Goal: Task Accomplishment & Management: Use online tool/utility

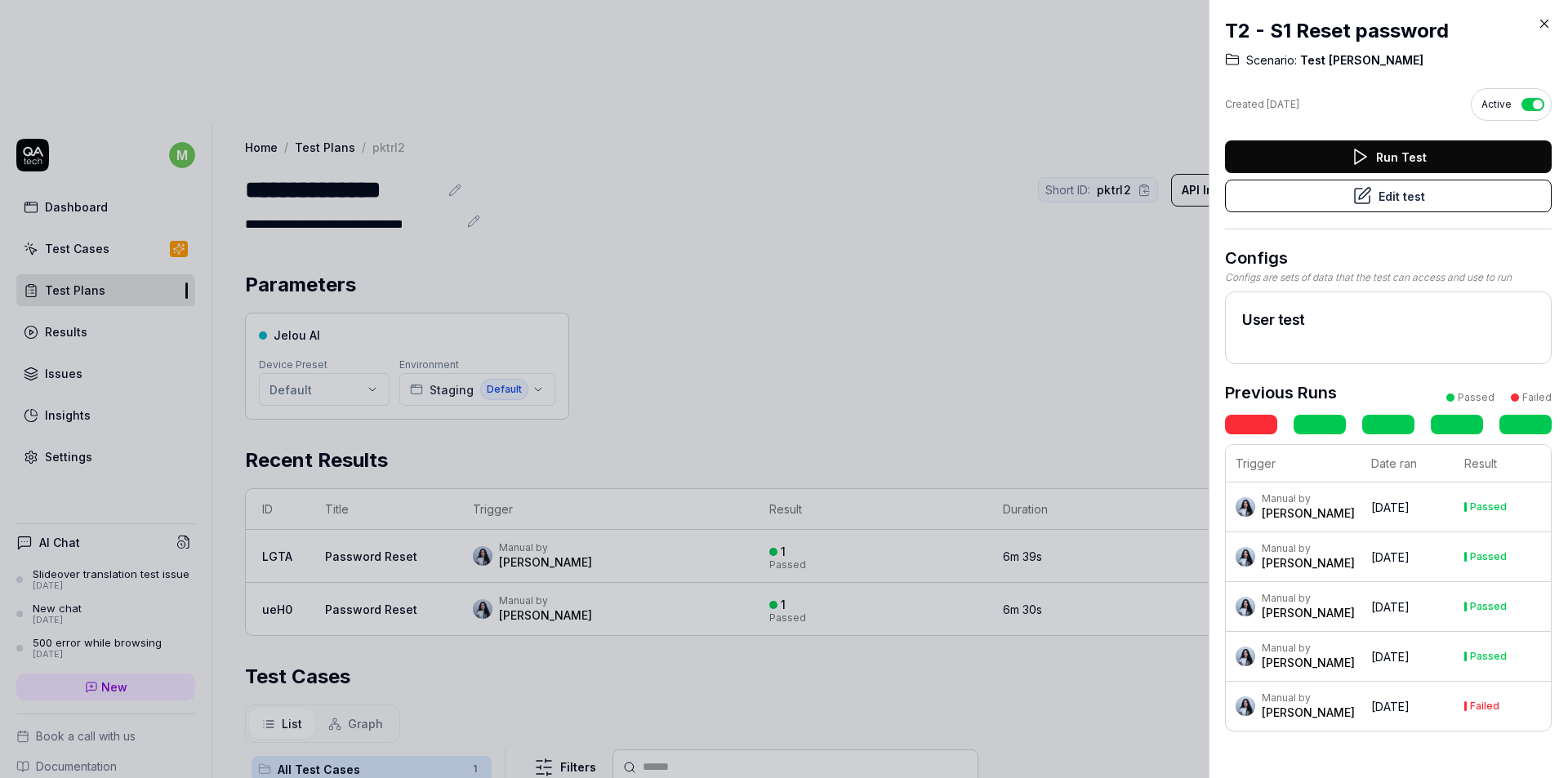
click at [1412, 205] on button "Edit test" at bounding box center [1388, 196] width 327 height 32
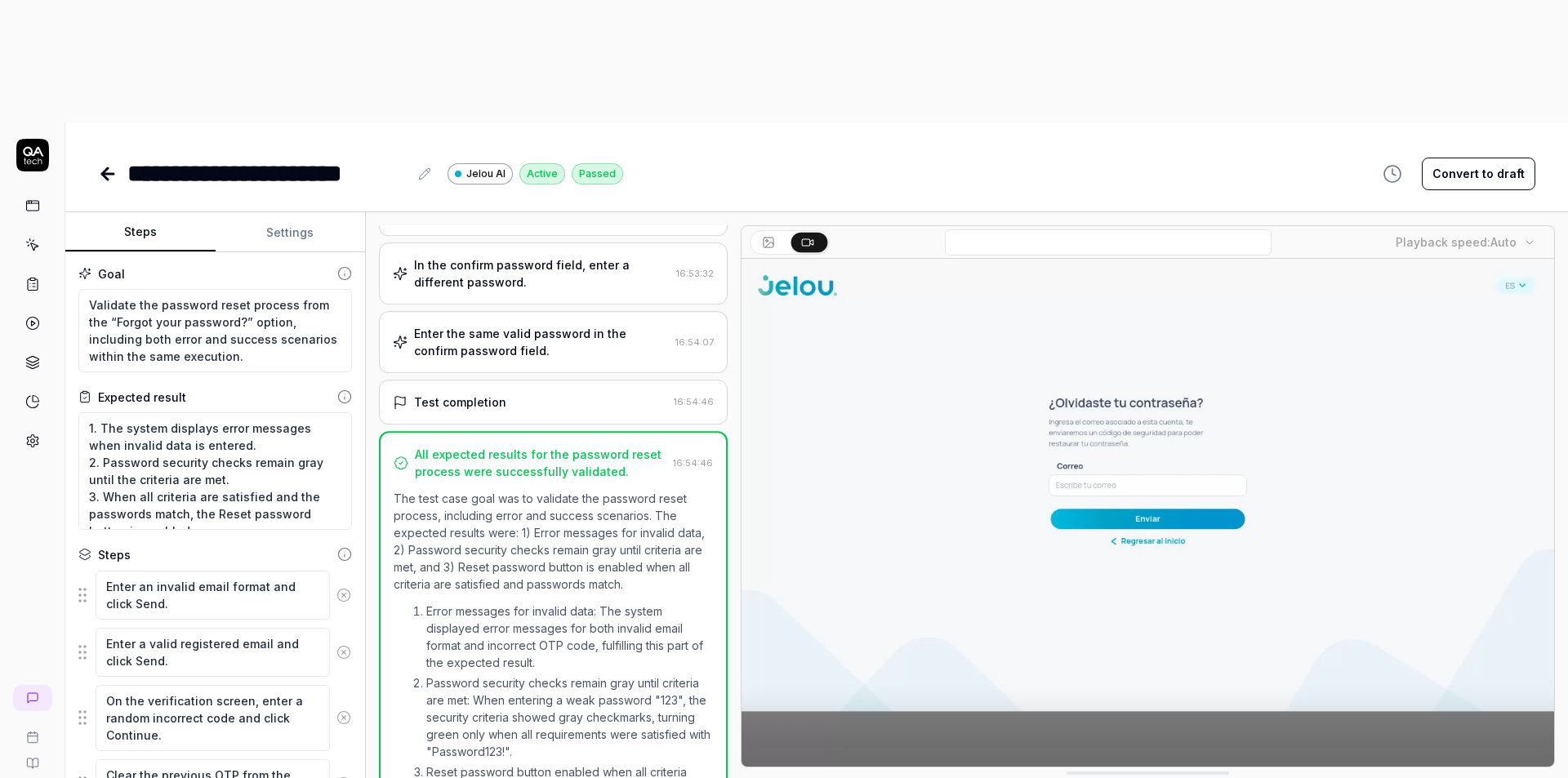
scroll to position [888, 0]
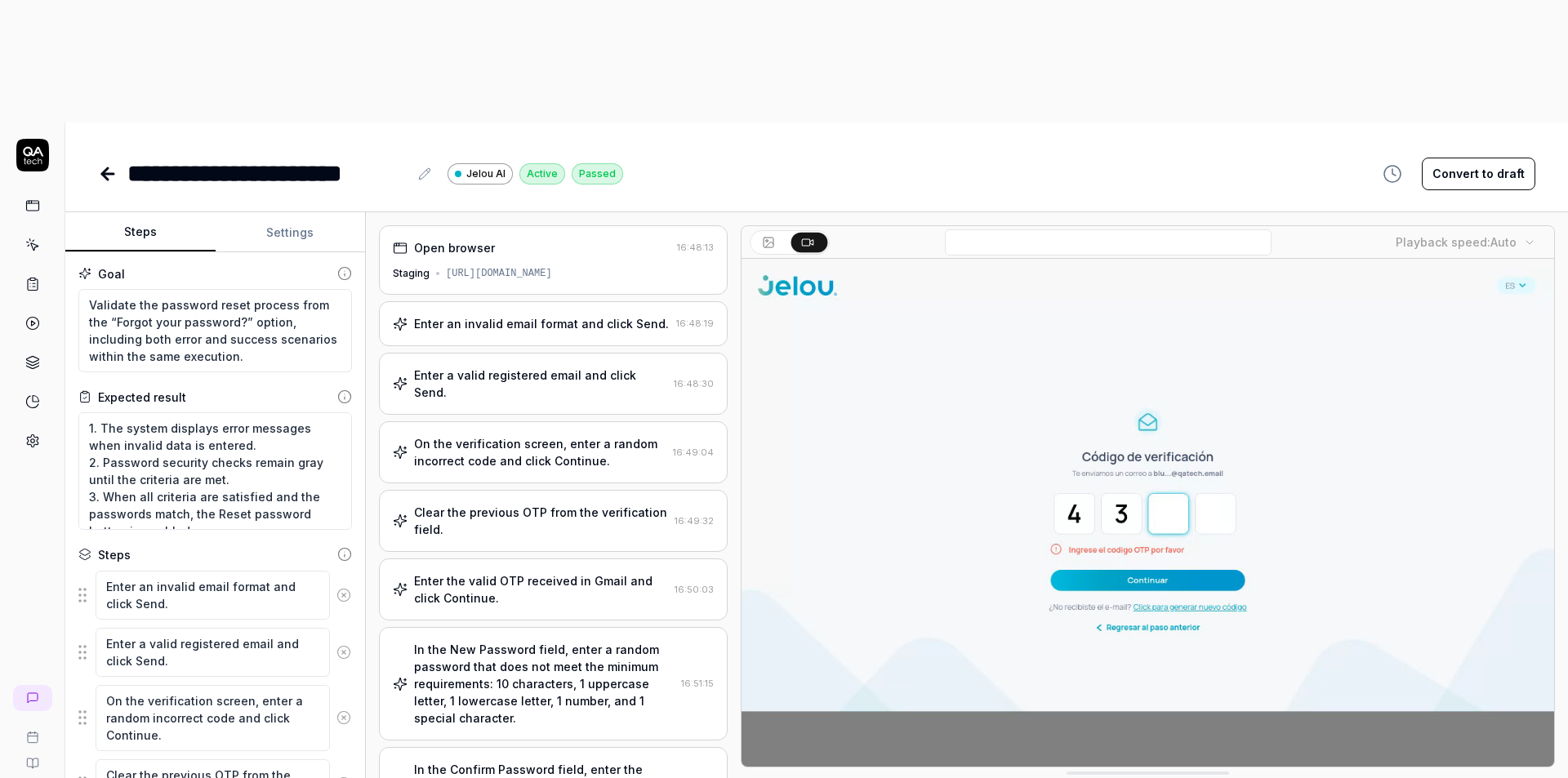
click at [544, 266] on div "[URL][DOMAIN_NAME]" at bounding box center [499, 273] width 107 height 14
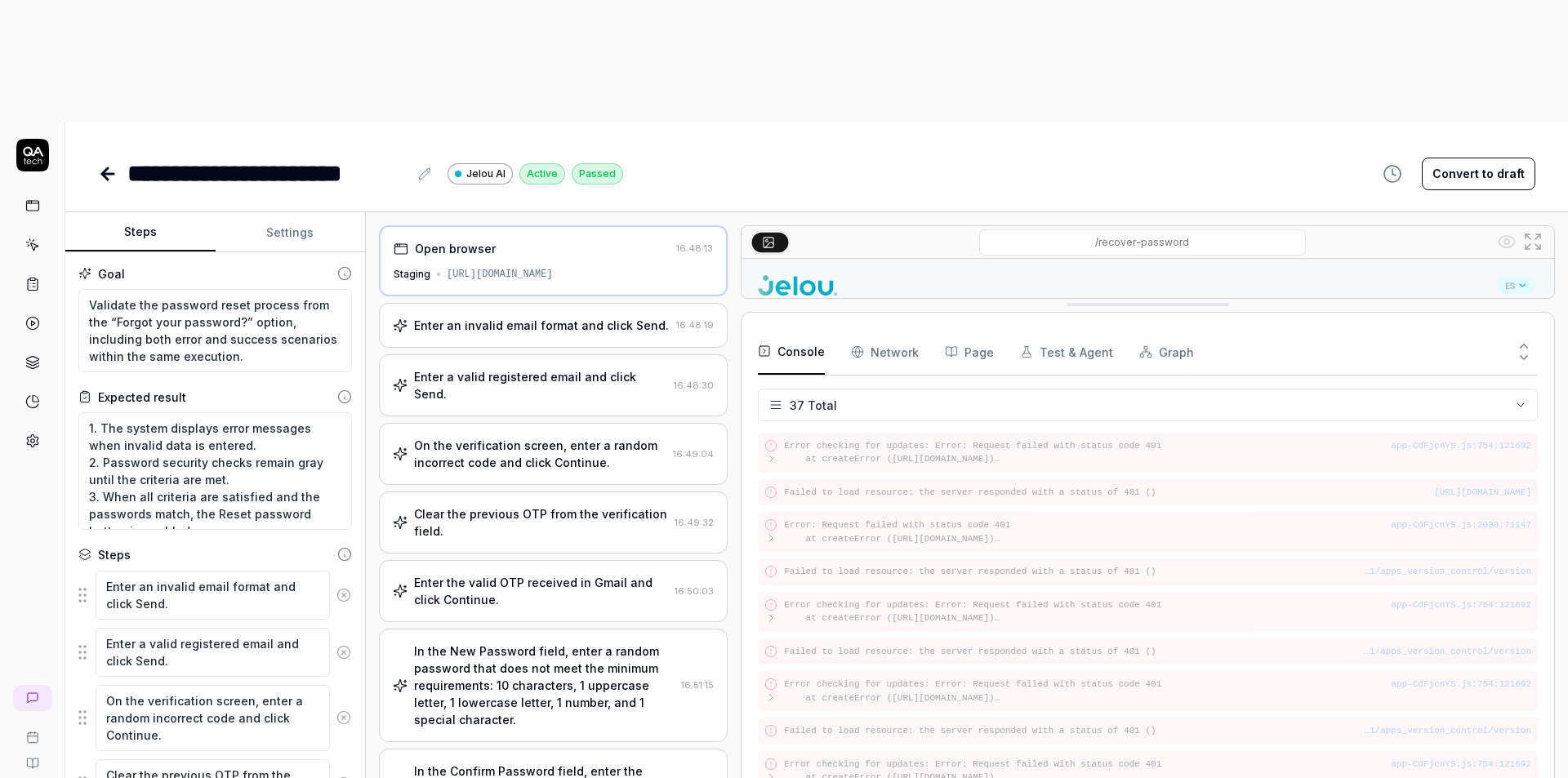
drag, startPoint x: 1123, startPoint y: 655, endPoint x: 1127, endPoint y: 186, distance: 469.0
click at [897, 329] on Requests "Network" at bounding box center [885, 352] width 68 height 46
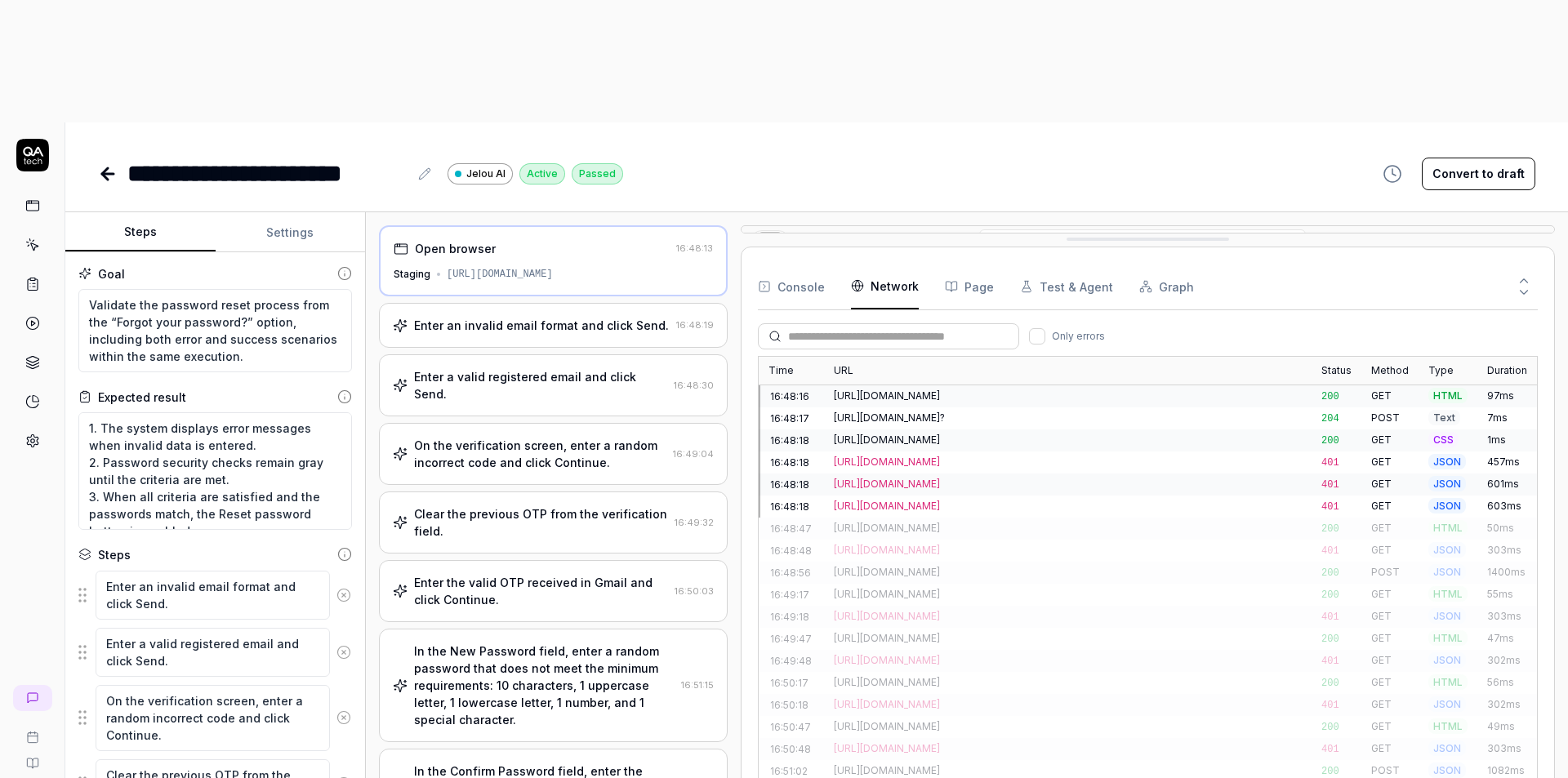
drag, startPoint x: 1190, startPoint y: 183, endPoint x: 1212, endPoint y: 20, distance: 164.5
click at [1007, 385] on div "[URL][DOMAIN_NAME]" at bounding box center [1068, 396] width 487 height 22
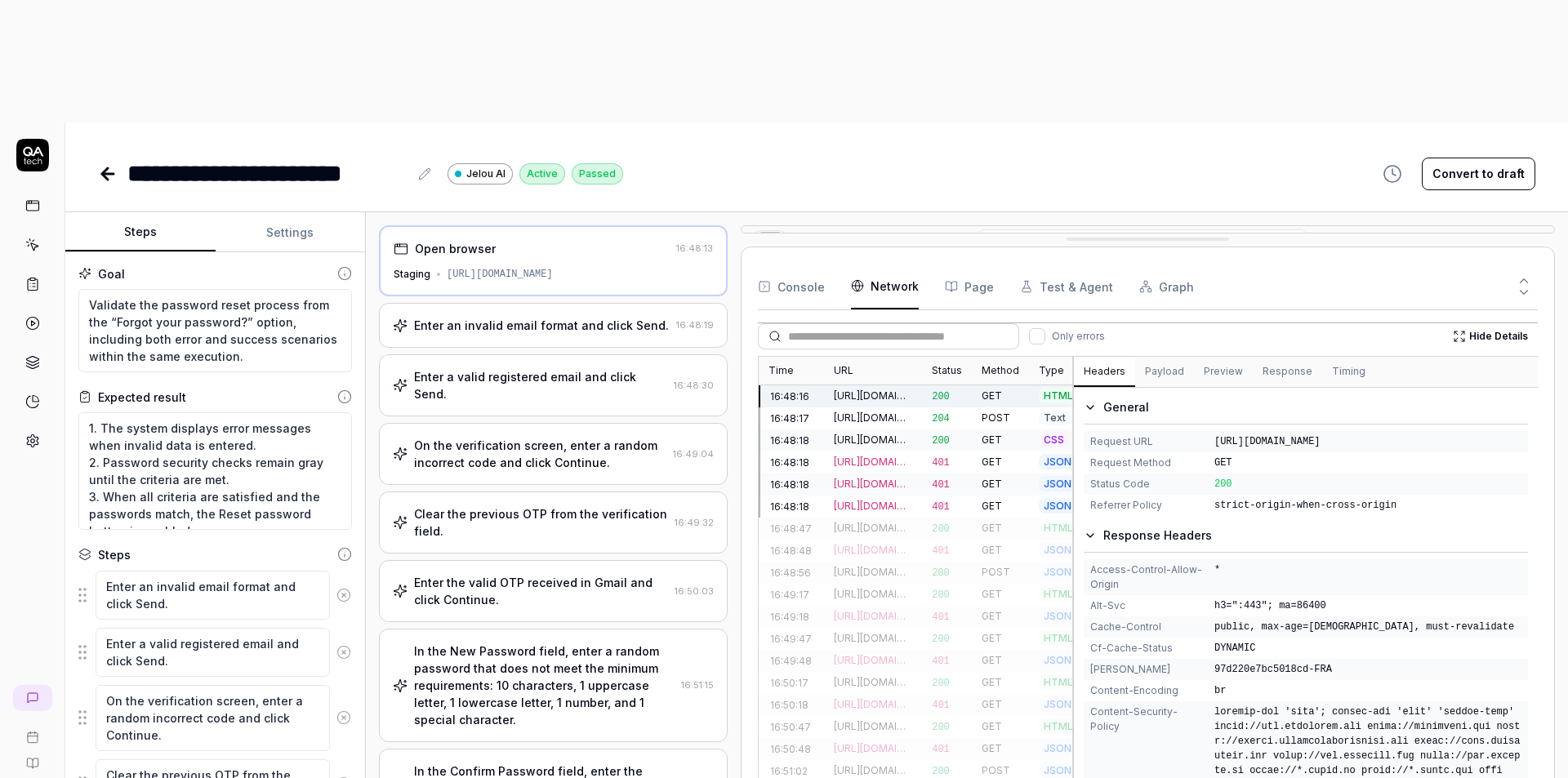
click at [1078, 356] on div "Time URL Status Method Type Duration 16:48:16 [URL][DOMAIN_NAME] 200 GET HTML 9…" at bounding box center [1148, 613] width 780 height 514
click at [1226, 357] on button "Preview" at bounding box center [1228, 372] width 59 height 30
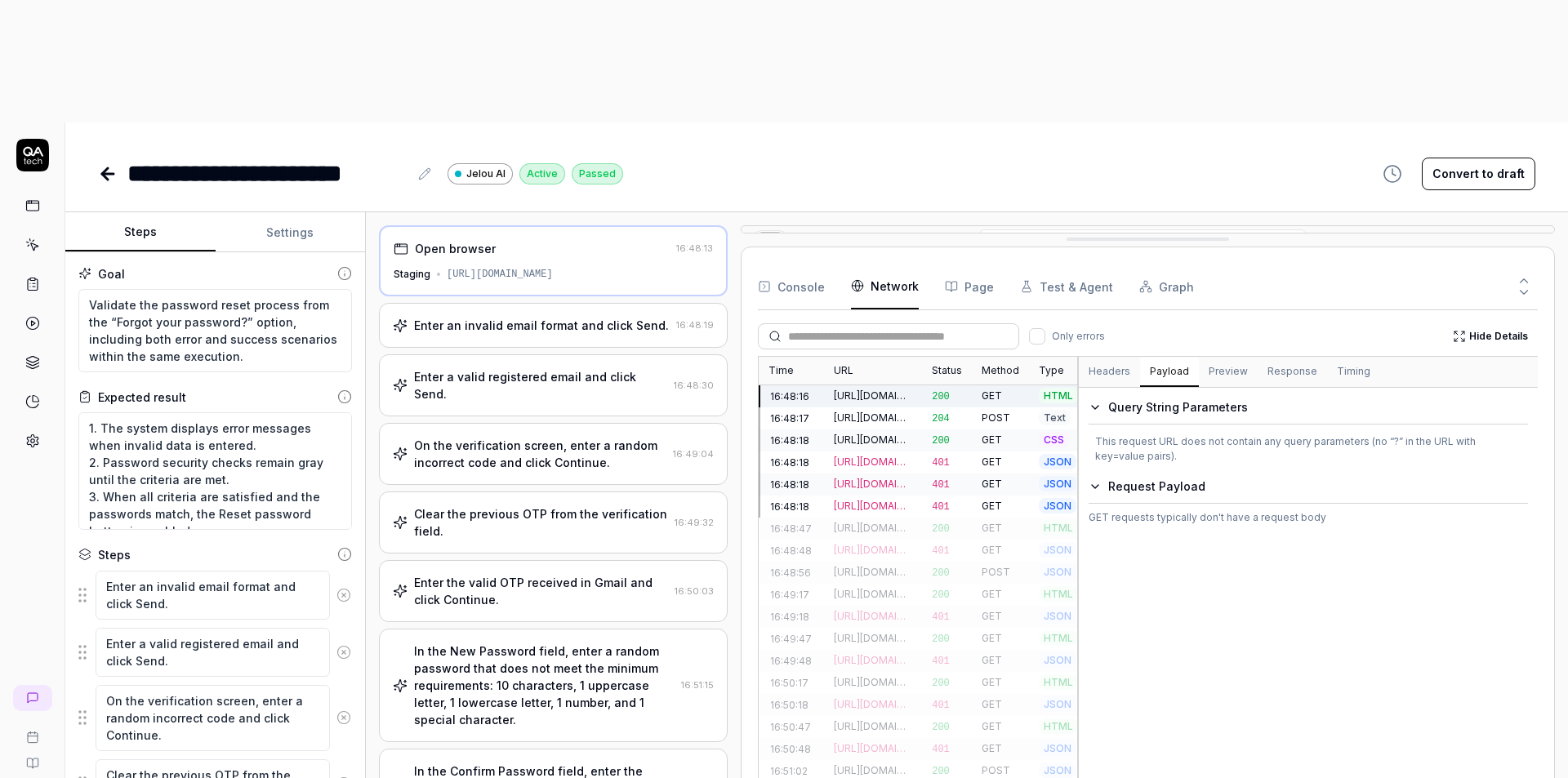
click at [1174, 357] on button "Payload" at bounding box center [1169, 372] width 59 height 30
click at [1220, 357] on button "Preview" at bounding box center [1228, 372] width 59 height 30
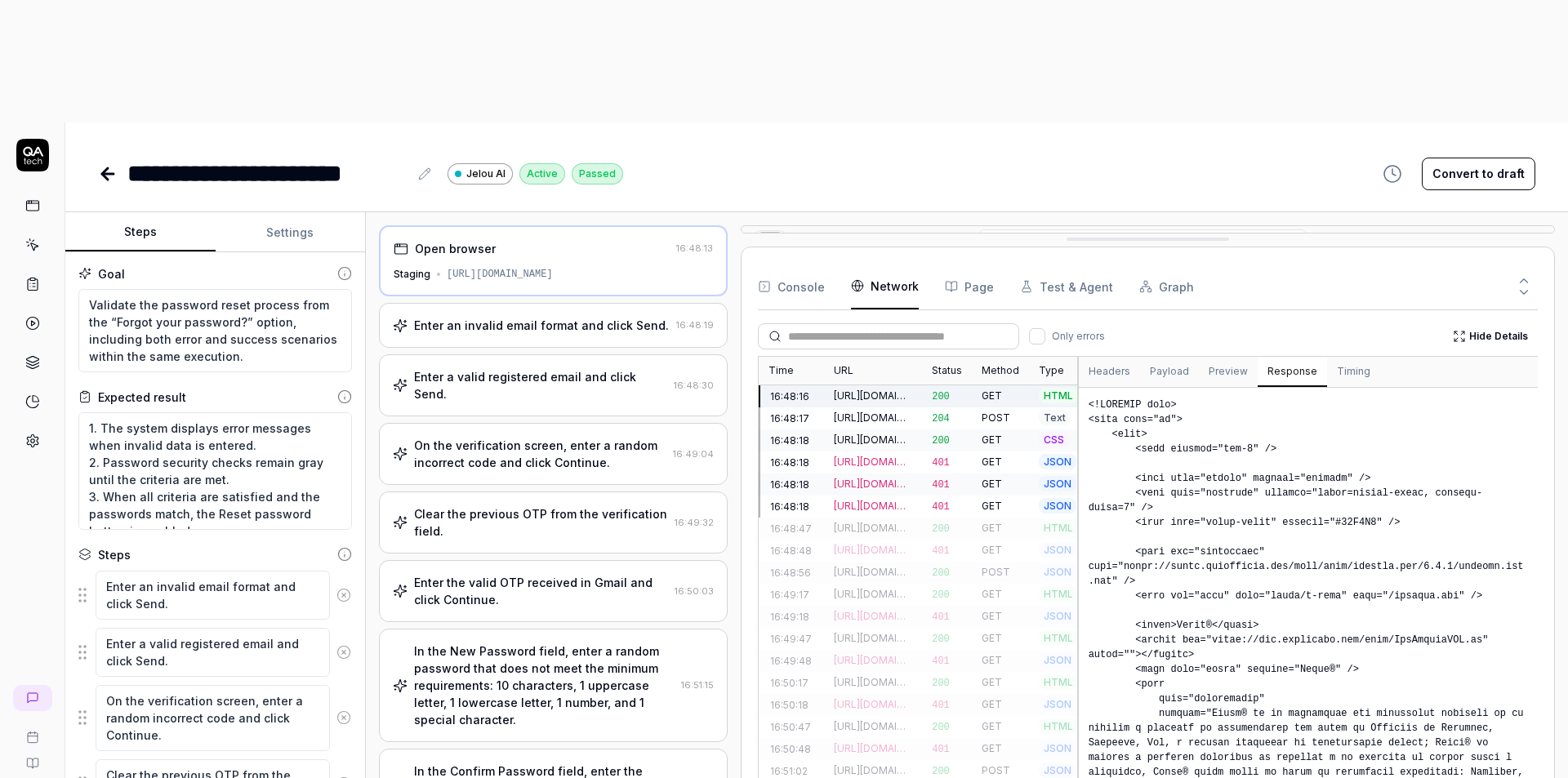
click at [1261, 357] on button "Response" at bounding box center [1292, 372] width 70 height 30
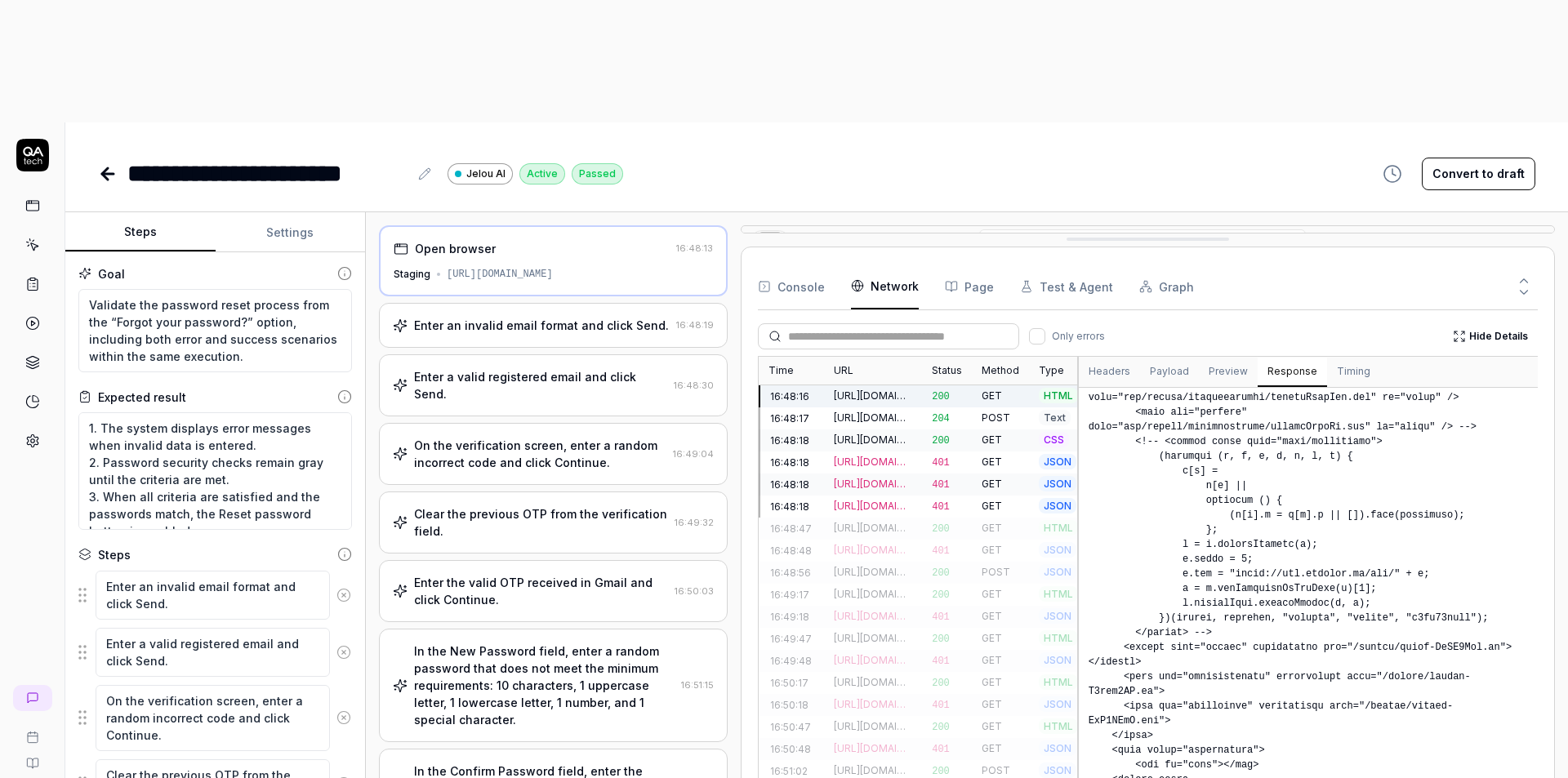
scroll to position [1079, 0]
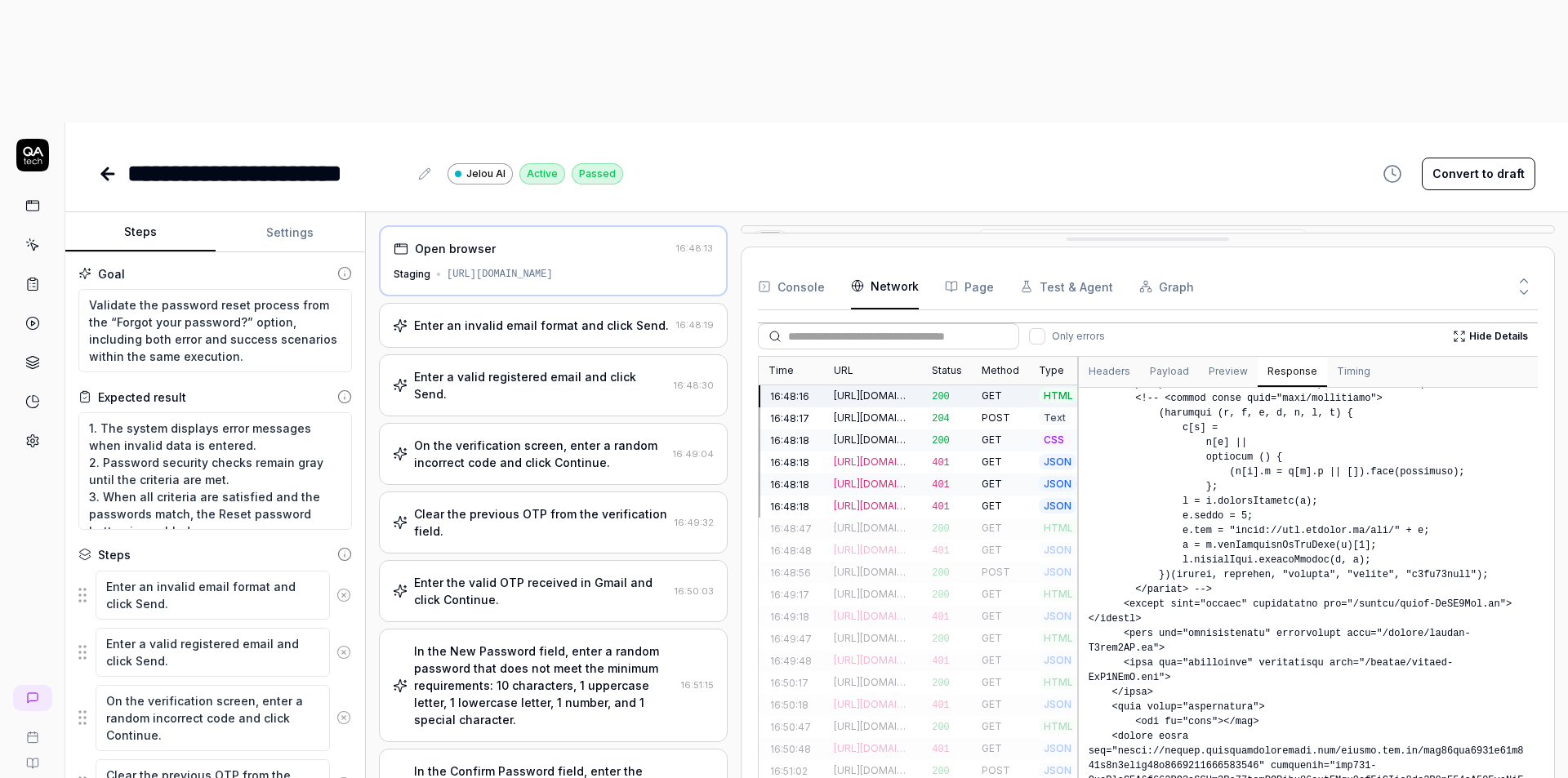
click at [880, 451] on div "[URL][DOMAIN_NAME]" at bounding box center [873, 462] width 98 height 22
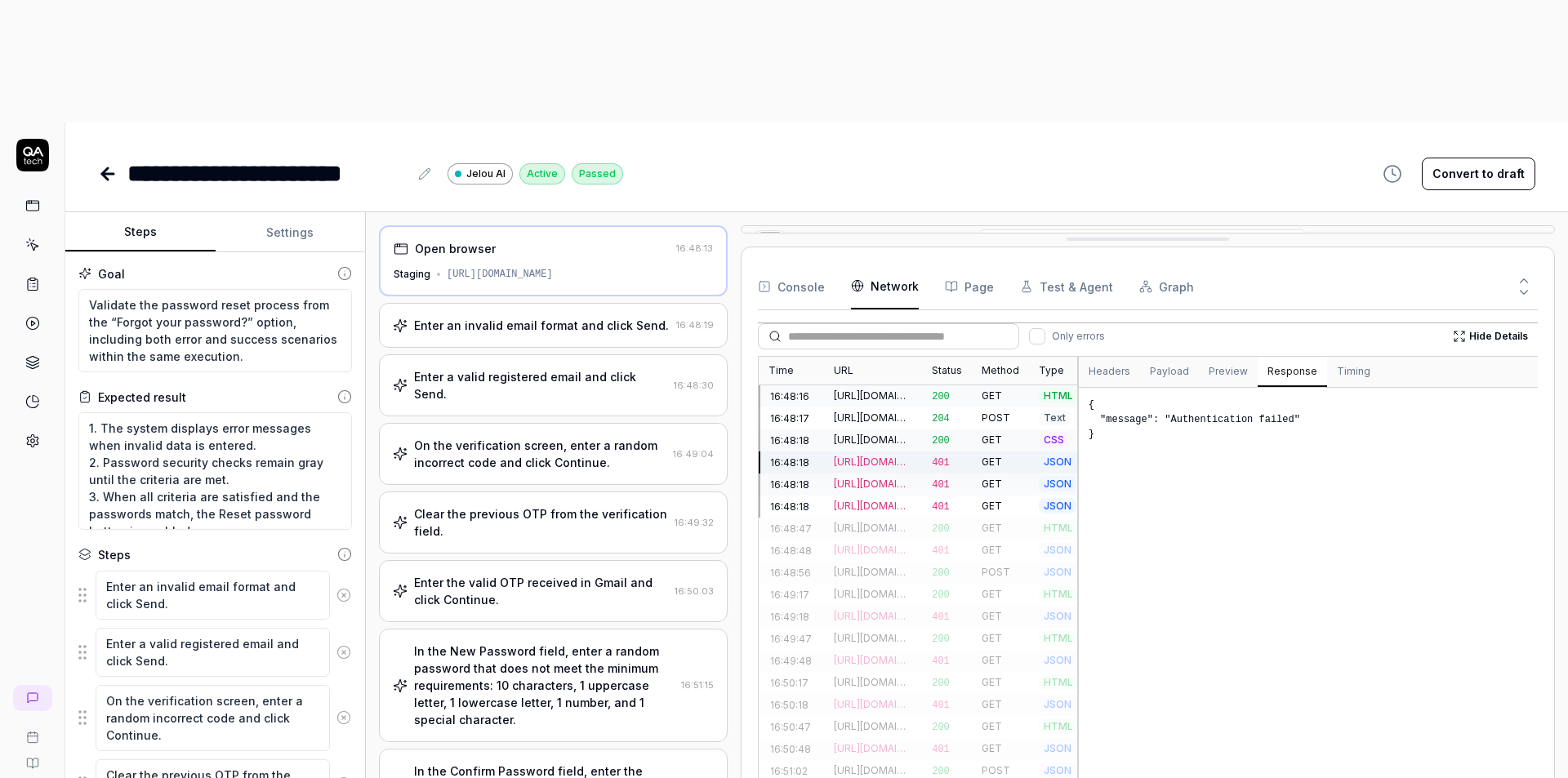
scroll to position [0, 0]
click at [1226, 357] on button "Preview" at bounding box center [1228, 372] width 59 height 30
click at [1155, 357] on button "Payload" at bounding box center [1169, 372] width 59 height 30
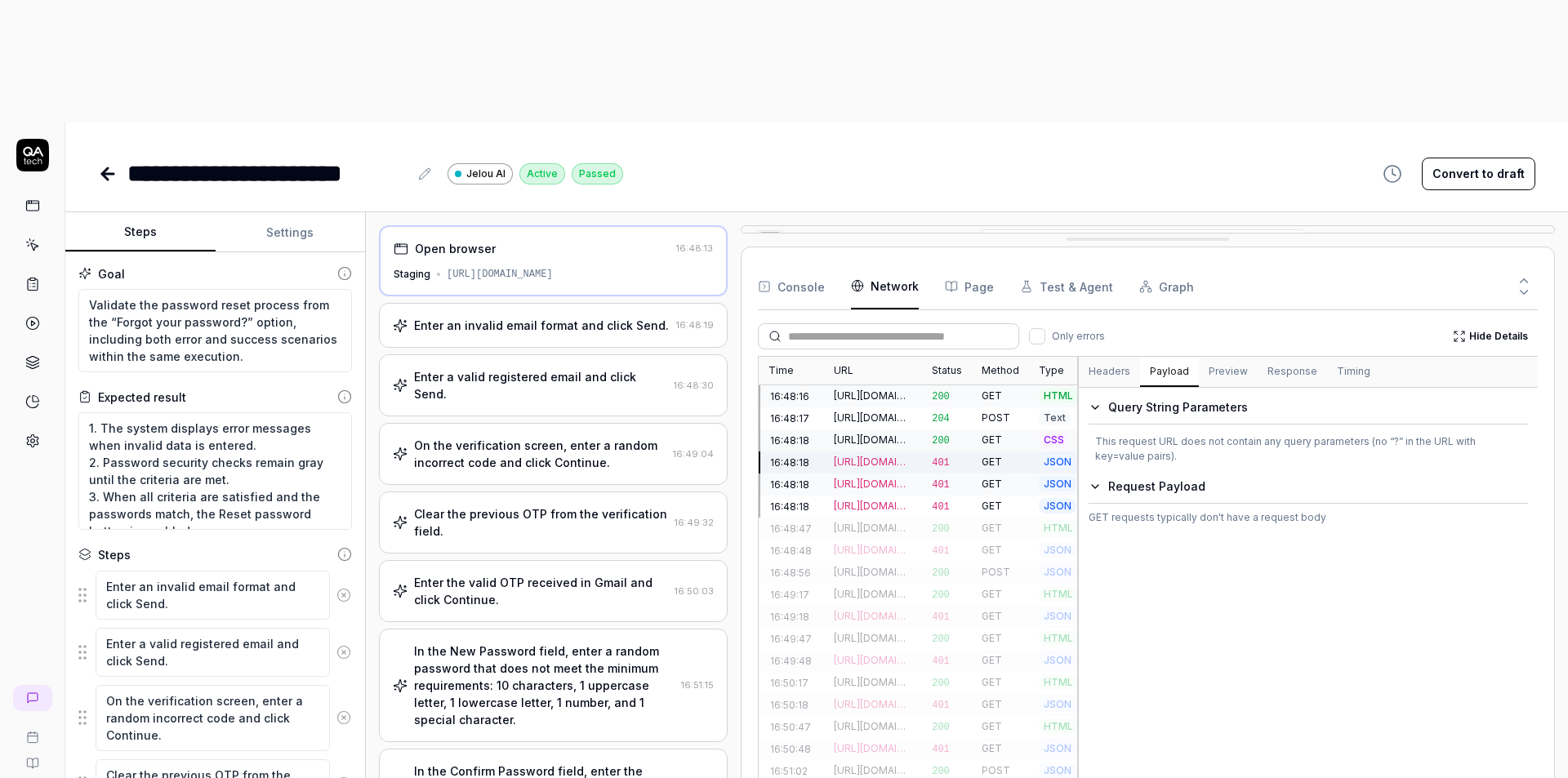
click at [1114, 357] on button "Headers" at bounding box center [1109, 372] width 61 height 30
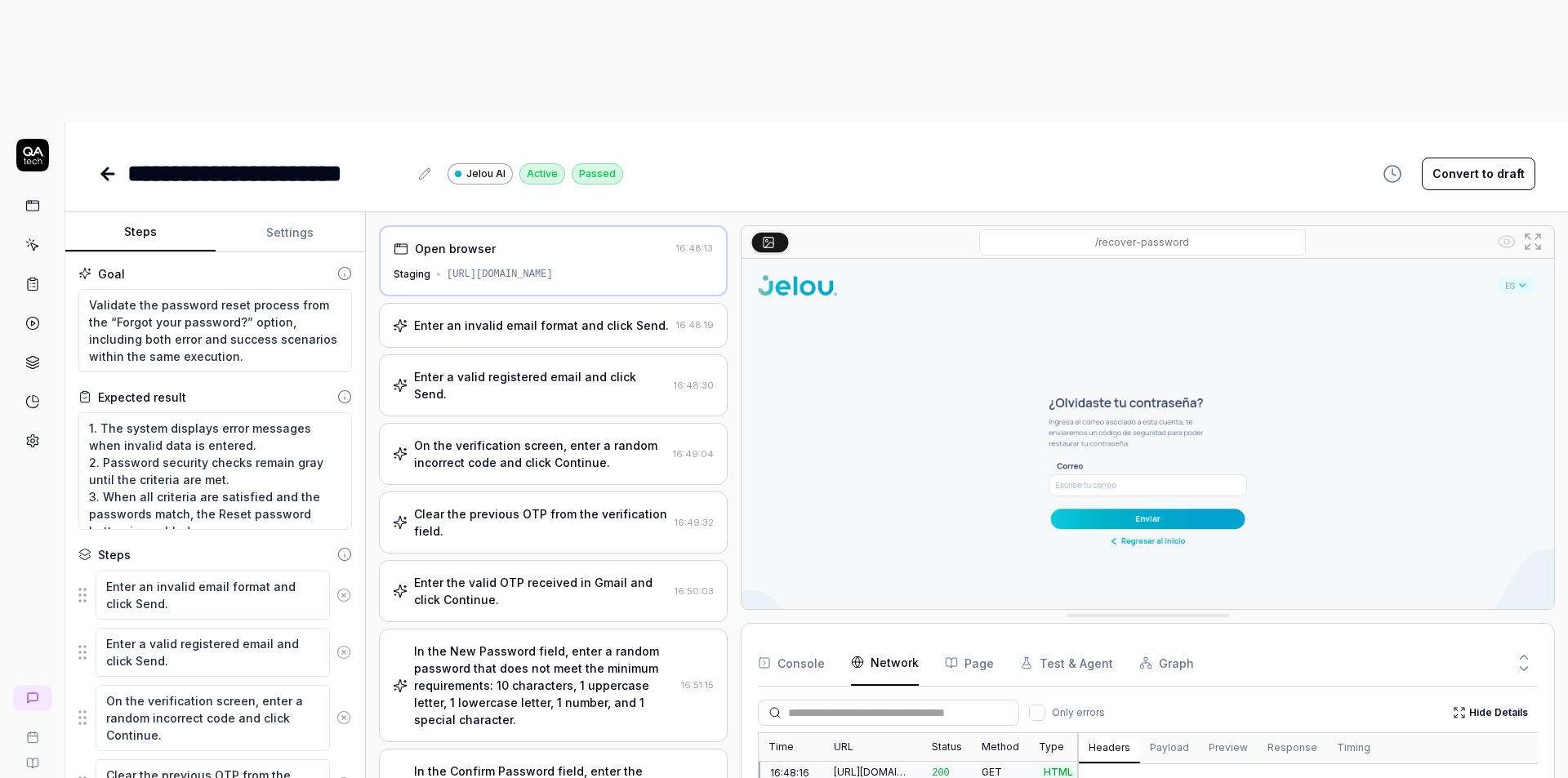
drag, startPoint x: 1084, startPoint y: 117, endPoint x: 1062, endPoint y: 494, distance: 377.6
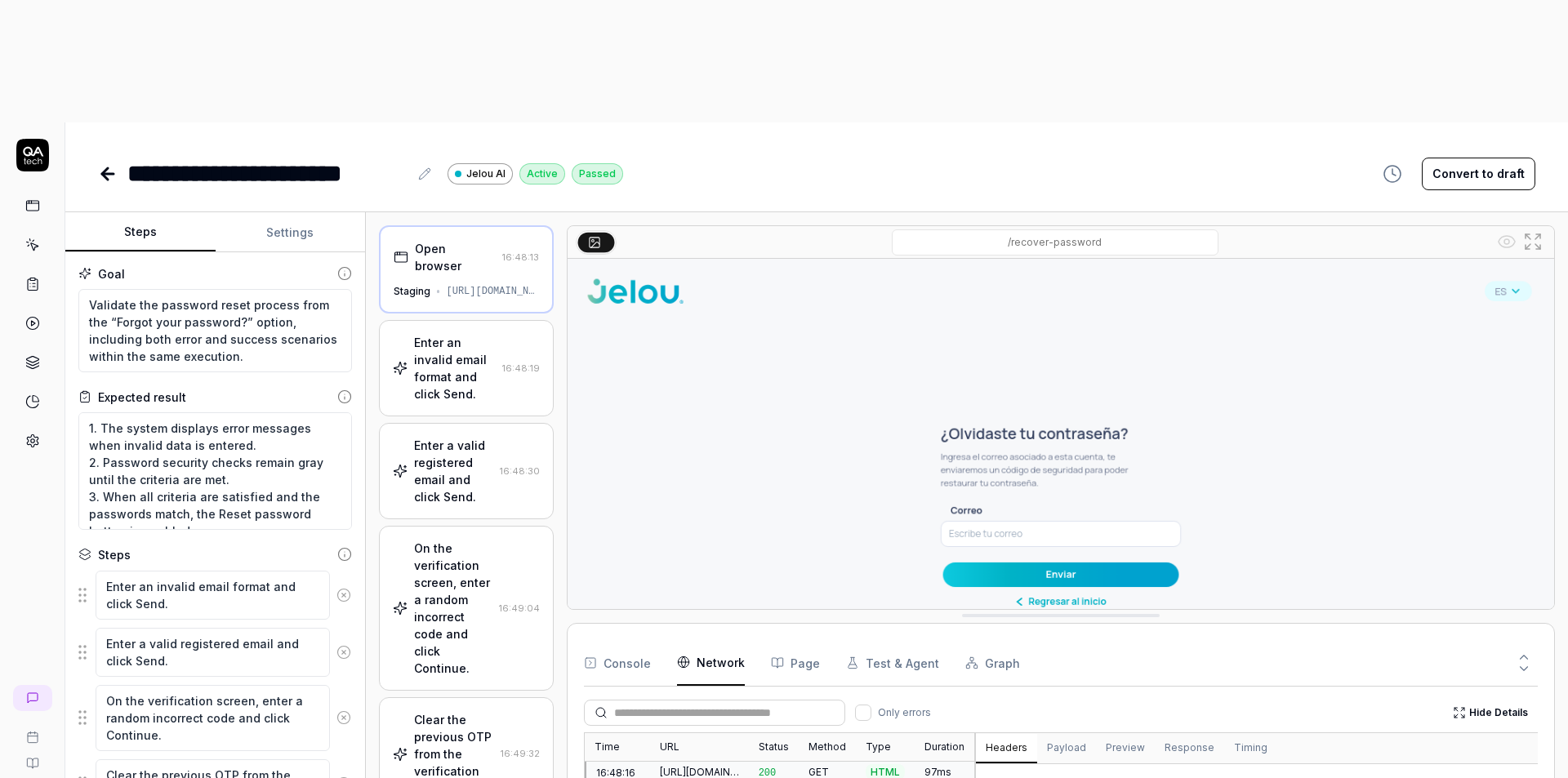
click at [425, 540] on div "Open browser 16:48:13 Staging [URL][DOMAIN_NAME] Enter an invalid email format …" at bounding box center [967, 557] width 1176 height 662
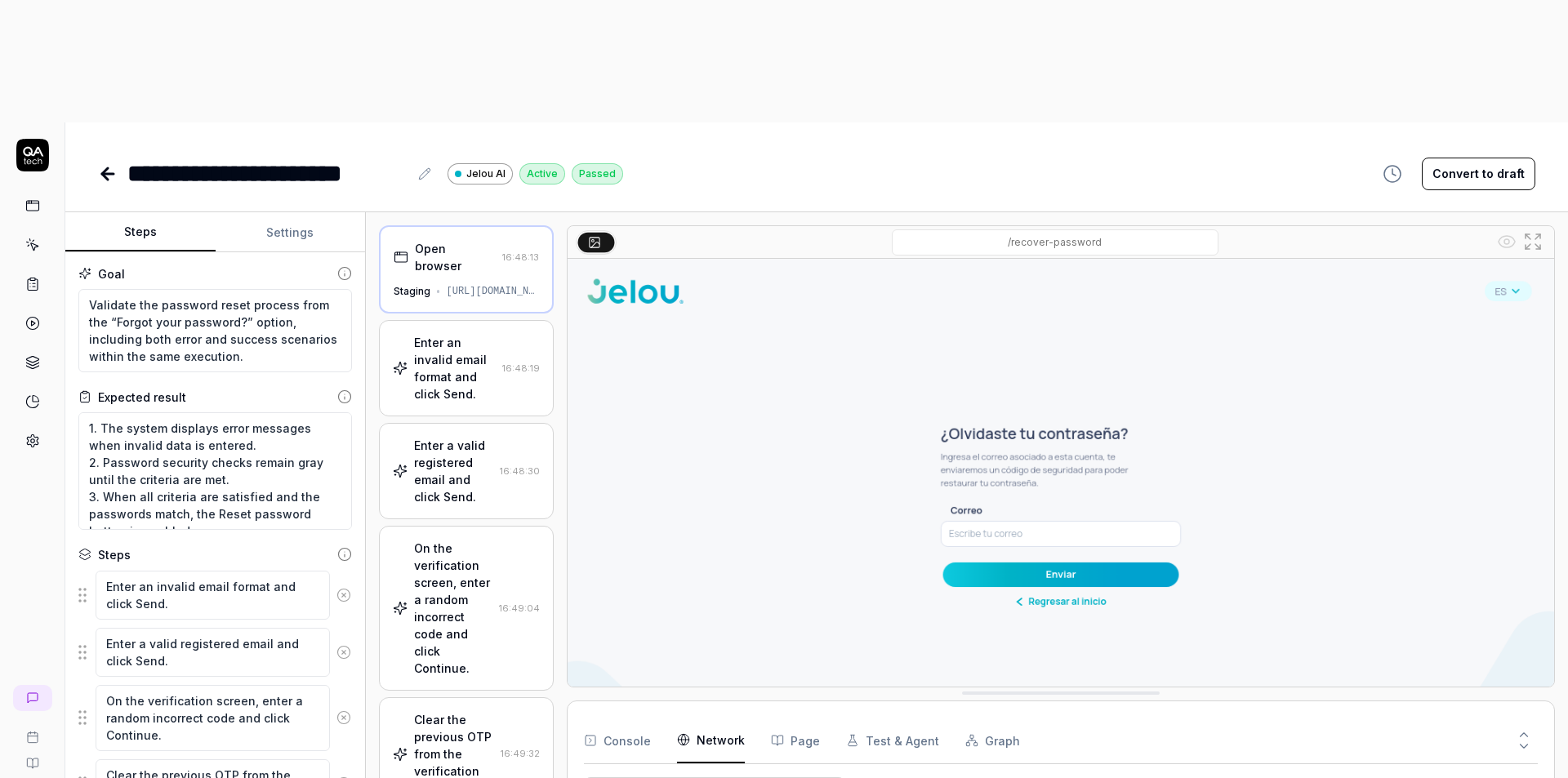
drag, startPoint x: 812, startPoint y: 499, endPoint x: 778, endPoint y: 616, distance: 121.8
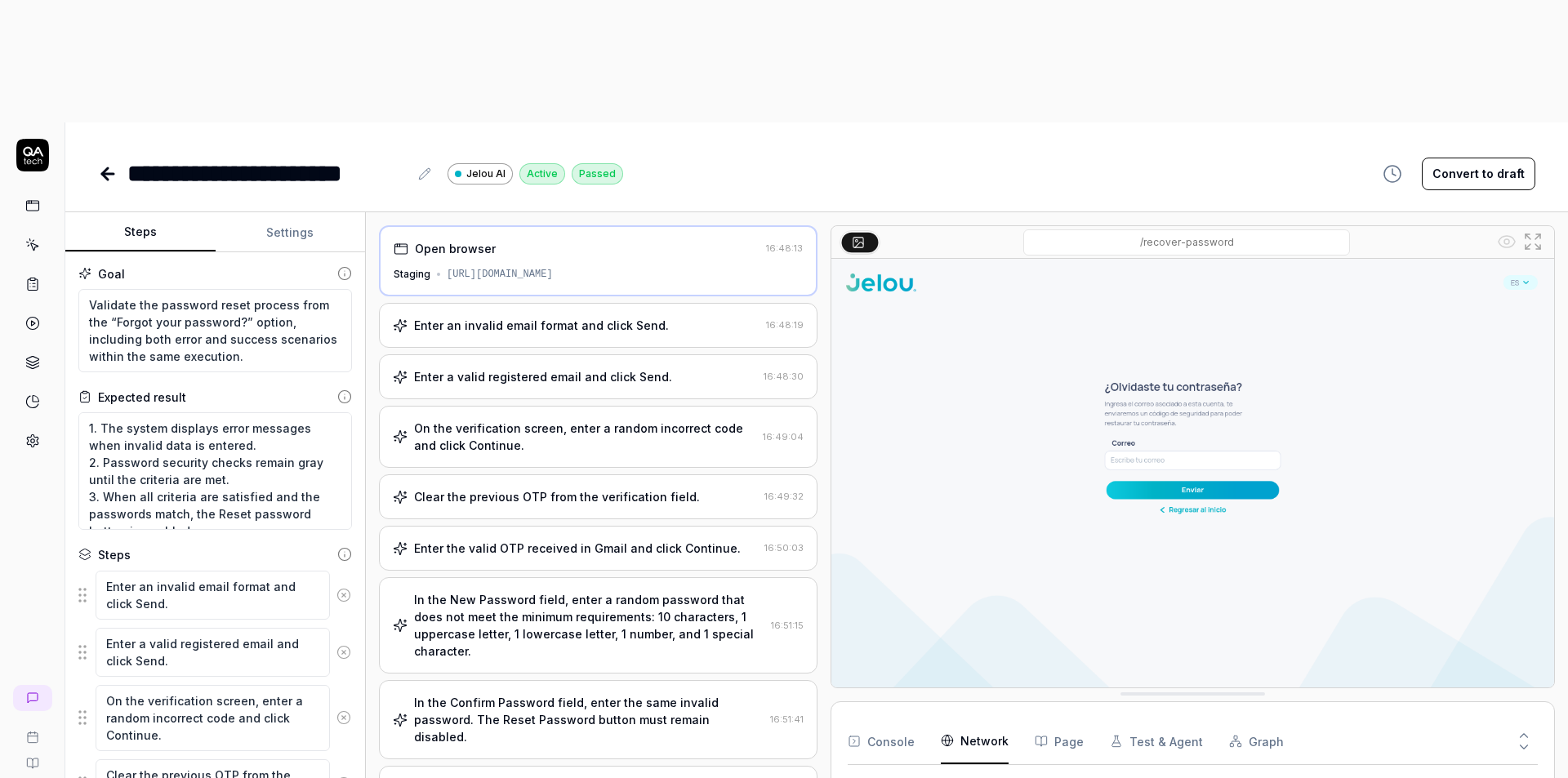
click at [834, 514] on div "Open browser 16:48:13 Staging [URL][DOMAIN_NAME] Enter an invalid email format …" at bounding box center [967, 557] width 1176 height 662
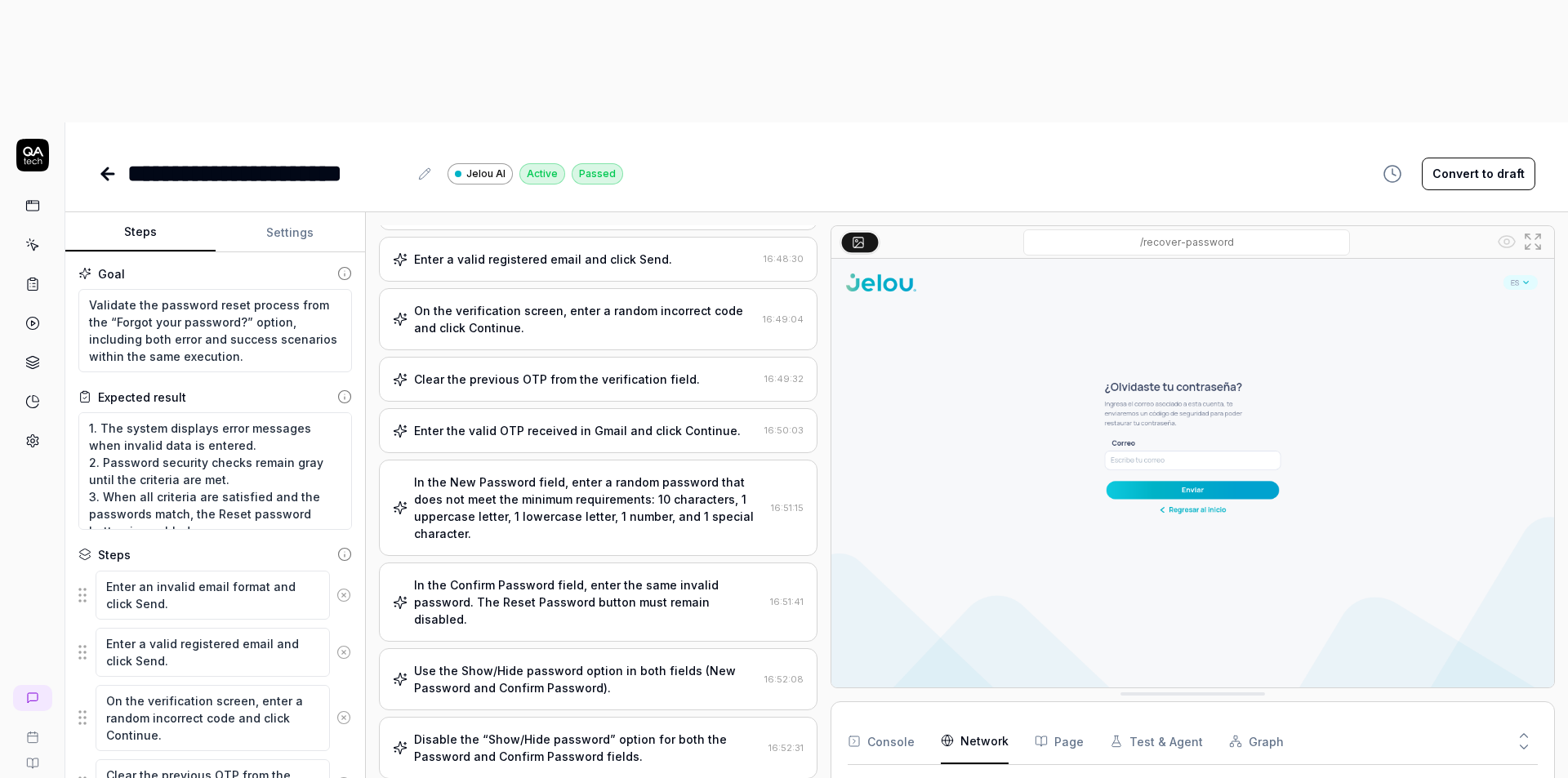
scroll to position [283, 0]
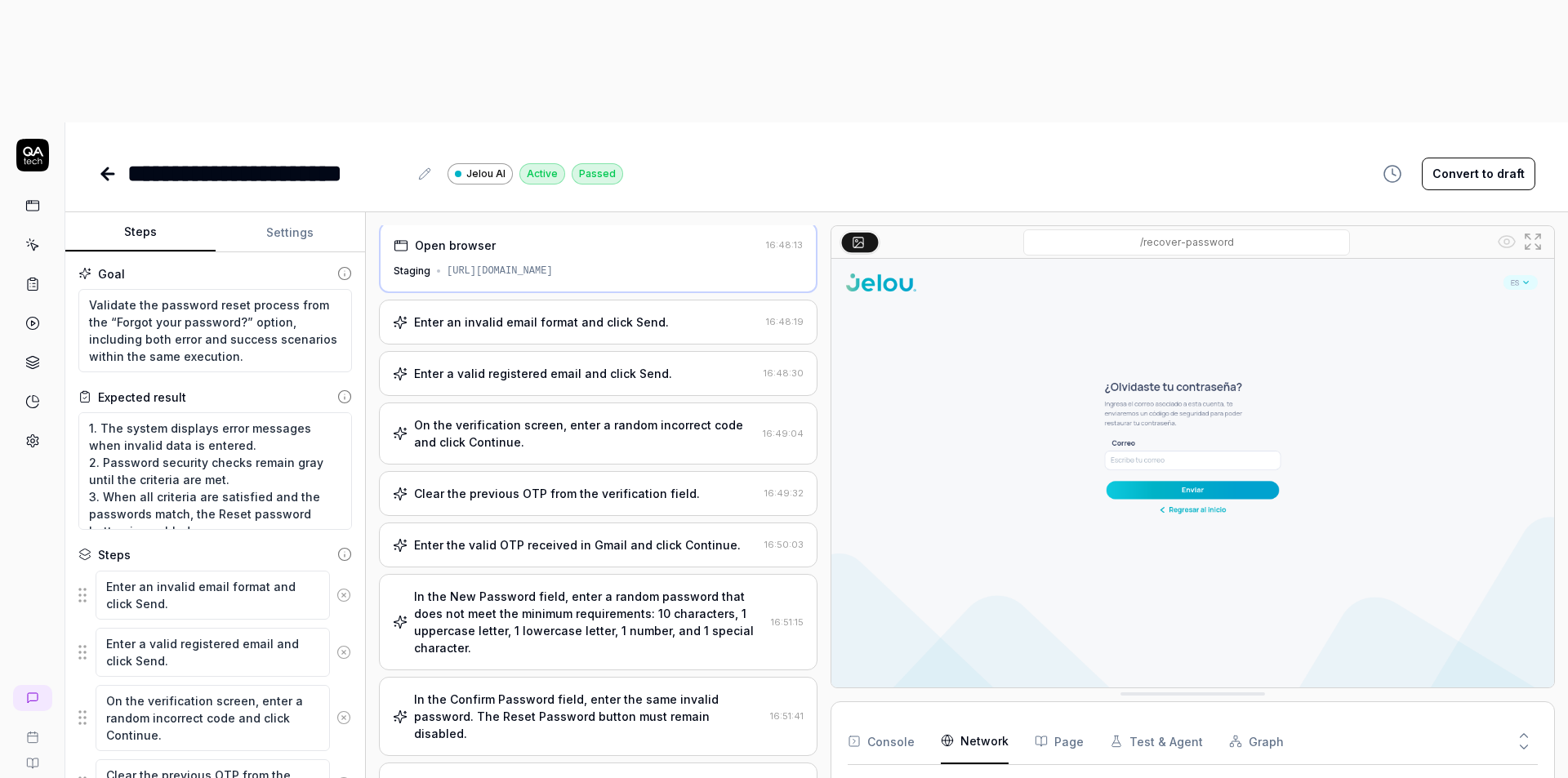
scroll to position [0, 0]
click at [672, 226] on div "Open browser 16:48:13 Staging [URL][DOMAIN_NAME]" at bounding box center [598, 261] width 439 height 71
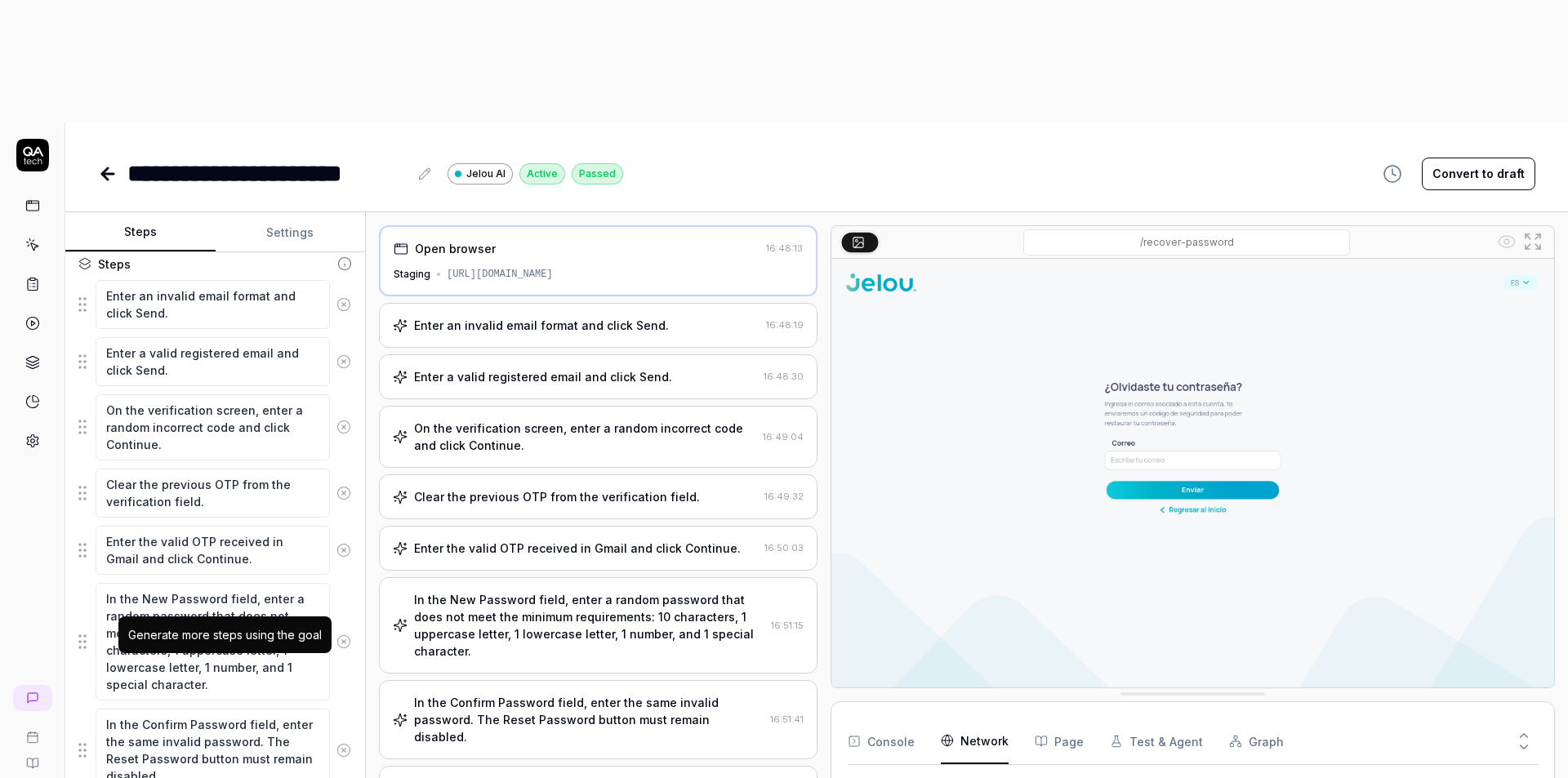
scroll to position [649, 0]
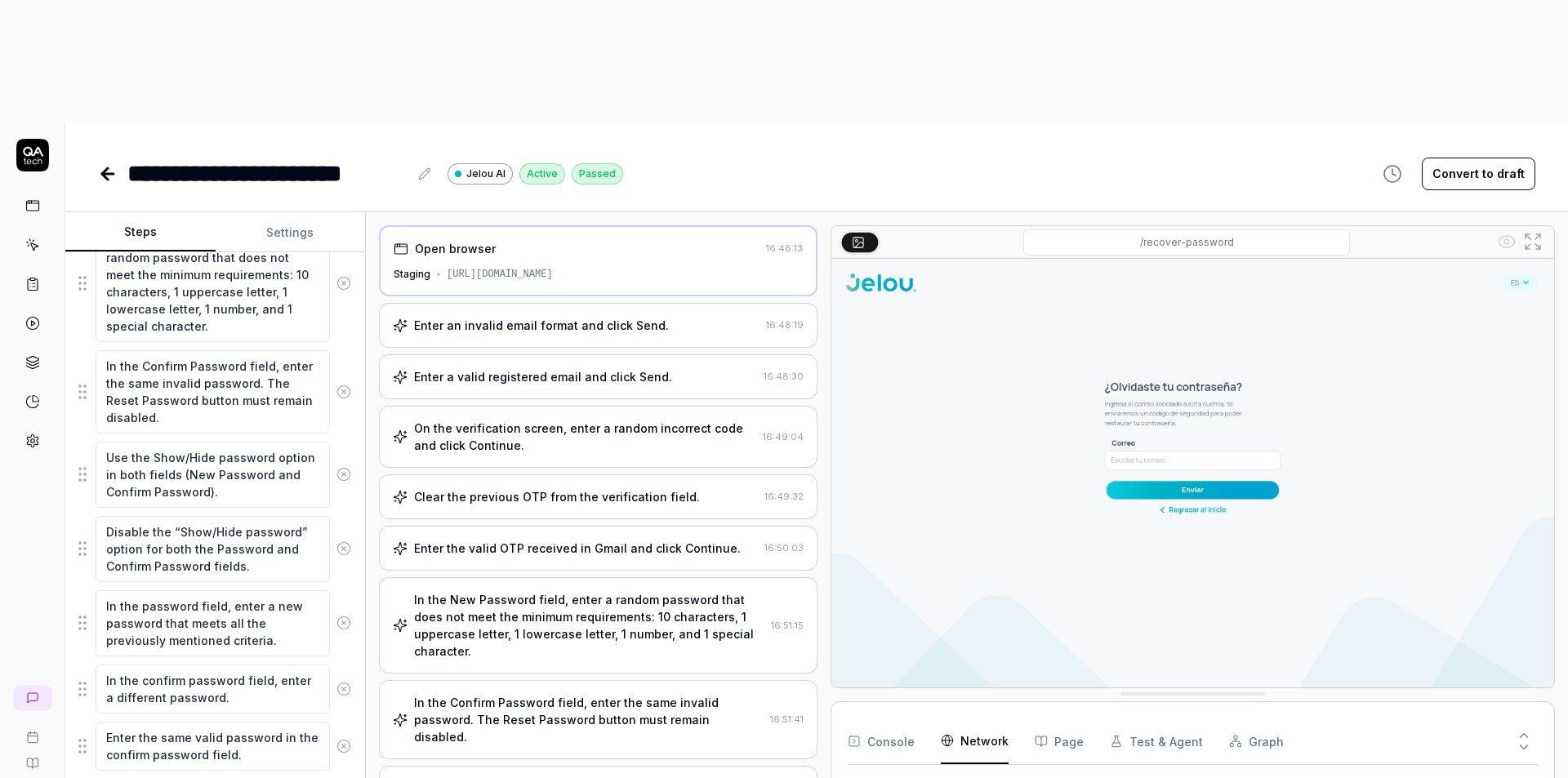
click at [290, 213] on button "Settings" at bounding box center [291, 232] width 150 height 39
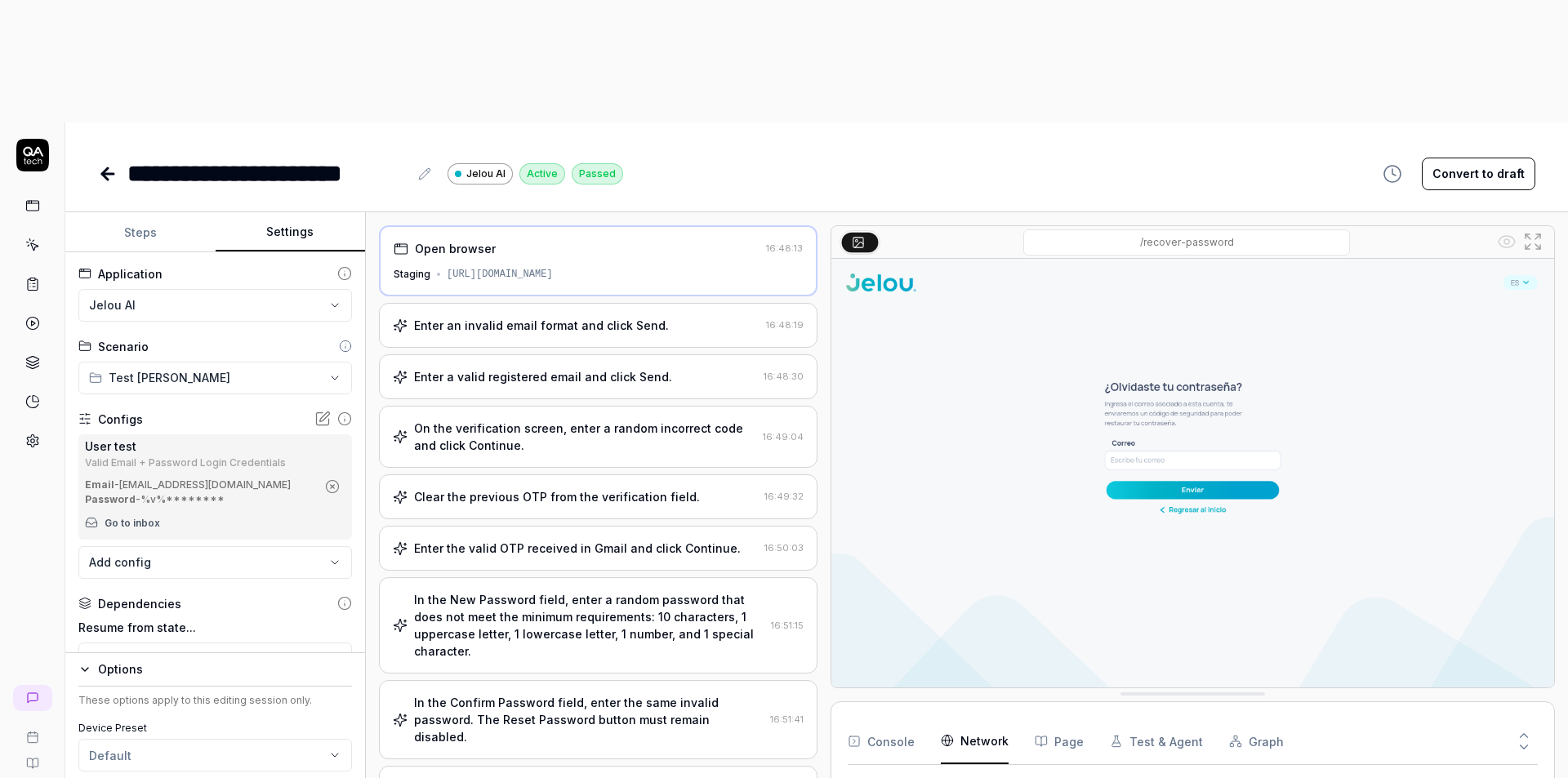
click at [552, 267] on div "[URL][DOMAIN_NAME]" at bounding box center [500, 274] width 107 height 14
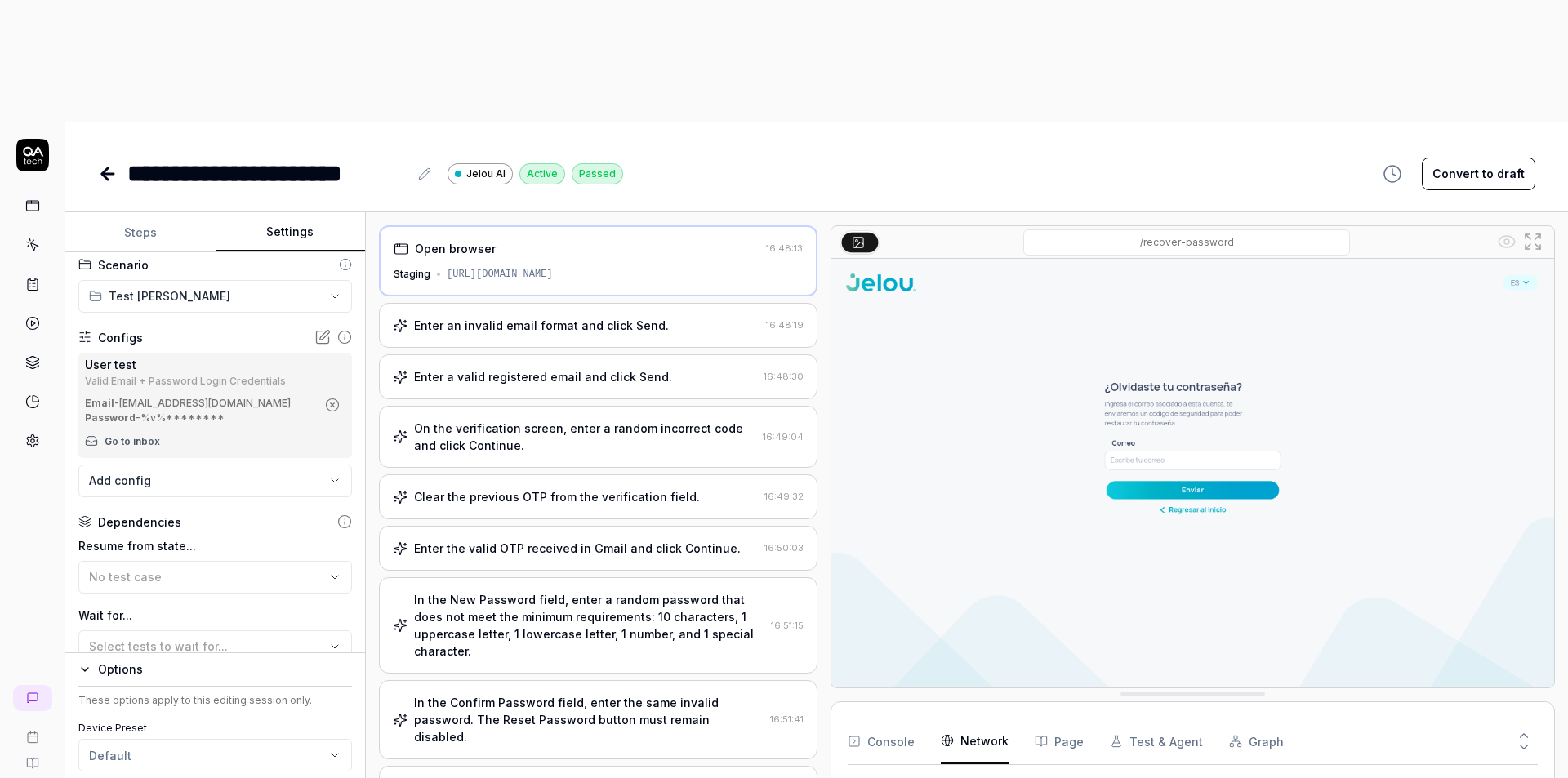
scroll to position [0, 0]
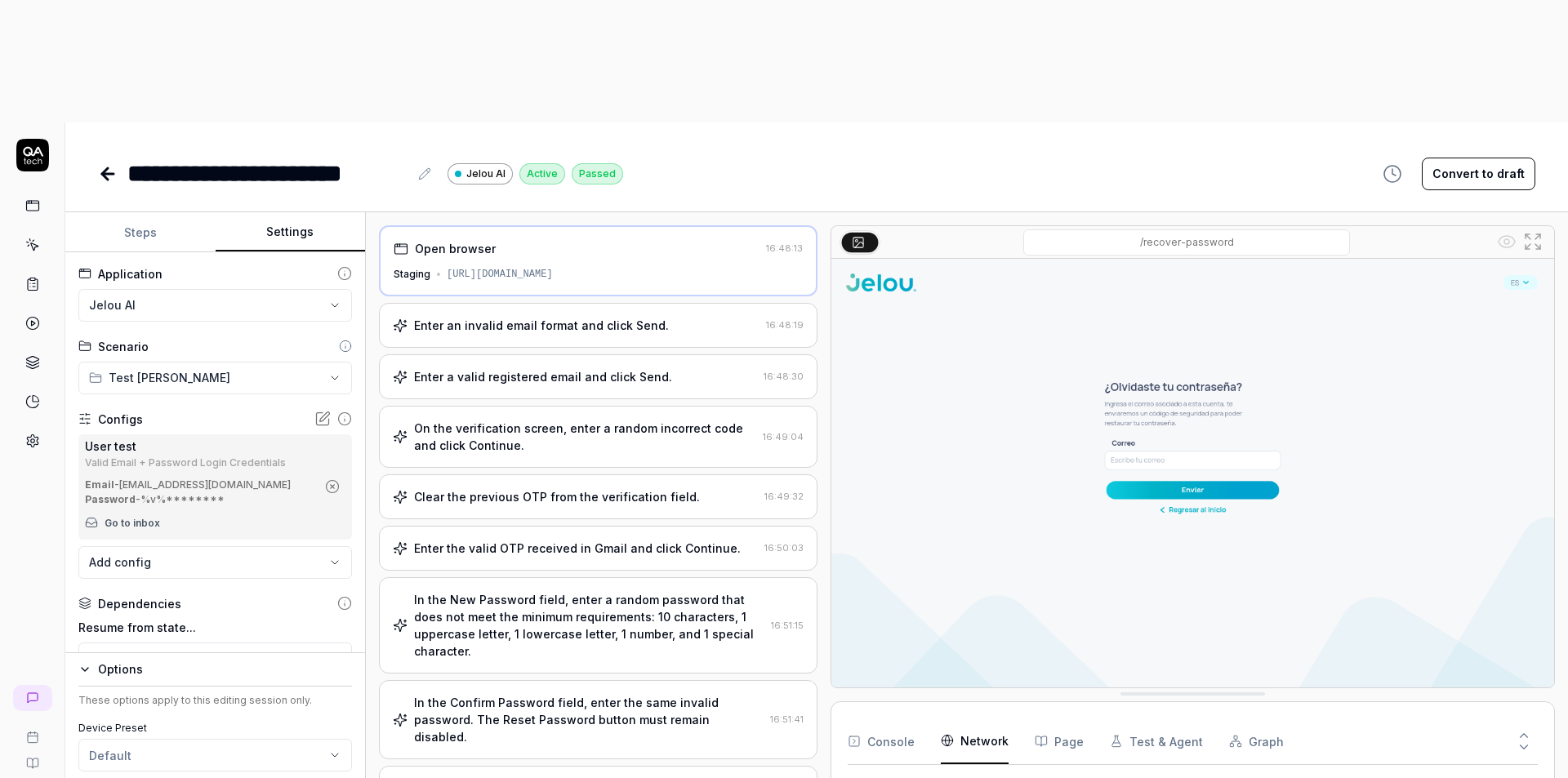
click at [144, 213] on button "Steps" at bounding box center [140, 232] width 150 height 39
click at [296, 213] on button "Settings" at bounding box center [291, 232] width 150 height 39
click at [167, 213] on button "Steps" at bounding box center [140, 232] width 150 height 39
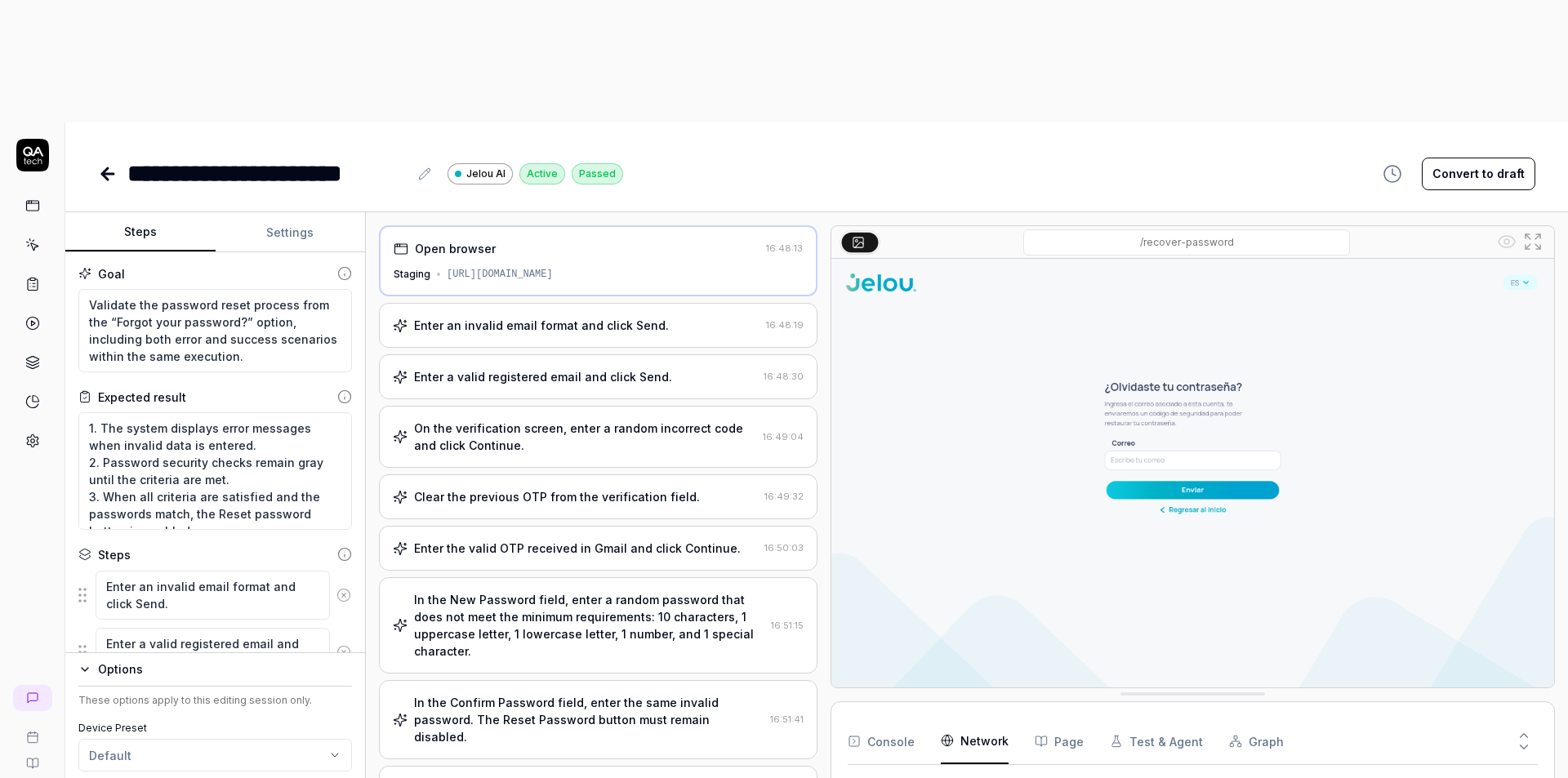
click at [718, 303] on div "Enter an invalid email format and click Send. 16:48:19" at bounding box center [598, 326] width 439 height 45
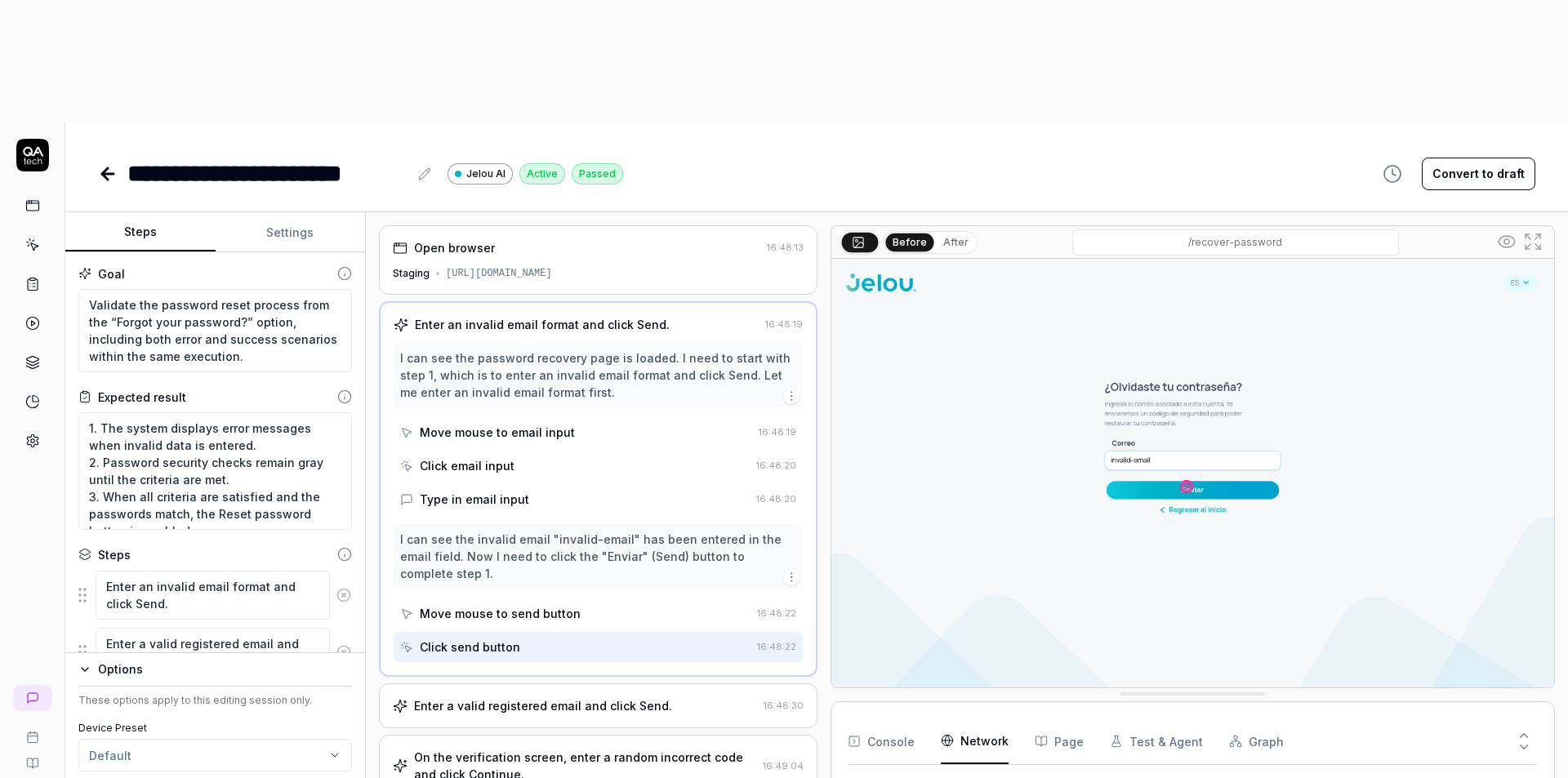
click at [957, 234] on button "After" at bounding box center [956, 243] width 39 height 18
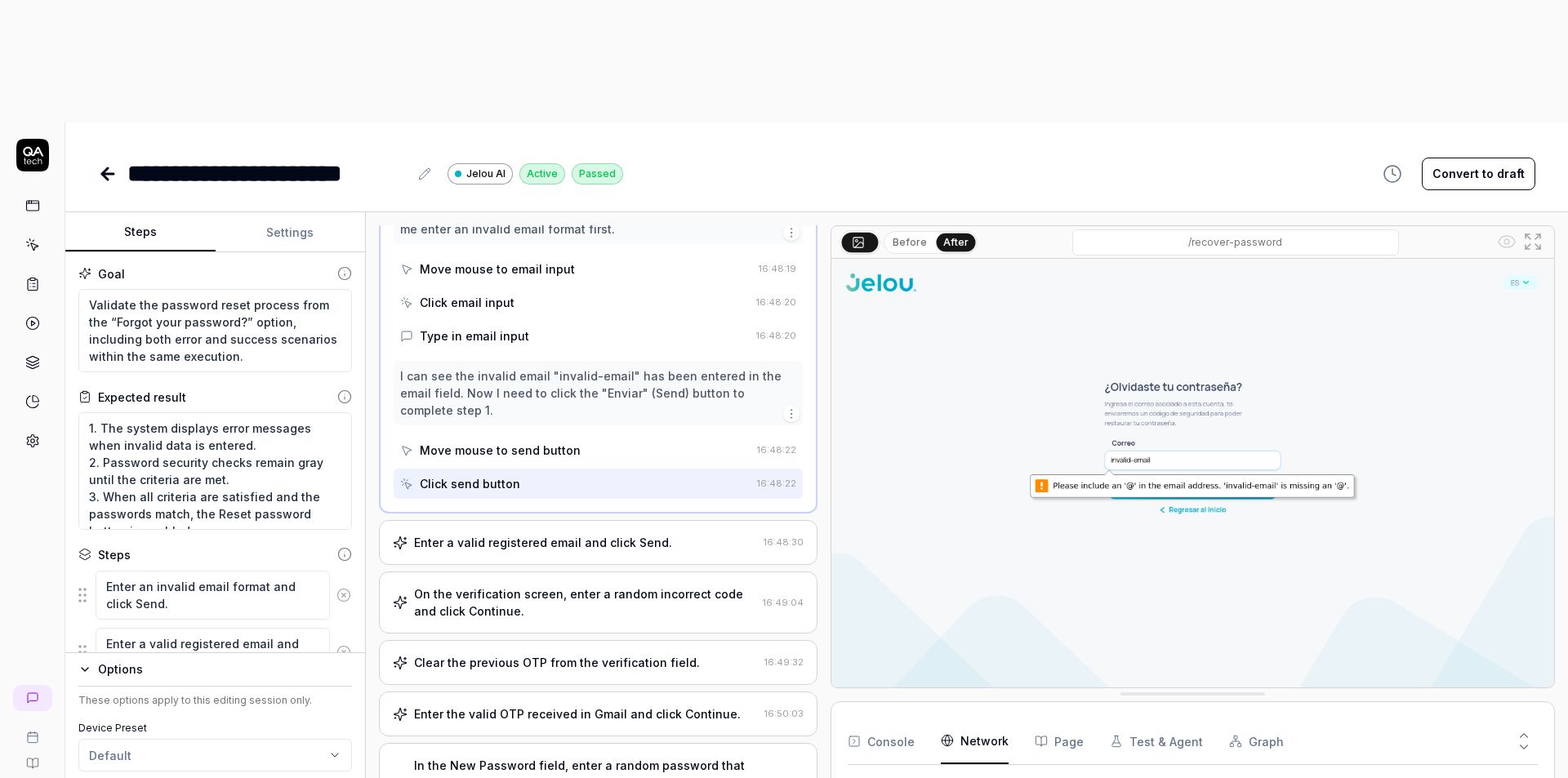
click at [579, 534] on div "Enter a valid registered email and click Send." at bounding box center [543, 542] width 258 height 17
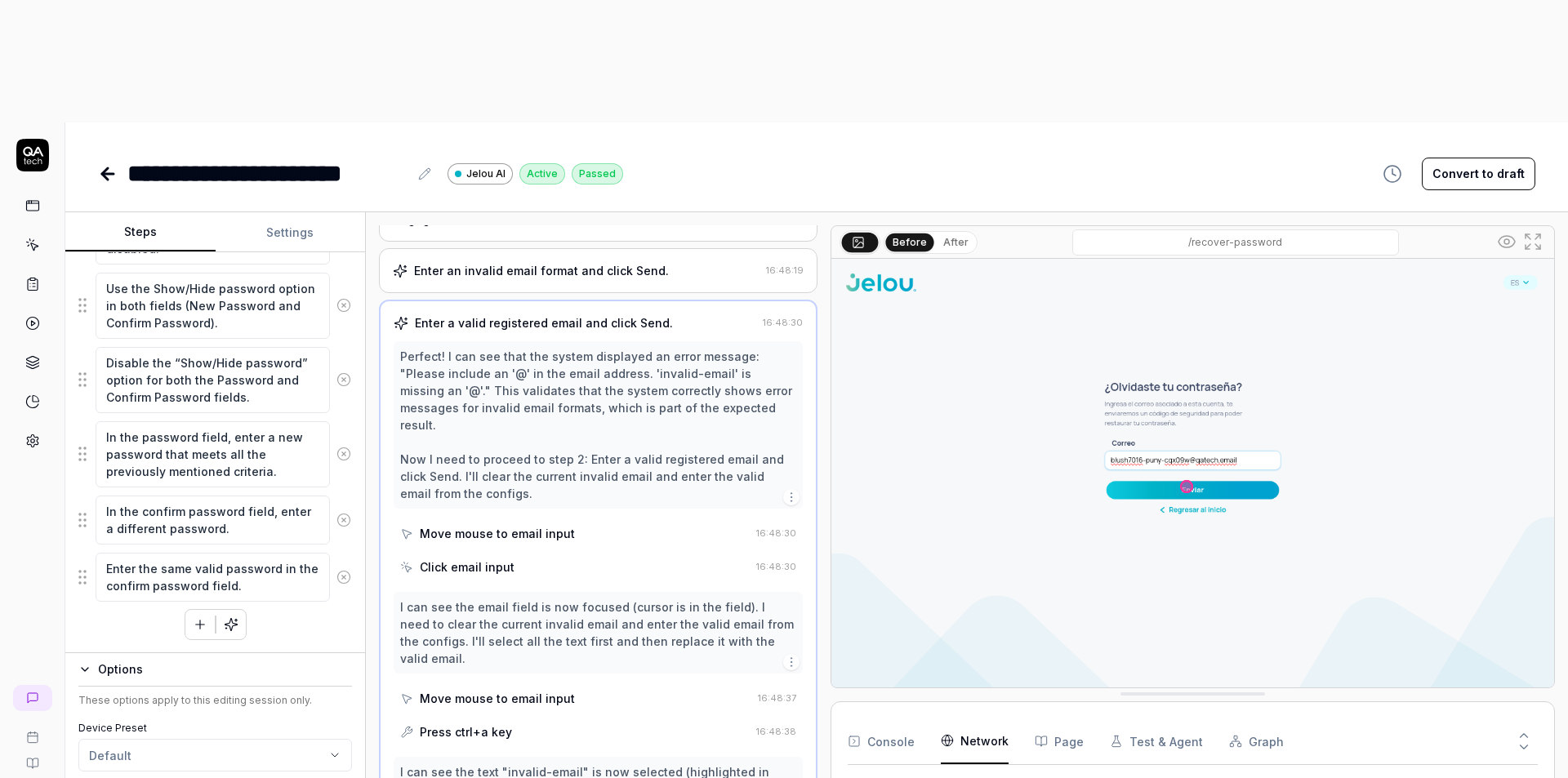
scroll to position [81, 0]
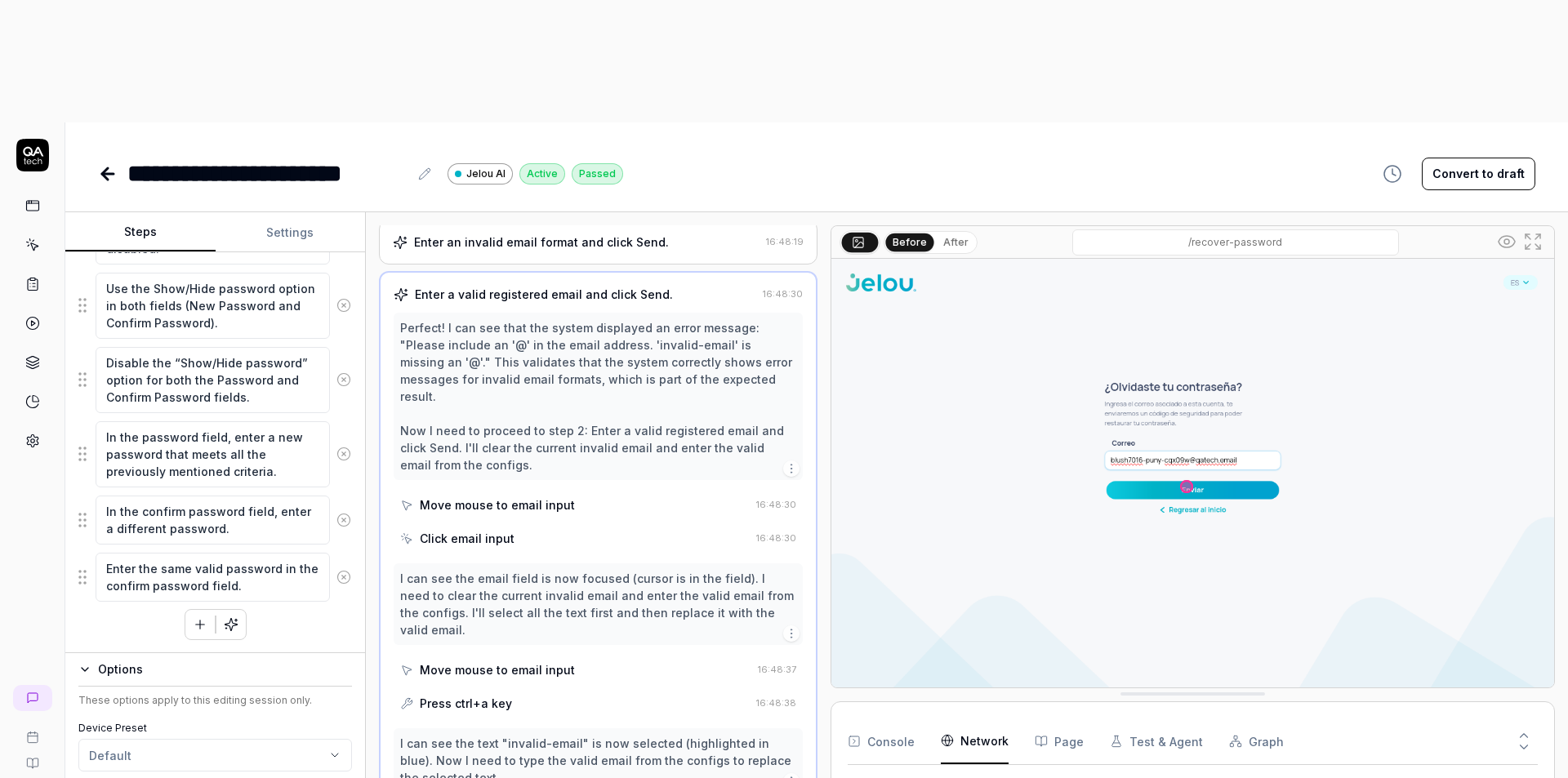
click at [953, 234] on button "After" at bounding box center [956, 243] width 39 height 18
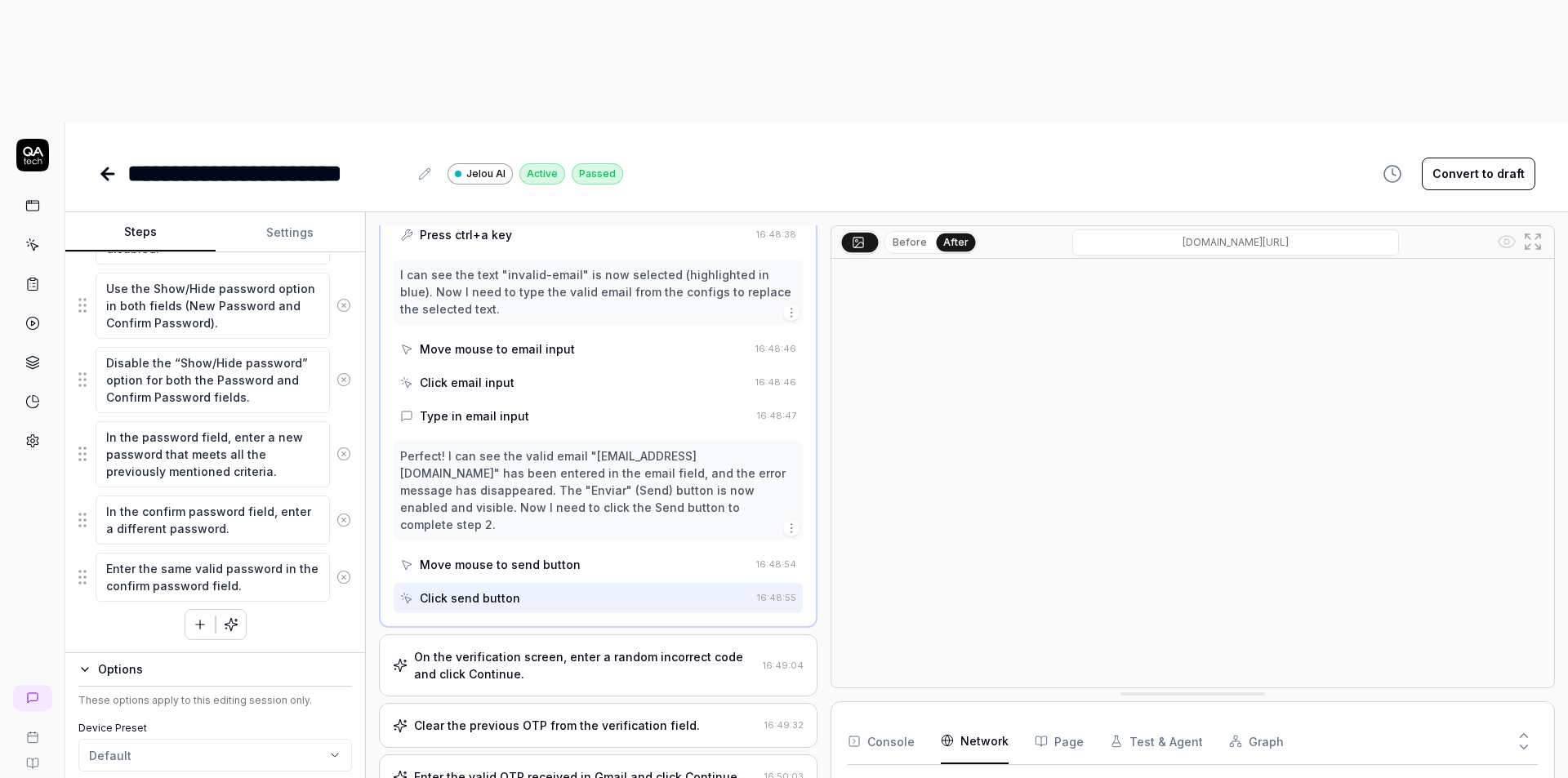
scroll to position [571, 0]
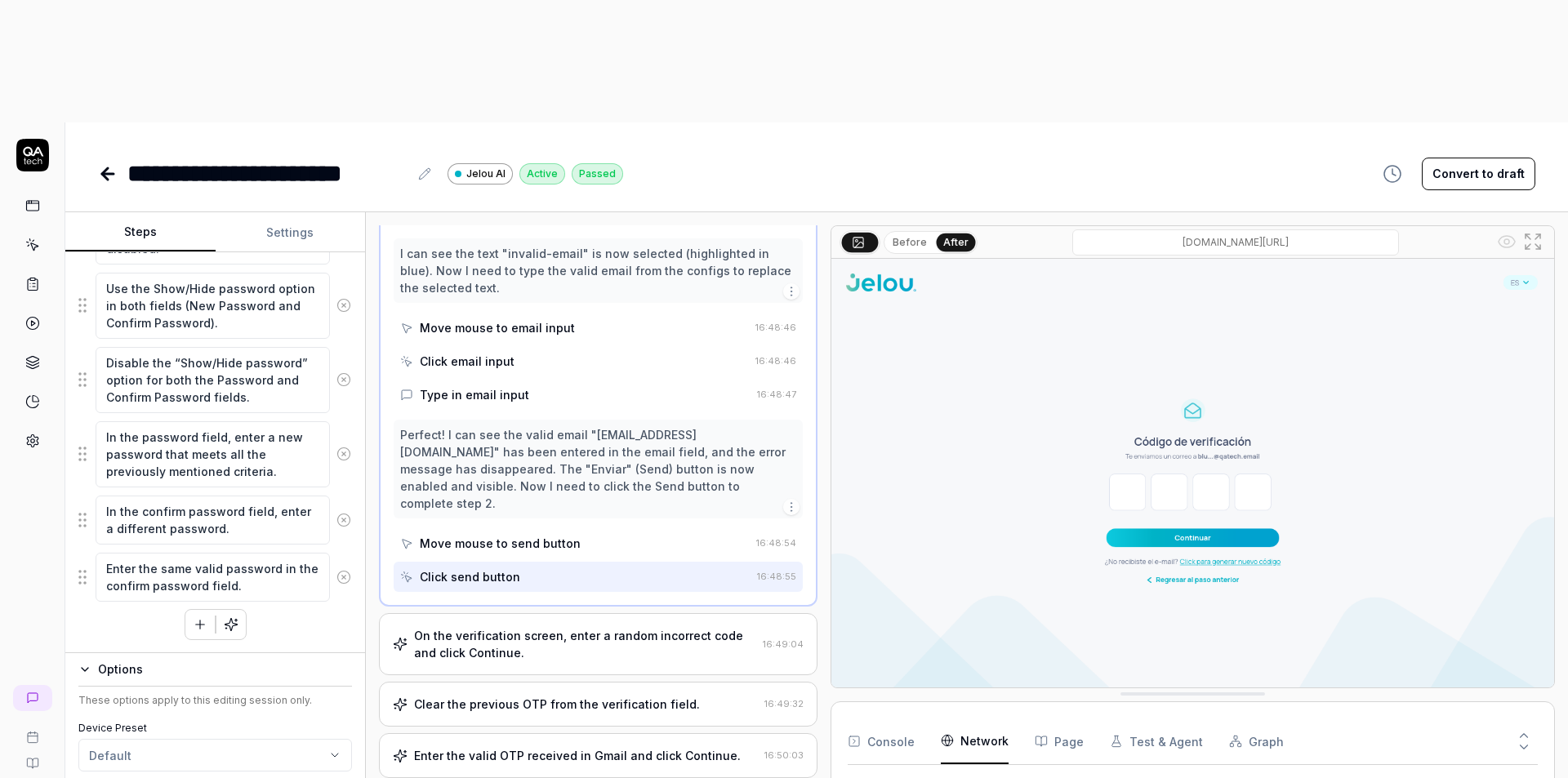
click at [555, 627] on div "On the verification screen, enter a random incorrect code and click Continue." at bounding box center [585, 644] width 342 height 34
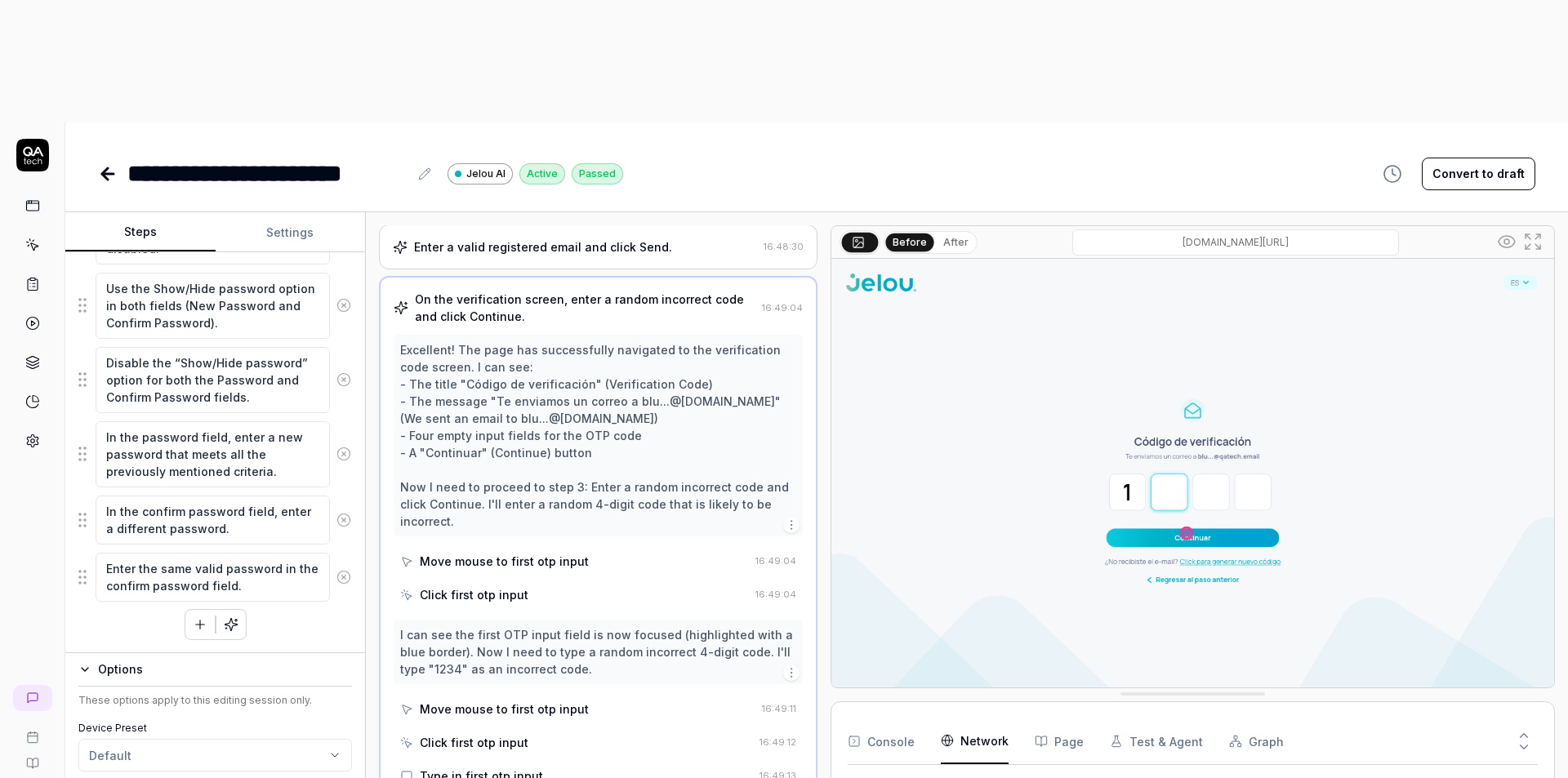
scroll to position [0, 0]
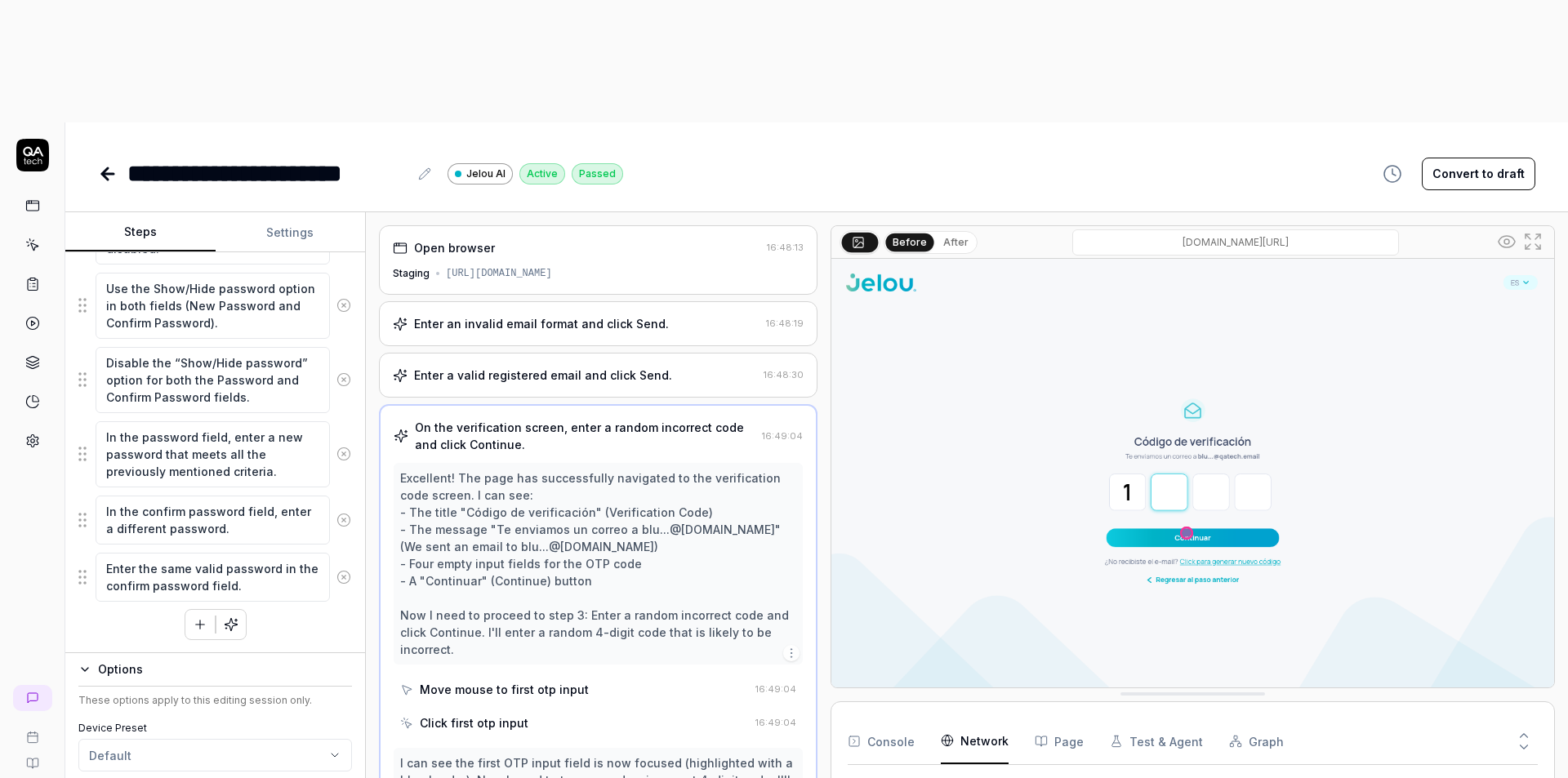
click at [946, 234] on button "After" at bounding box center [956, 243] width 39 height 18
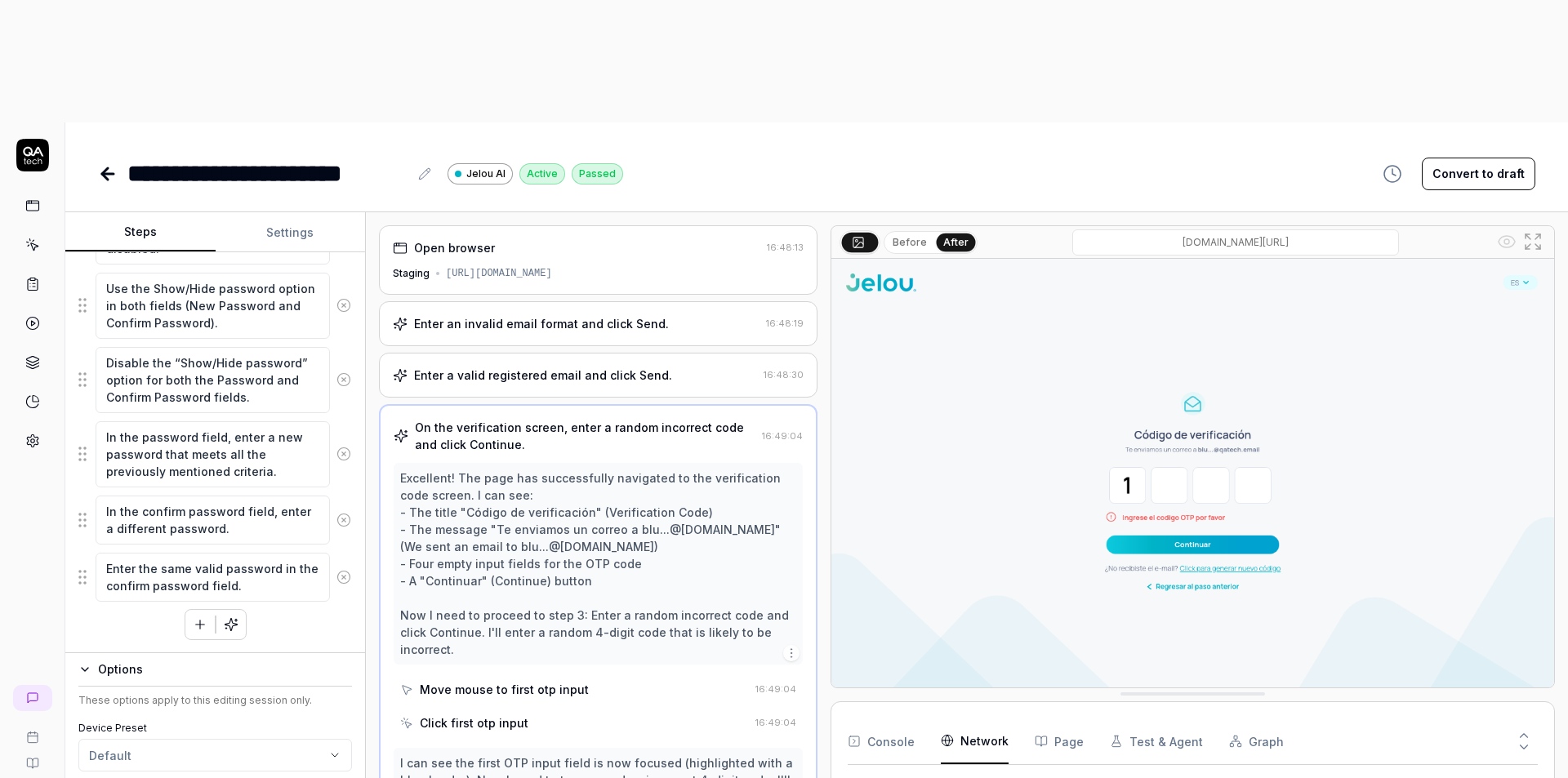
click at [914, 234] on button "Before" at bounding box center [910, 243] width 47 height 18
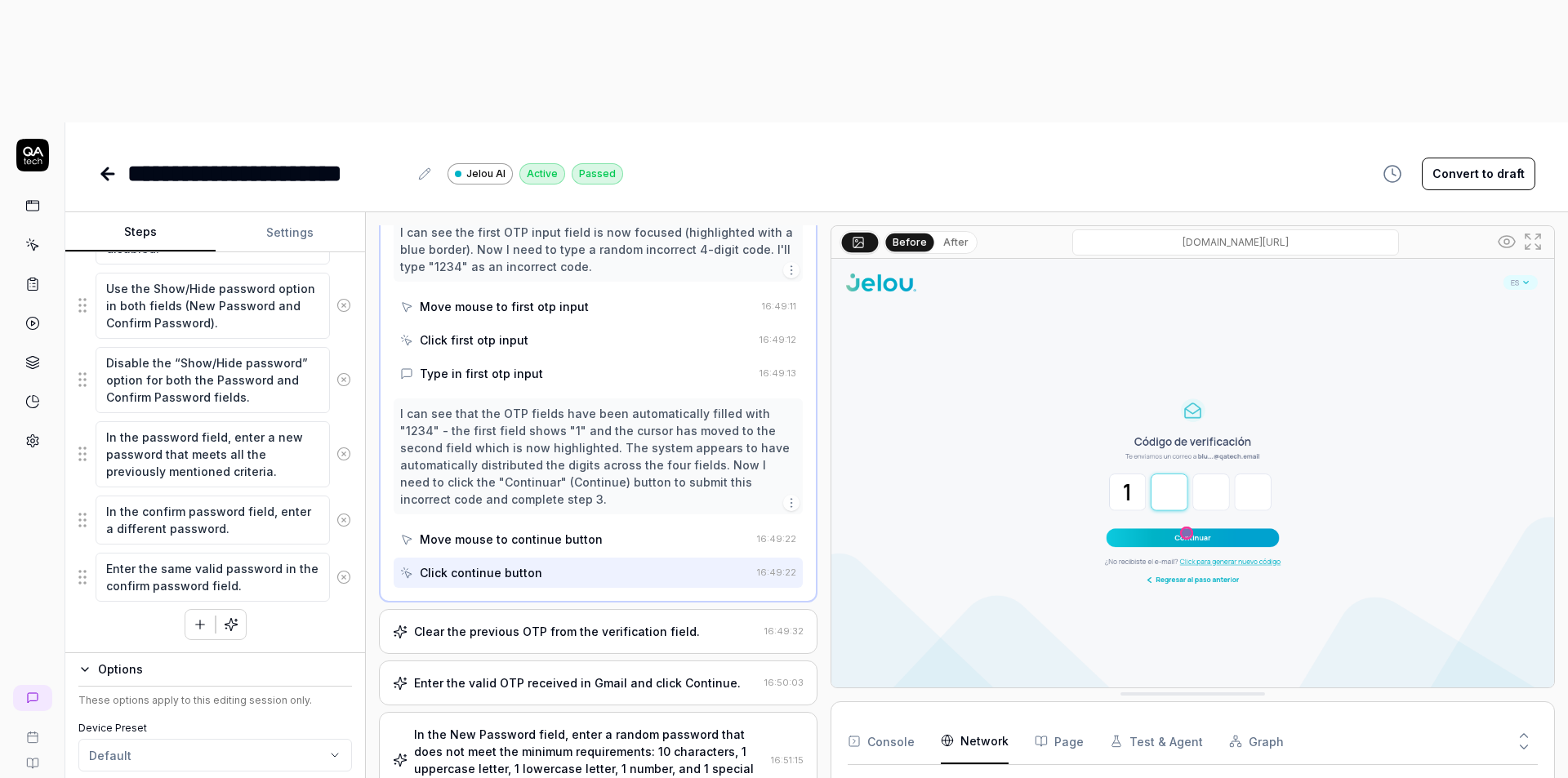
scroll to position [571, 0]
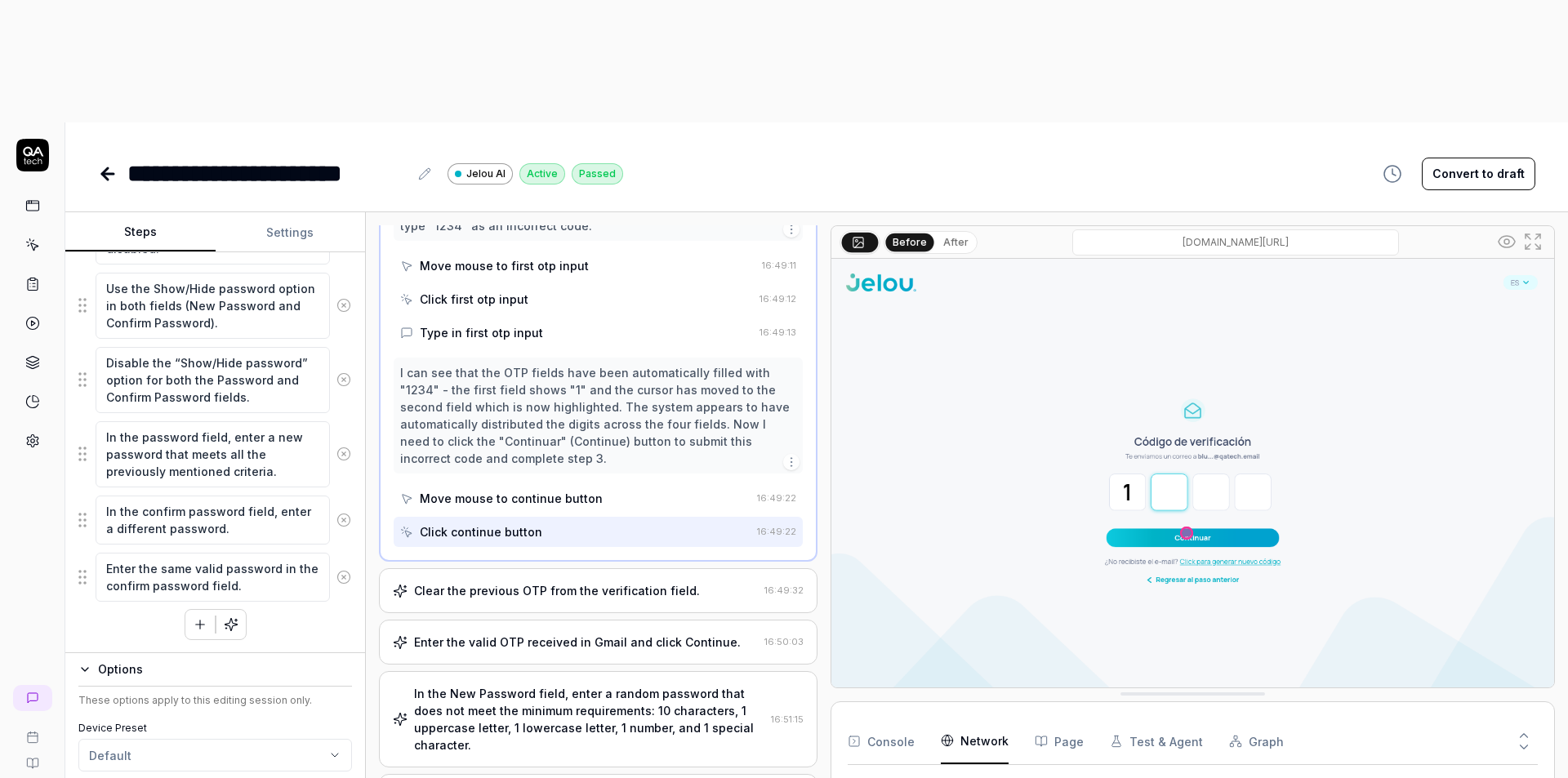
click at [616, 569] on div "Clear the previous OTP from the verification field. 16:49:32" at bounding box center [598, 591] width 439 height 45
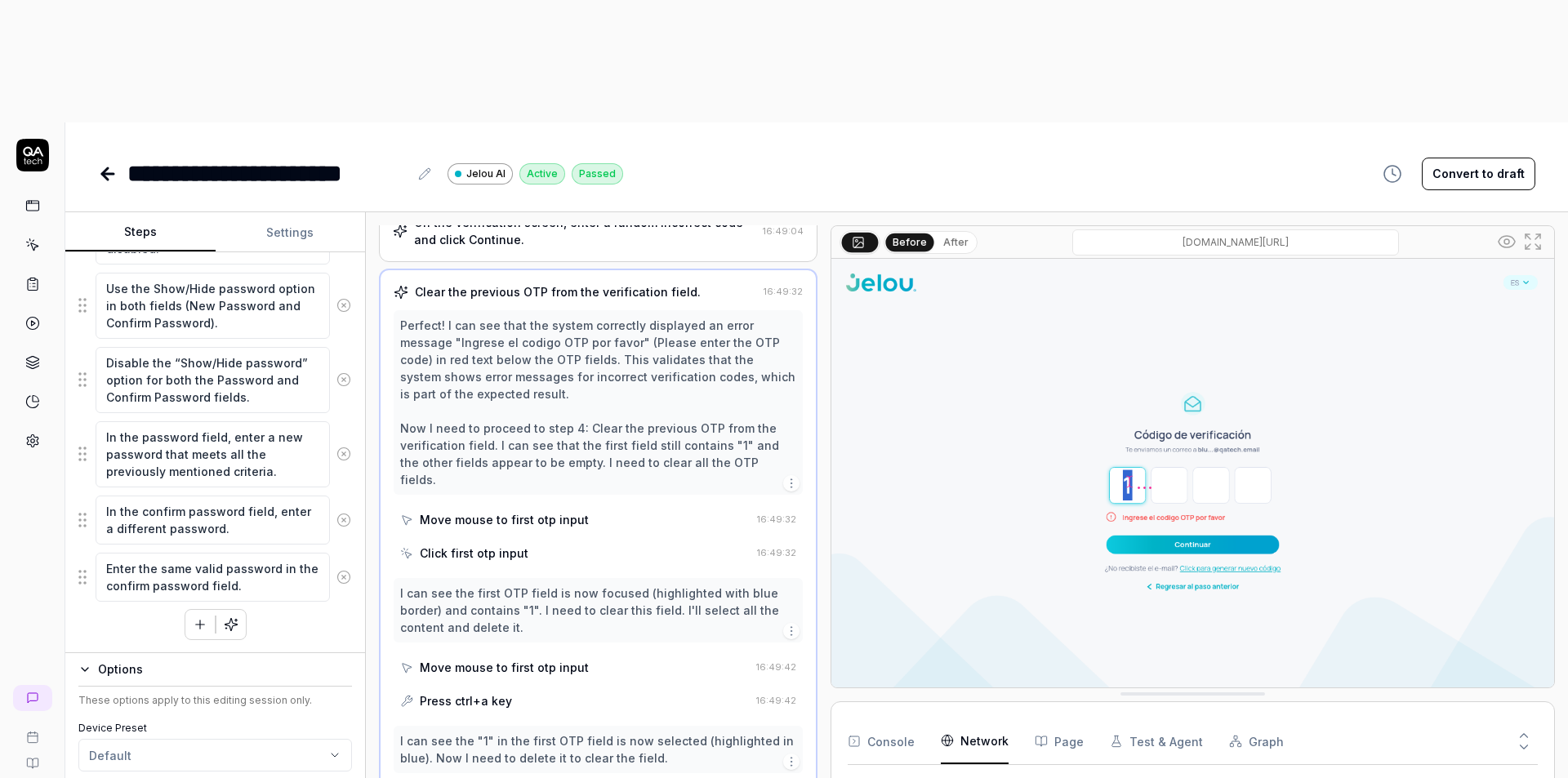
scroll to position [243, 0]
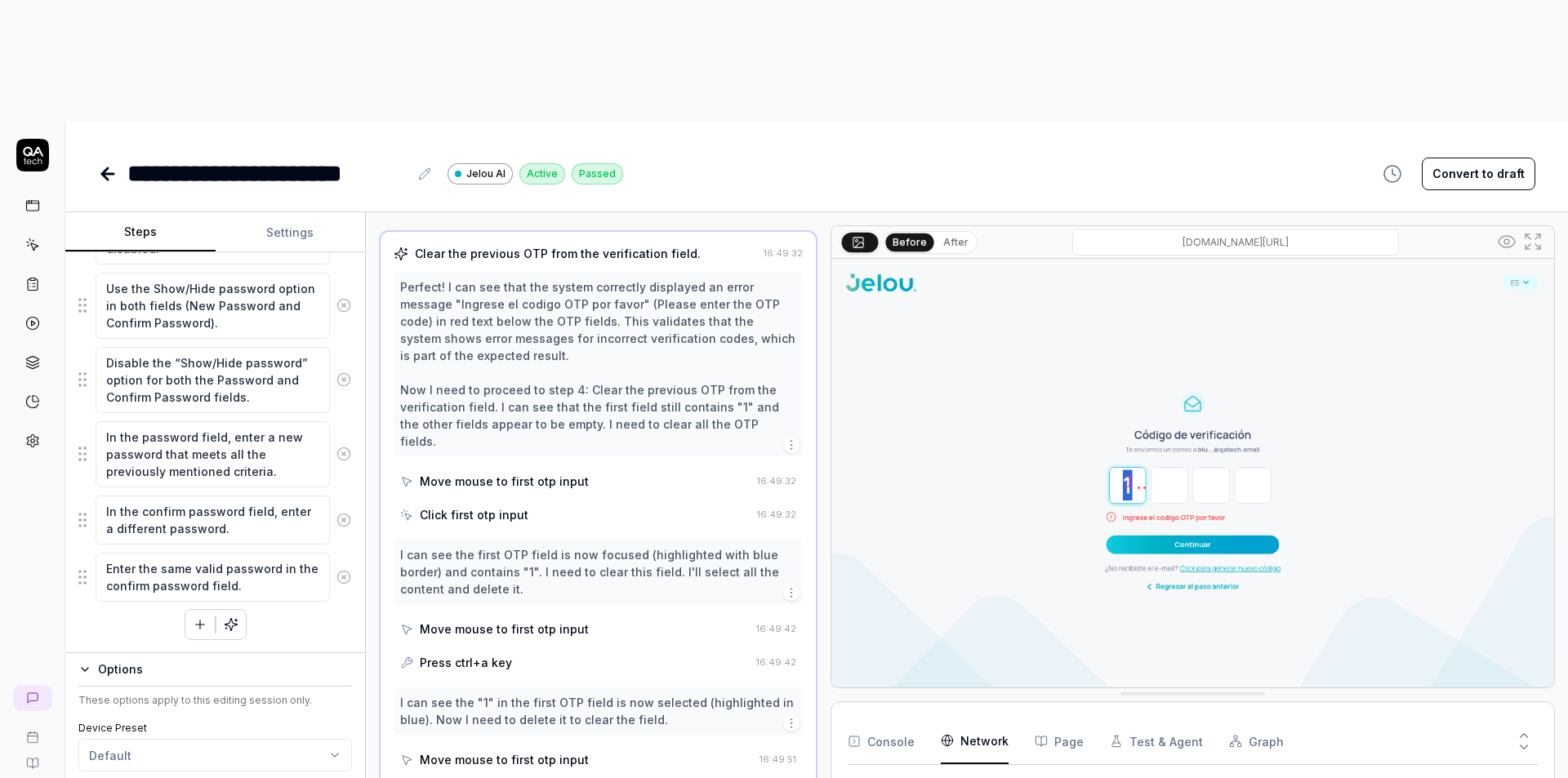
click at [964, 234] on button "After" at bounding box center [956, 243] width 39 height 18
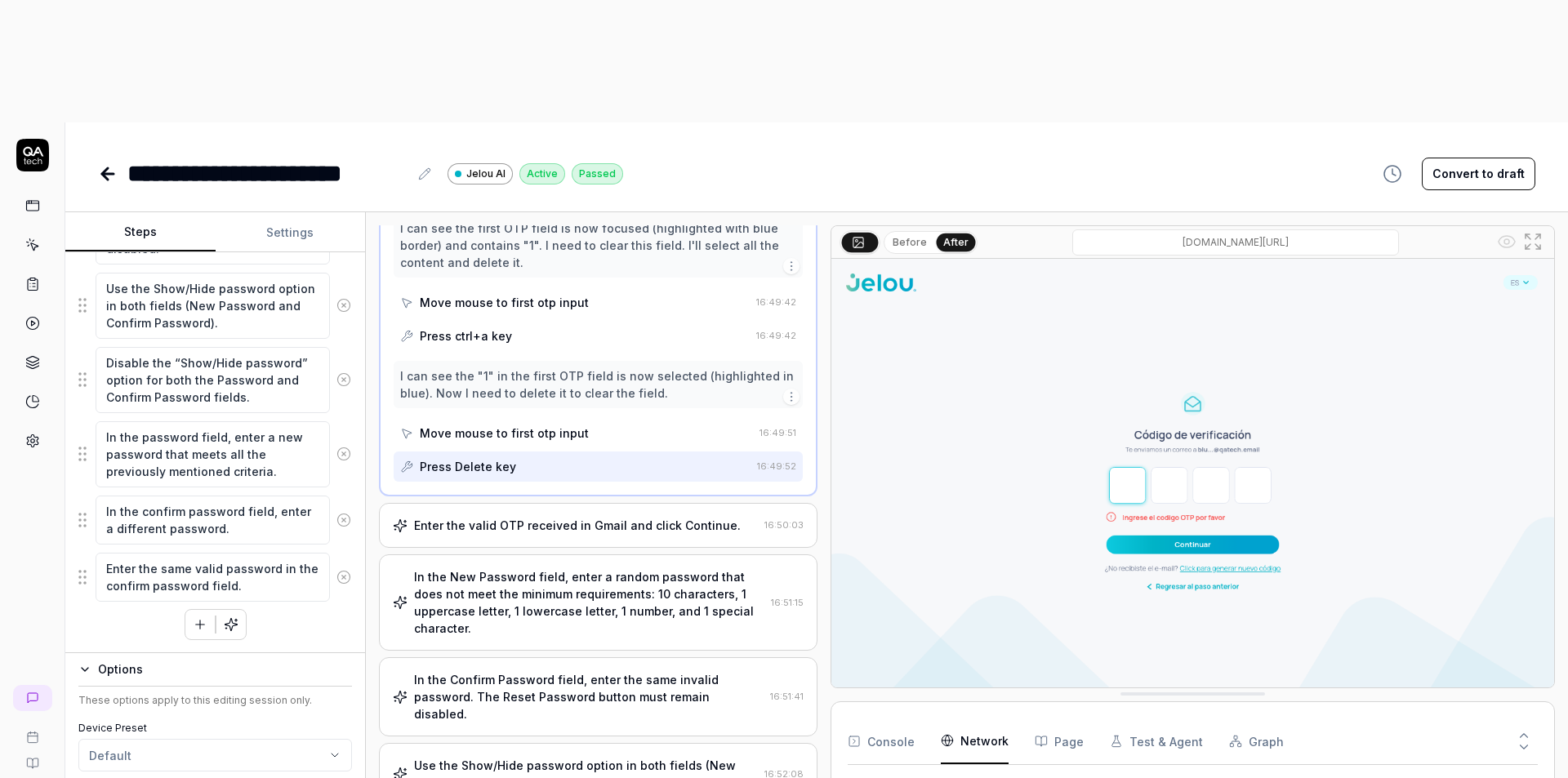
click at [599, 517] on div "Enter the valid OTP received in Gmail and click Continue." at bounding box center [578, 525] width 327 height 17
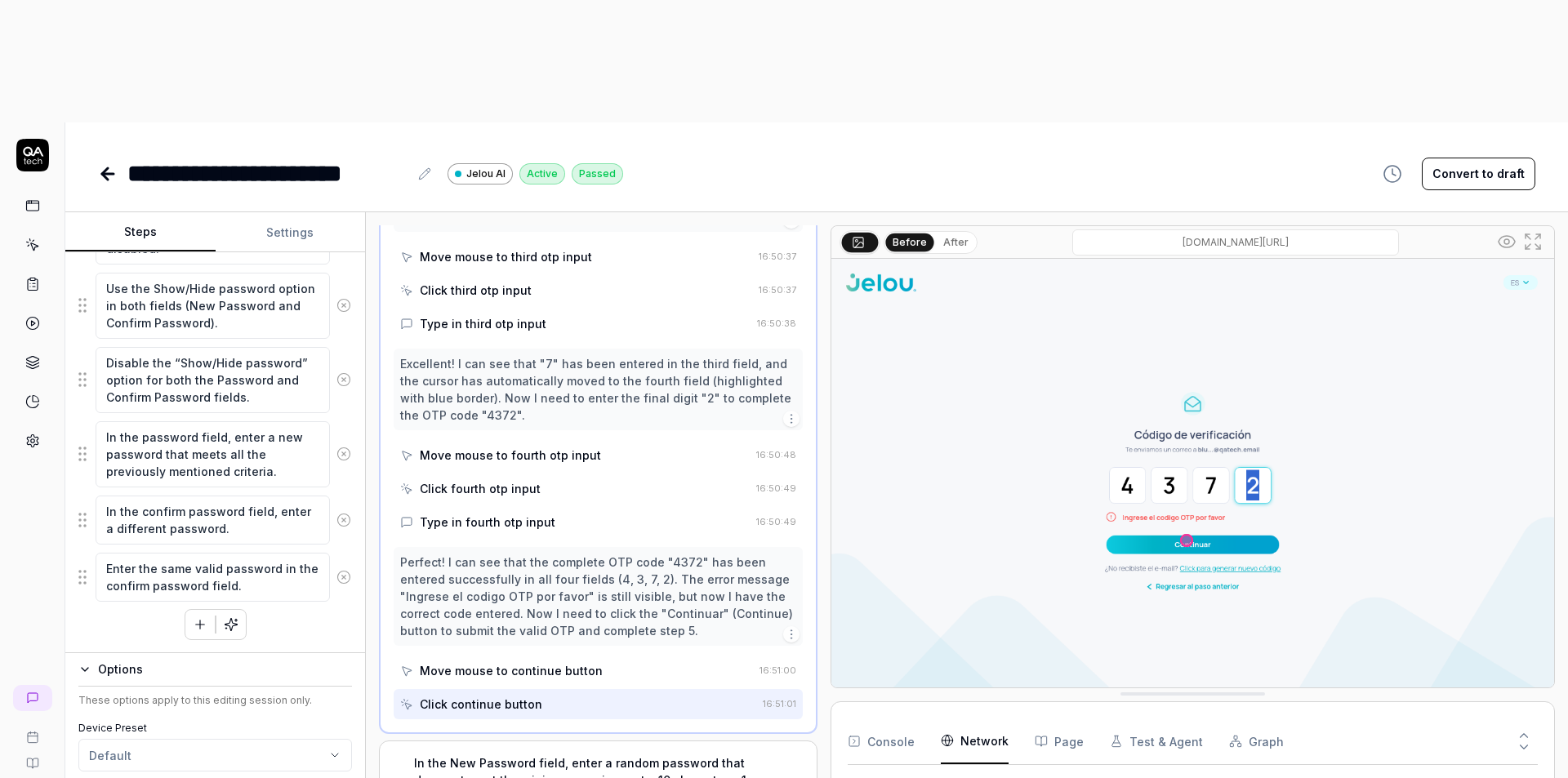
scroll to position [1057, 0]
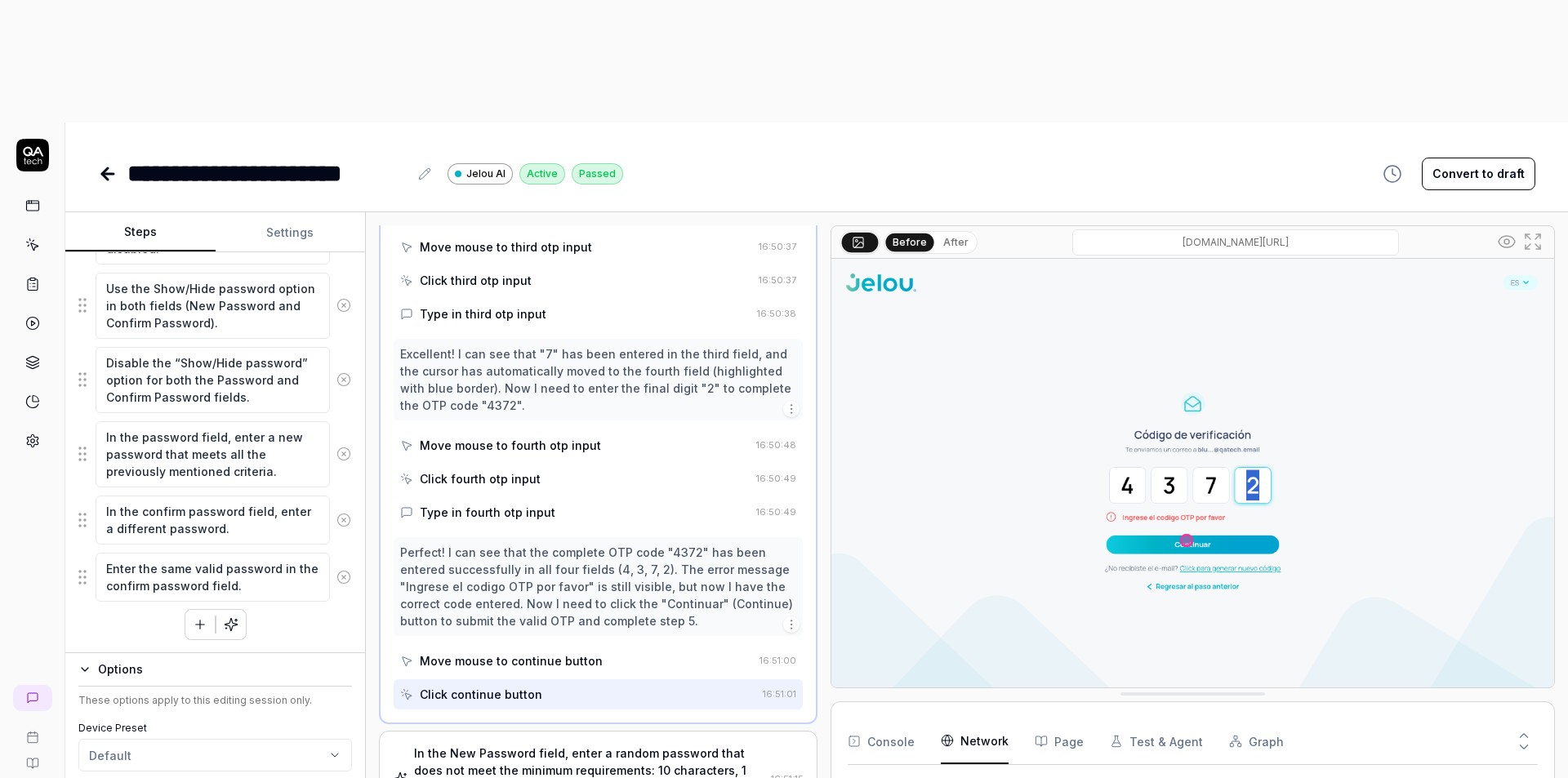
click at [953, 234] on button "After" at bounding box center [956, 243] width 39 height 18
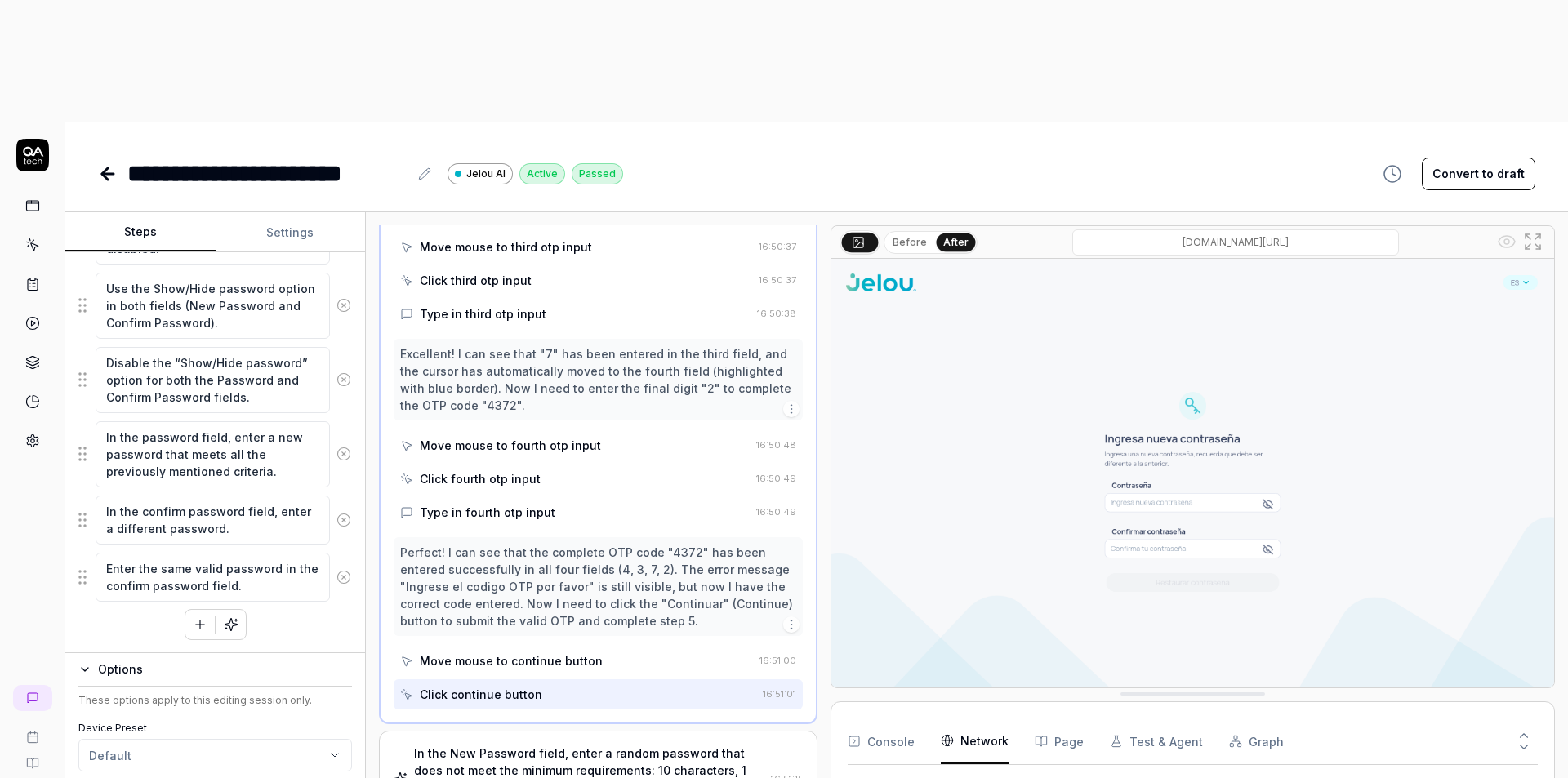
click at [913, 234] on button "Before" at bounding box center [910, 243] width 47 height 18
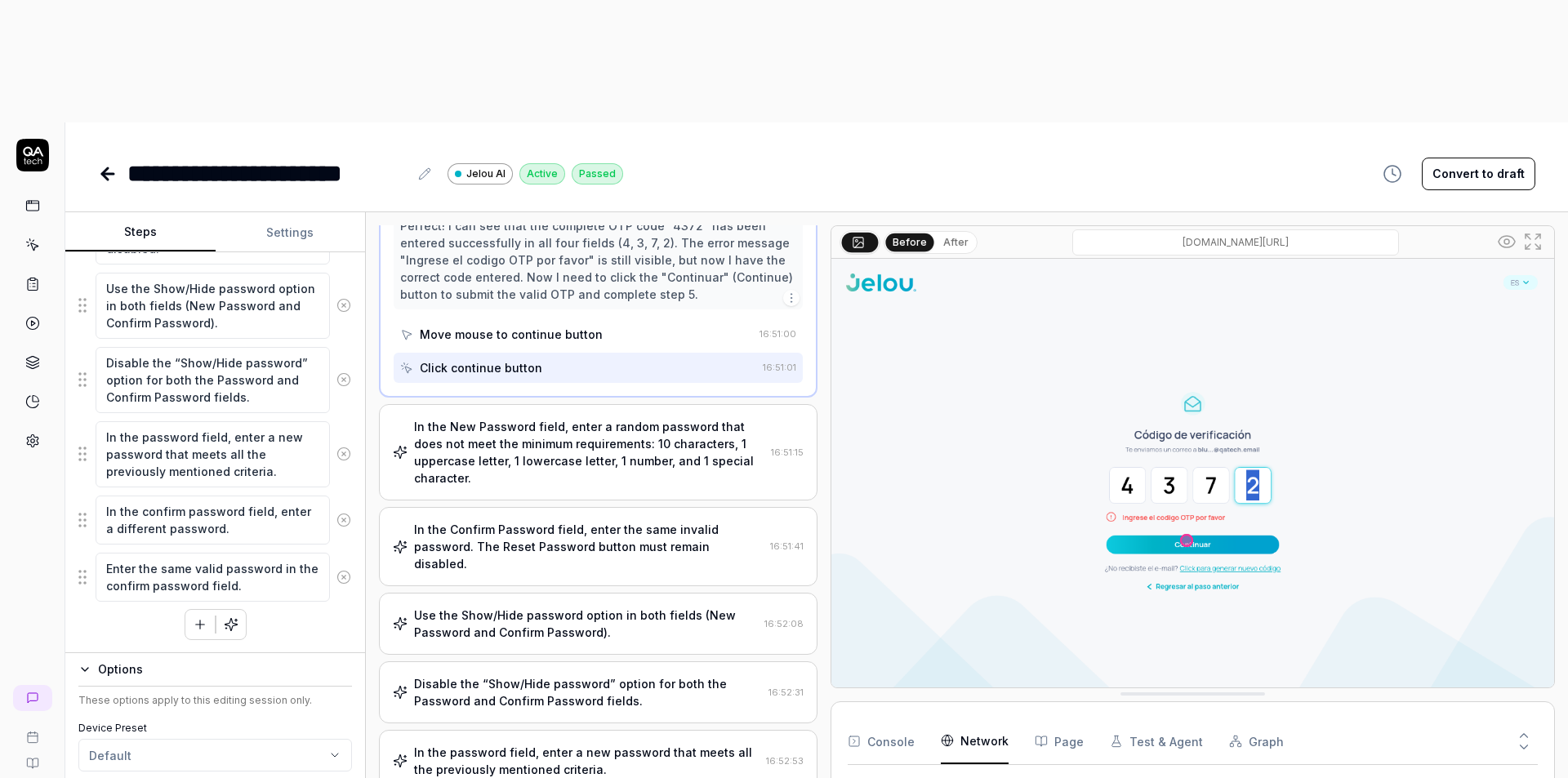
click at [646, 418] on div "In the New Password field, enter a random password that does not meet the minim…" at bounding box center [589, 452] width 350 height 69
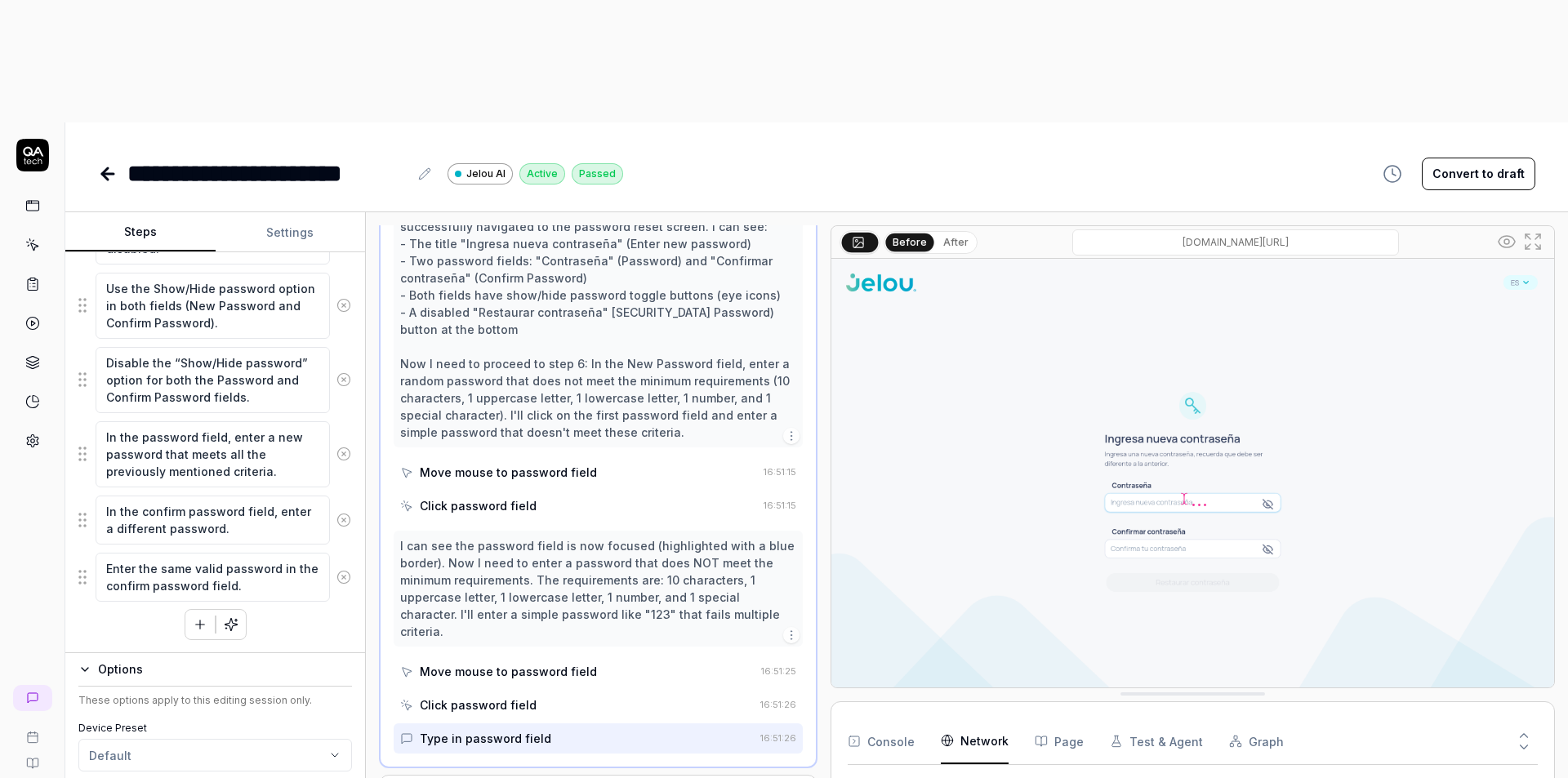
scroll to position [501, 0]
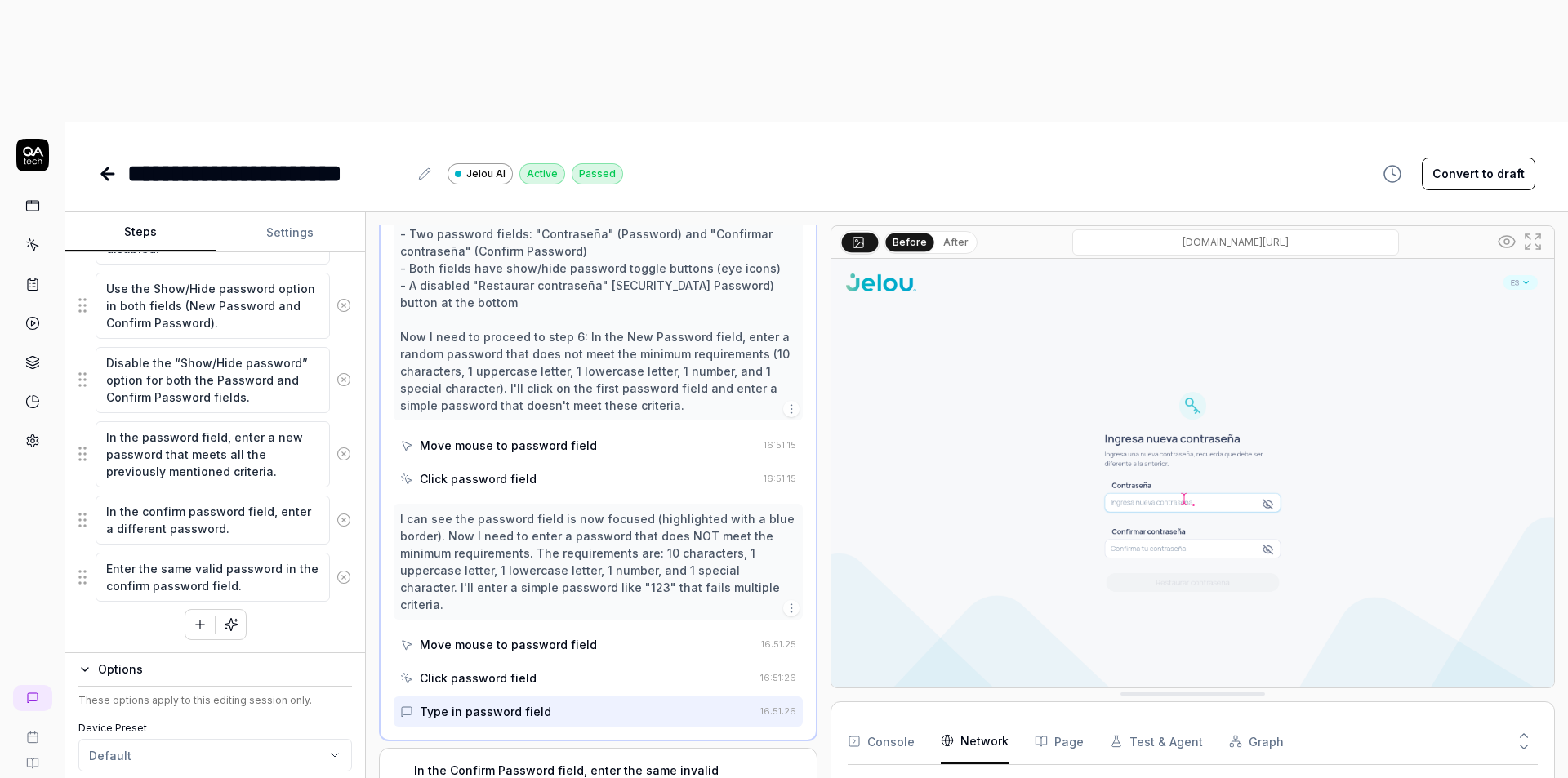
click at [632, 762] on div "In the Confirm Password field, enter the same invalid password. The Reset Passw…" at bounding box center [589, 787] width 349 height 51
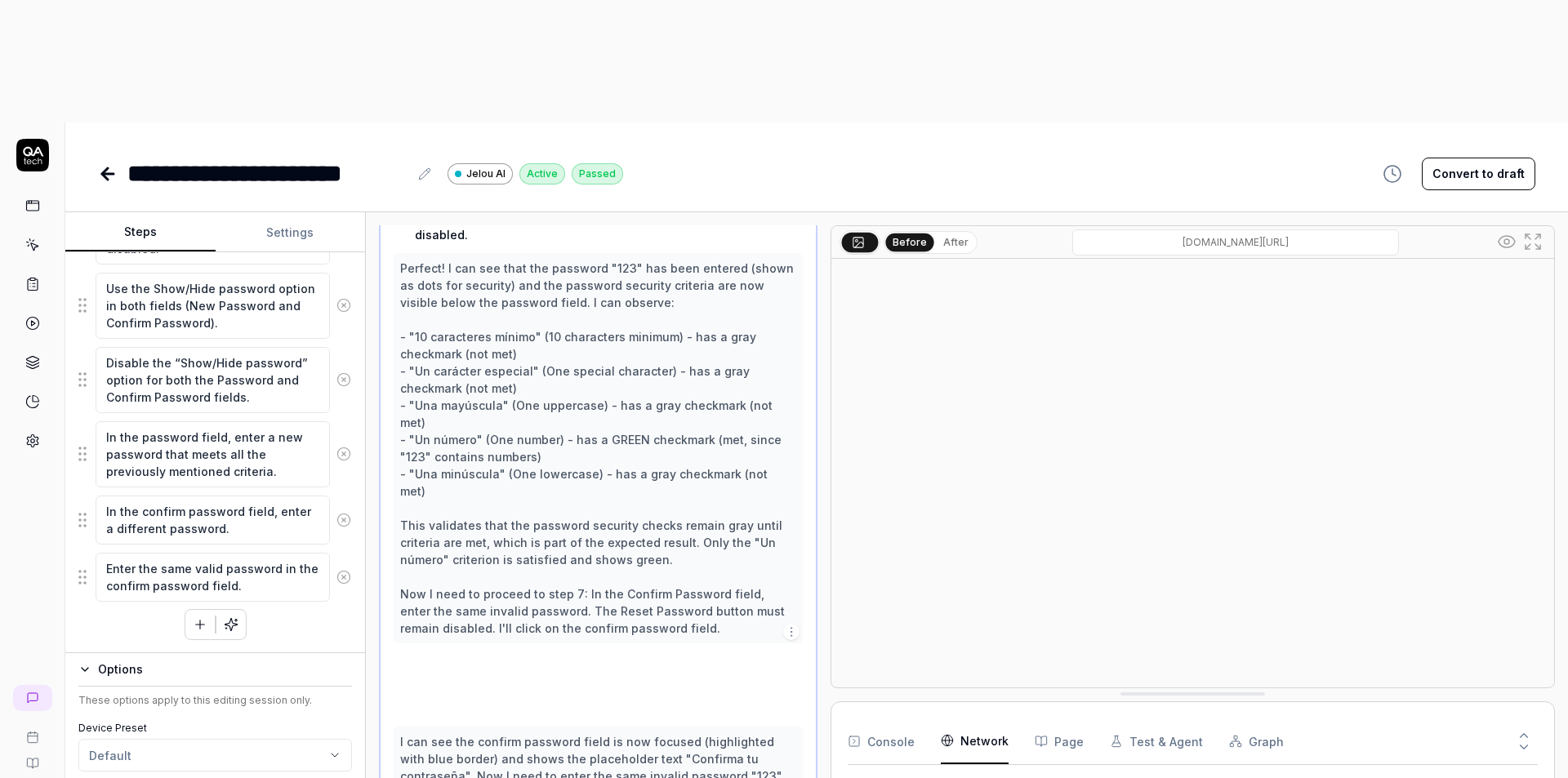
scroll to position [493, 0]
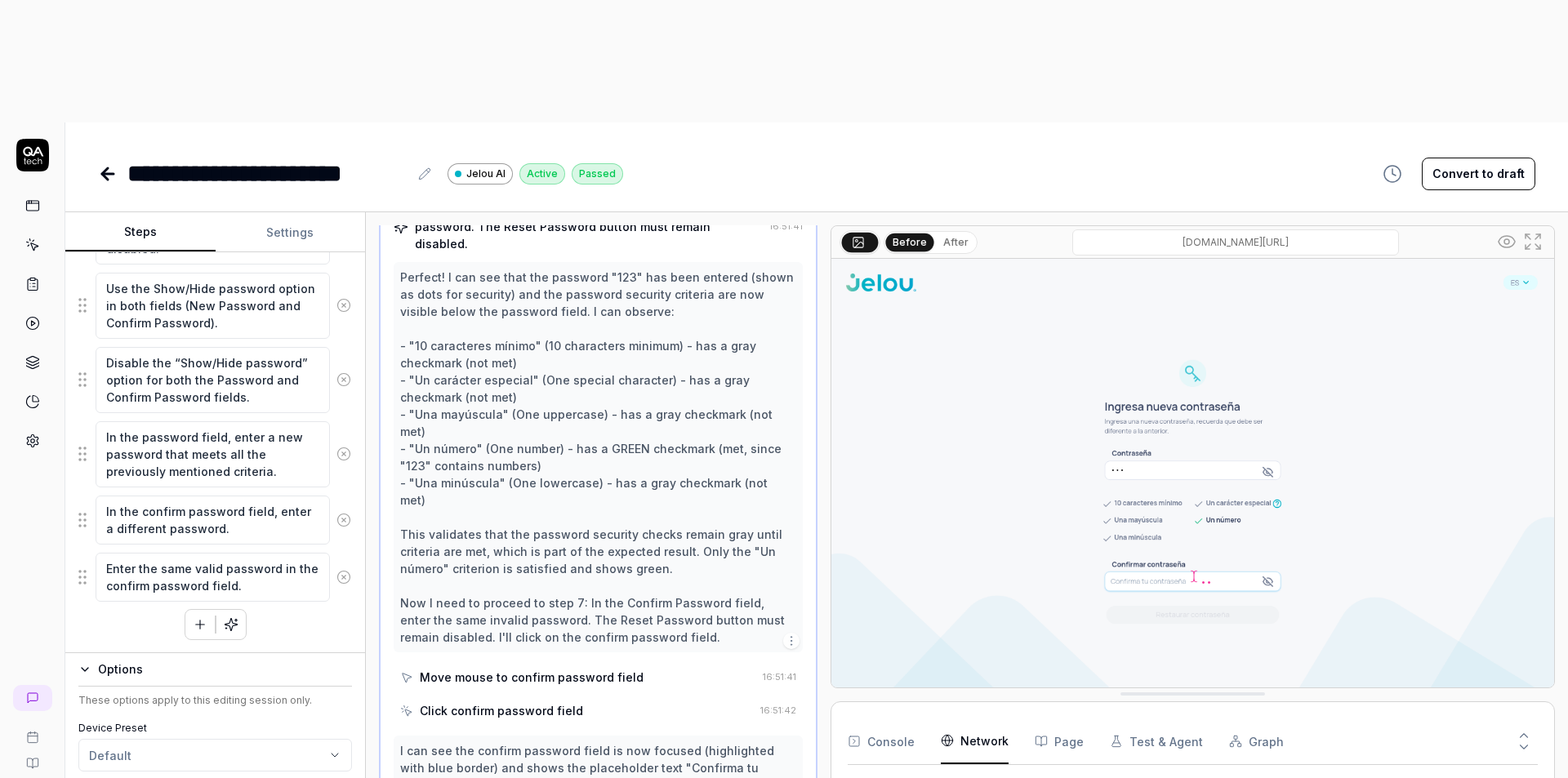
click at [946, 234] on button "After" at bounding box center [956, 243] width 39 height 18
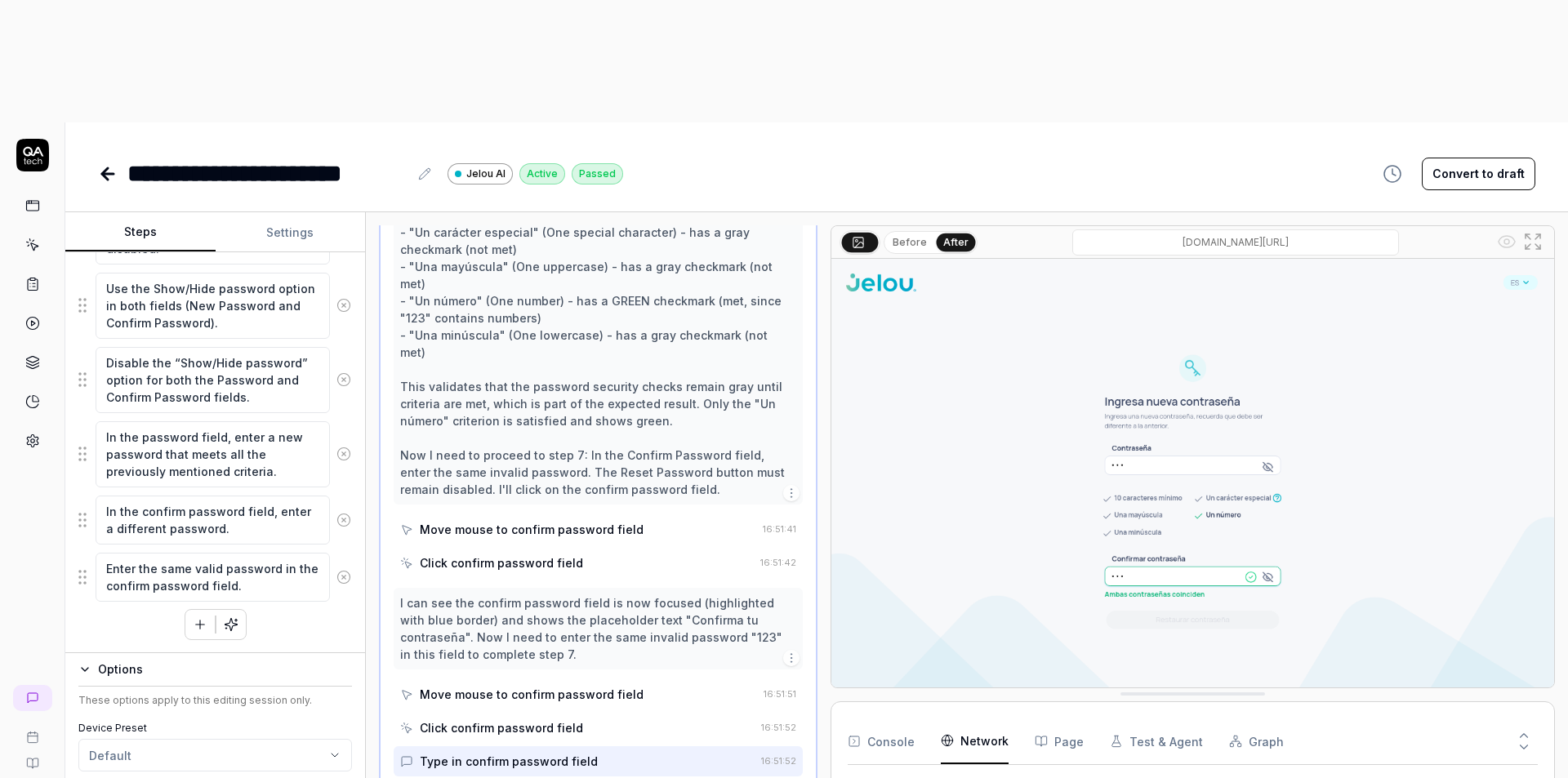
scroll to position [655, 0]
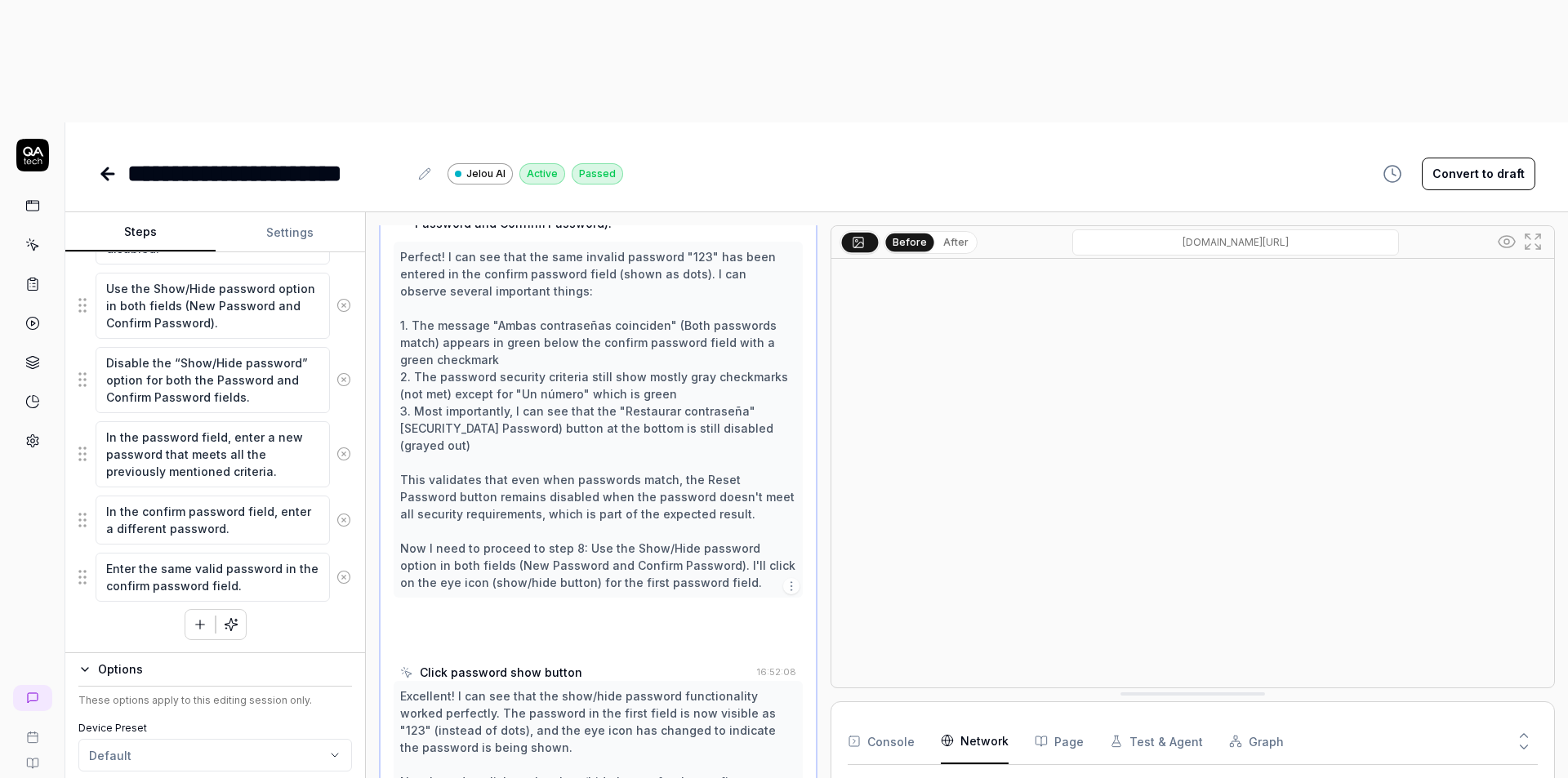
scroll to position [579, 0]
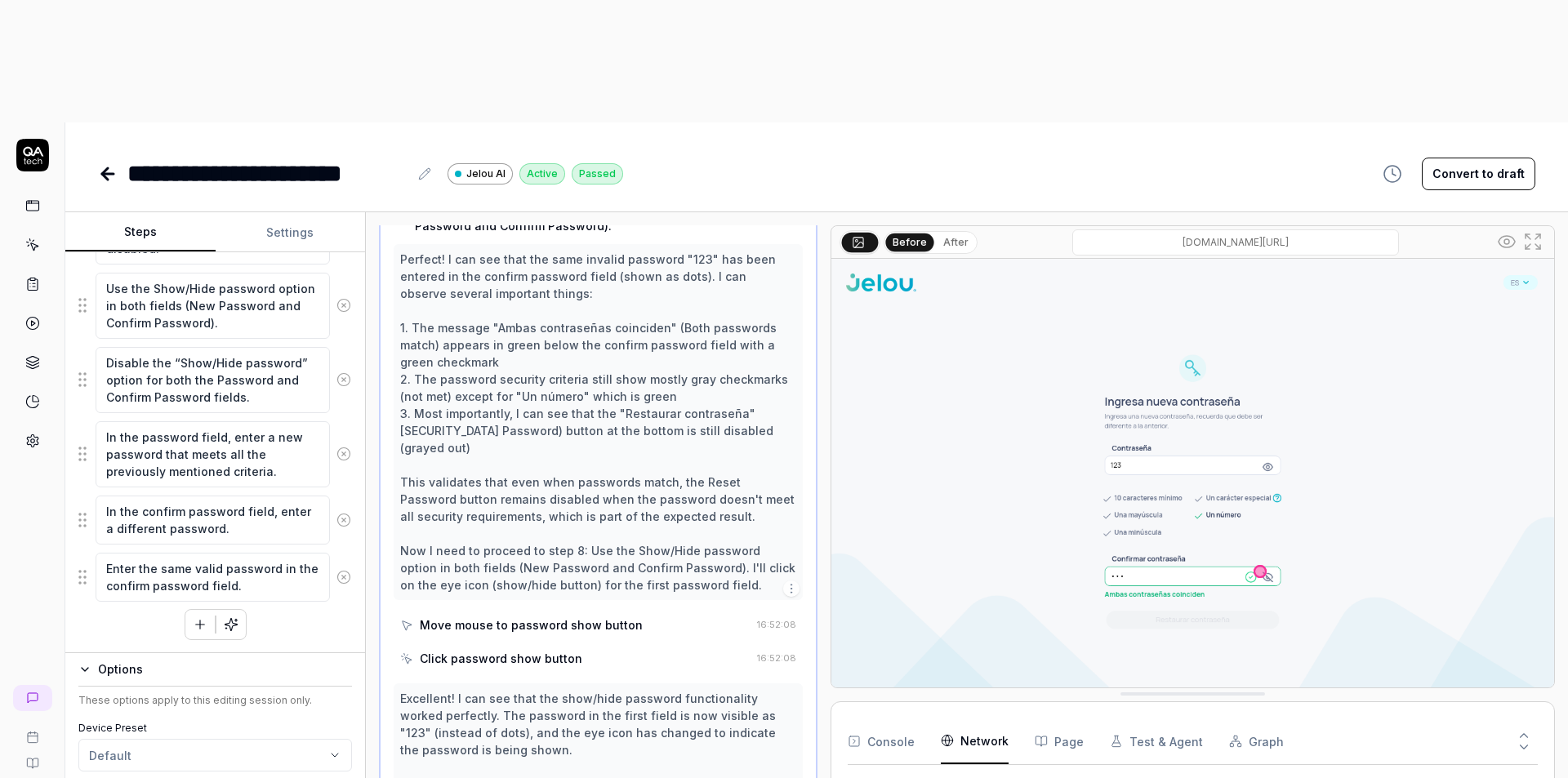
click at [948, 234] on button "After" at bounding box center [956, 243] width 39 height 18
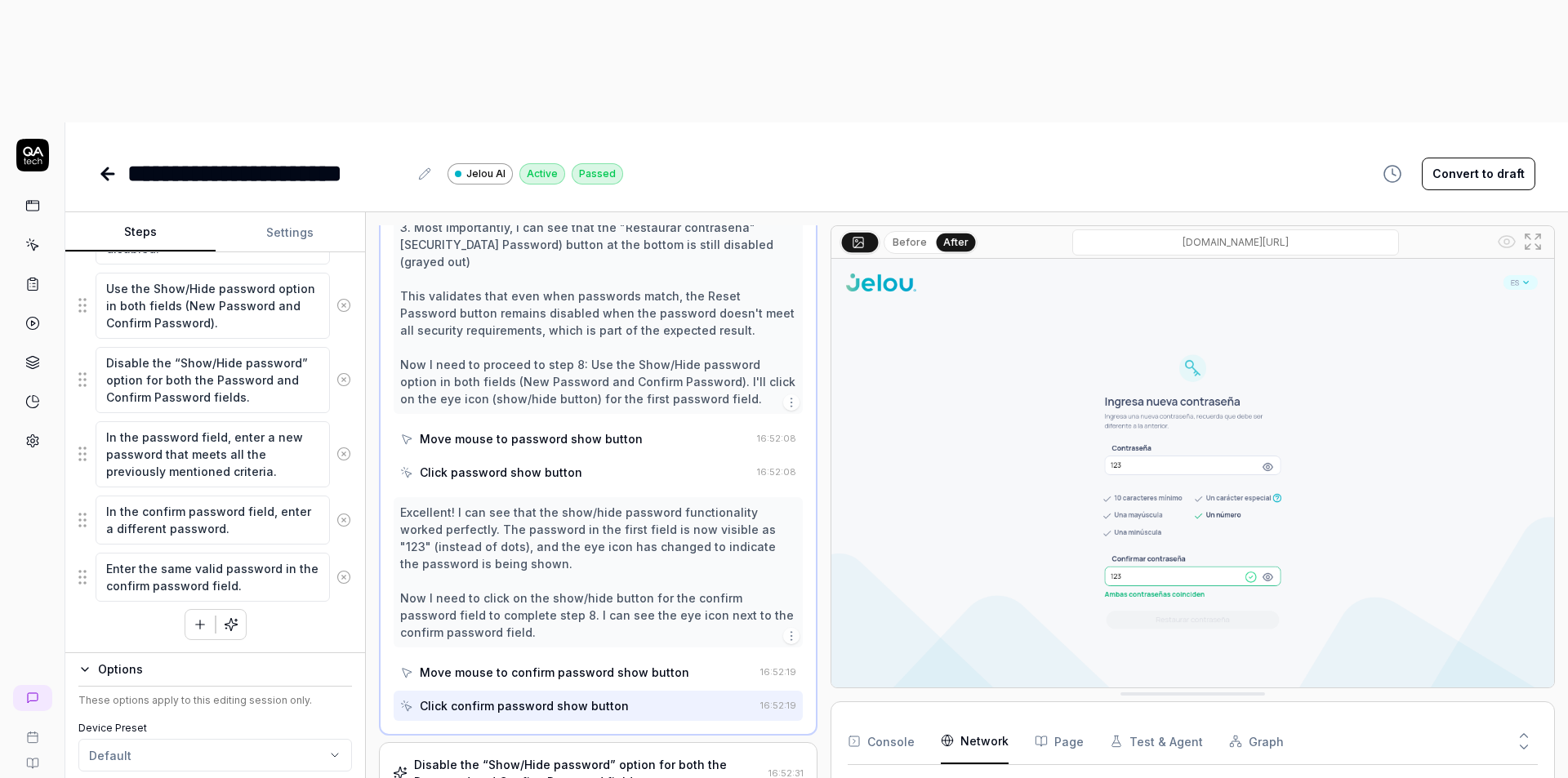
scroll to position [905, 0]
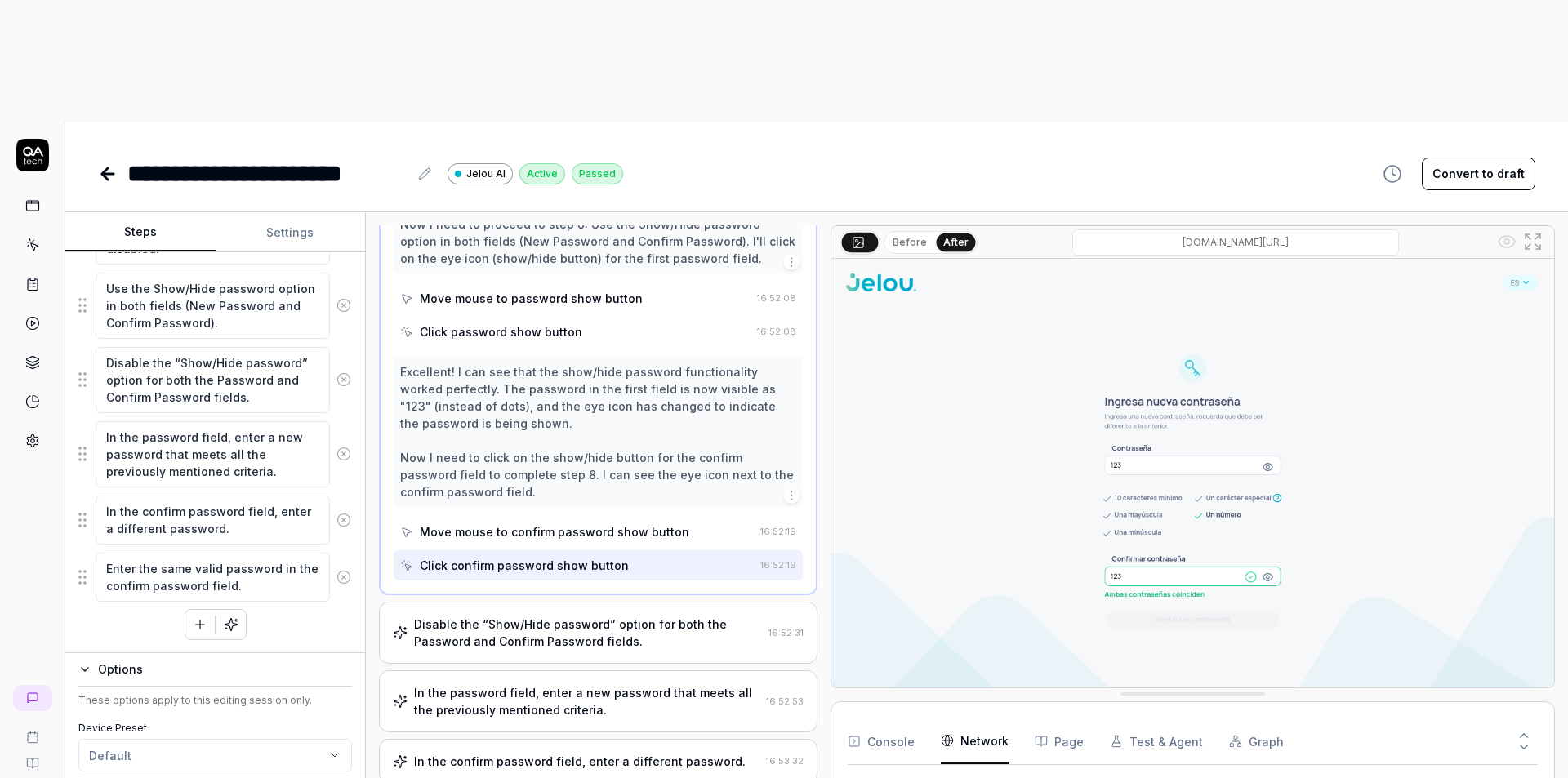
click at [631, 616] on div "Disable the “Show/Hide password” option for both the Password and Confirm Passw…" at bounding box center [588, 633] width 348 height 34
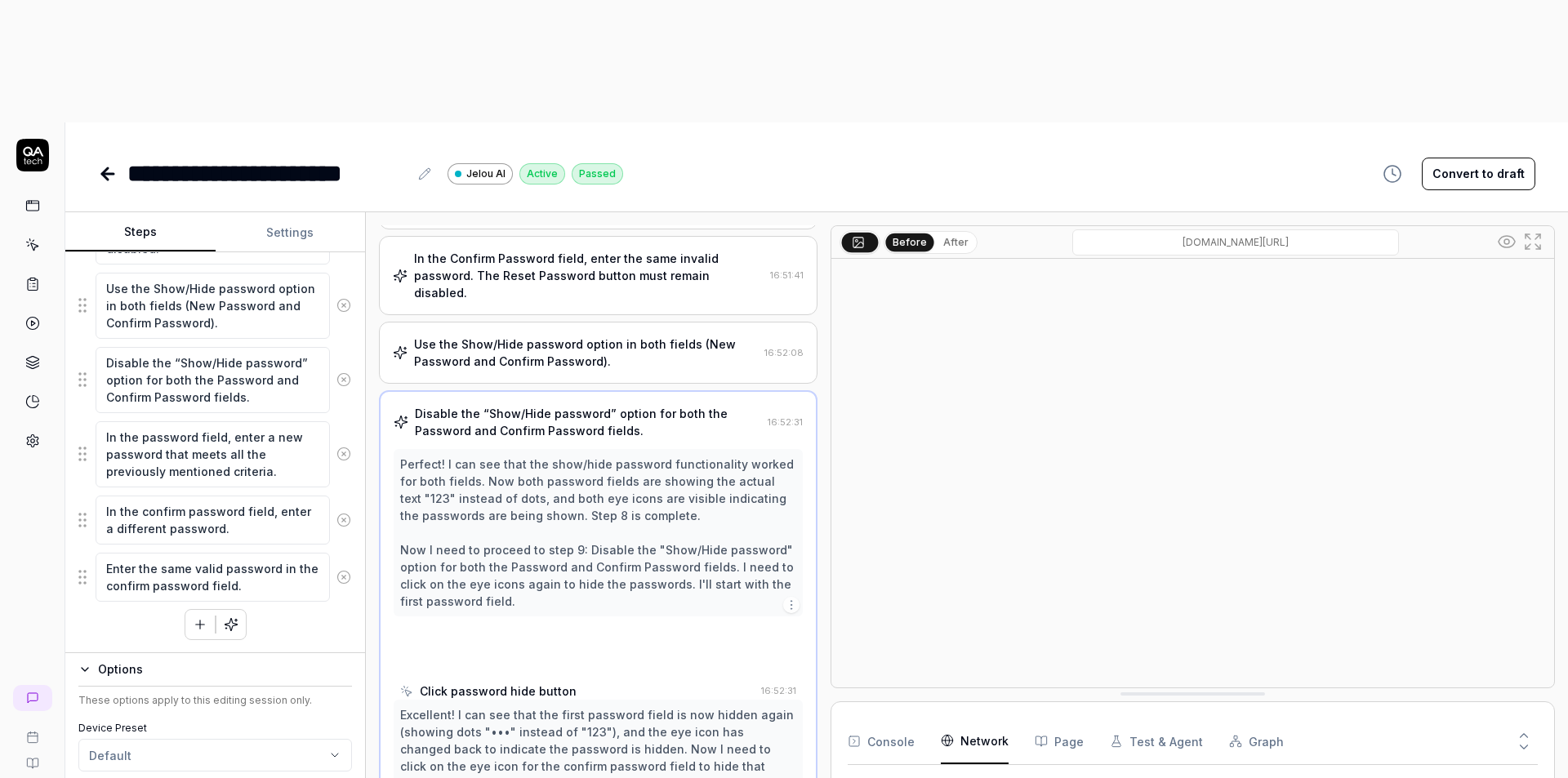
scroll to position [424, 0]
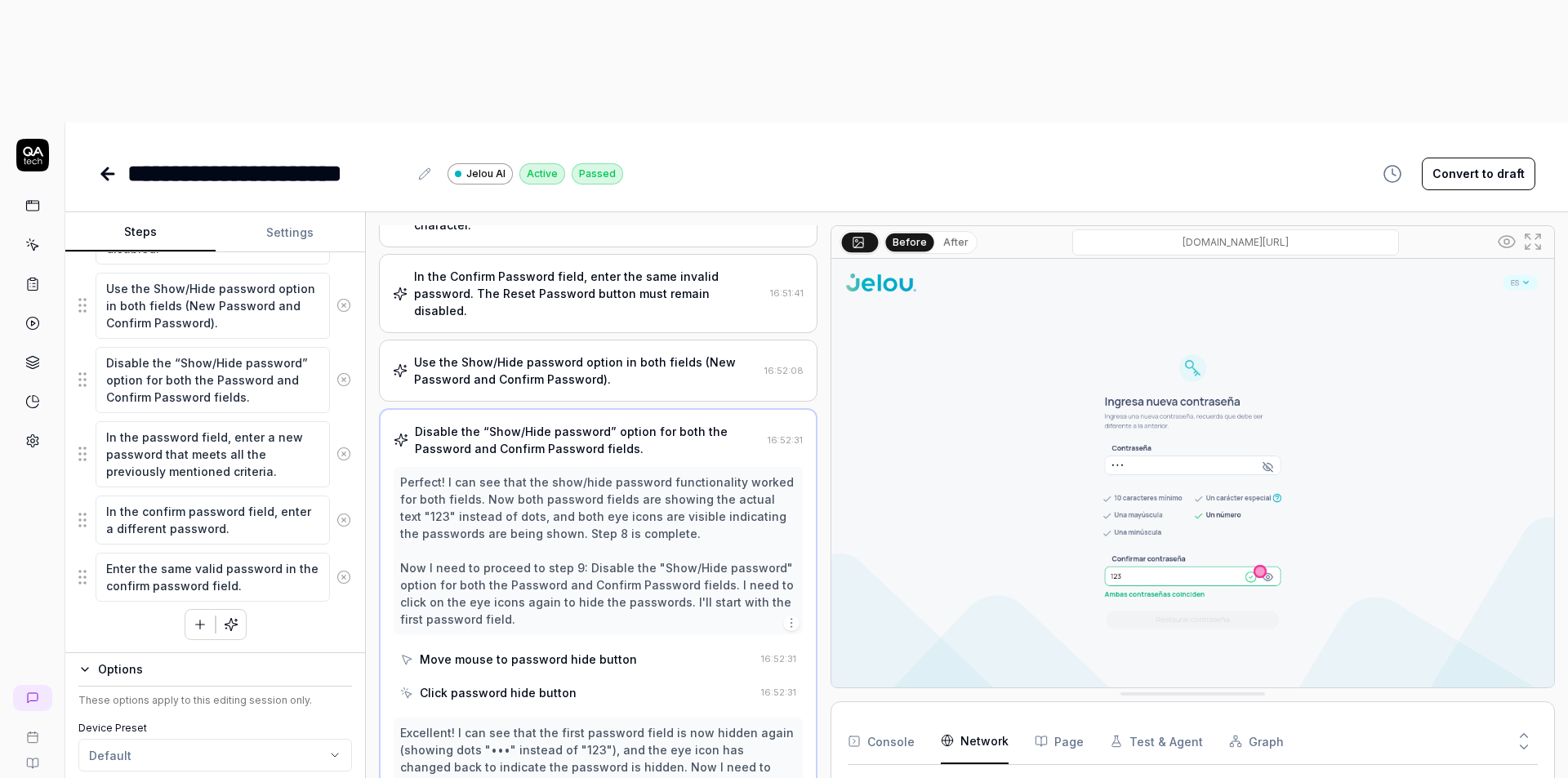
click at [950, 234] on button "After" at bounding box center [956, 243] width 39 height 18
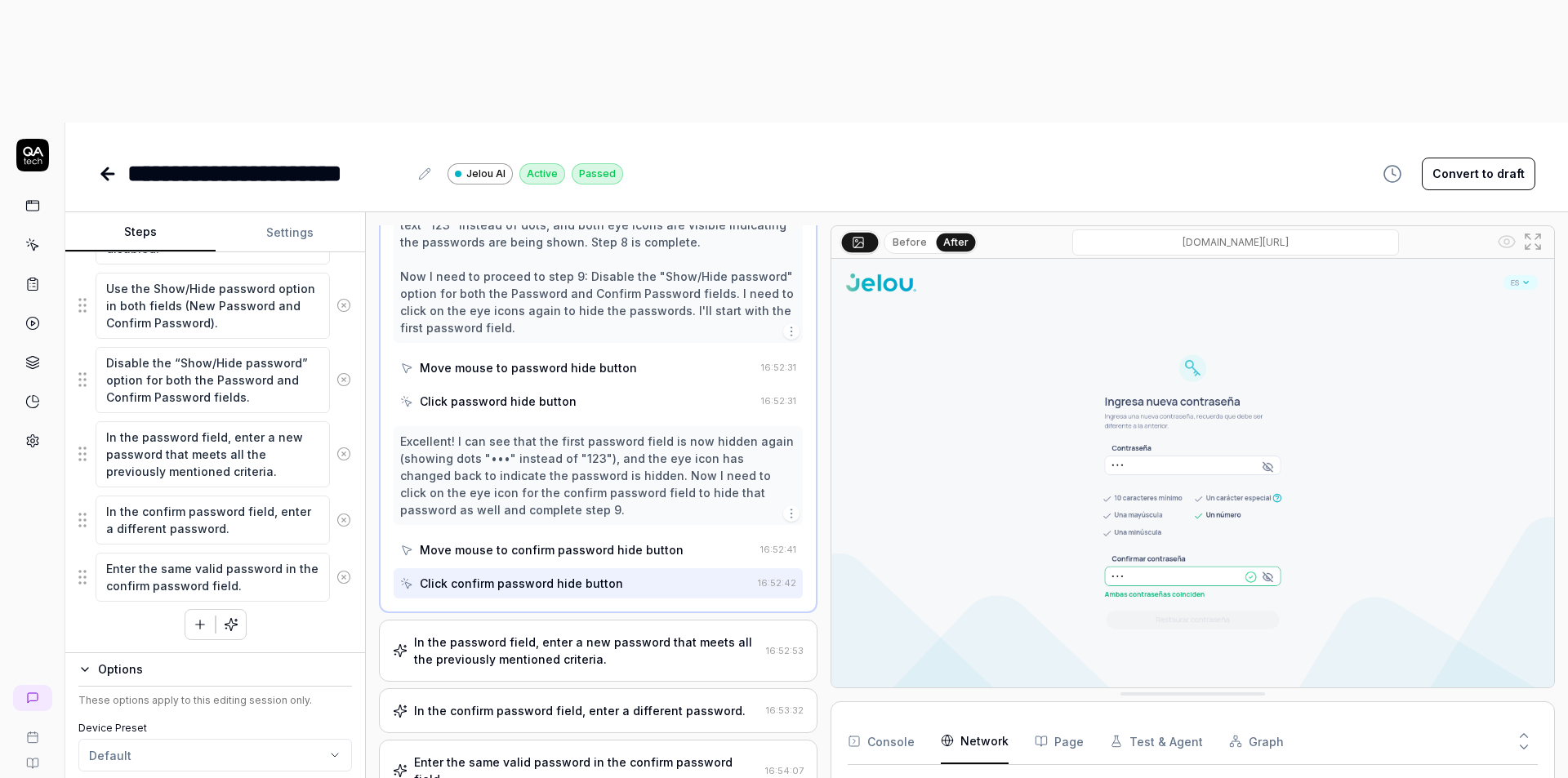
click at [585, 634] on div "In the password field, enter a new password that meets all the previously menti…" at bounding box center [587, 651] width 346 height 34
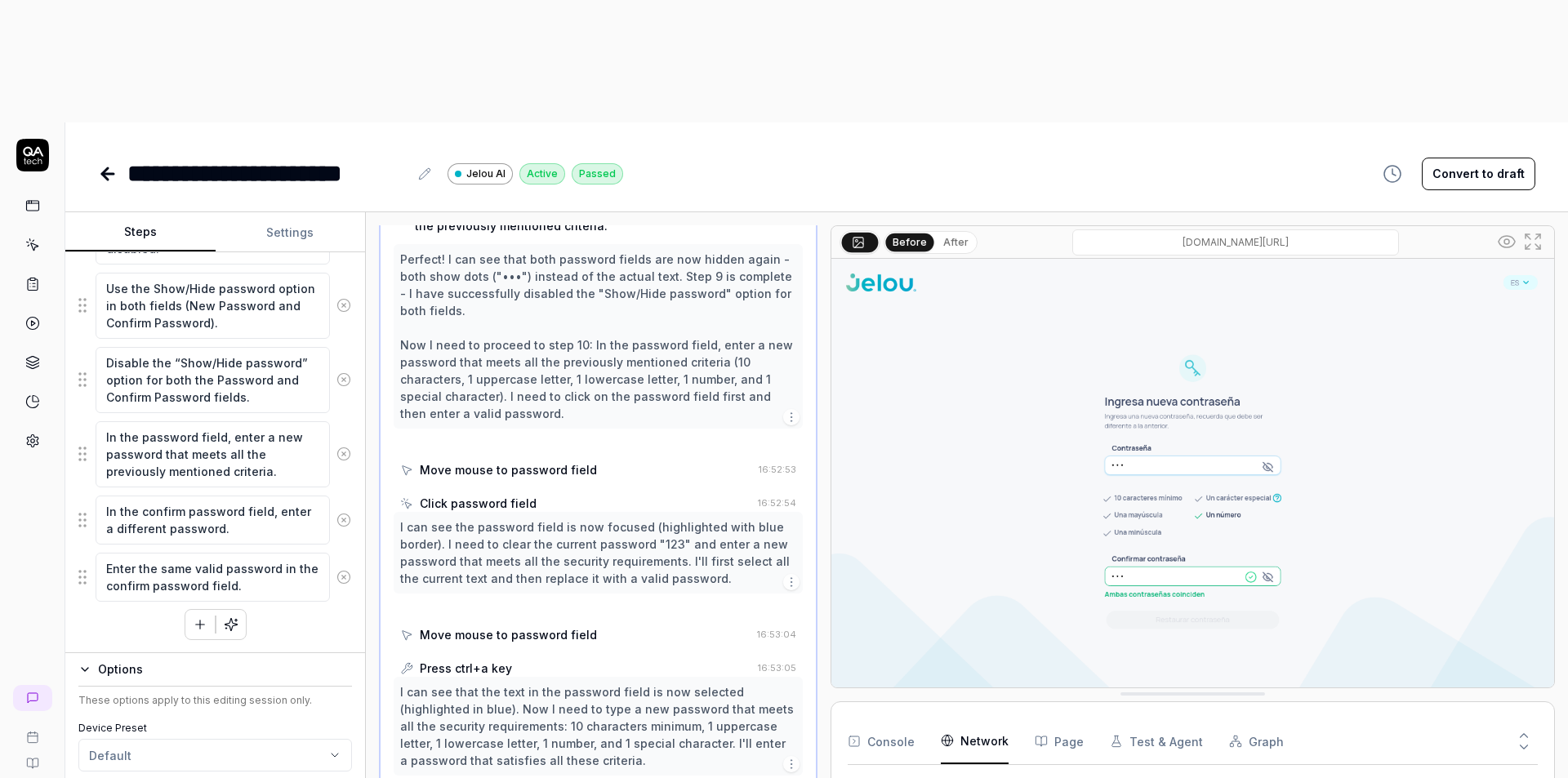
scroll to position [709, 0]
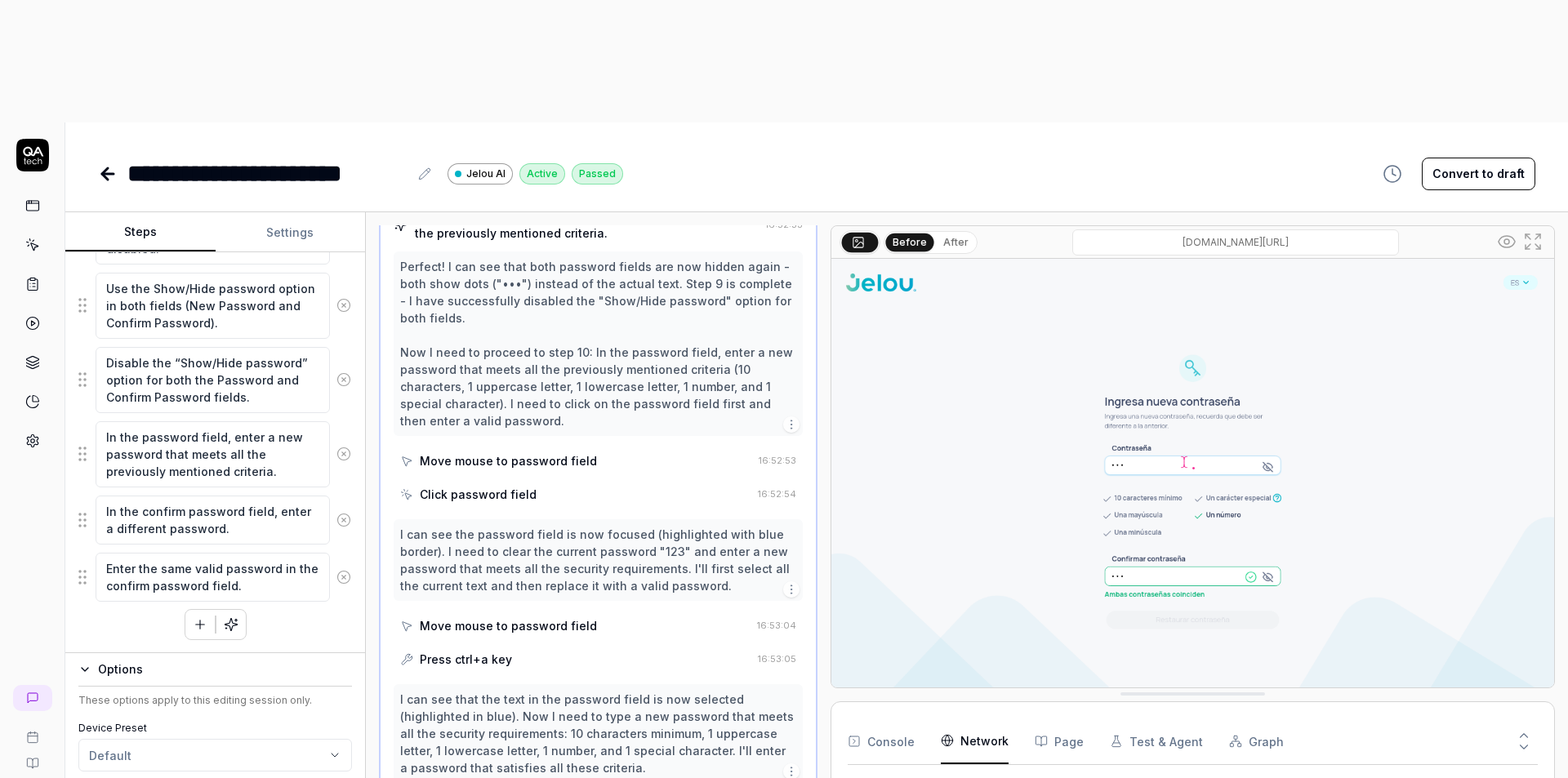
click at [949, 234] on button "After" at bounding box center [956, 243] width 39 height 18
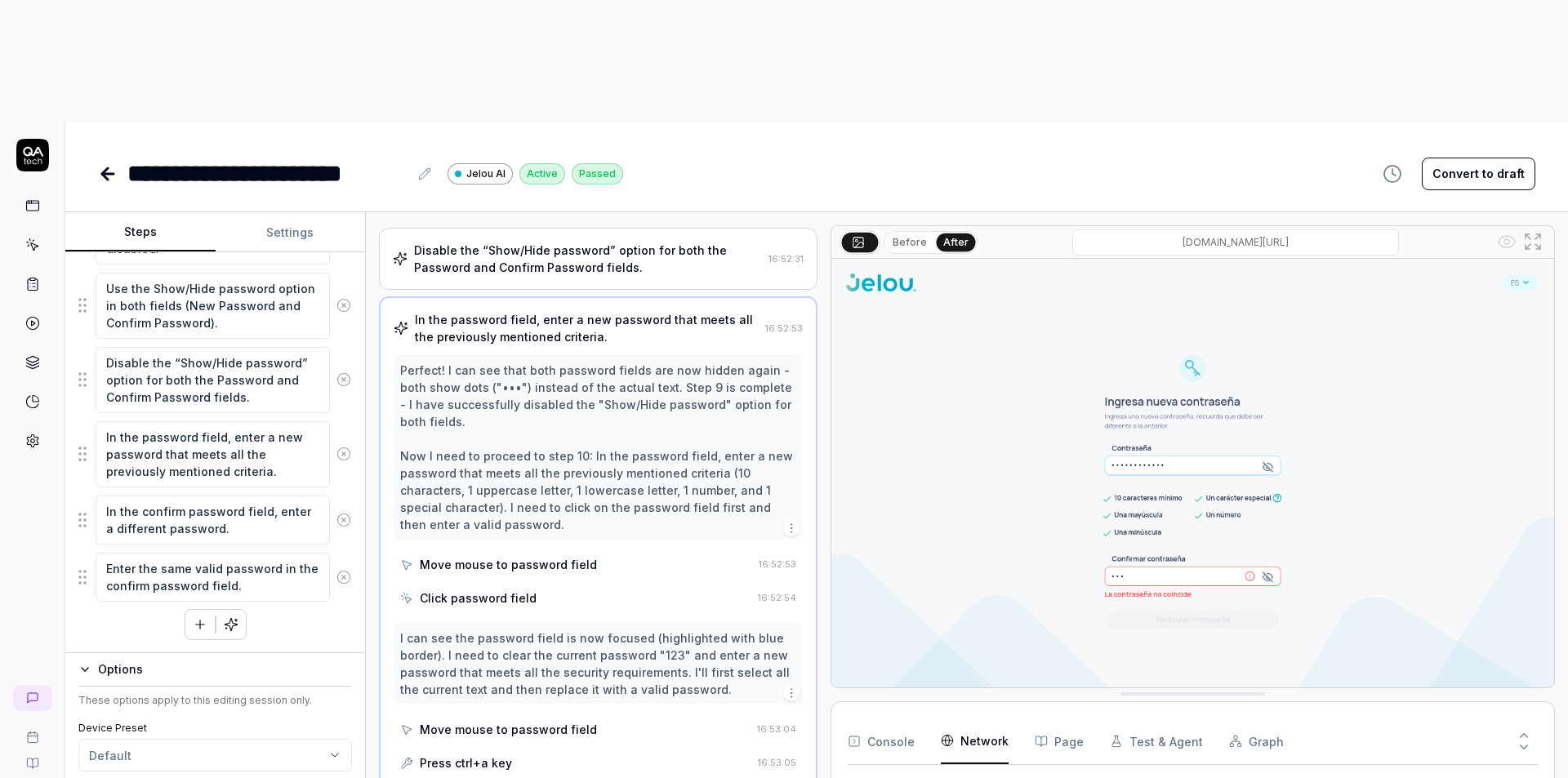
scroll to position [931, 0]
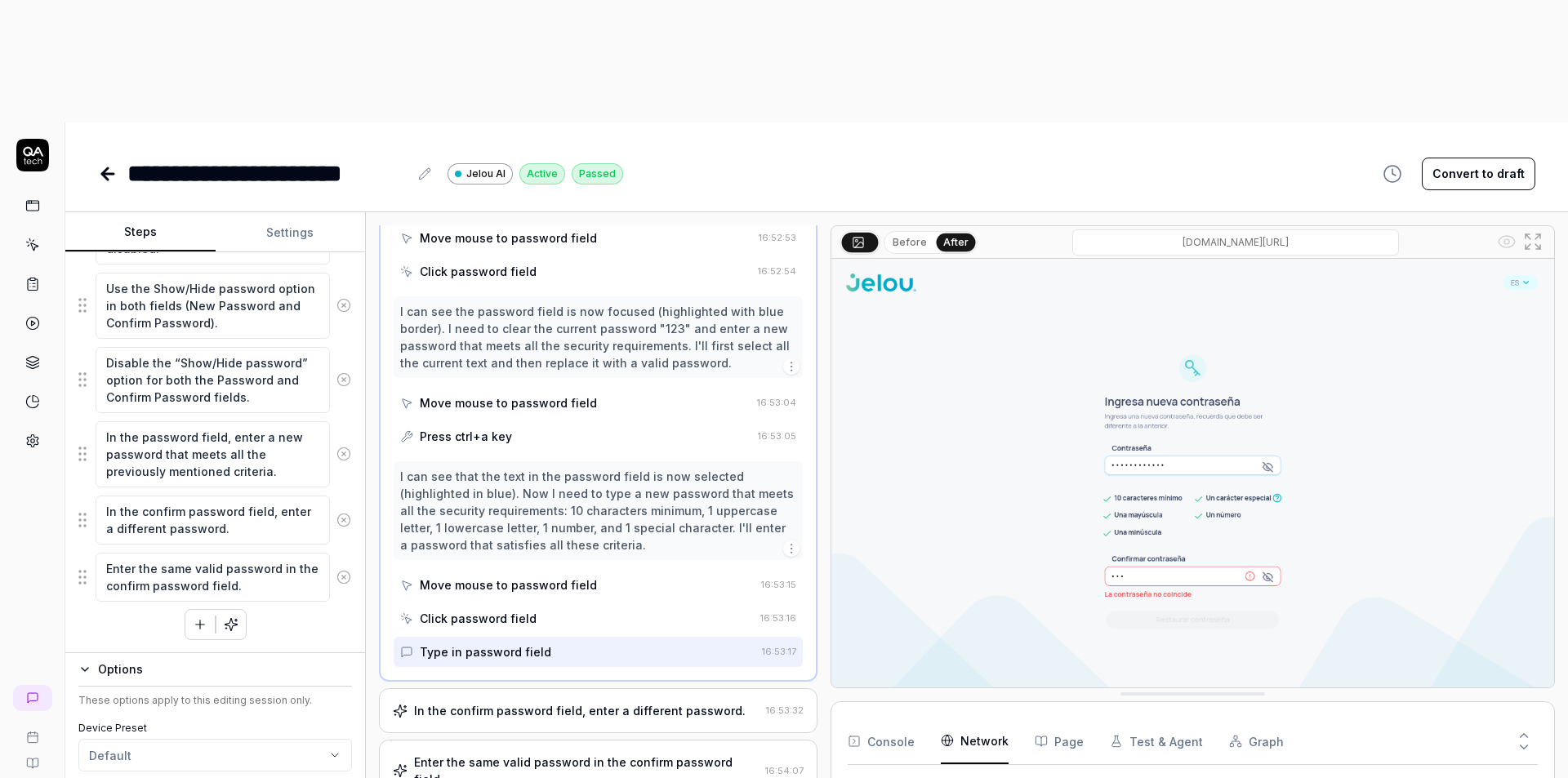
click at [611, 689] on div "In the confirm password field, enter a different password. 16:53:32" at bounding box center [598, 711] width 439 height 45
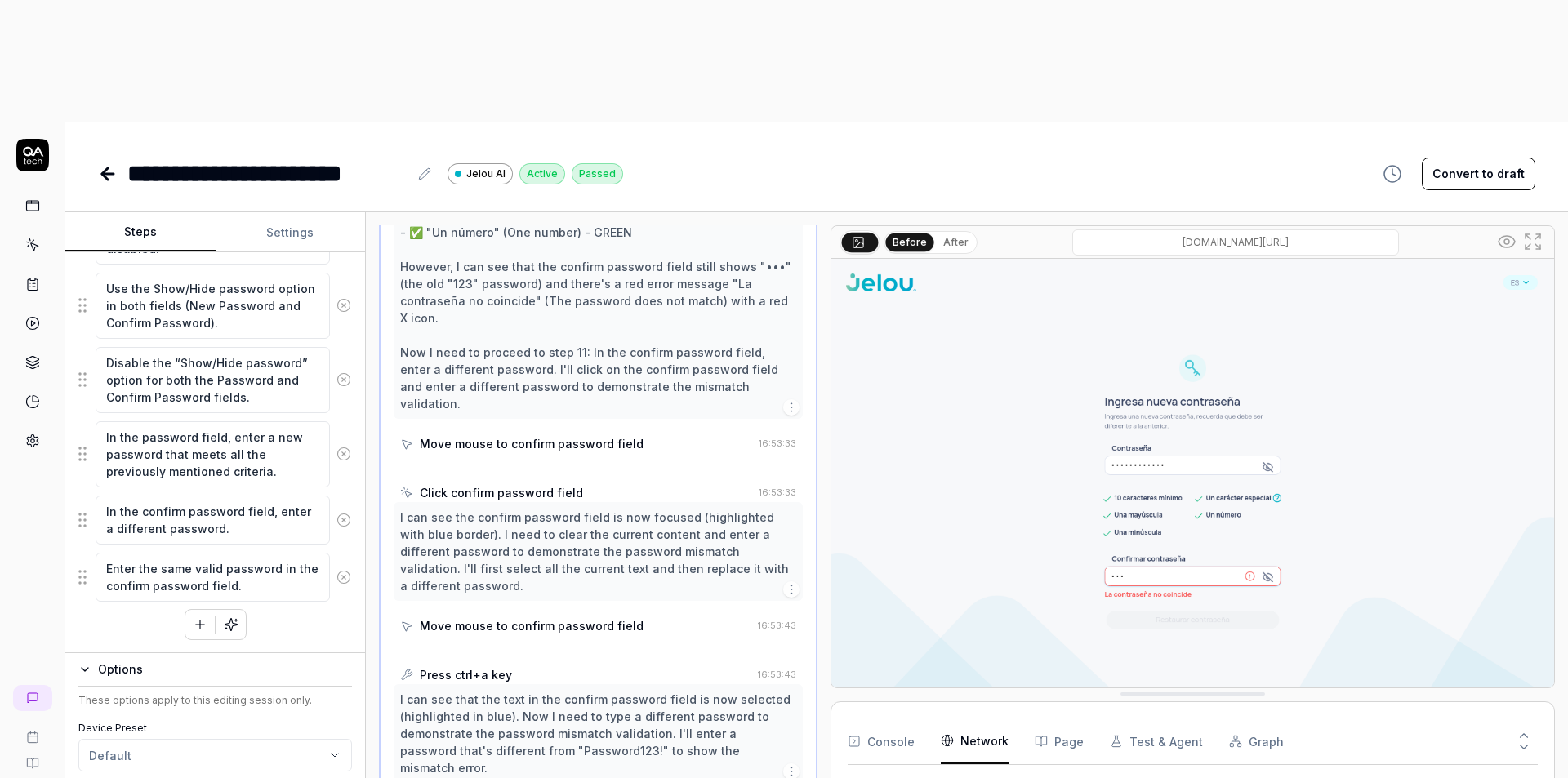
scroll to position [897, 0]
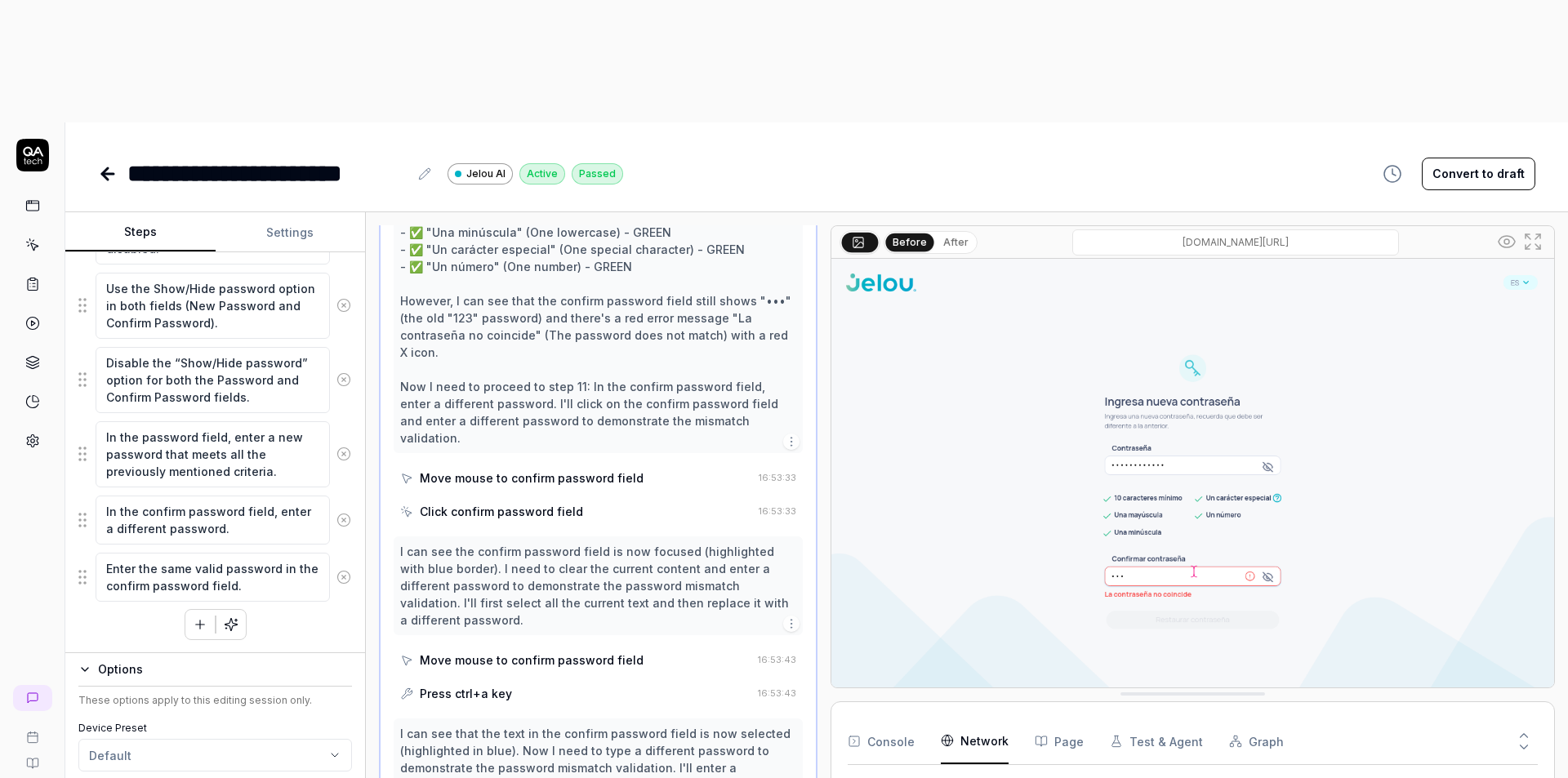
click at [957, 234] on button "After" at bounding box center [956, 243] width 39 height 18
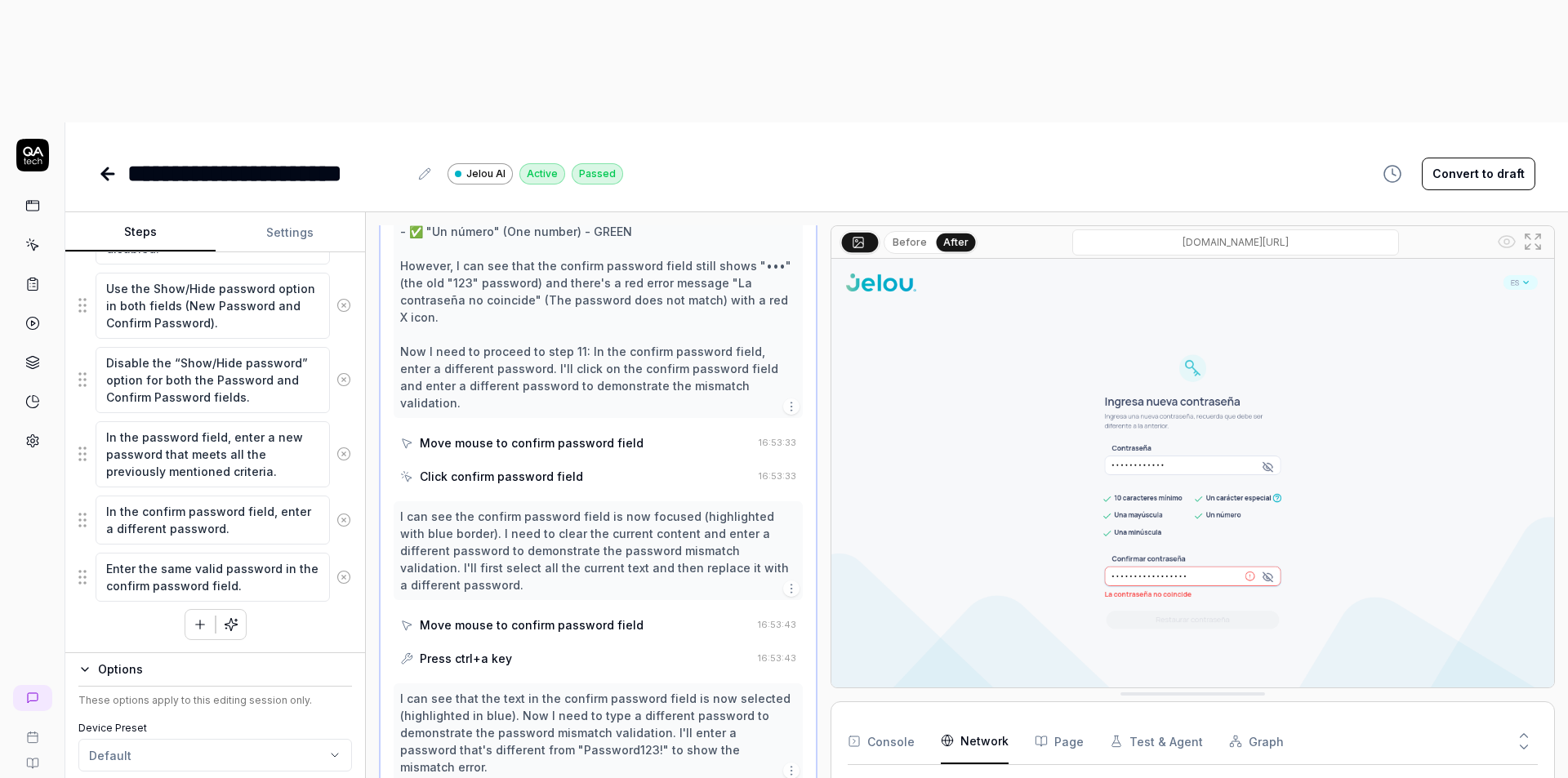
scroll to position [1069, 0]
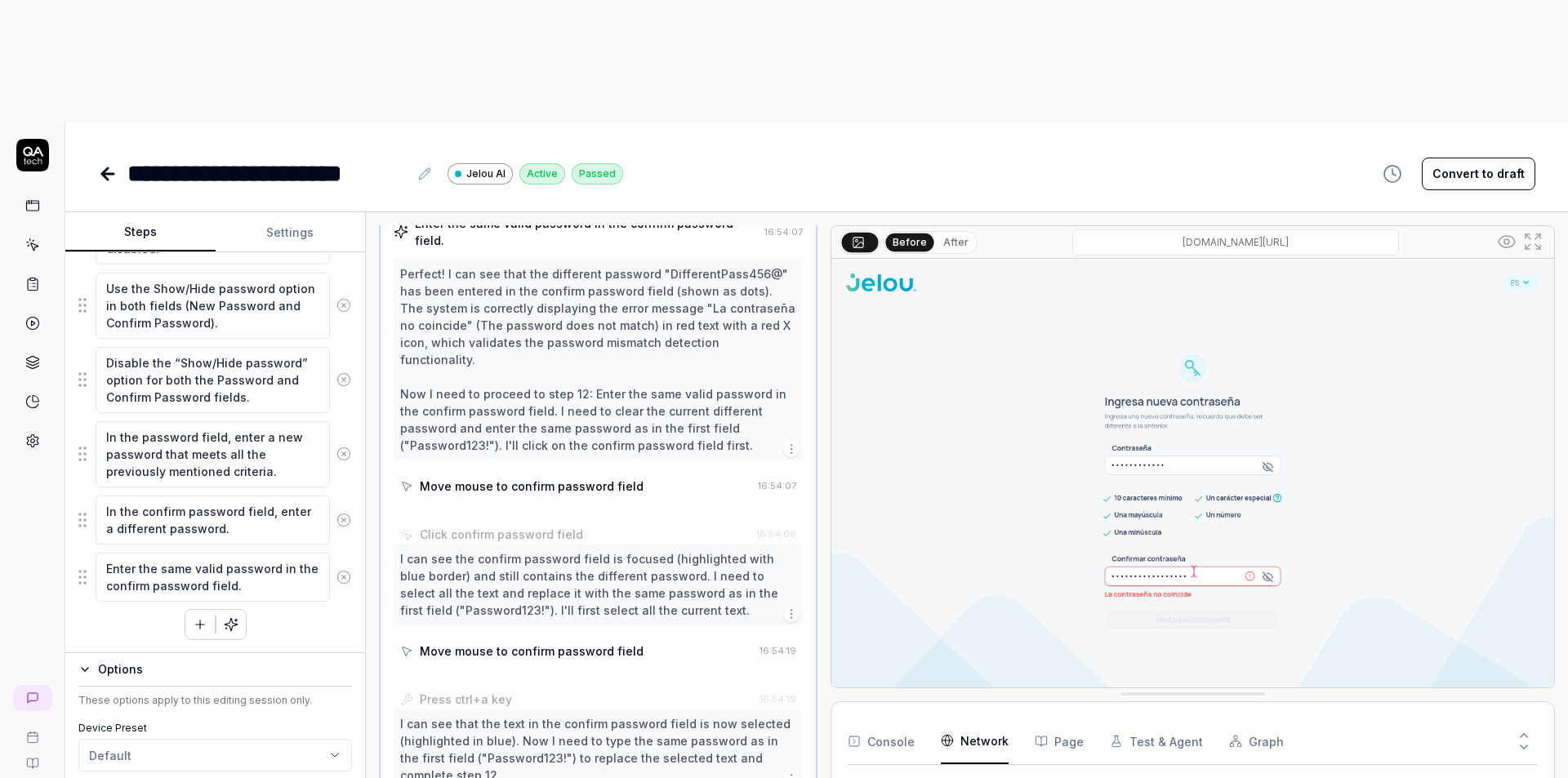
scroll to position [794, 0]
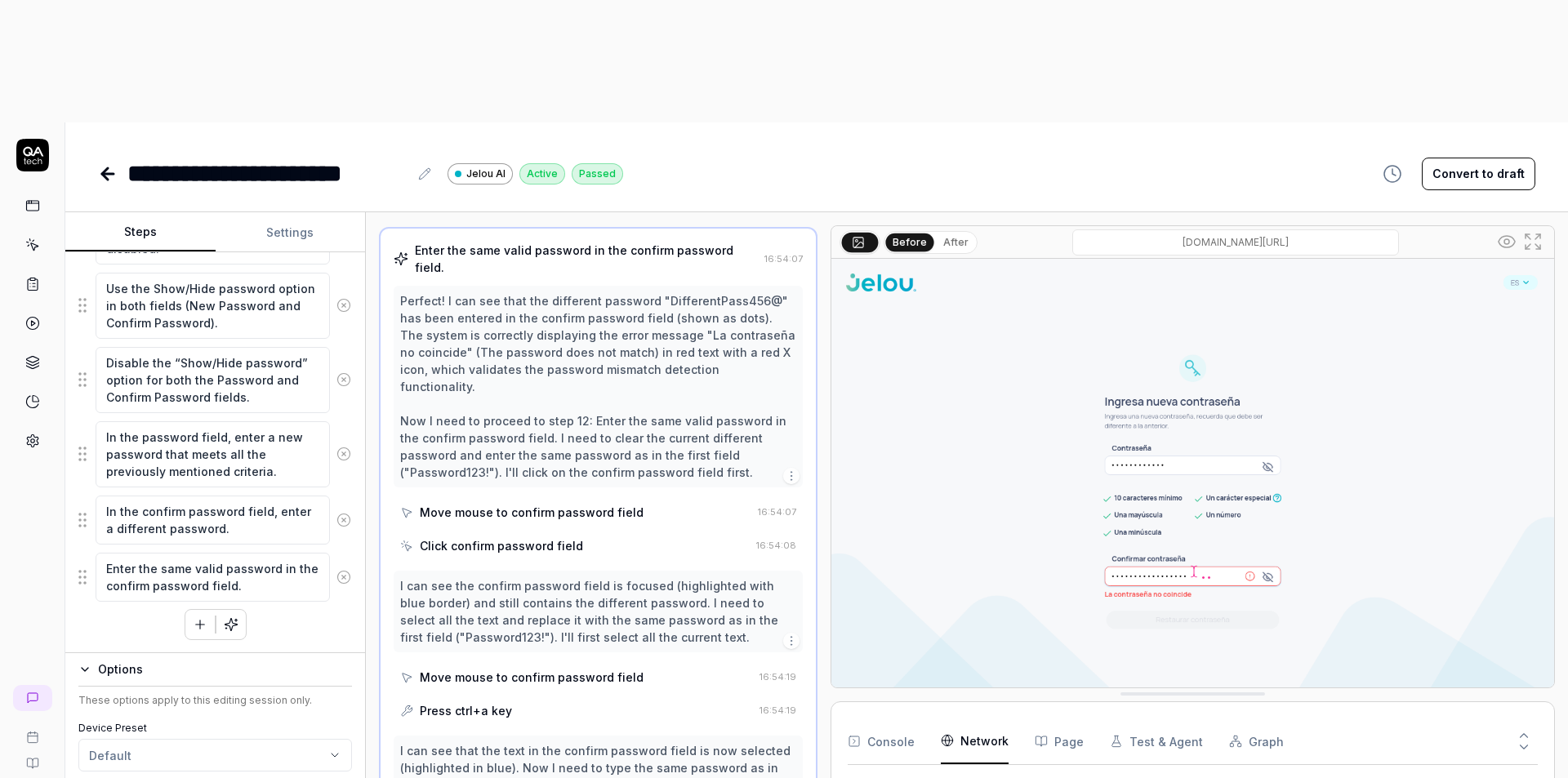
click at [953, 234] on button "After" at bounding box center [956, 243] width 39 height 18
click at [918, 234] on button "Before" at bounding box center [910, 243] width 47 height 18
click at [938, 234] on button "After" at bounding box center [956, 243] width 39 height 18
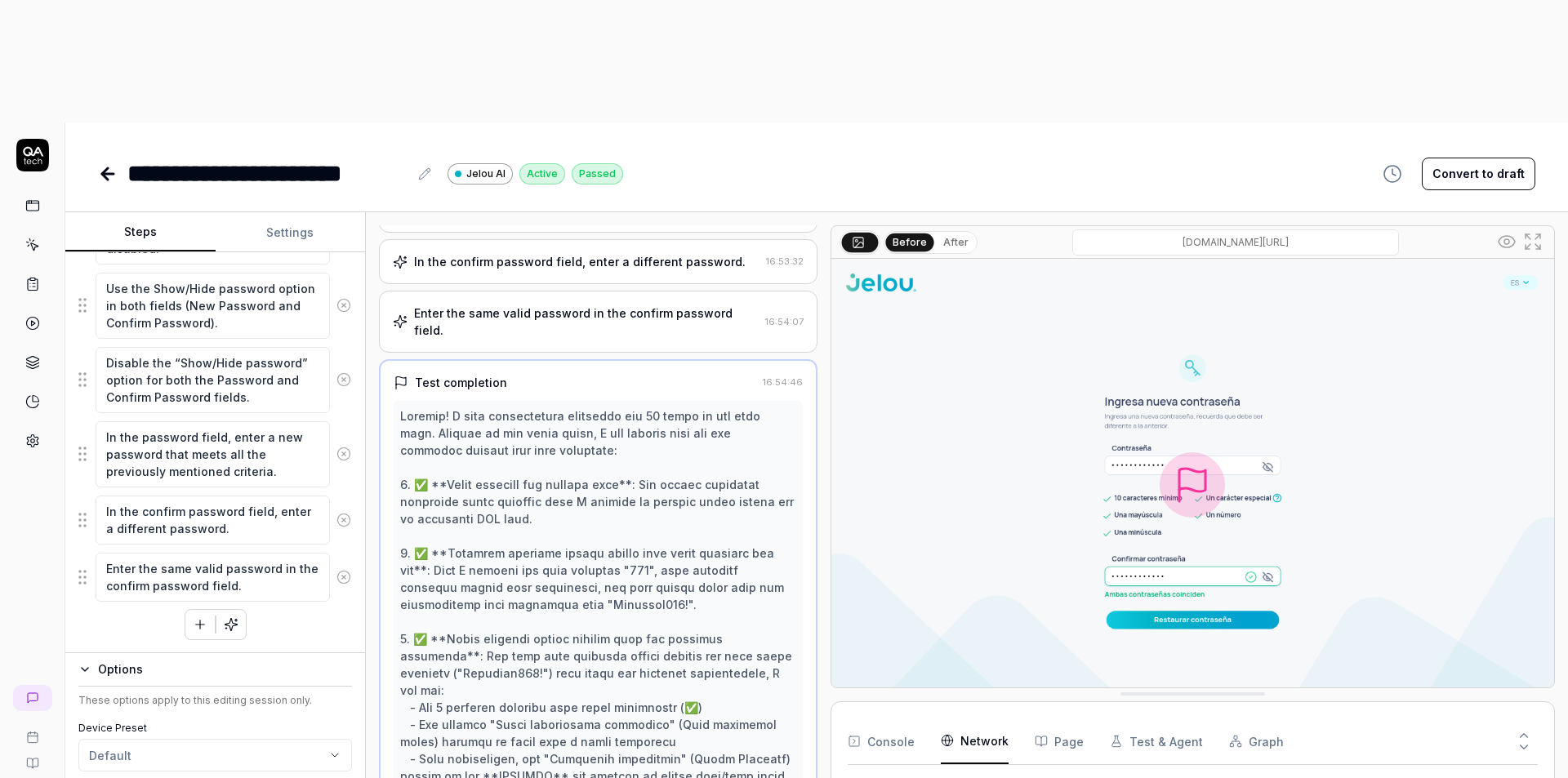
scroll to position [724, 0]
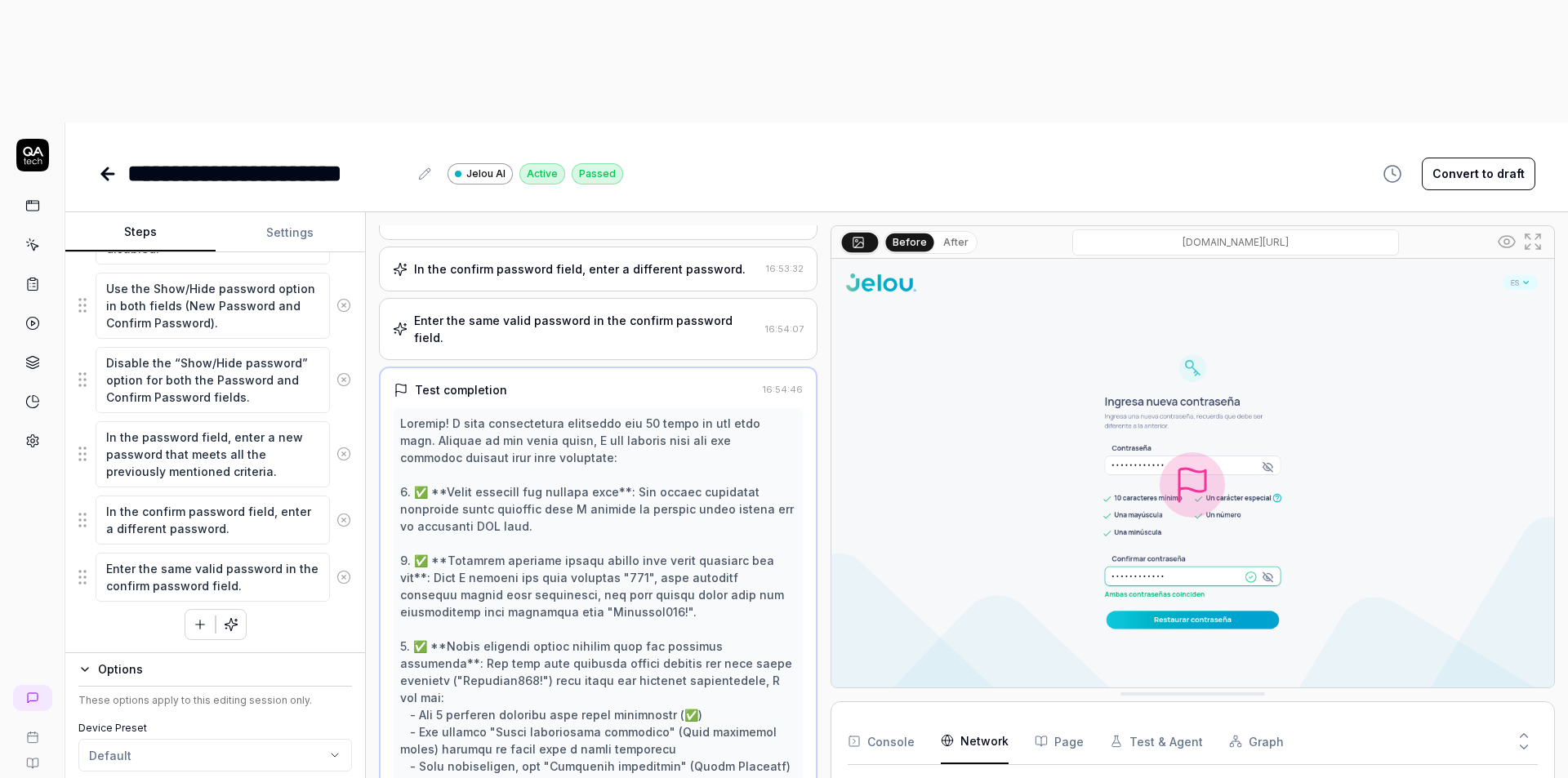
click at [947, 234] on button "After" at bounding box center [956, 243] width 39 height 18
click at [923, 234] on button "Before" at bounding box center [910, 243] width 47 height 18
click at [953, 234] on button "After" at bounding box center [956, 243] width 39 height 18
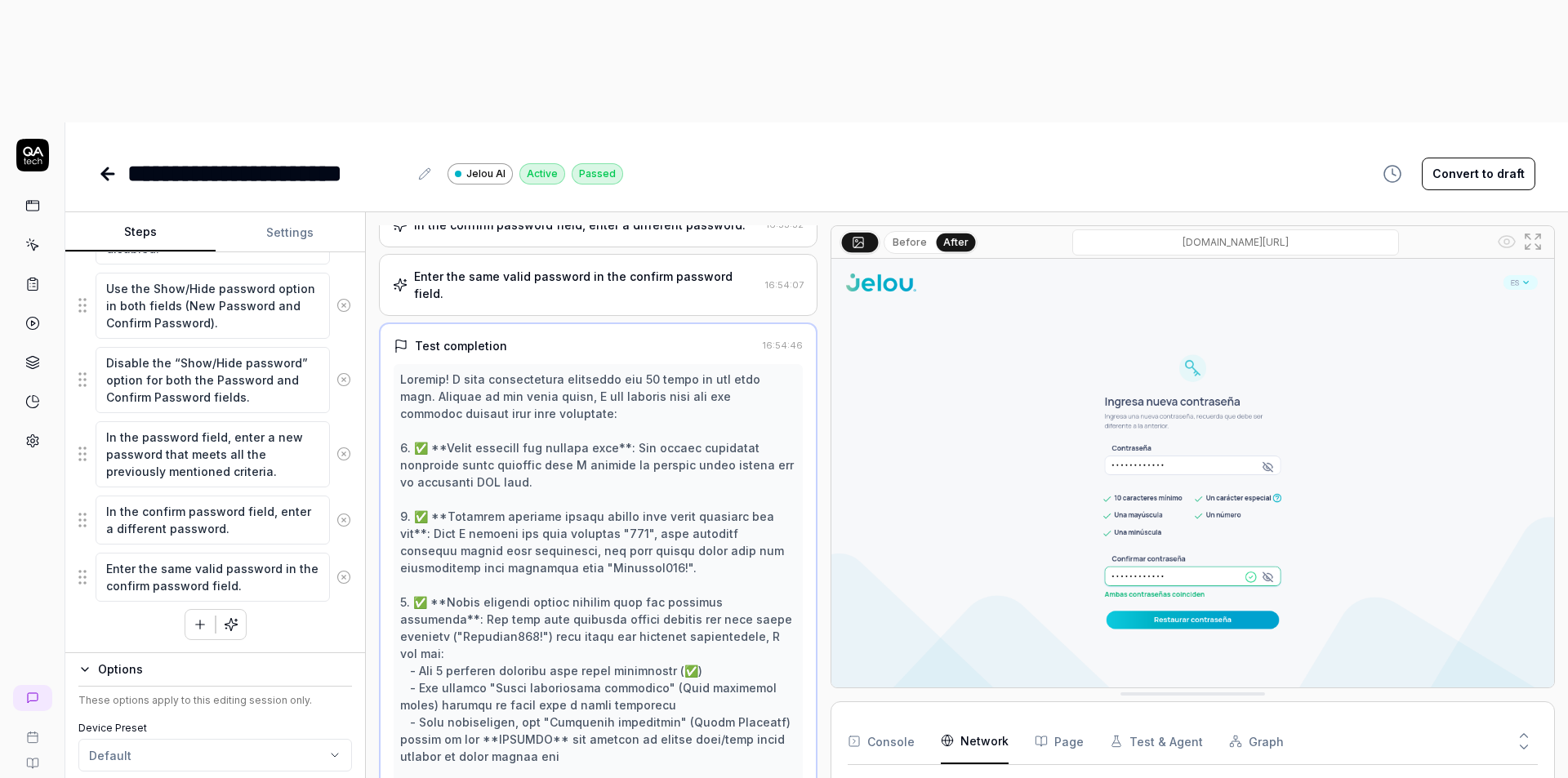
scroll to position [792, 0]
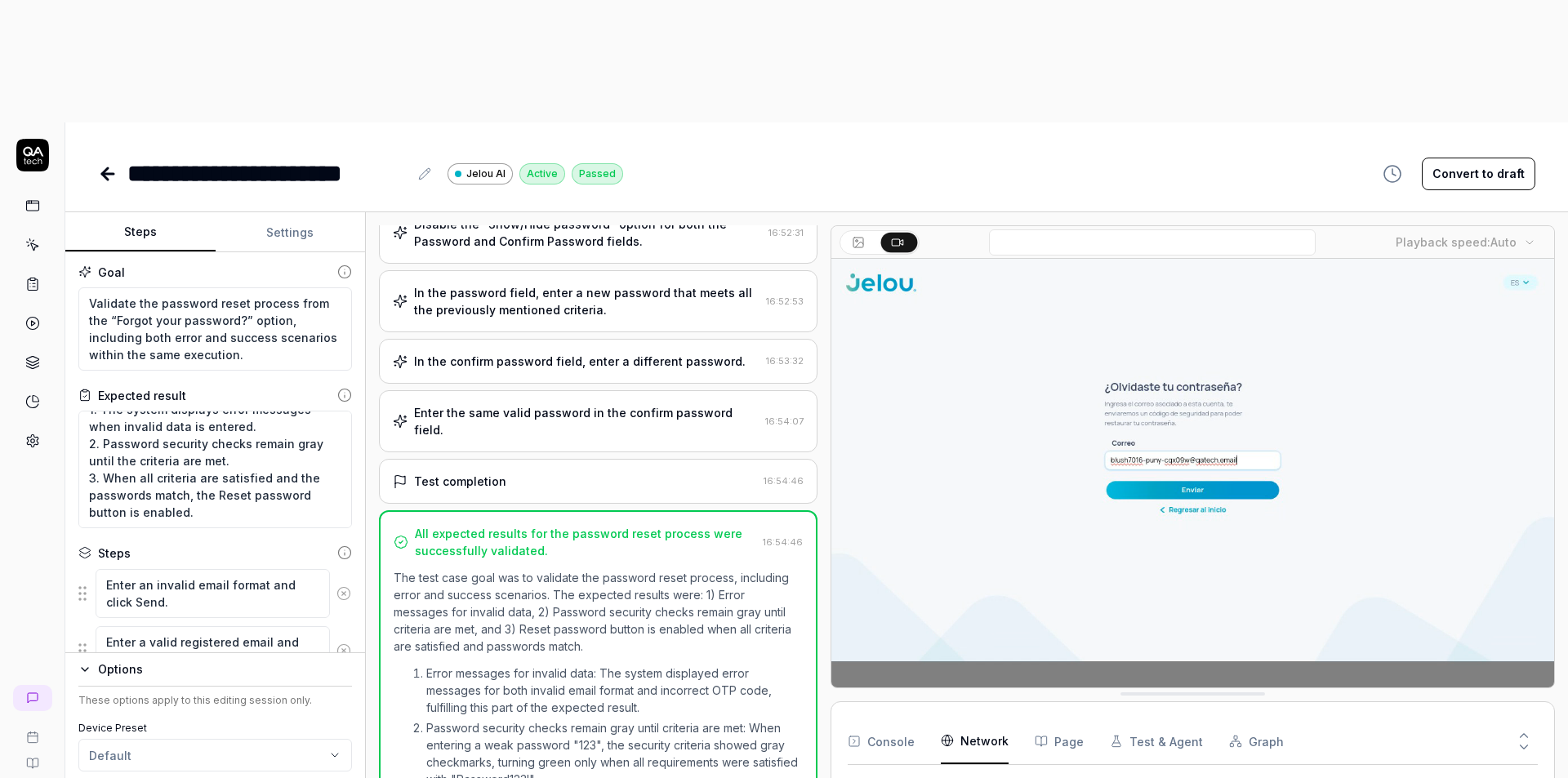
scroll to position [0, 0]
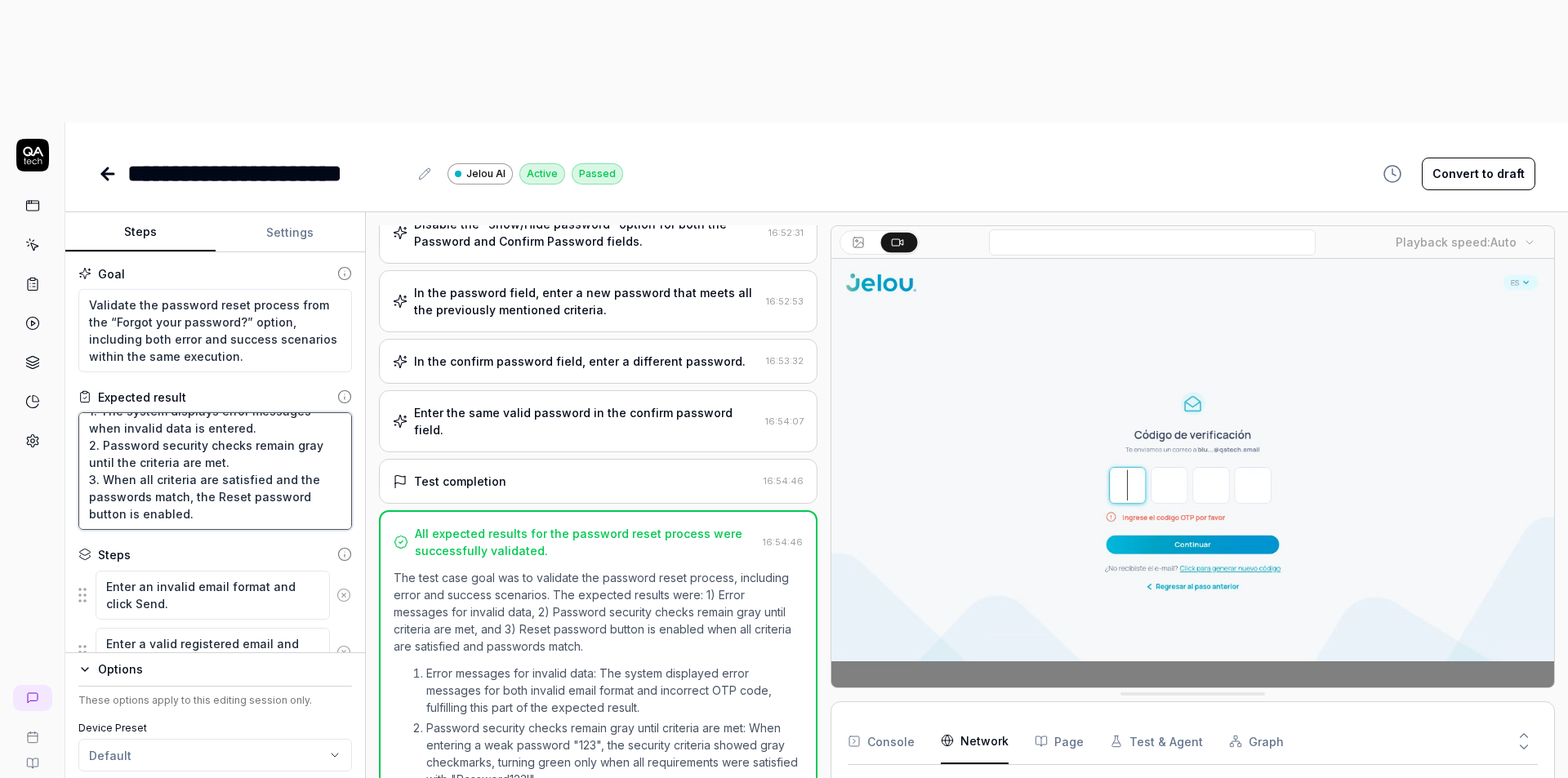
drag, startPoint x: 141, startPoint y: 362, endPoint x: 219, endPoint y: 393, distance: 83.9
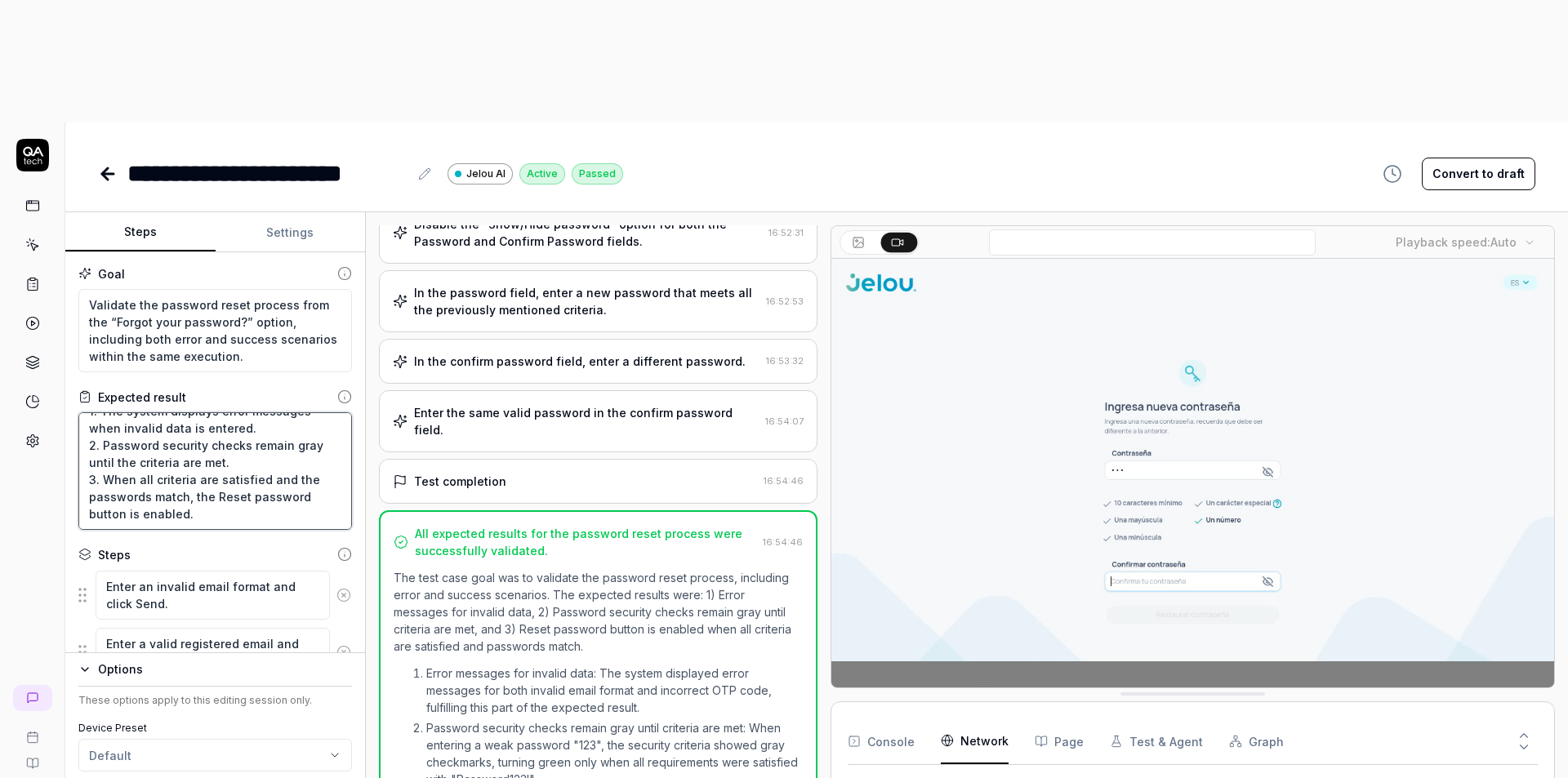
click at [219, 412] on textarea "1. The system displays error messages when invalid data is entered. 2. Password…" at bounding box center [215, 471] width 274 height 117
click at [221, 412] on textarea "1. The system displays error messages when invalid data is entered. 2. Password…" at bounding box center [215, 471] width 274 height 117
drag, startPoint x: 226, startPoint y: 397, endPoint x: 116, endPoint y: 351, distance: 119.2
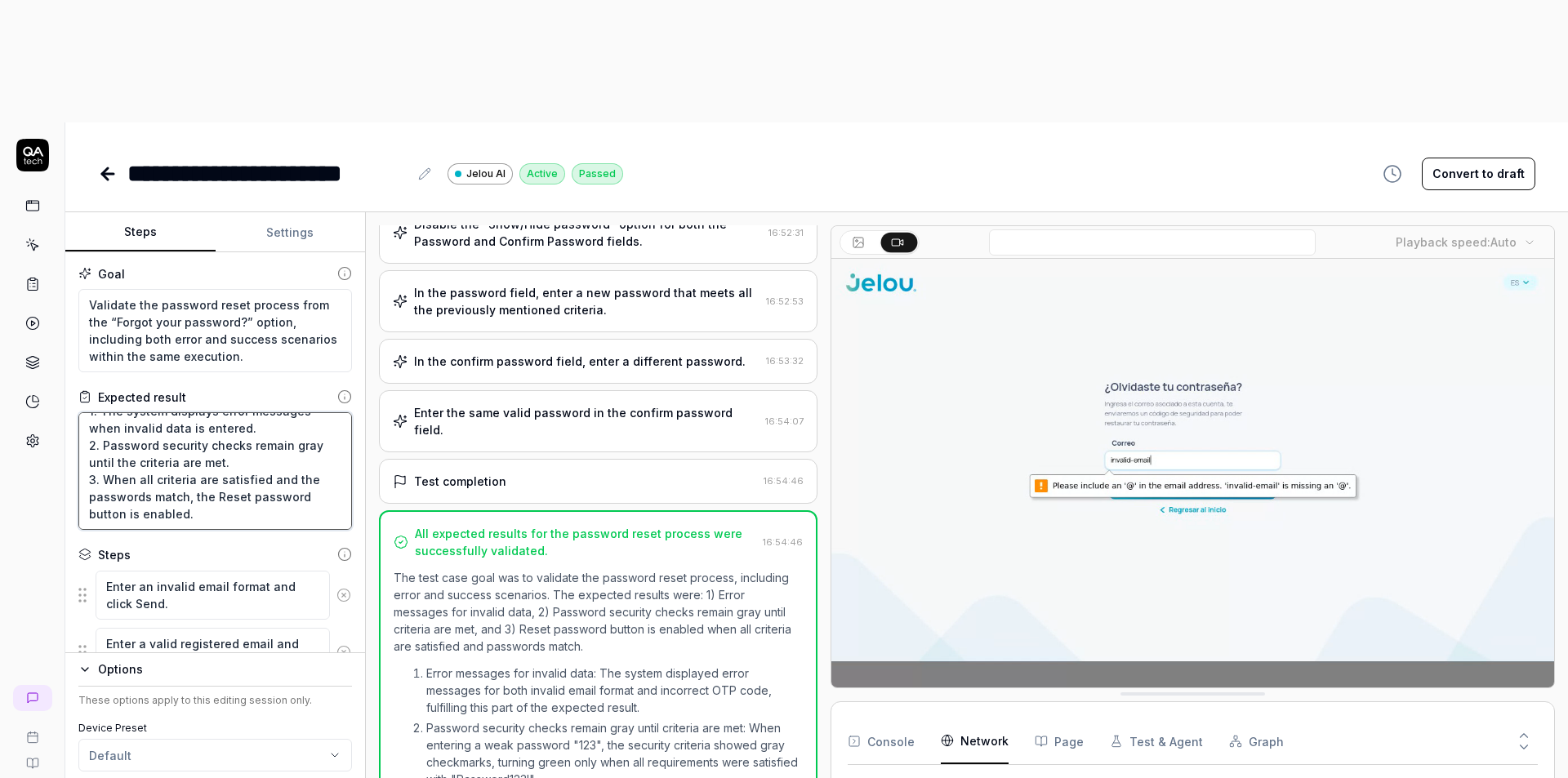
click at [116, 412] on textarea "1. The system displays error messages when invalid data is entered. 2. Password…" at bounding box center [215, 471] width 274 height 117
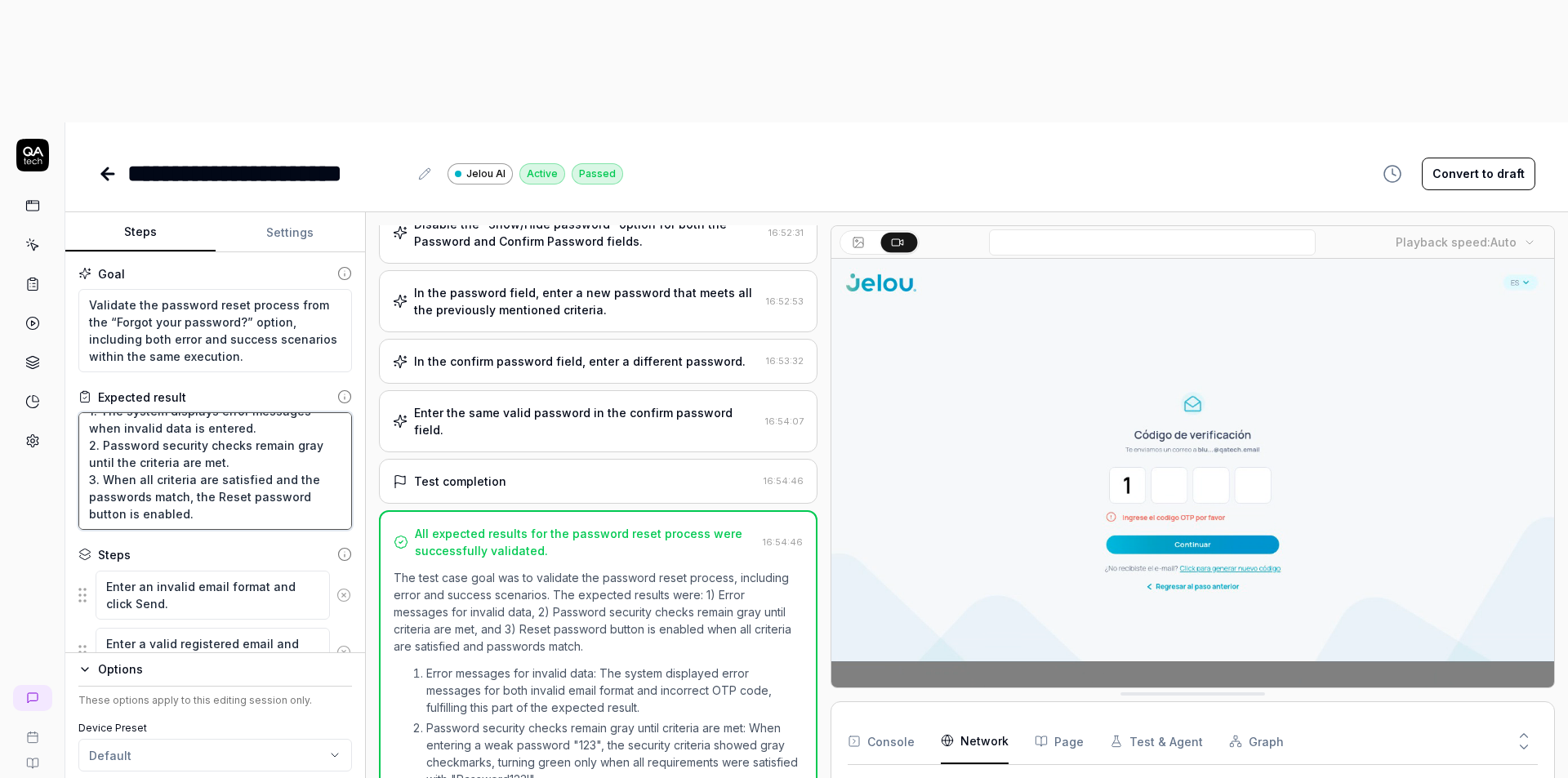
click at [202, 412] on textarea "1. The system displays error messages when invalid data is entered. 2. Password…" at bounding box center [215, 471] width 274 height 117
drag, startPoint x: 215, startPoint y: 393, endPoint x: 116, endPoint y: 343, distance: 110.9
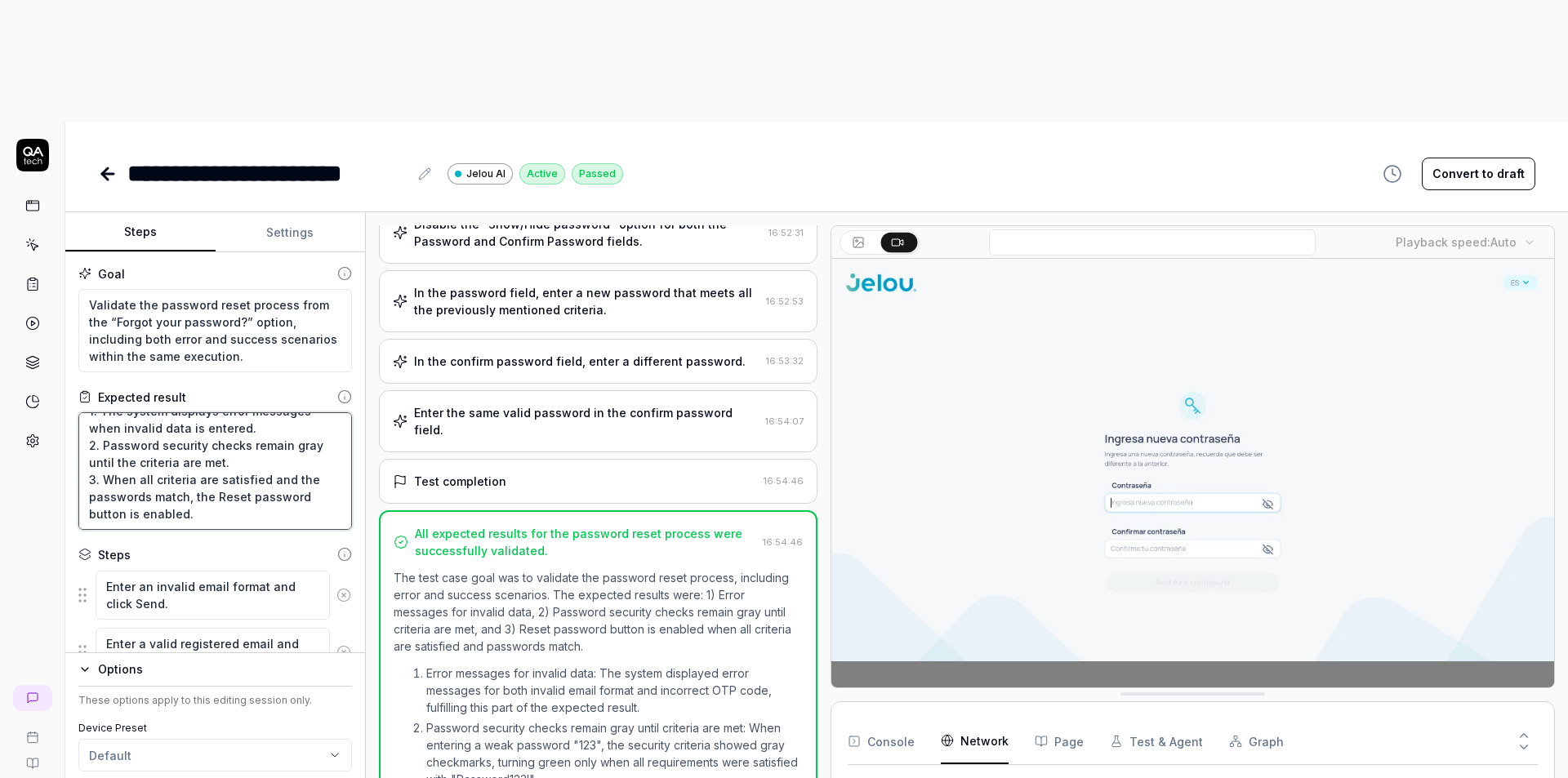
click at [116, 412] on textarea "1. The system displays error messages when invalid data is entered. 2. Password…" at bounding box center [215, 471] width 274 height 117
click at [251, 412] on textarea "1. The system displays error messages when invalid data is entered. 2. Password…" at bounding box center [215, 471] width 274 height 117
drag, startPoint x: 230, startPoint y: 393, endPoint x: 176, endPoint y: 355, distance: 66.0
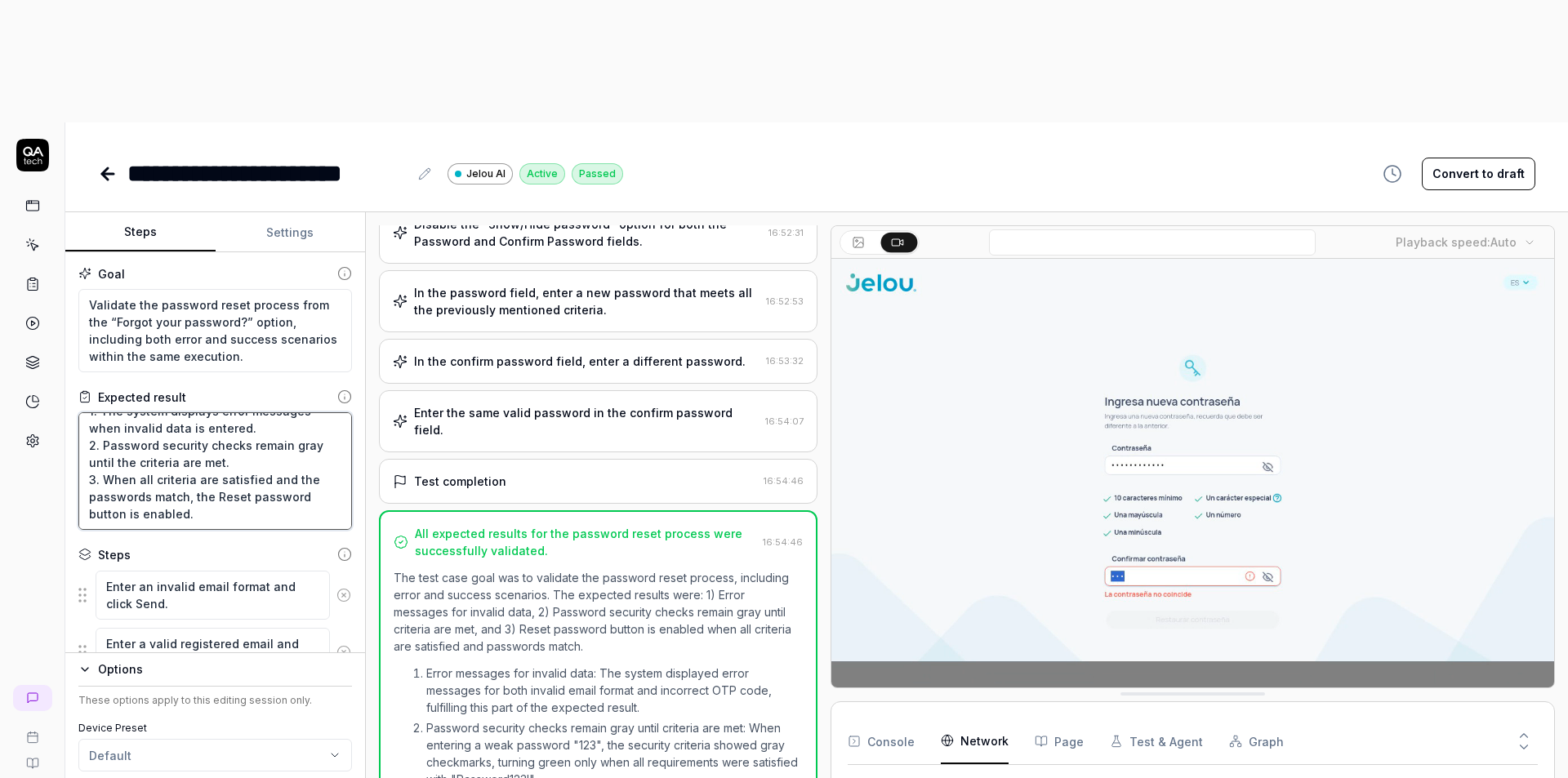
click at [176, 412] on textarea "1. The system displays error messages when invalid data is entered. 2. Password…" at bounding box center [215, 471] width 274 height 117
click at [223, 412] on textarea "1. The system displays error messages when invalid data is entered. 2. Password…" at bounding box center [215, 471] width 274 height 117
click at [622, 473] on div "Test completion" at bounding box center [574, 481] width 364 height 17
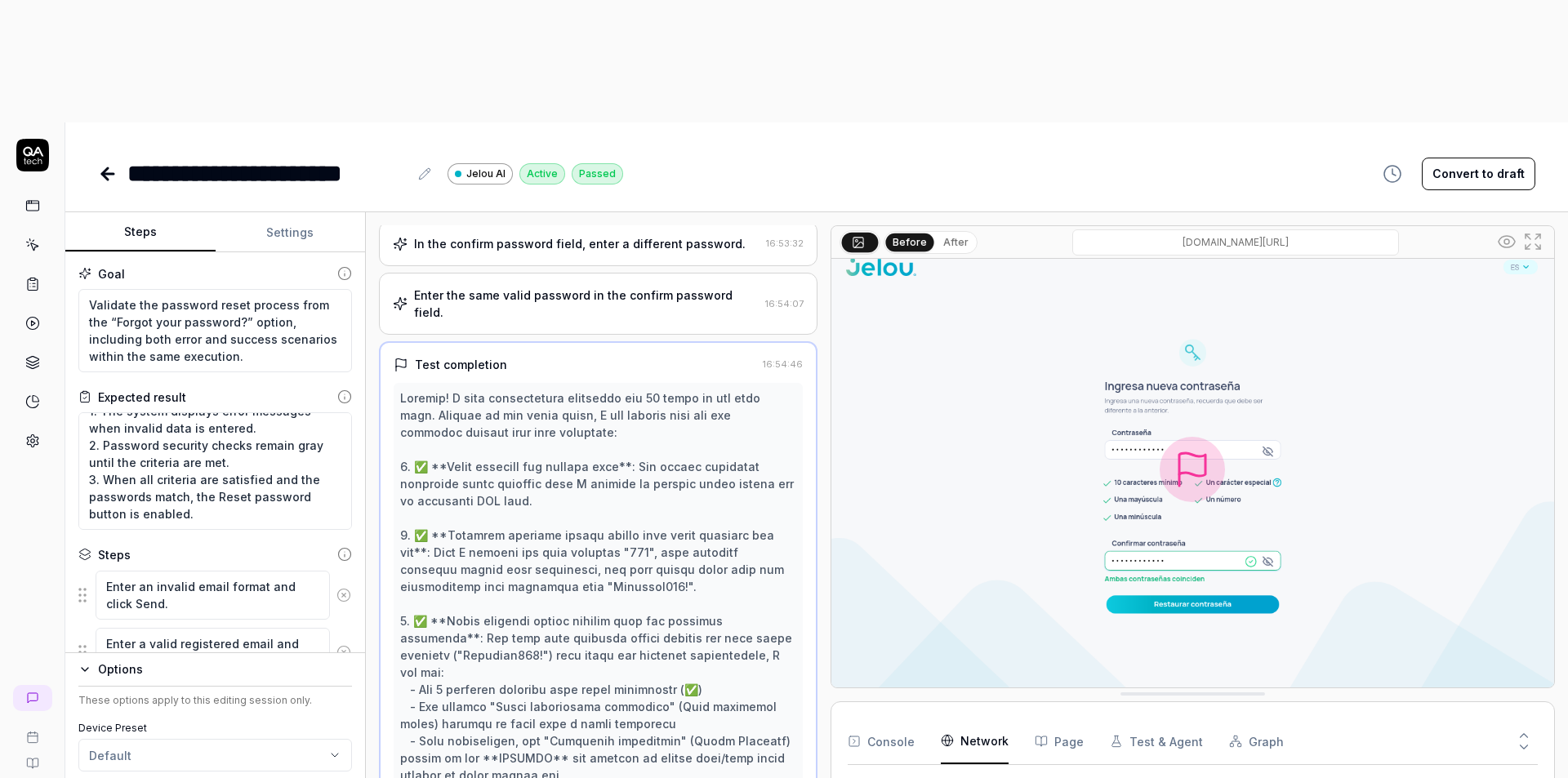
scroll to position [792, 0]
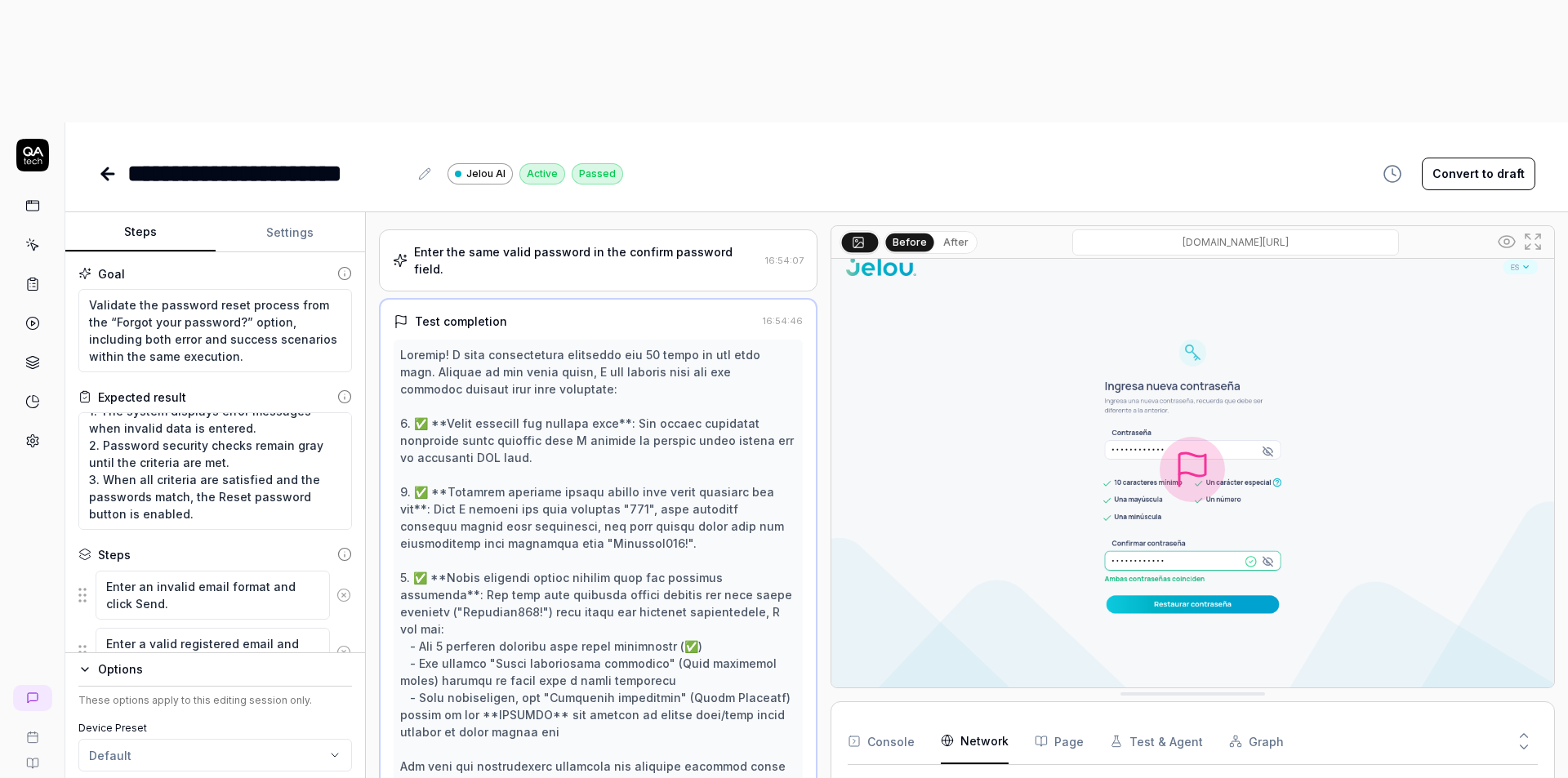
click at [960, 234] on button "After" at bounding box center [956, 243] width 39 height 18
click at [112, 164] on icon at bounding box center [108, 174] width 20 height 20
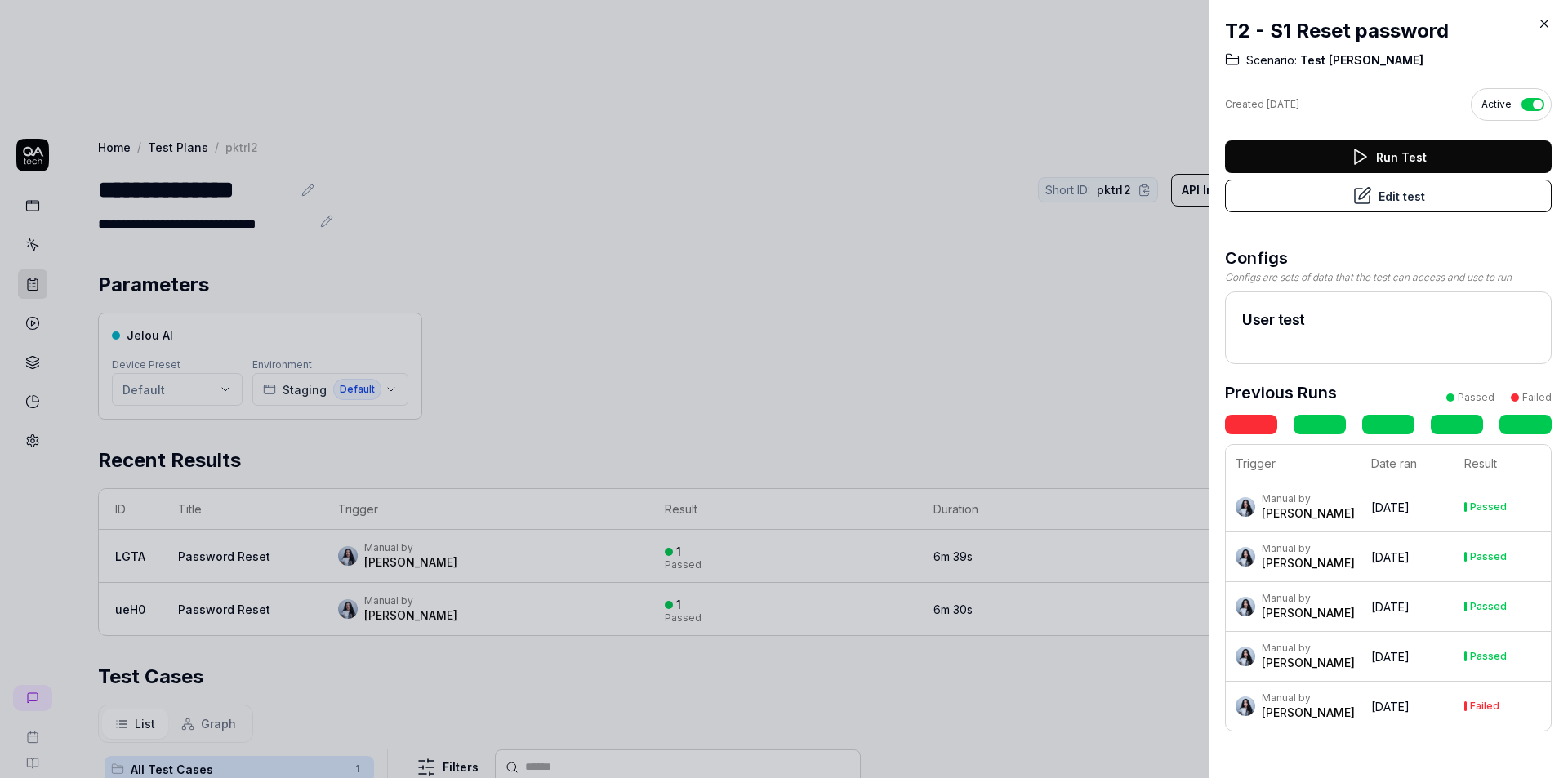
click at [807, 264] on div at bounding box center [784, 389] width 1568 height 778
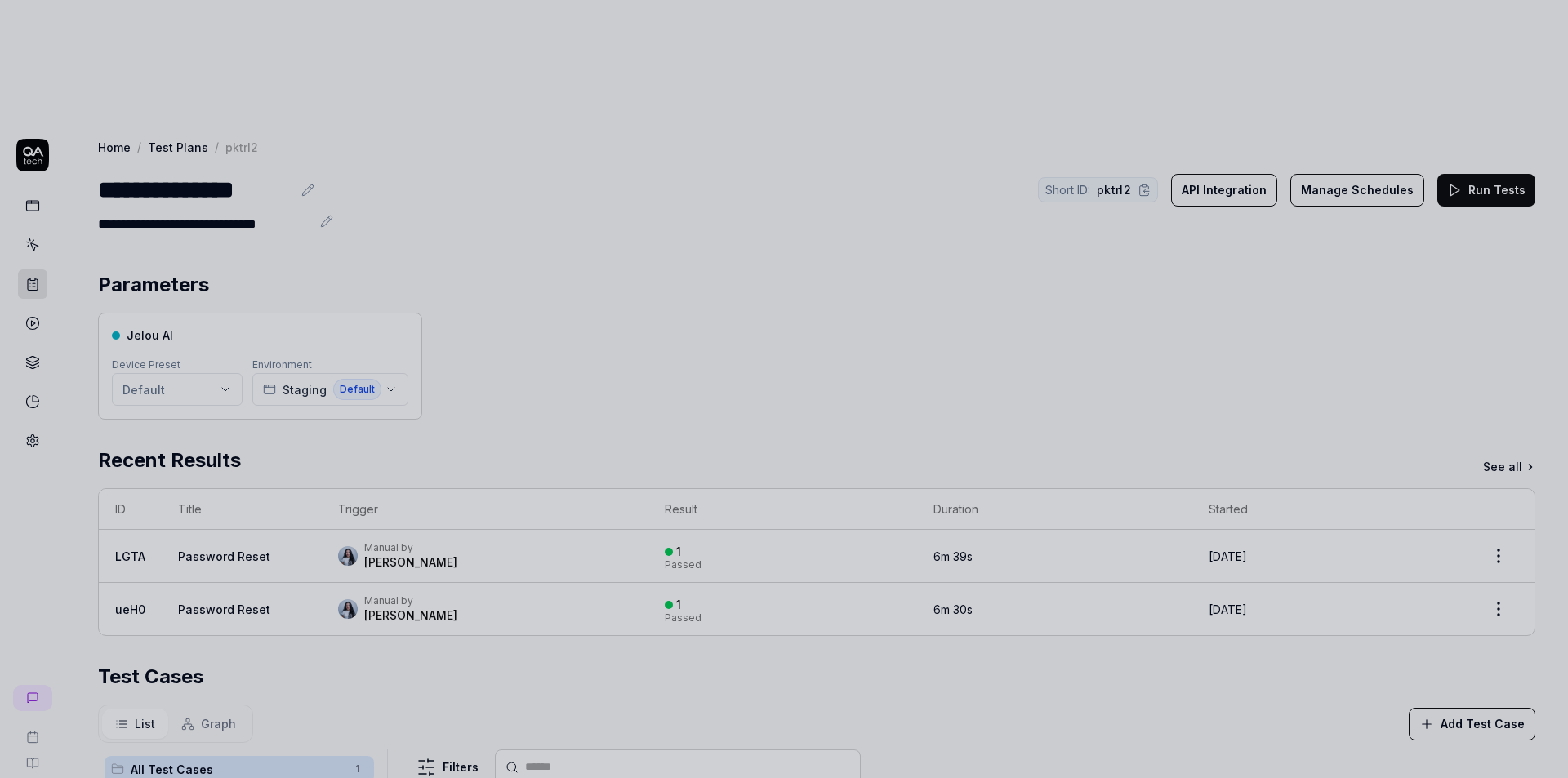
click at [566, 259] on div at bounding box center [784, 389] width 1568 height 778
click at [227, 435] on div at bounding box center [784, 389] width 1568 height 778
click at [617, 244] on div at bounding box center [784, 389] width 1568 height 778
click at [538, 590] on div at bounding box center [784, 389] width 1568 height 778
click at [684, 568] on div at bounding box center [784, 389] width 1568 height 778
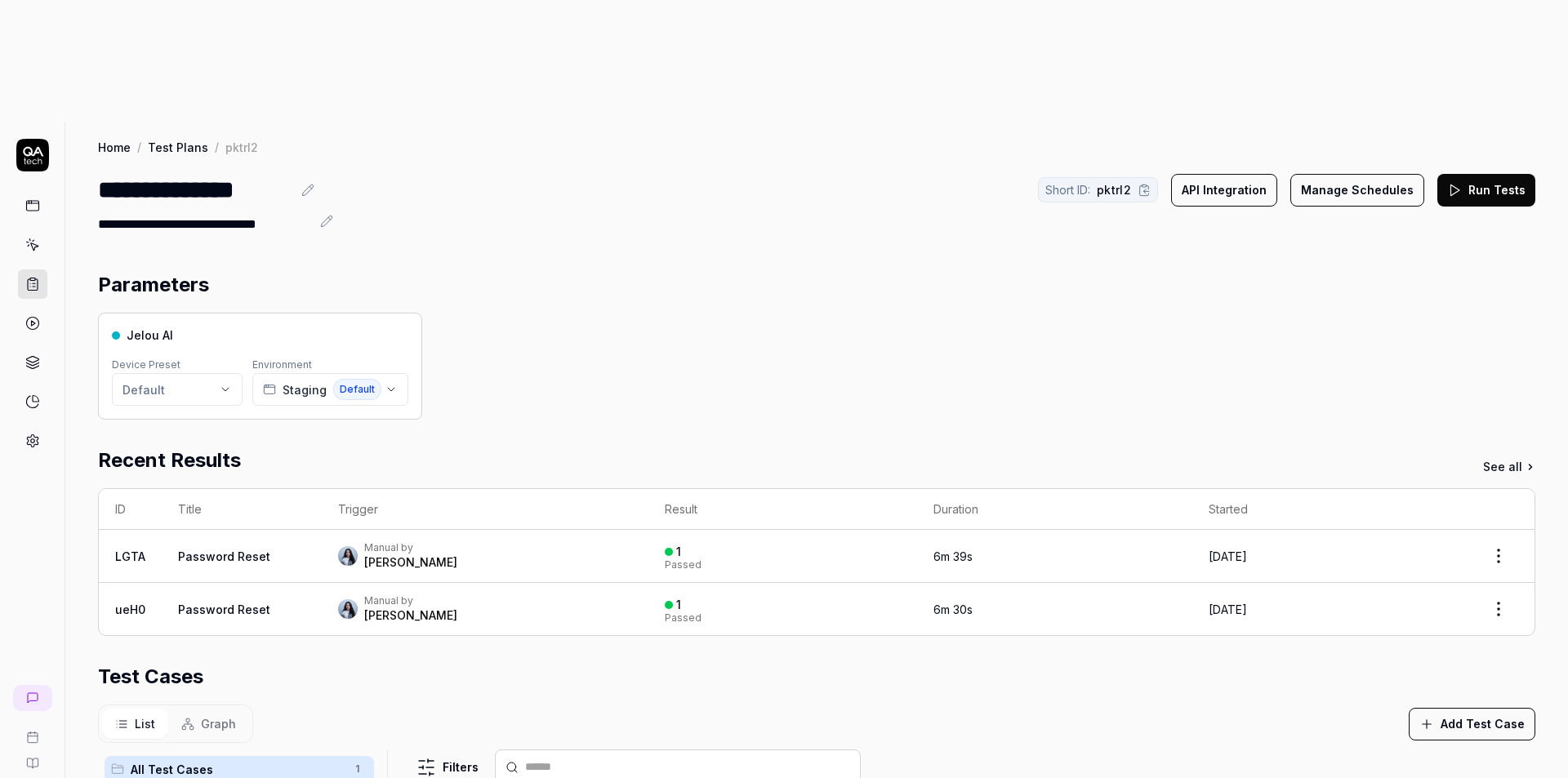
click at [1167, 312] on div "Jelou AI Device Preset Default Environment Staging Default" at bounding box center [817, 366] width 1437 height 107
click at [46, 191] on link at bounding box center [32, 206] width 30 height 30
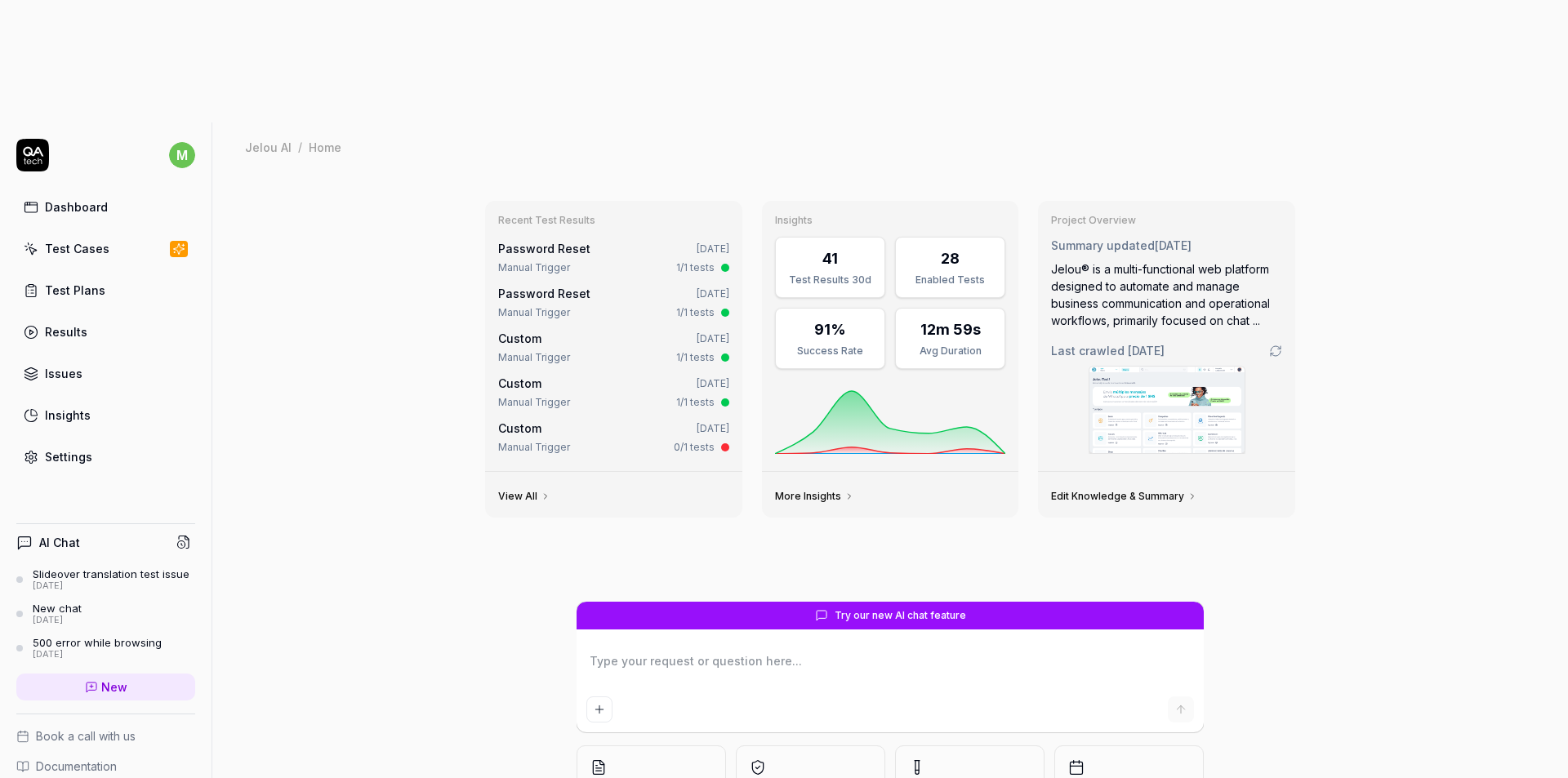
type textarea "*"
click at [73, 233] on link "Test Cases" at bounding box center [106, 248] width 179 height 32
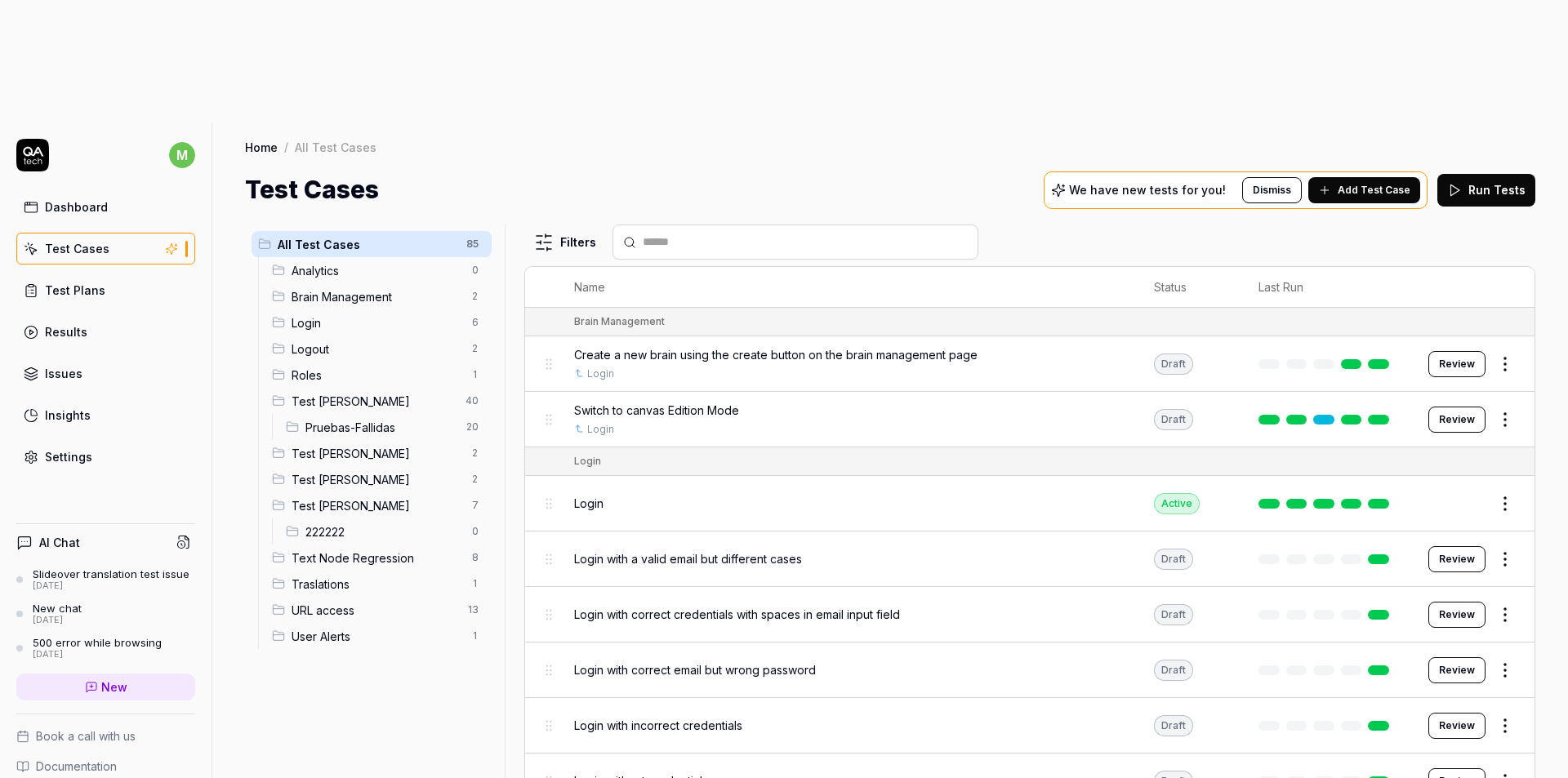
click at [1361, 183] on span "Add Test Case" at bounding box center [1374, 190] width 73 height 14
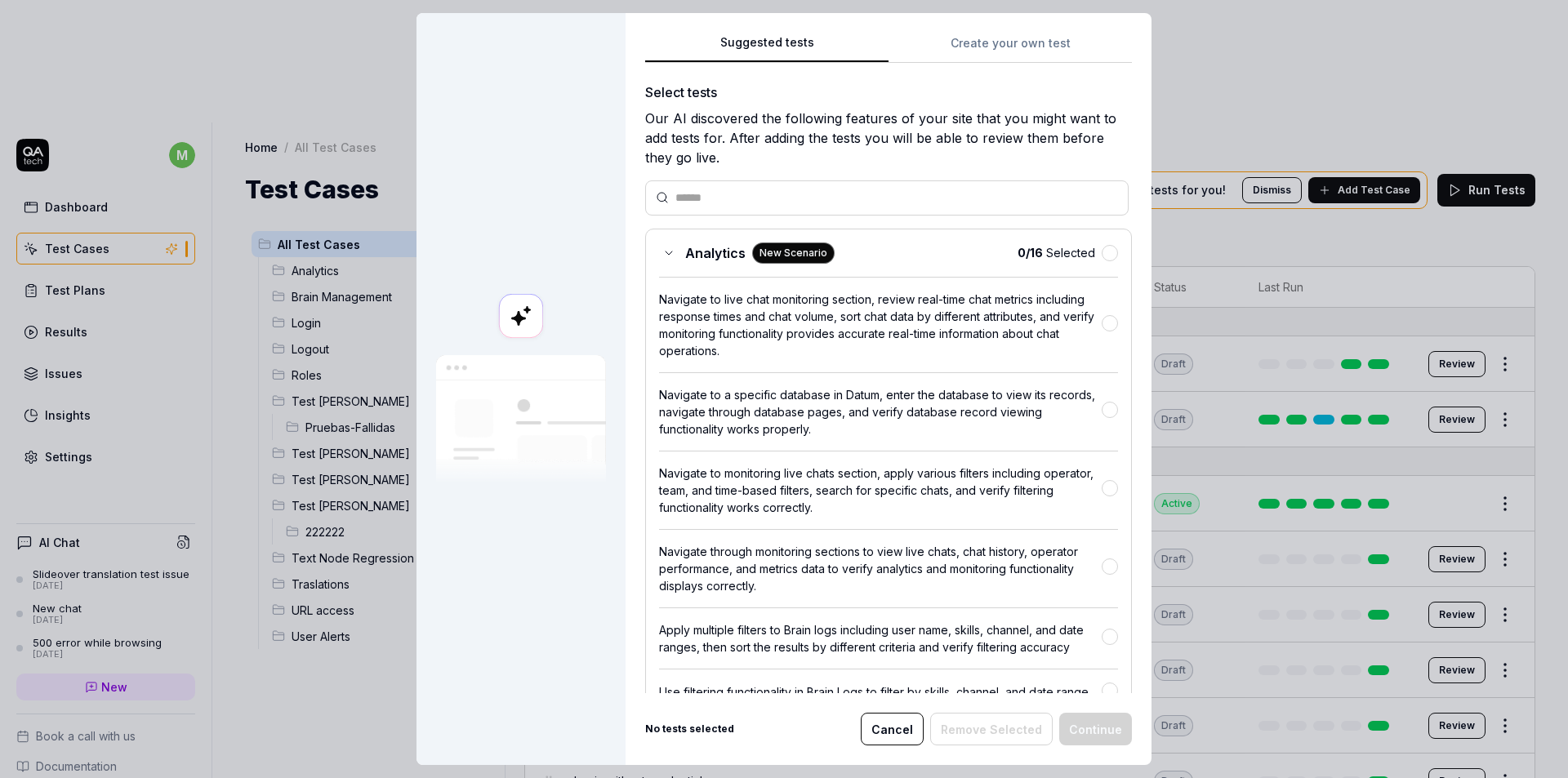
click at [978, 44] on button "Create your own test" at bounding box center [1010, 48] width 244 height 30
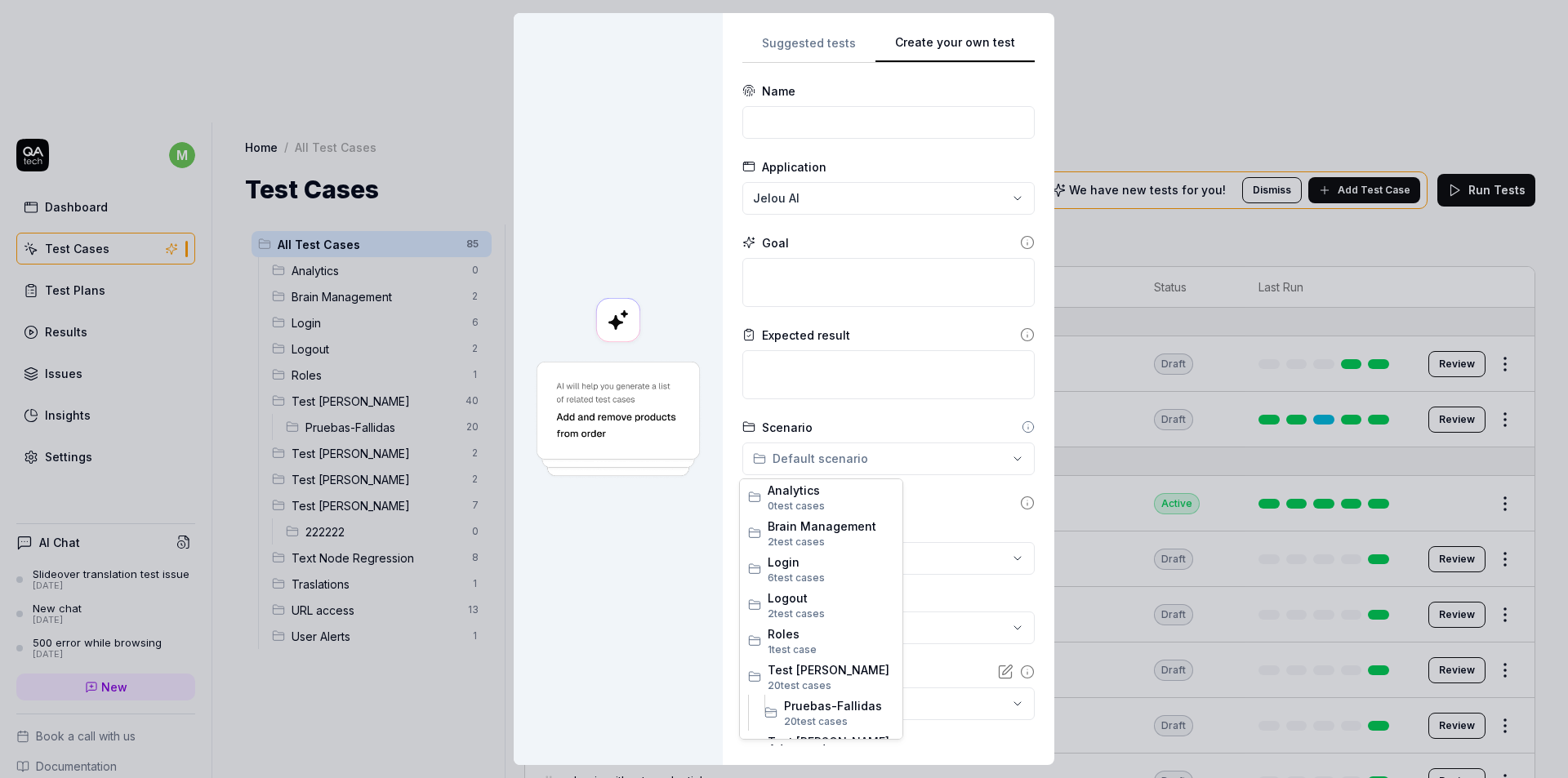
click at [833, 469] on div "**********" at bounding box center [784, 389] width 1568 height 778
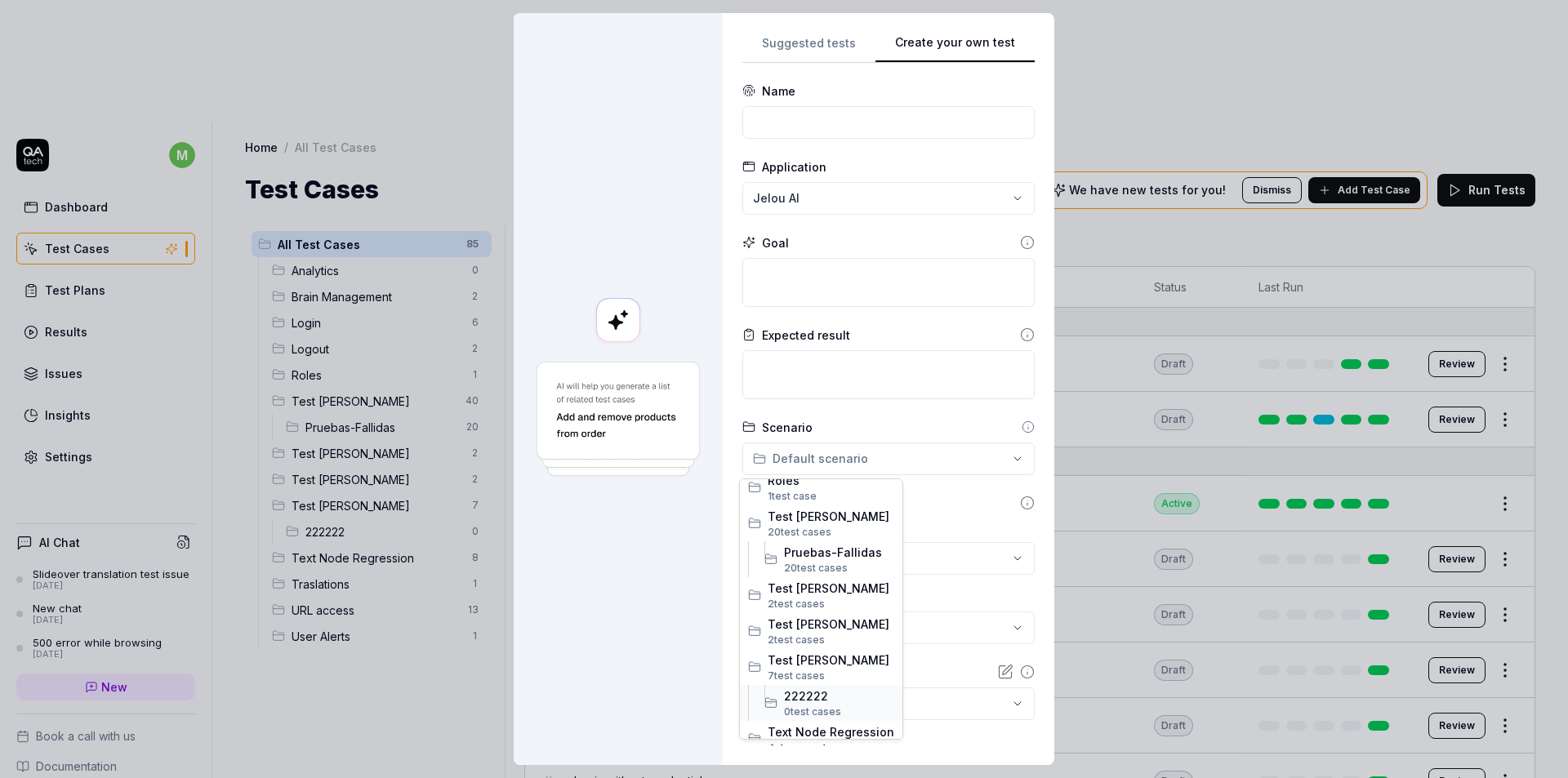
scroll to position [279, 0]
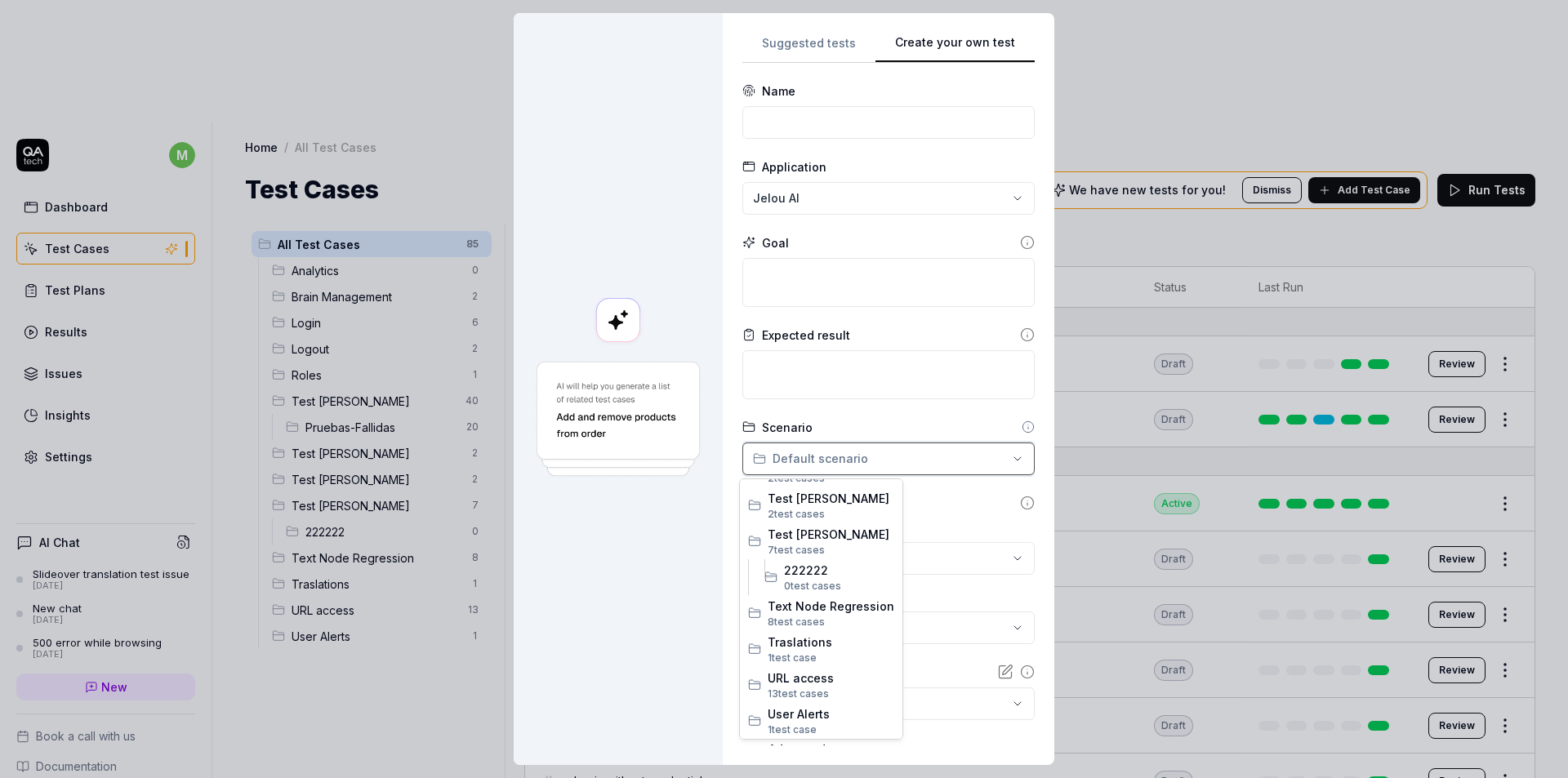
click at [946, 494] on div "**********" at bounding box center [784, 389] width 1568 height 778
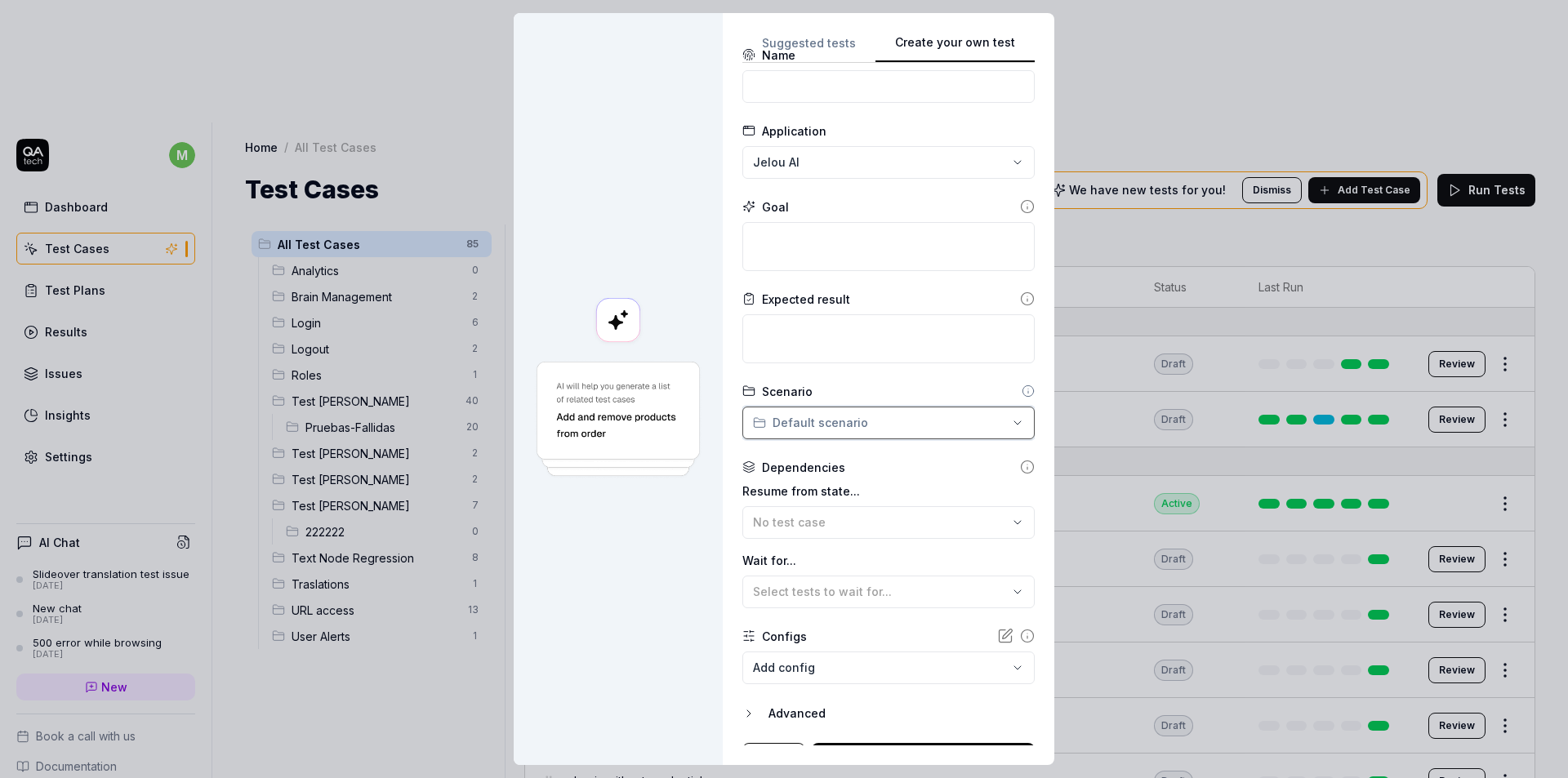
scroll to position [66, 0]
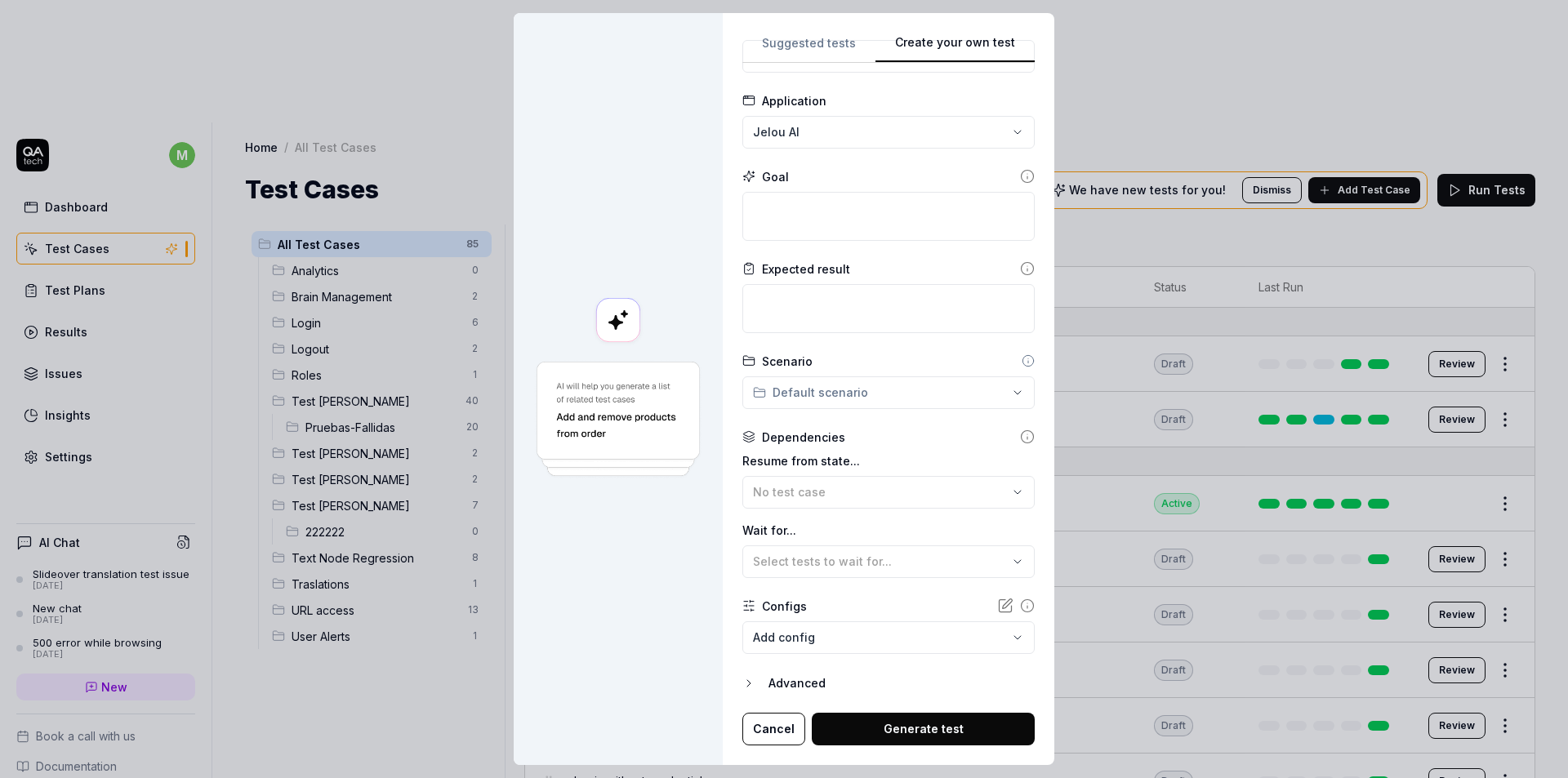
click at [781, 729] on button "Cancel" at bounding box center [774, 729] width 63 height 32
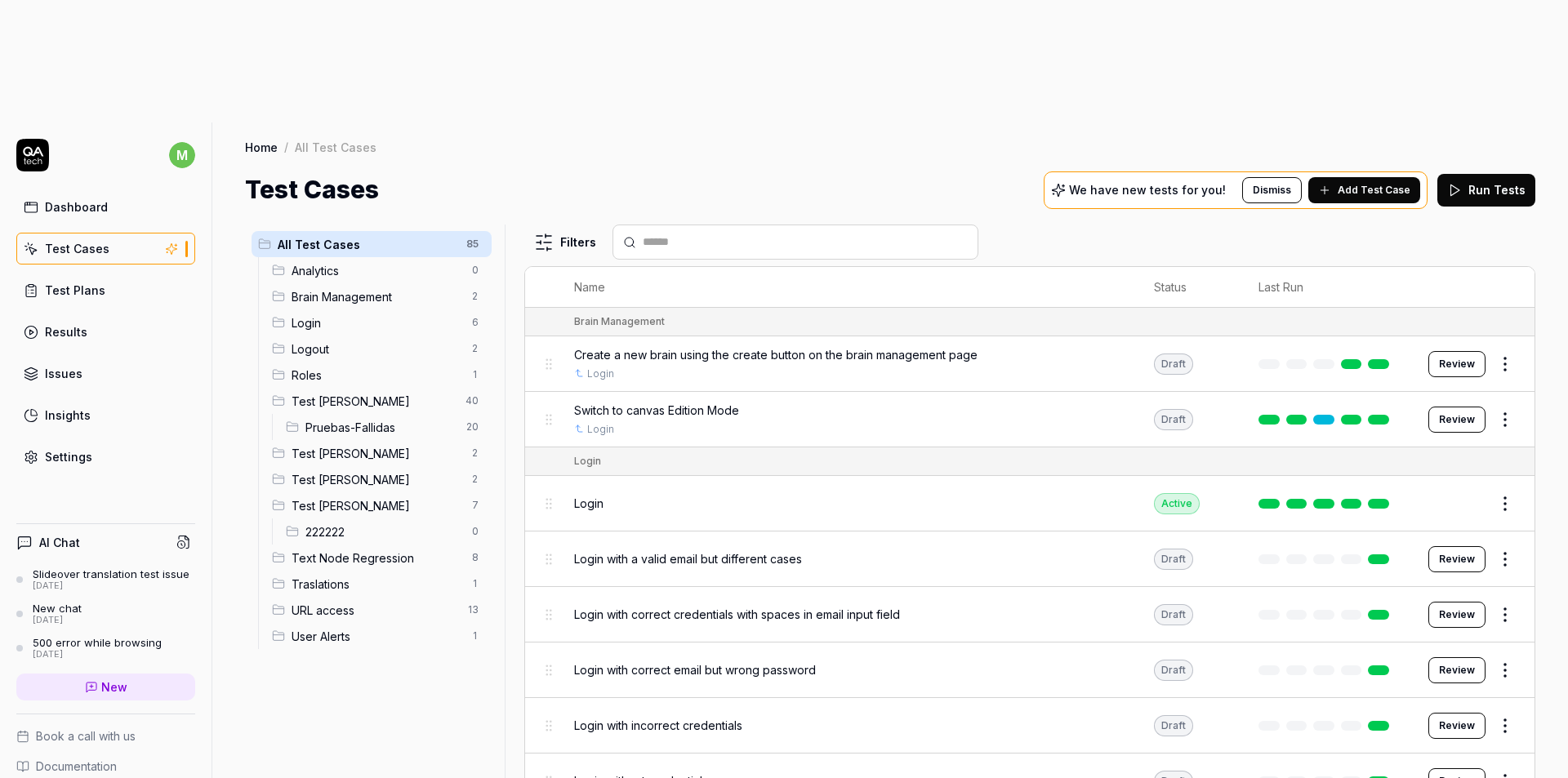
drag, startPoint x: 354, startPoint y: 115, endPoint x: 507, endPoint y: 89, distance: 155.2
click at [507, 208] on div "All Test Cases 85 Analytics 0 Brain Management 2 Login 6 Logout 2 Roles 1 Test …" at bounding box center [890, 554] width 1356 height 692
click at [479, 118] on html "m Dashboard Test Cases Test Plans Results Issues Insights Settings AI Chat Slid…" at bounding box center [784, 450] width 1568 height 901
click at [445, 151] on div "Add Scenario" at bounding box center [416, 153] width 129 height 36
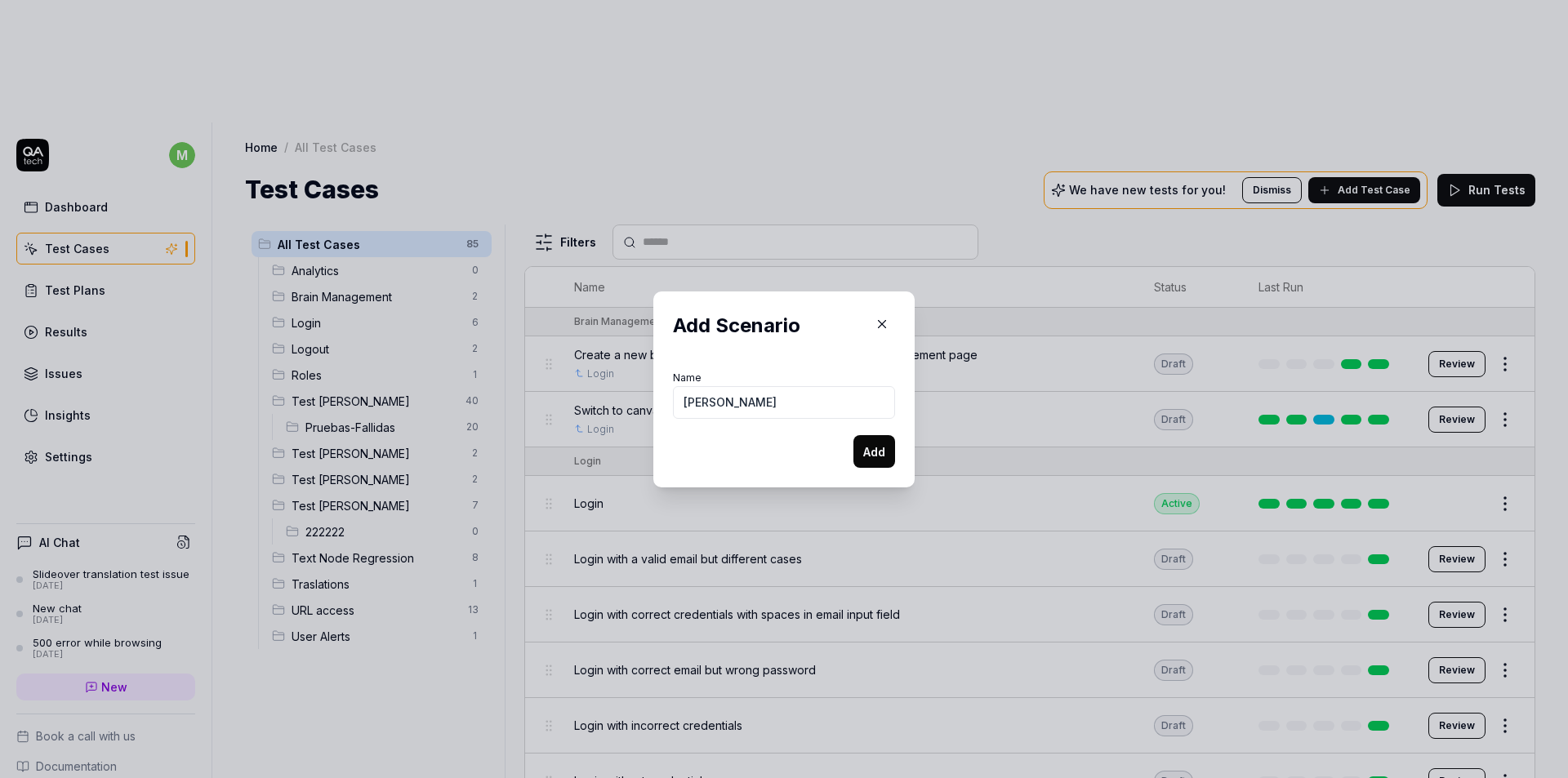
type input "[PERSON_NAME]"
click at [856, 454] on button "Add" at bounding box center [874, 451] width 42 height 32
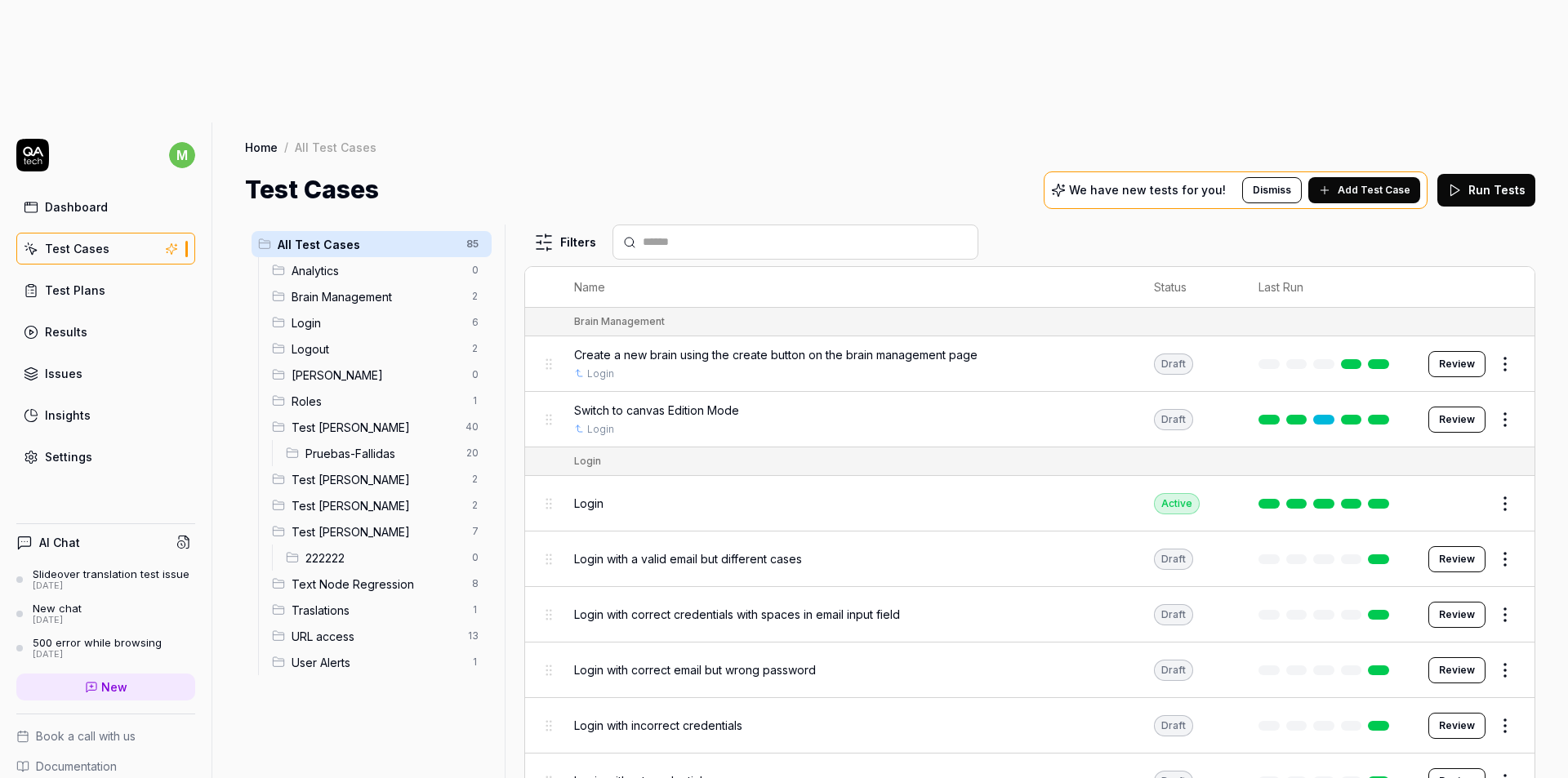
click at [436, 366] on span "[PERSON_NAME]" at bounding box center [376, 375] width 171 height 17
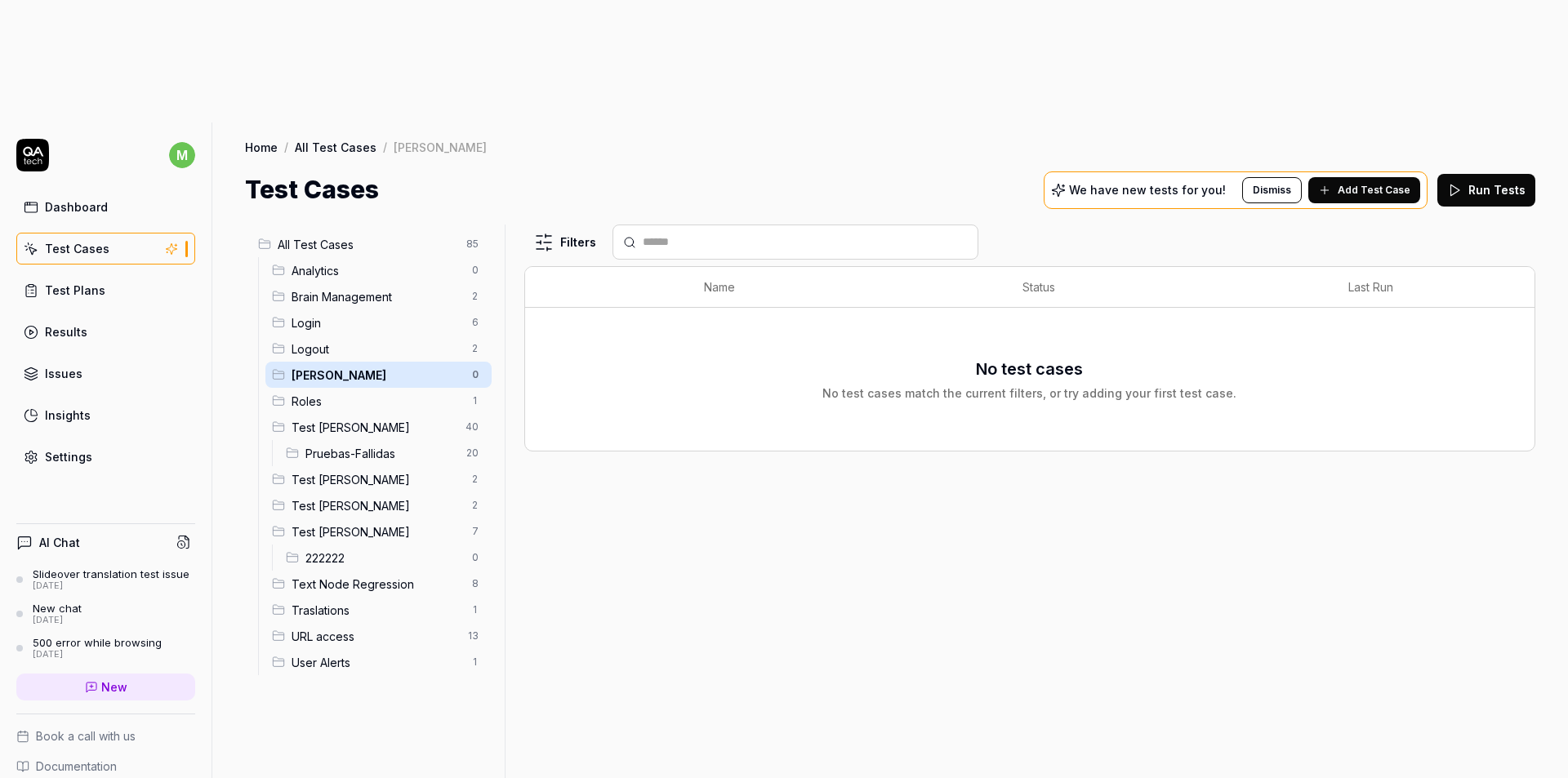
click at [737, 538] on div "Filters Name Status Last Run No test cases No test cases match the current filt…" at bounding box center [1030, 562] width 1011 height 676
click at [107, 274] on link "Test Plans" at bounding box center [106, 290] width 179 height 32
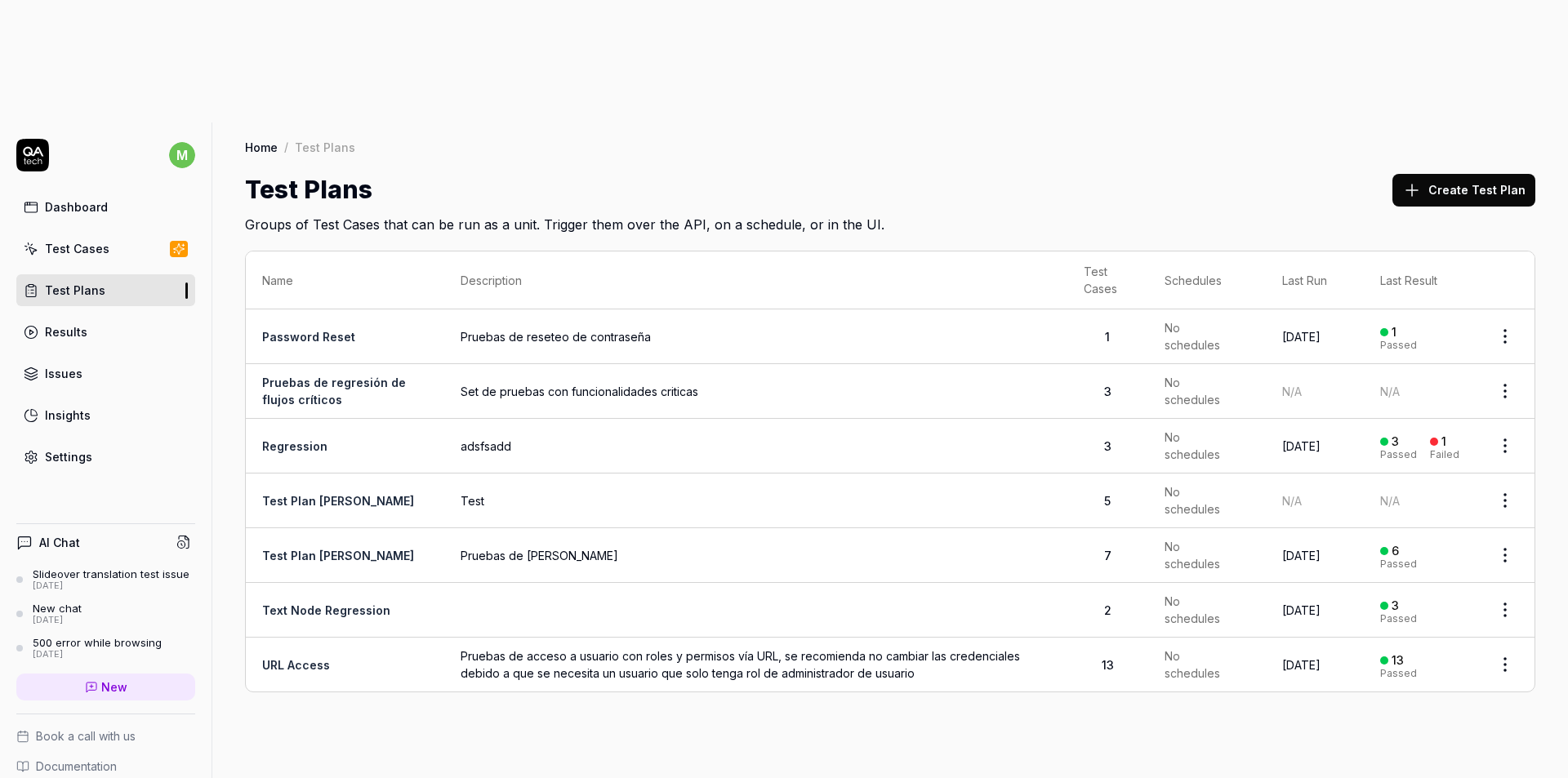
click at [404, 583] on td "Text Node Regression" at bounding box center [345, 610] width 199 height 55
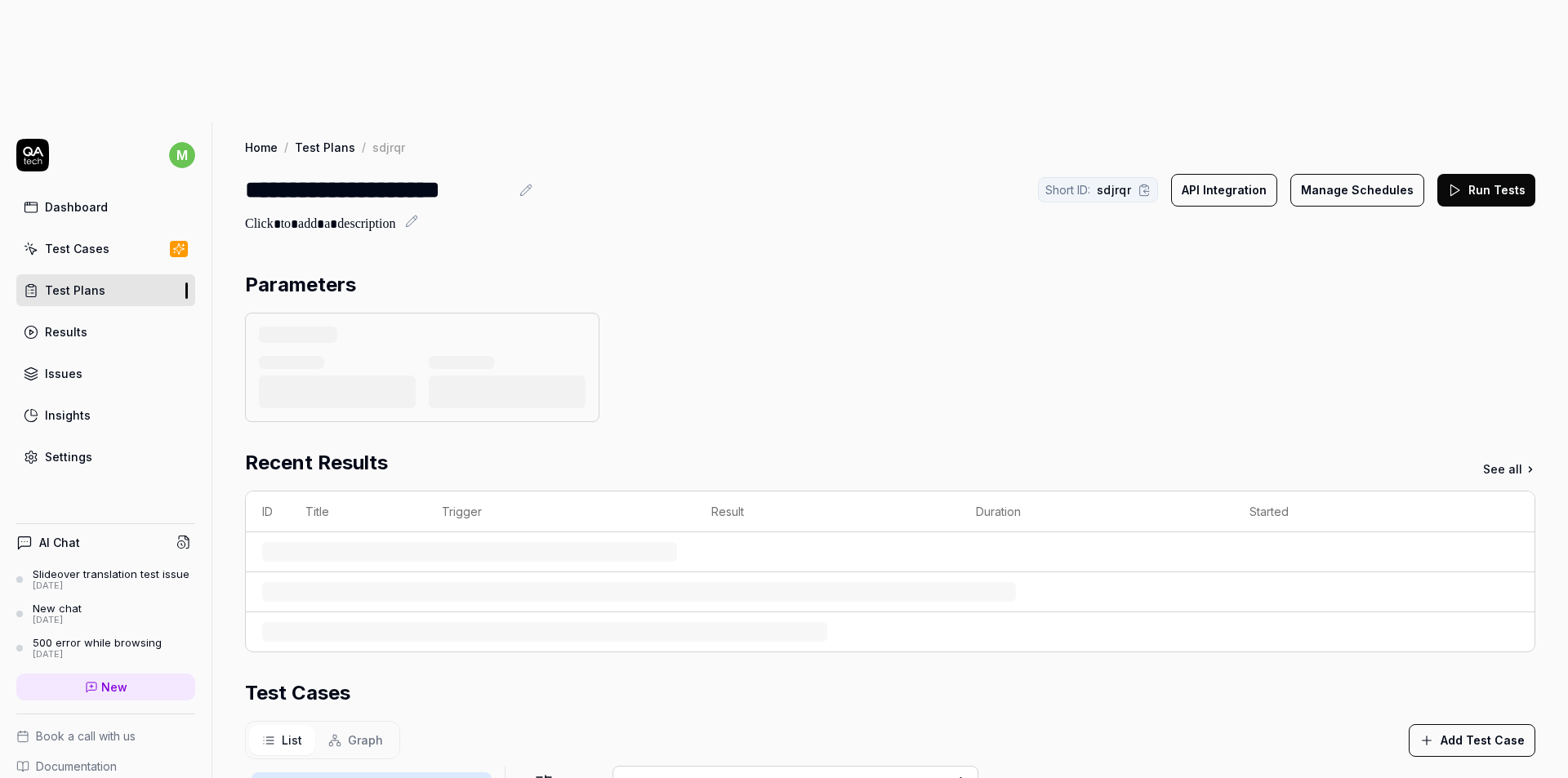
click at [825, 613] on td at bounding box center [890, 632] width 1289 height 39
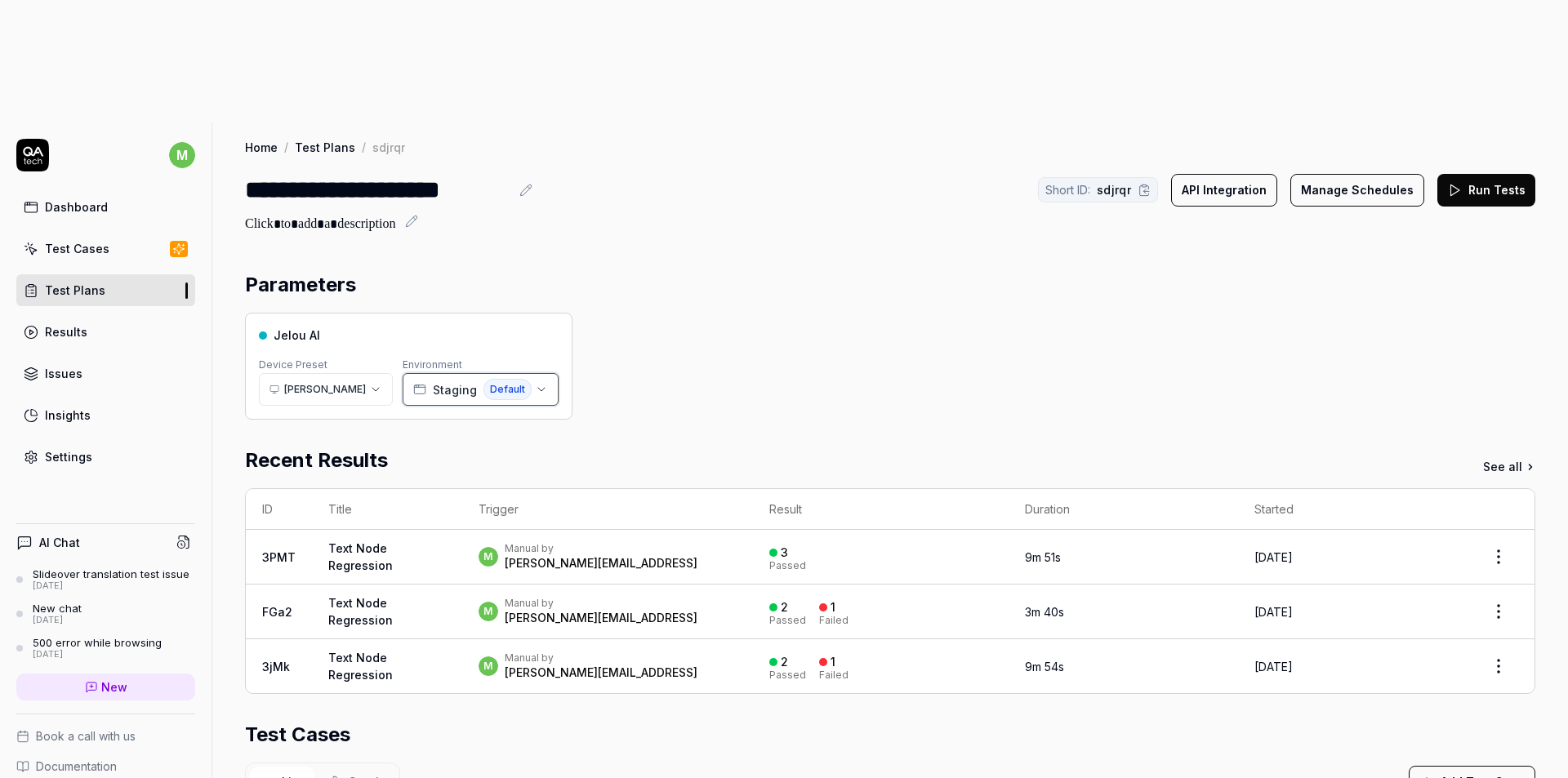
click at [484, 379] on span "Default" at bounding box center [507, 390] width 48 height 22
click at [757, 312] on div "Jelou AI Device Preset [PERSON_NAME] Environment Staging Default" at bounding box center [889, 366] width 1290 height 107
click at [347, 272] on html "**********" at bounding box center [784, 450] width 1568 height 901
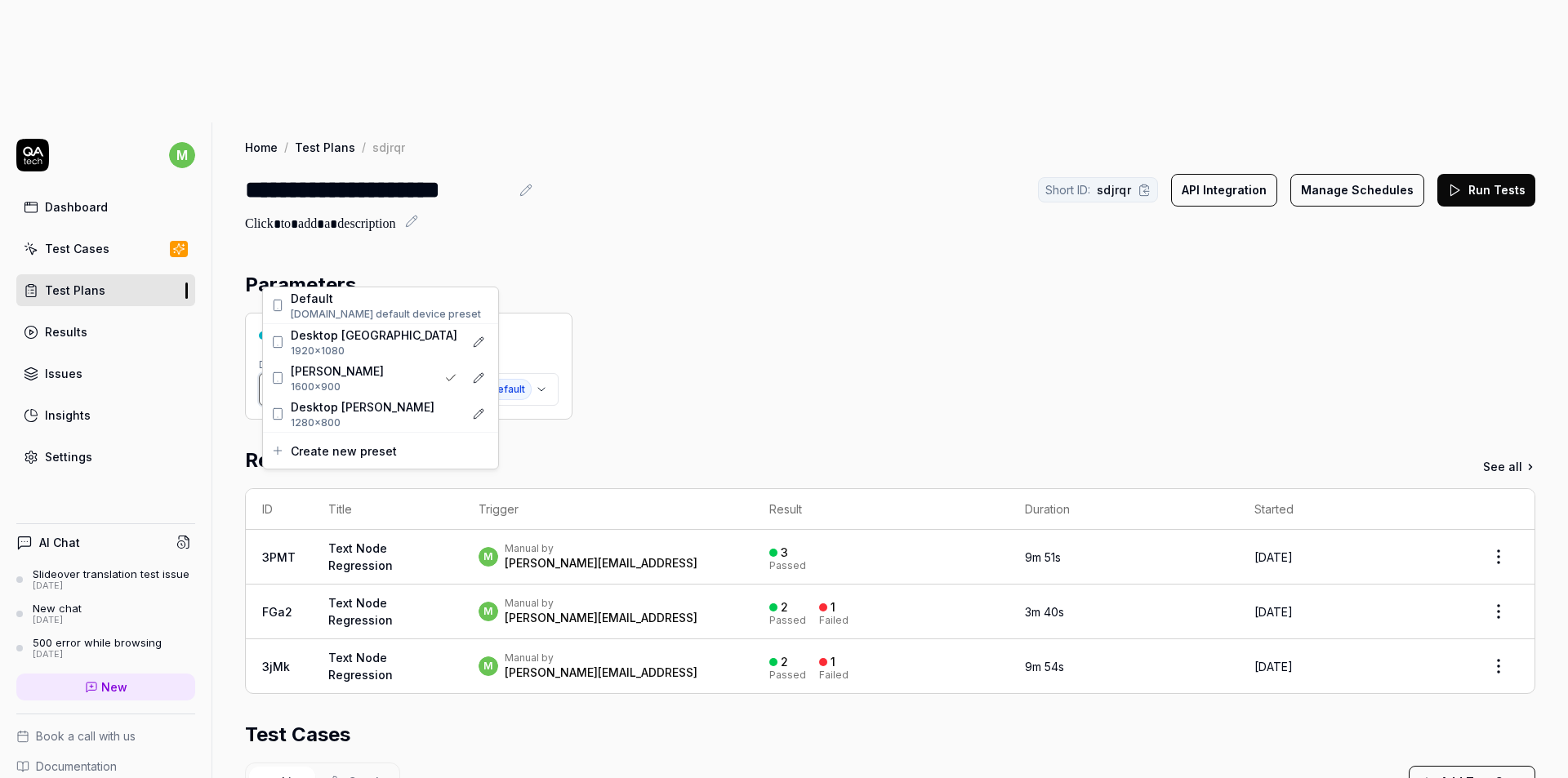
click at [583, 286] on html "**********" at bounding box center [784, 450] width 1568 height 901
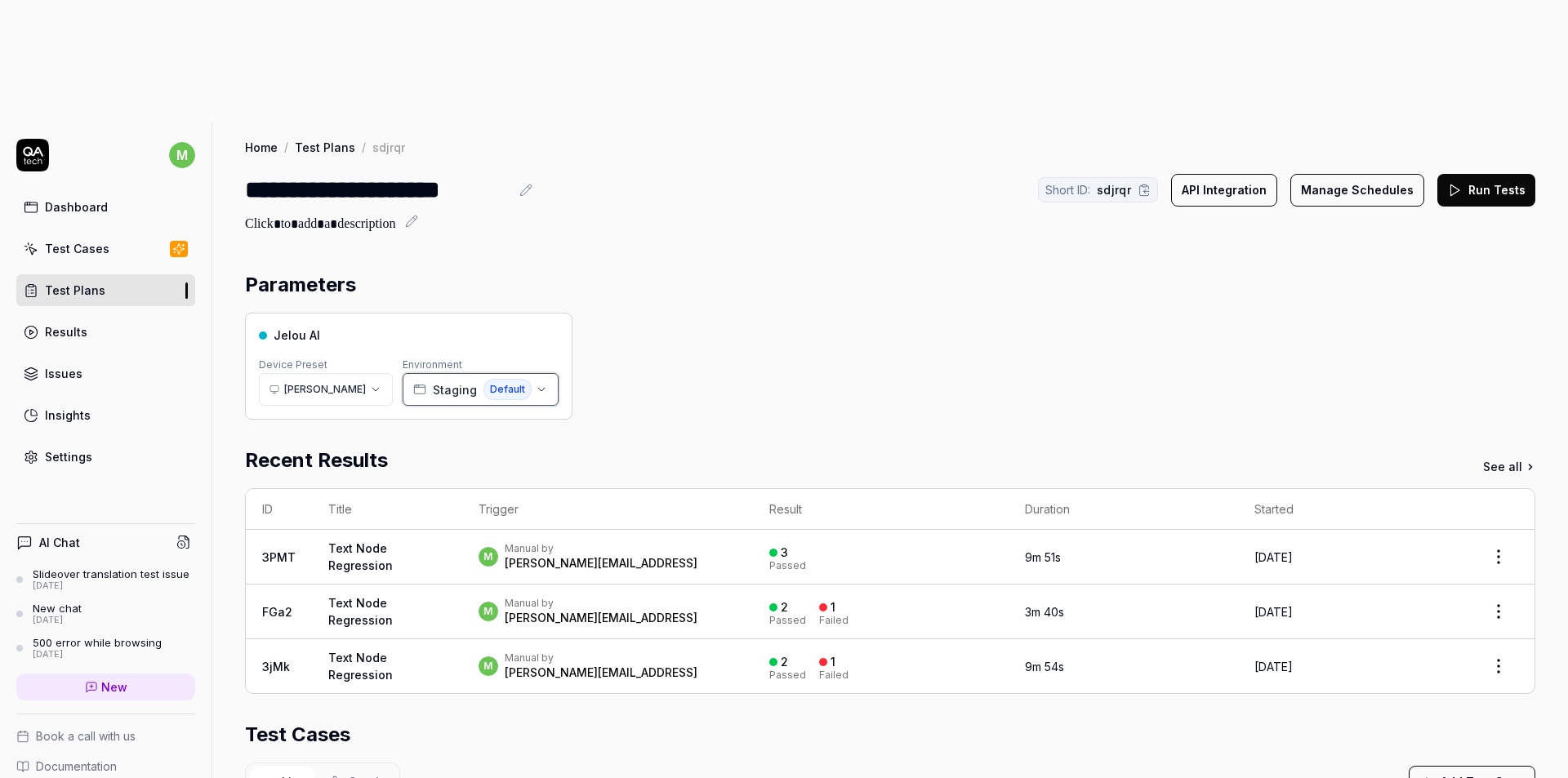
click at [510, 379] on span "Default" at bounding box center [507, 390] width 48 height 22
click at [799, 312] on div "Jelou AI Device Preset [PERSON_NAME] Environment Staging Default" at bounding box center [889, 366] width 1290 height 107
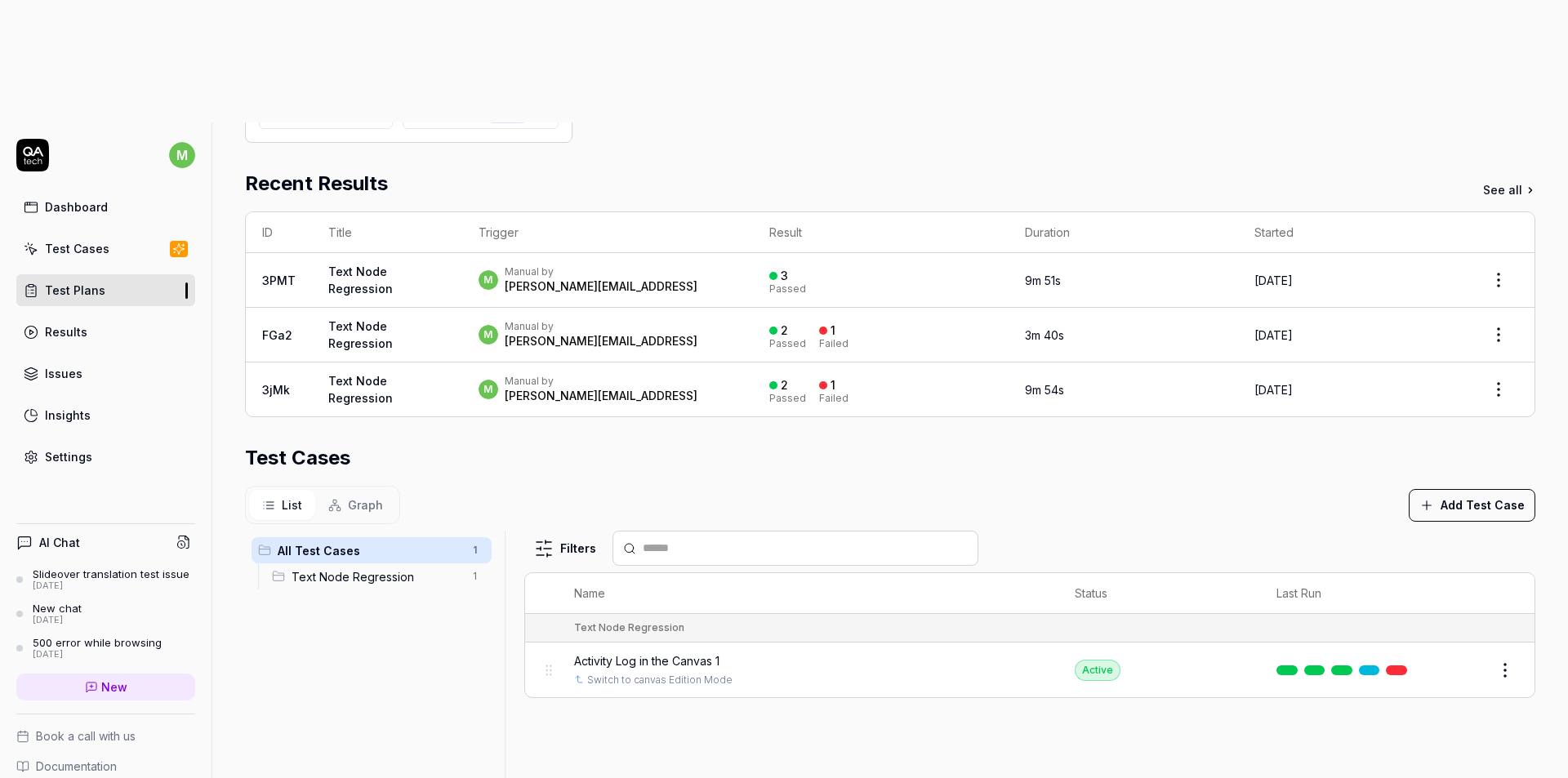
scroll to position [391, 0]
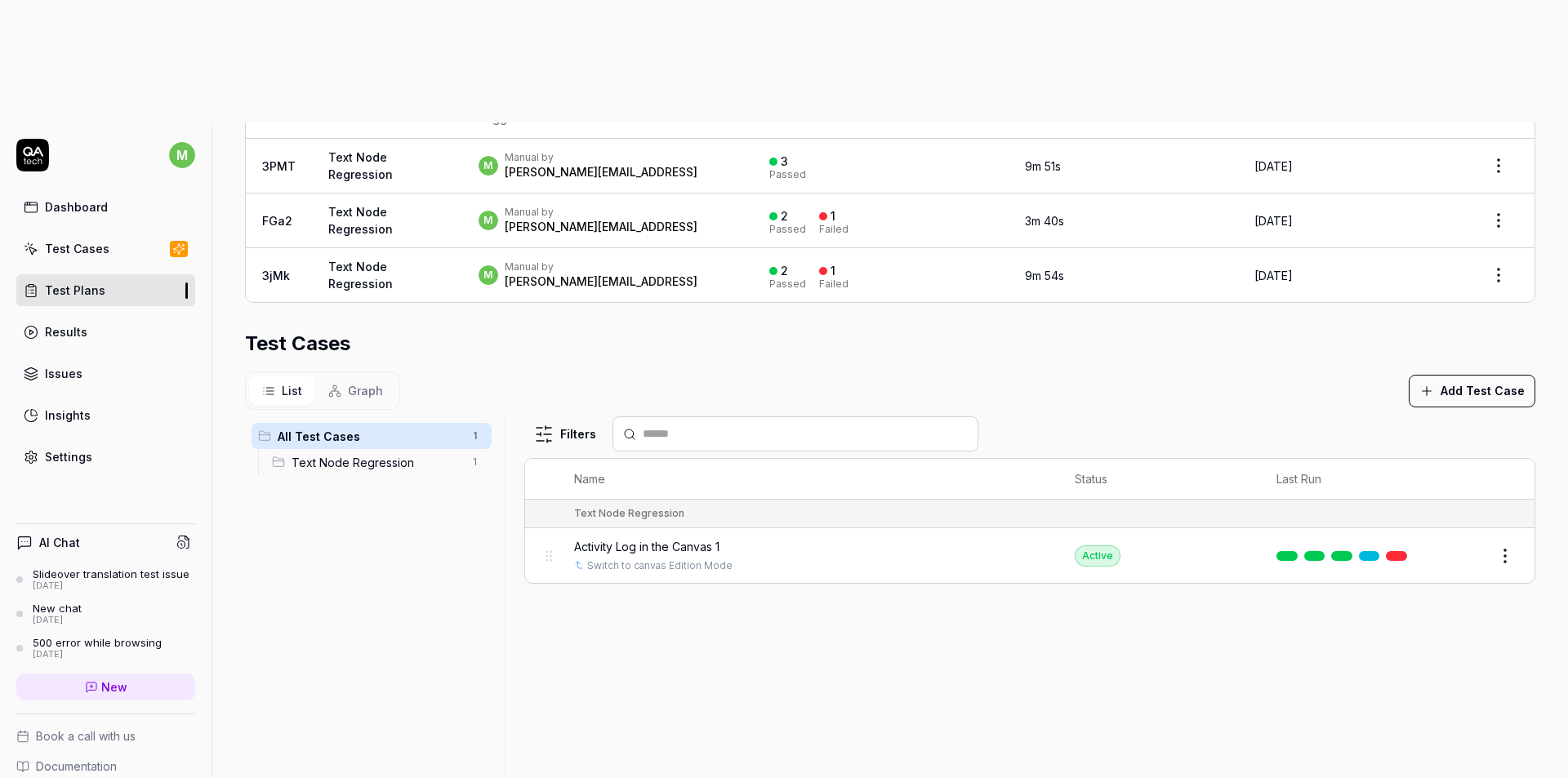
click at [682, 526] on div "Filters Name Status Last Run Text Node Regression Activity Log in the Canvas 1 …" at bounding box center [1030, 642] width 1011 height 451
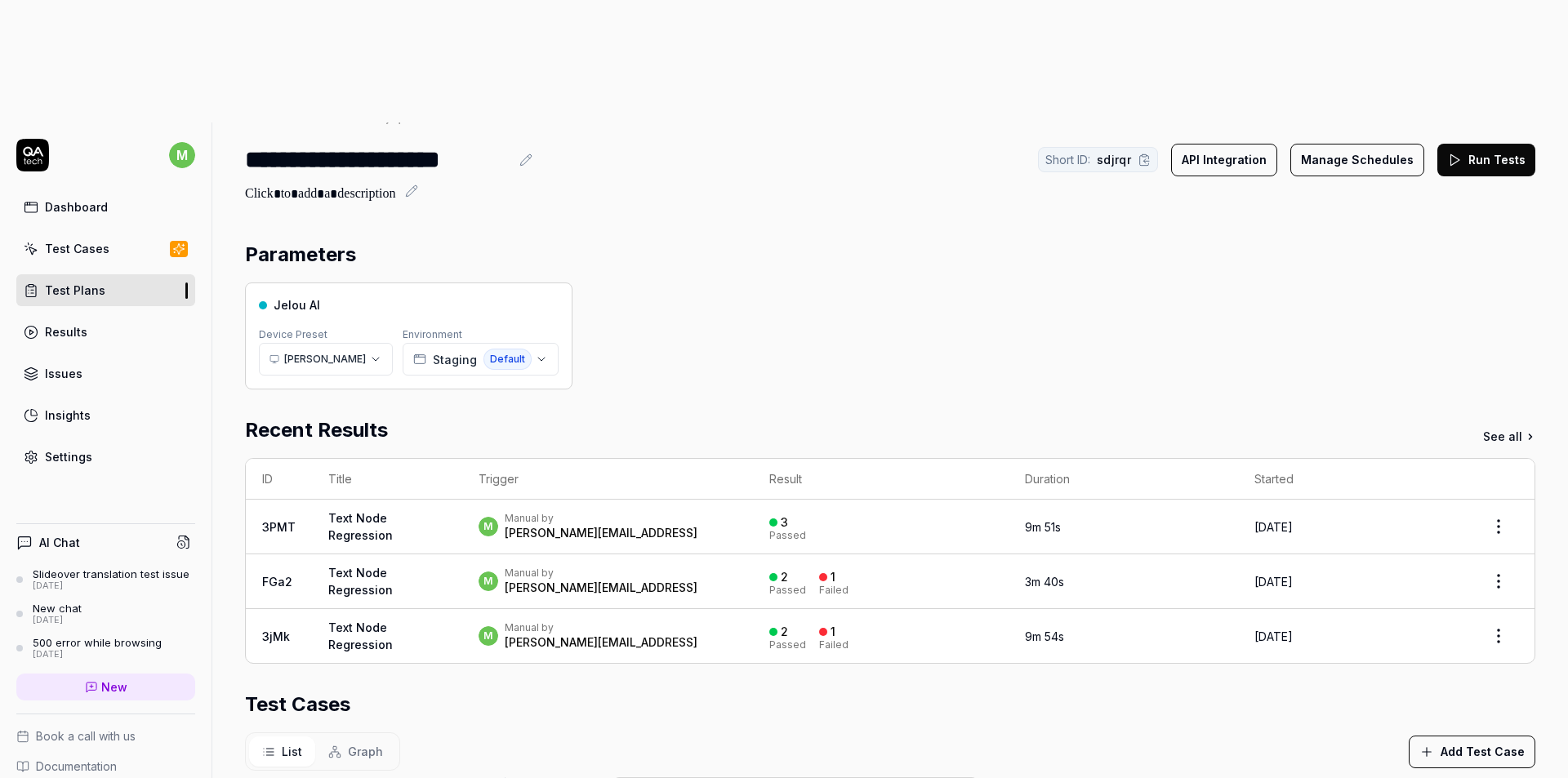
scroll to position [0, 0]
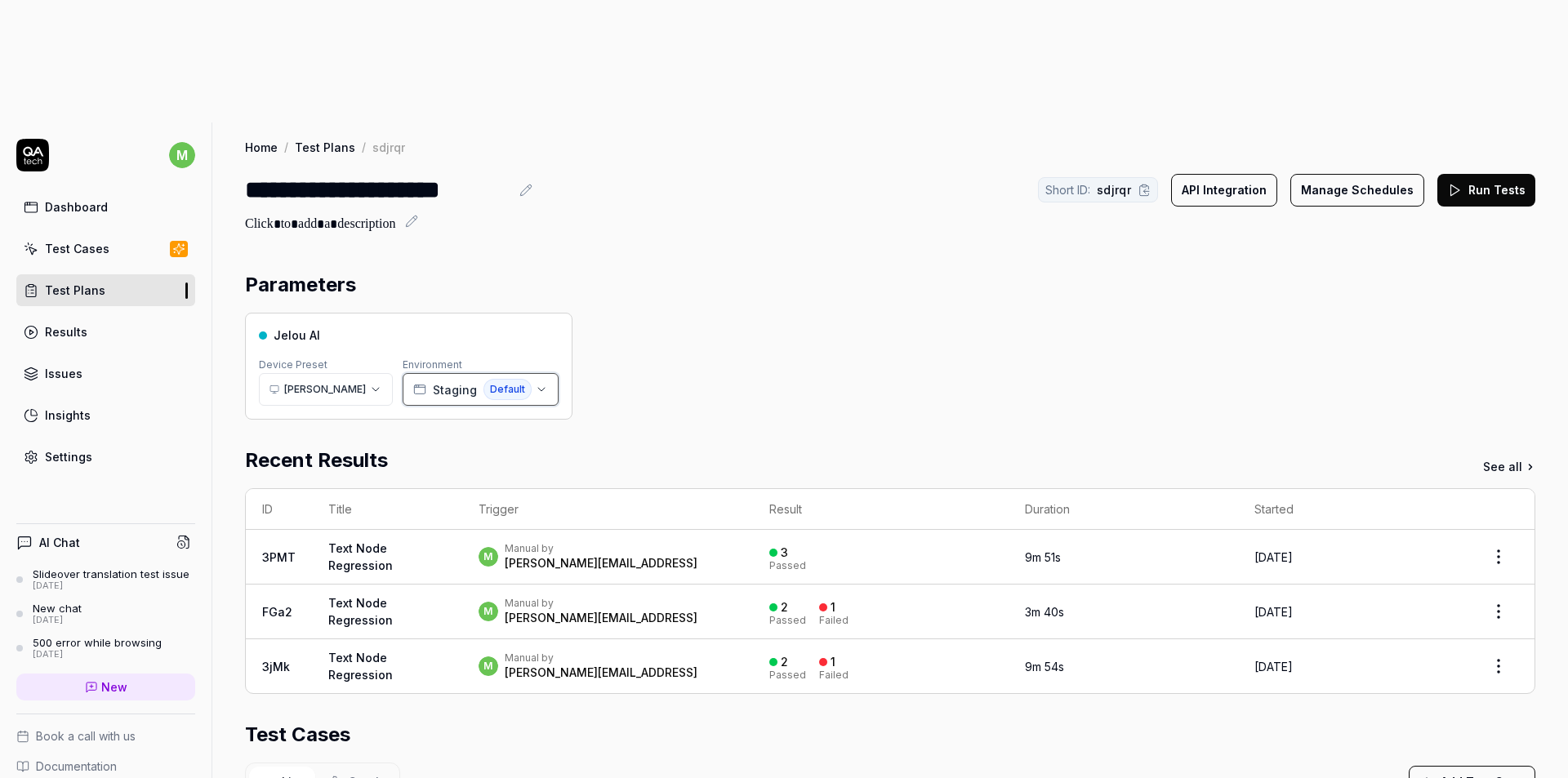
click at [484, 373] on button "Staging Default" at bounding box center [480, 389] width 156 height 32
click at [724, 322] on div "Parameters Jelou AI Device Preset [PERSON_NAME] Environment Staging Default Rec…" at bounding box center [889, 764] width 1290 height 989
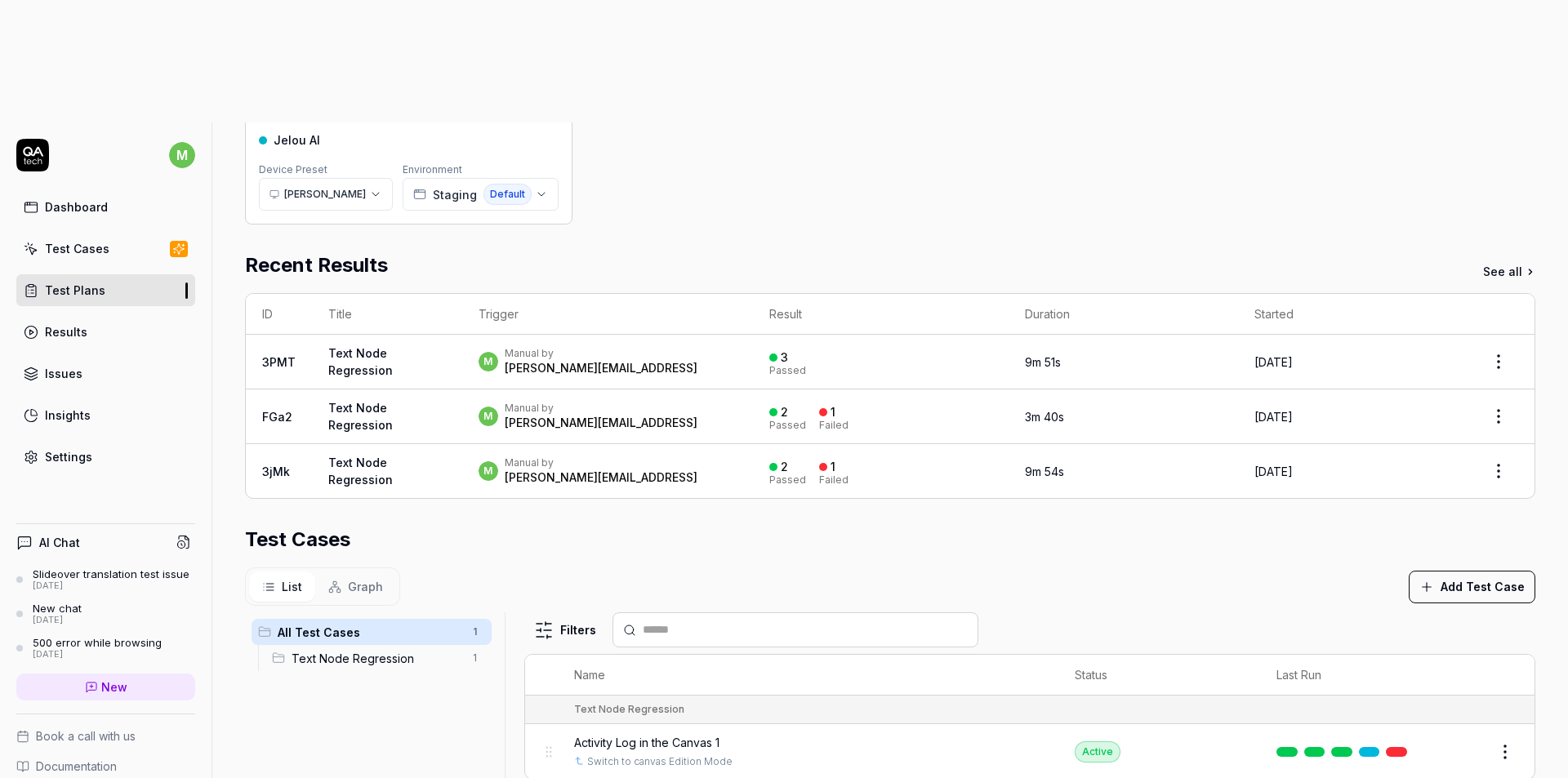
scroll to position [391, 0]
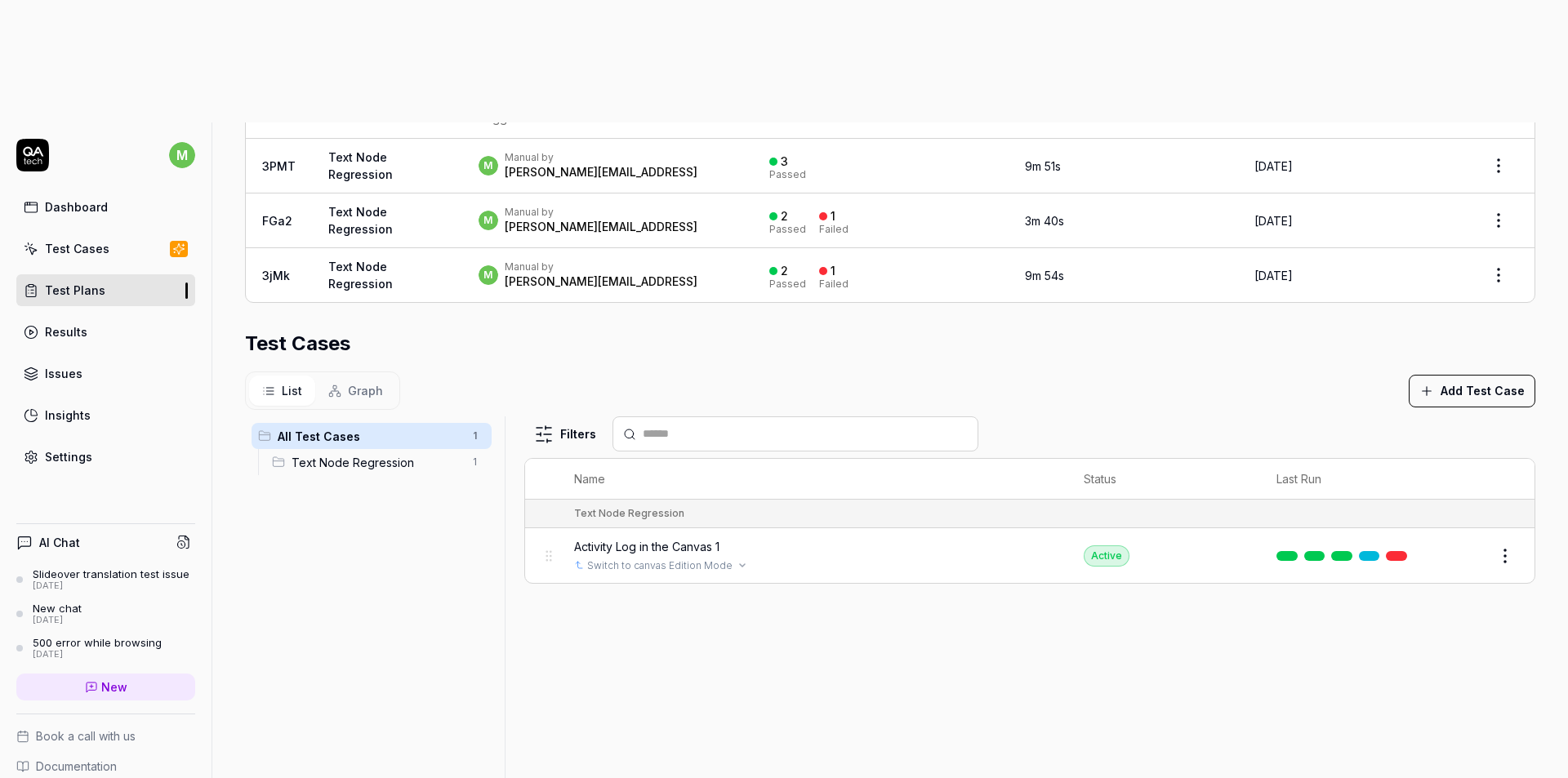
click at [645, 559] on link "Switch to canvas Edition Mode" at bounding box center [659, 566] width 145 height 14
click at [88, 81] on body "**********" at bounding box center [784, 450] width 1568 height 901
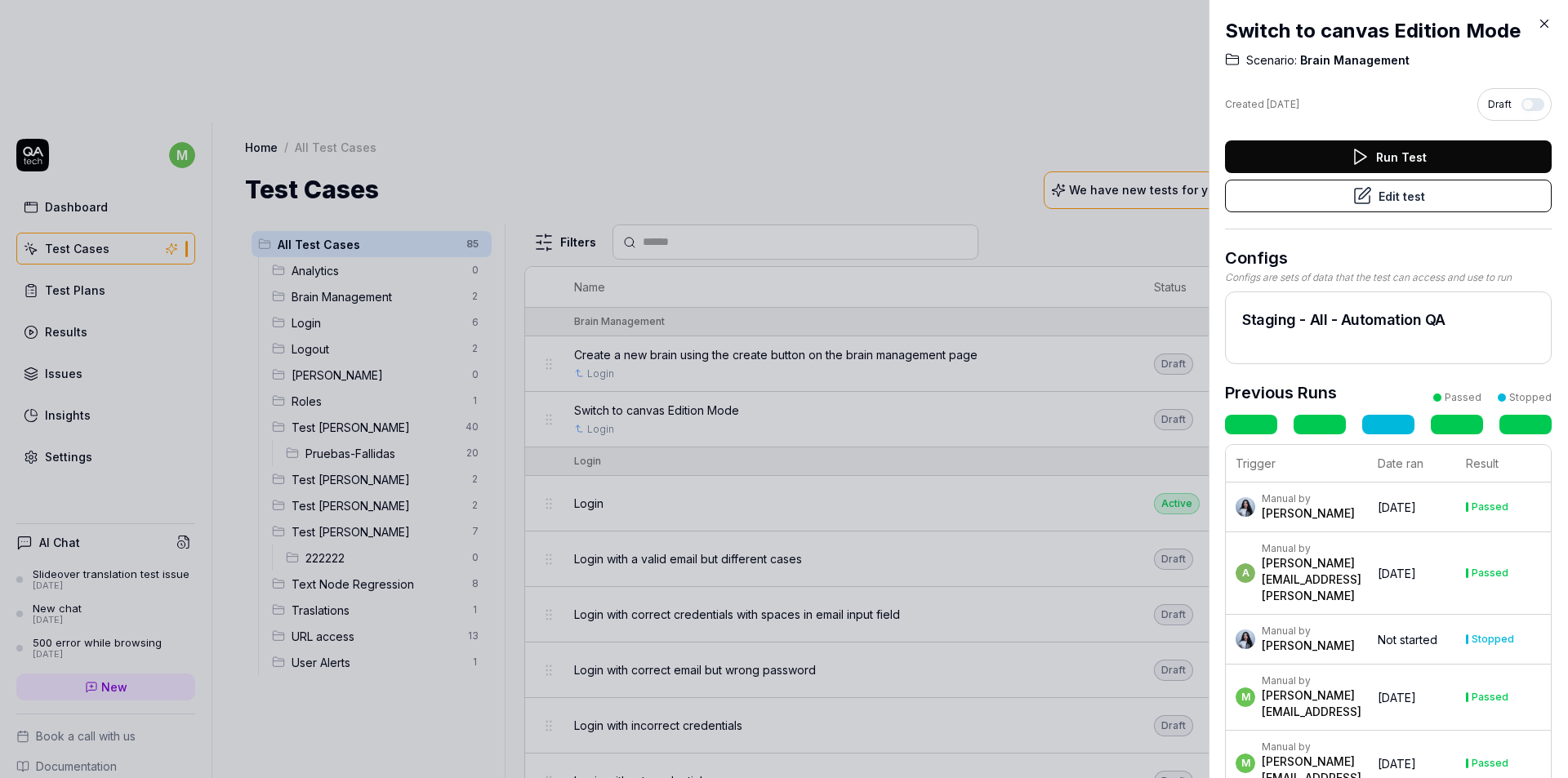
click at [450, 586] on div at bounding box center [784, 389] width 1568 height 778
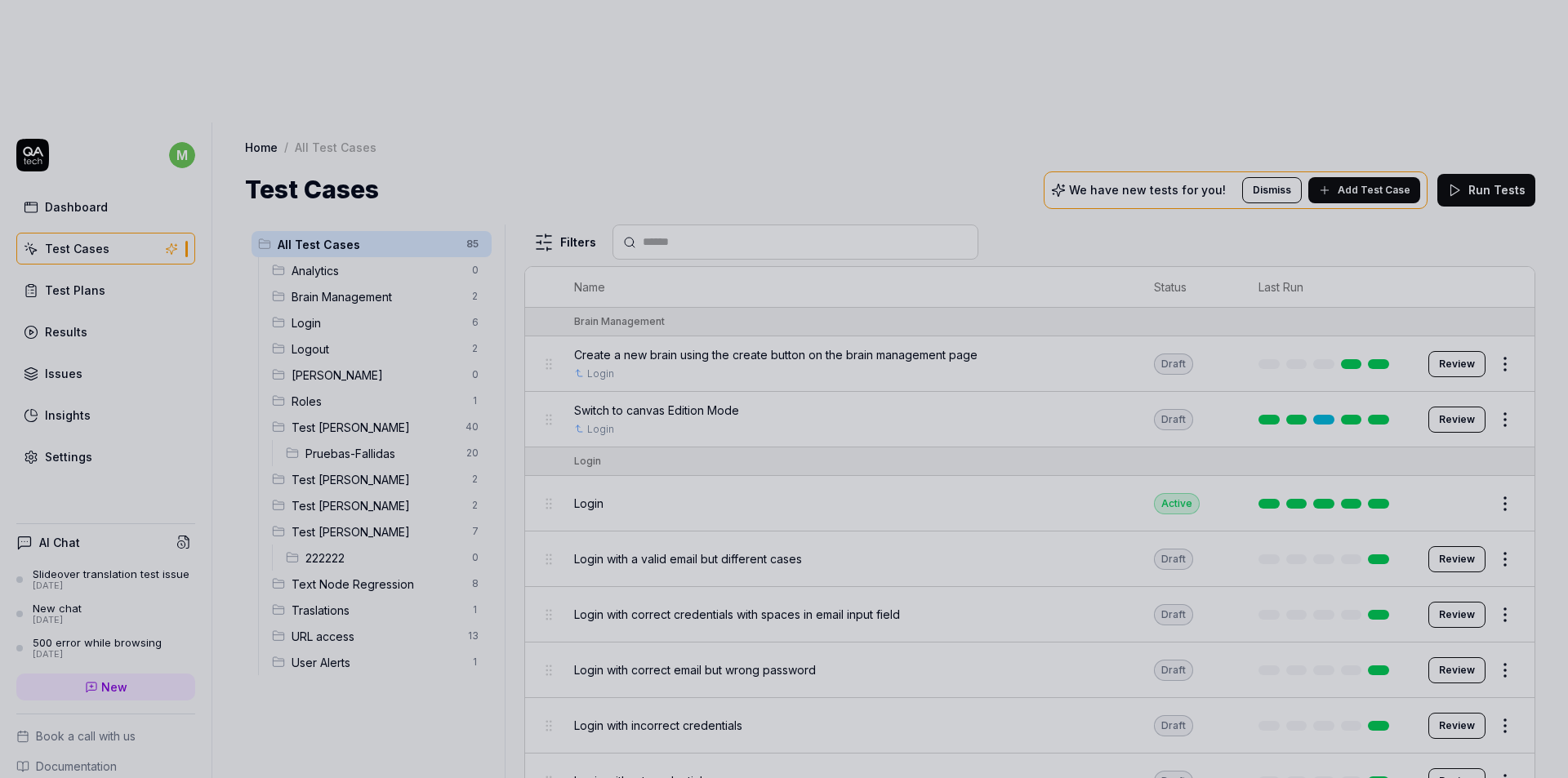
click at [1487, 381] on div at bounding box center [784, 389] width 1568 height 778
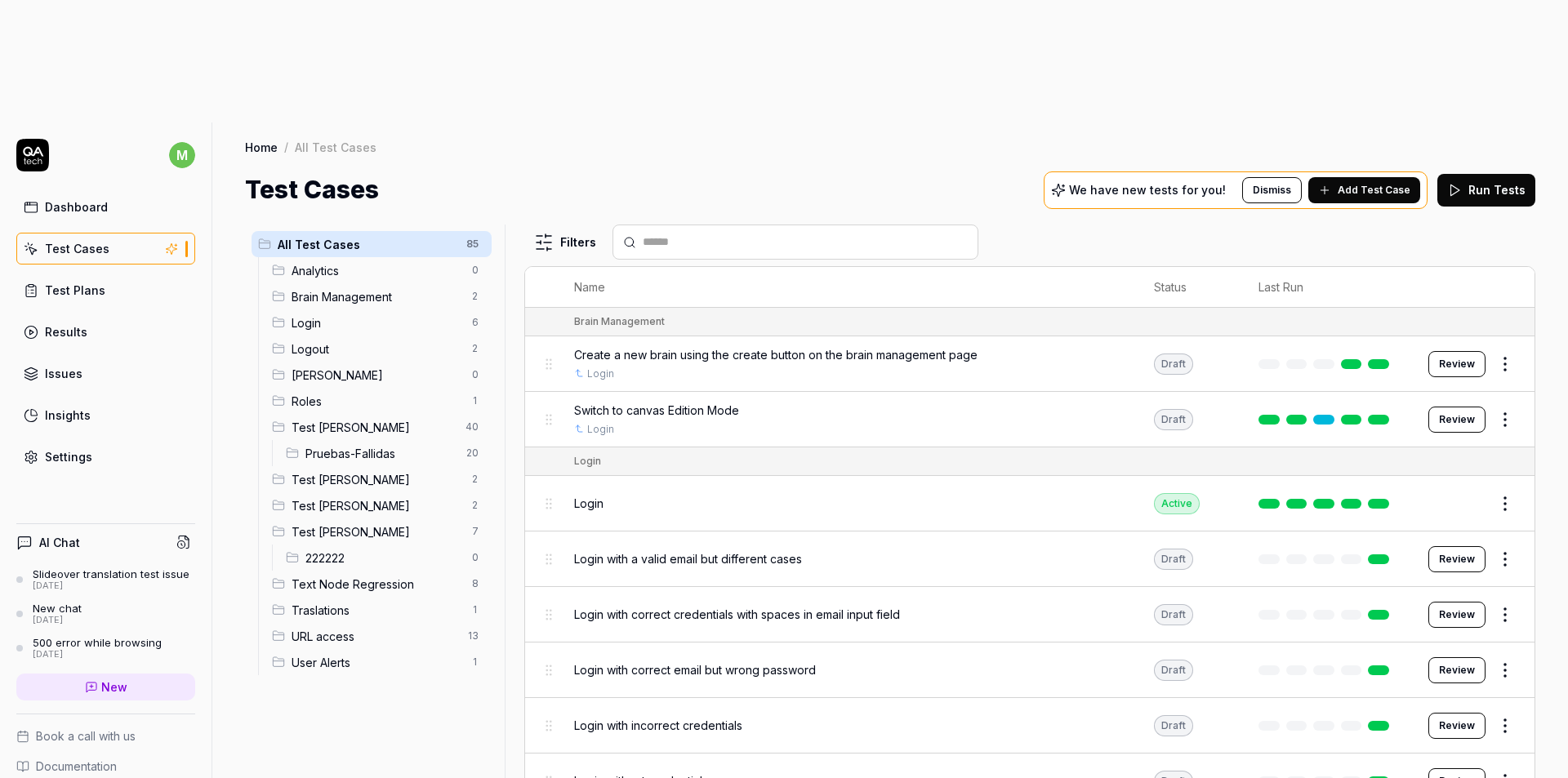
click at [1462, 491] on button "Edit" at bounding box center [1465, 504] width 39 height 26
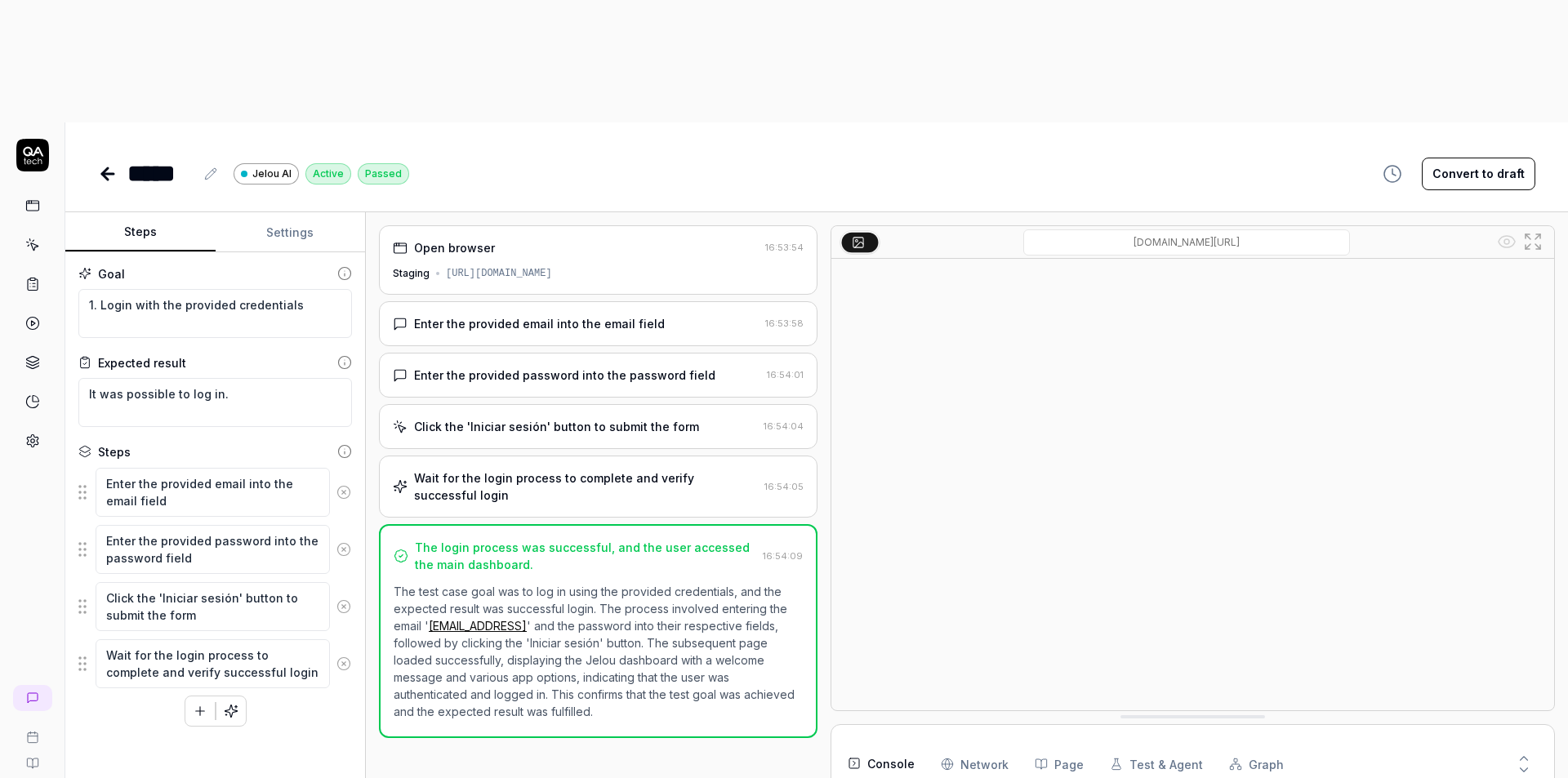
scroll to position [332, 0]
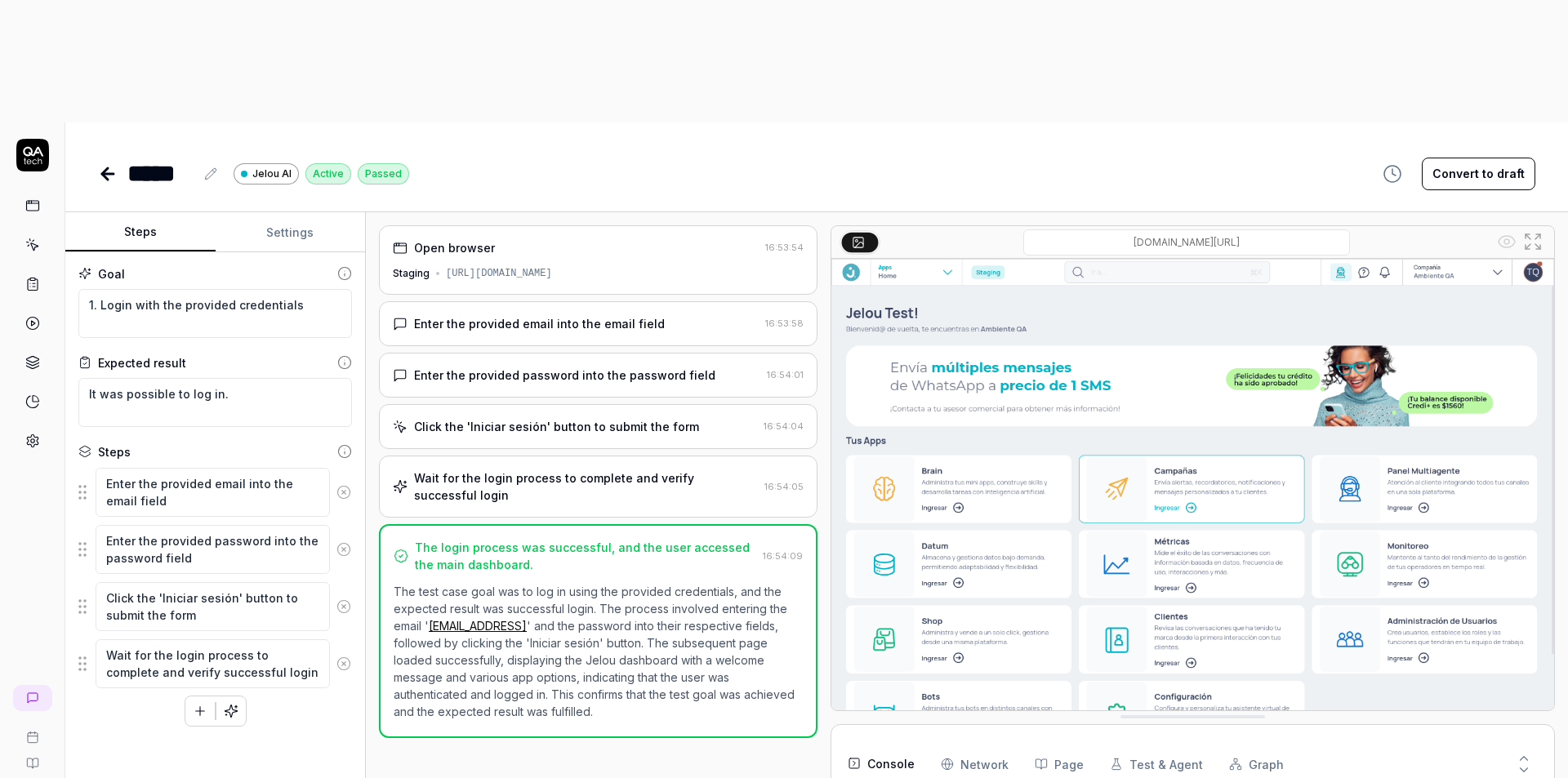
click at [285, 123] on div "***** Jelou AI Active Passed Convert to draft Steps Settings Goal 1. Login with…" at bounding box center [816, 512] width 1503 height 778
type textarea "*"
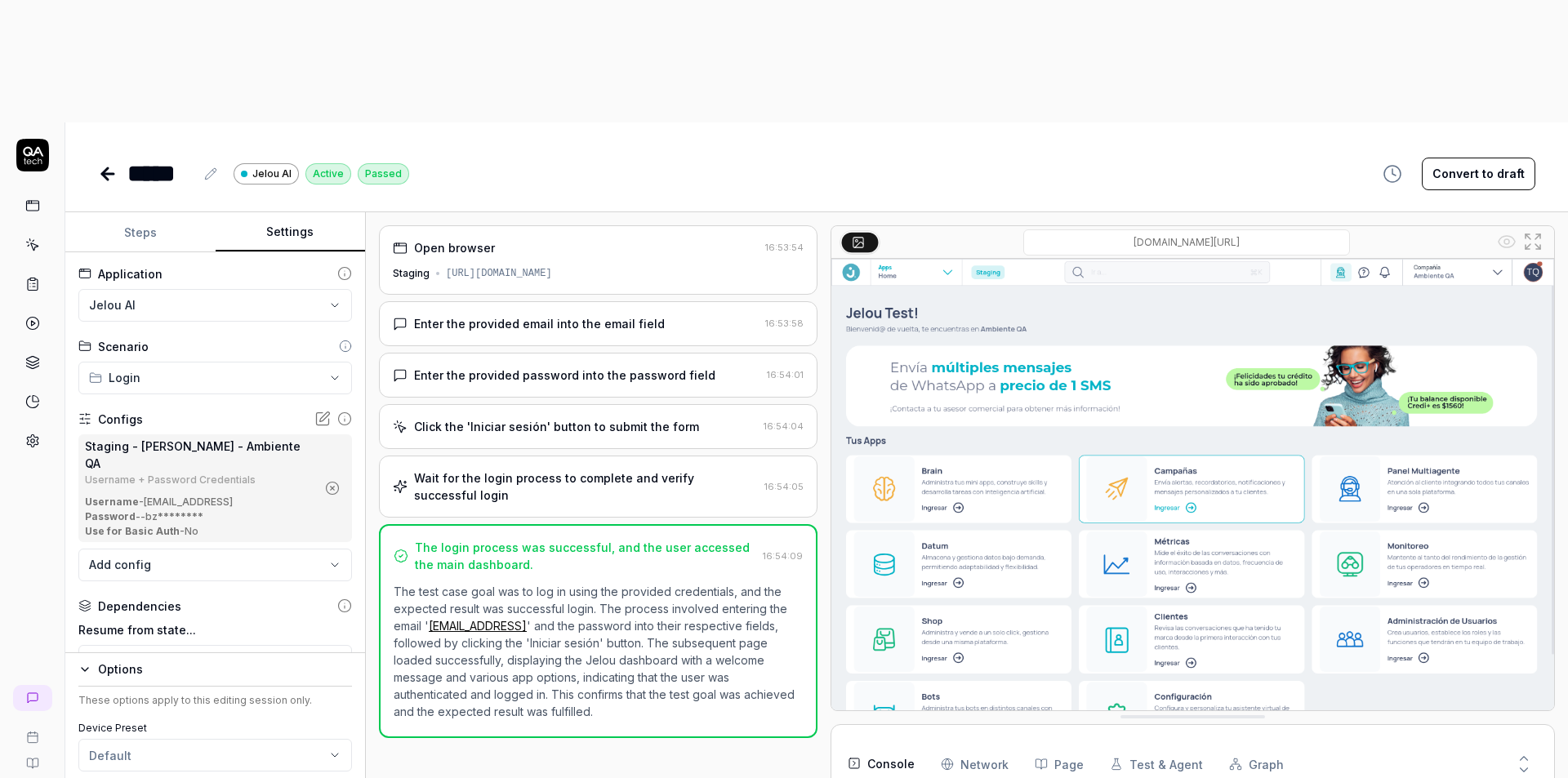
click at [287, 213] on button "Settings" at bounding box center [291, 232] width 150 height 39
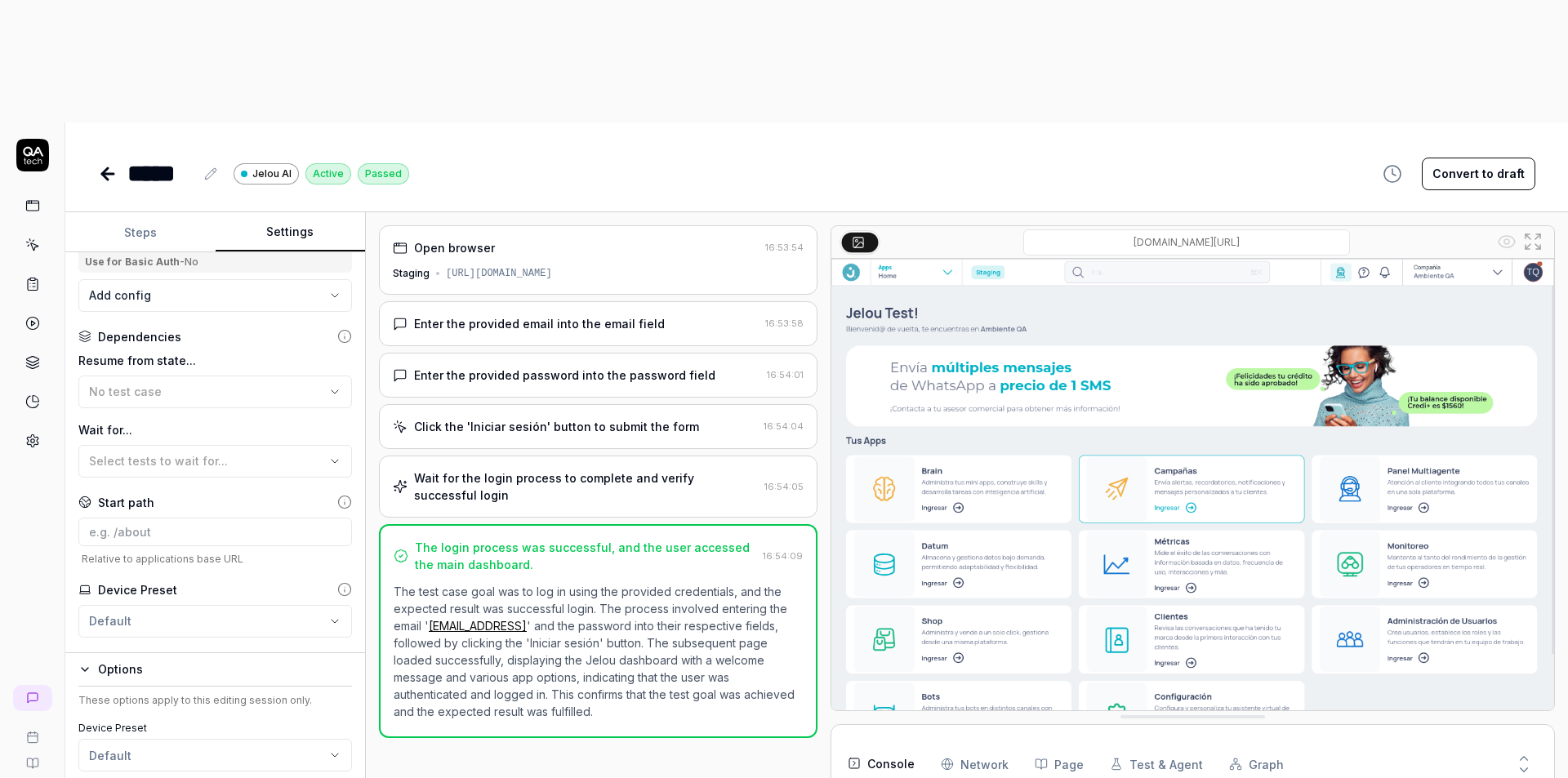
scroll to position [286, 0]
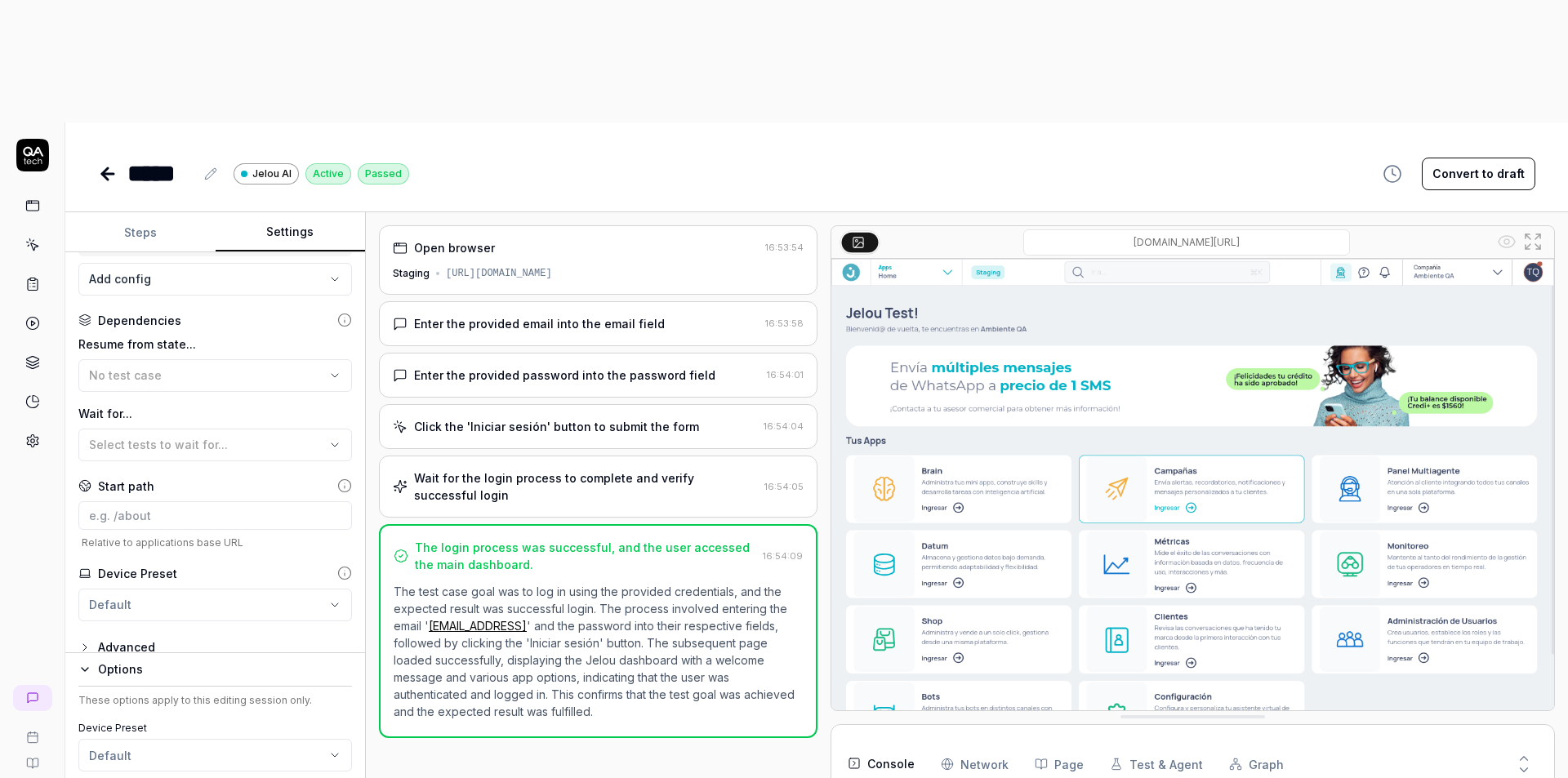
click at [100, 164] on icon at bounding box center [108, 174] width 20 height 20
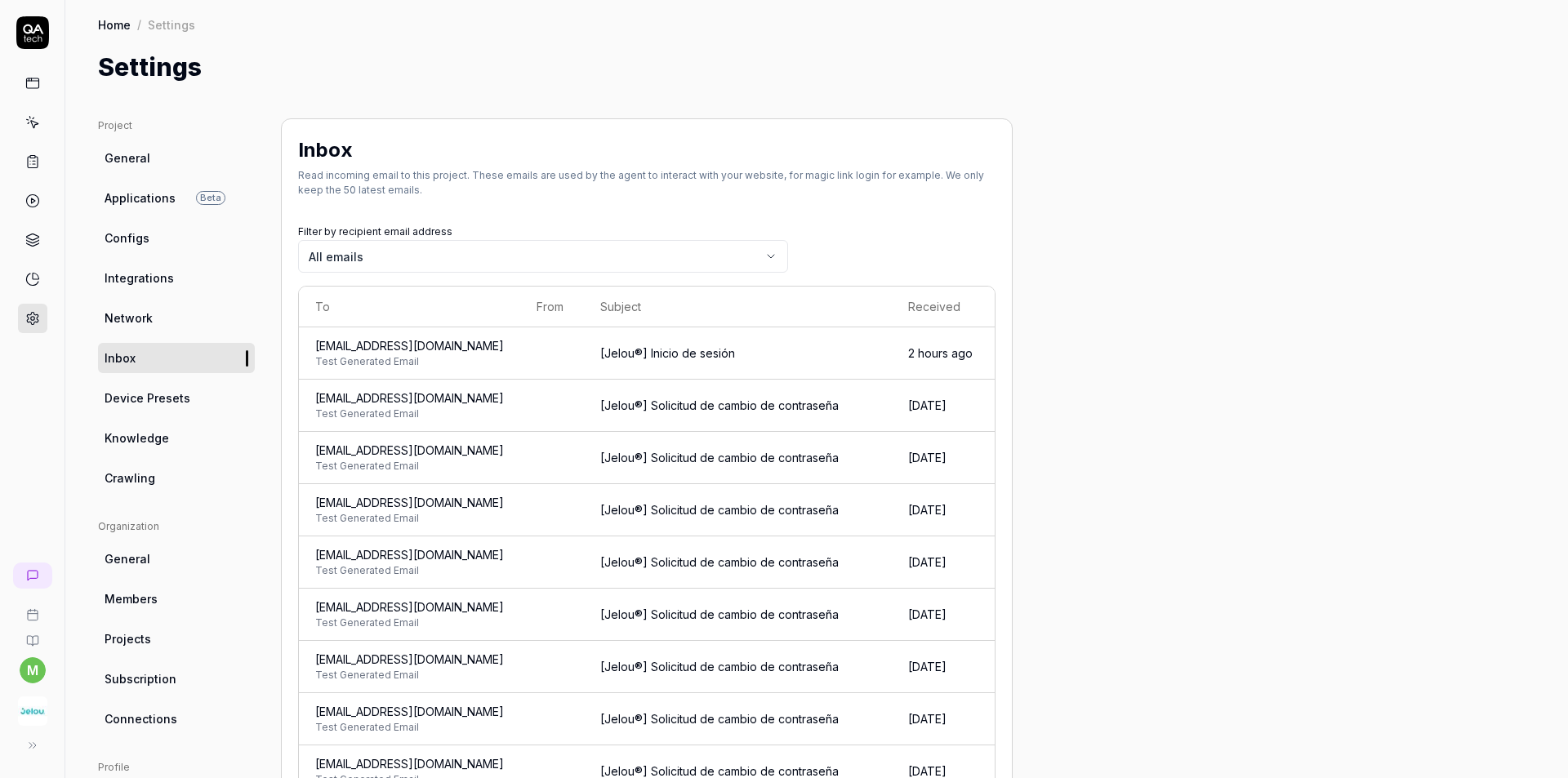
click at [462, 255] on body "m Home / Settings Home / Settings Settings Project General Applications Beta Co…" at bounding box center [784, 450] width 1568 height 901
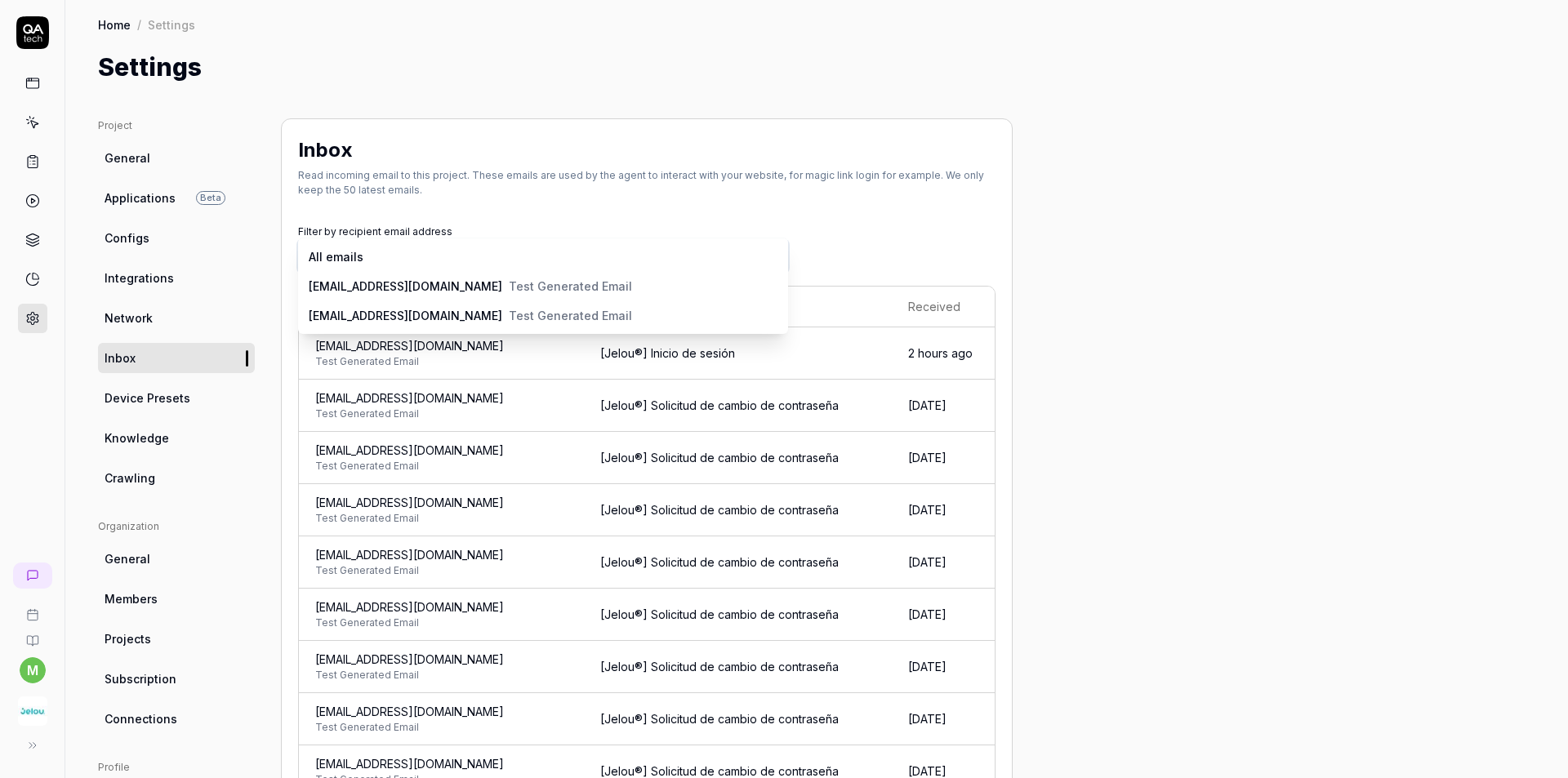
click at [687, 179] on html "m Home / Settings Home / Settings Settings Project General Applications Beta Co…" at bounding box center [784, 450] width 1568 height 901
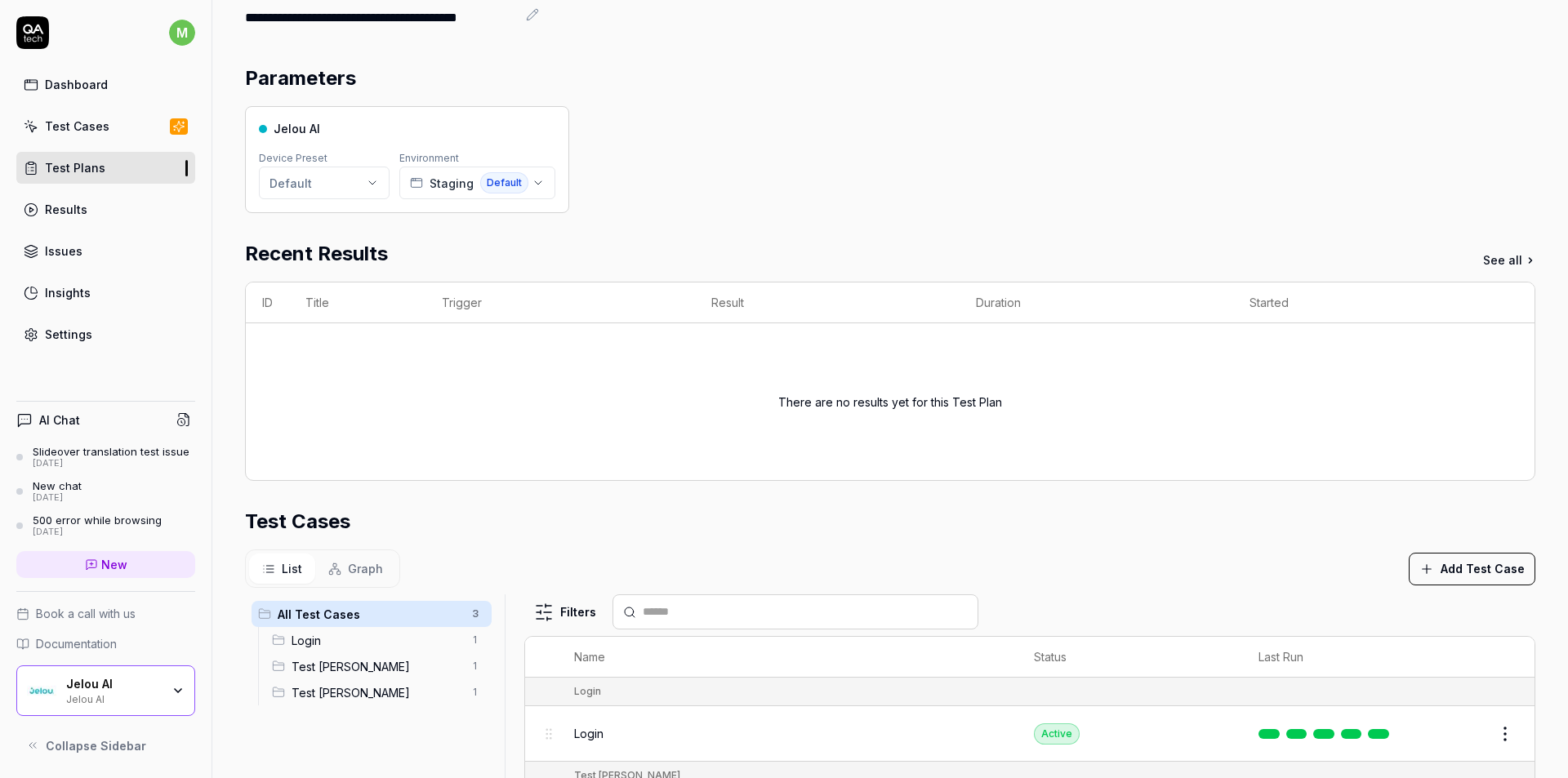
scroll to position [384, 0]
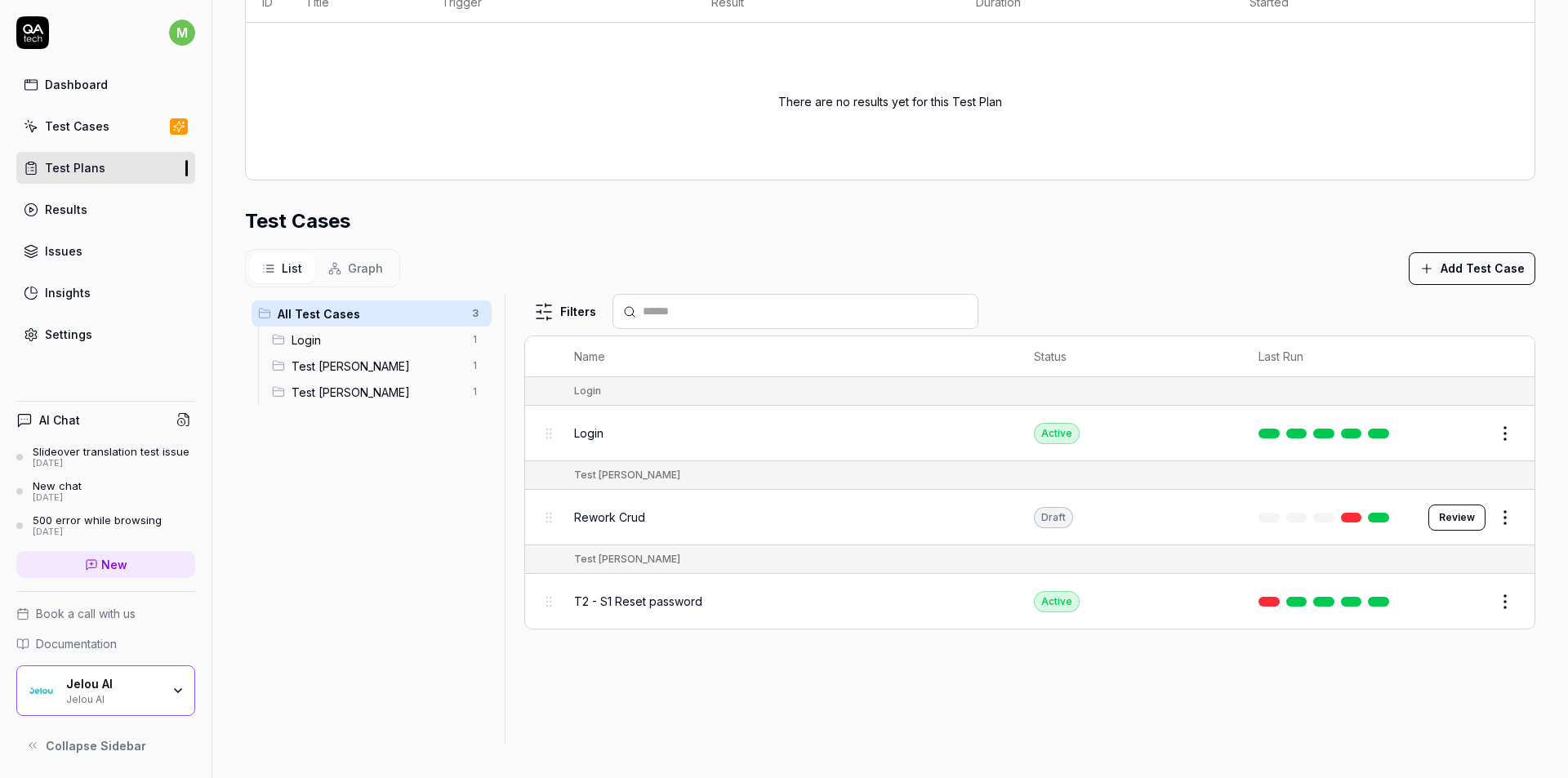
click at [1450, 510] on button "Review" at bounding box center [1456, 517] width 57 height 26
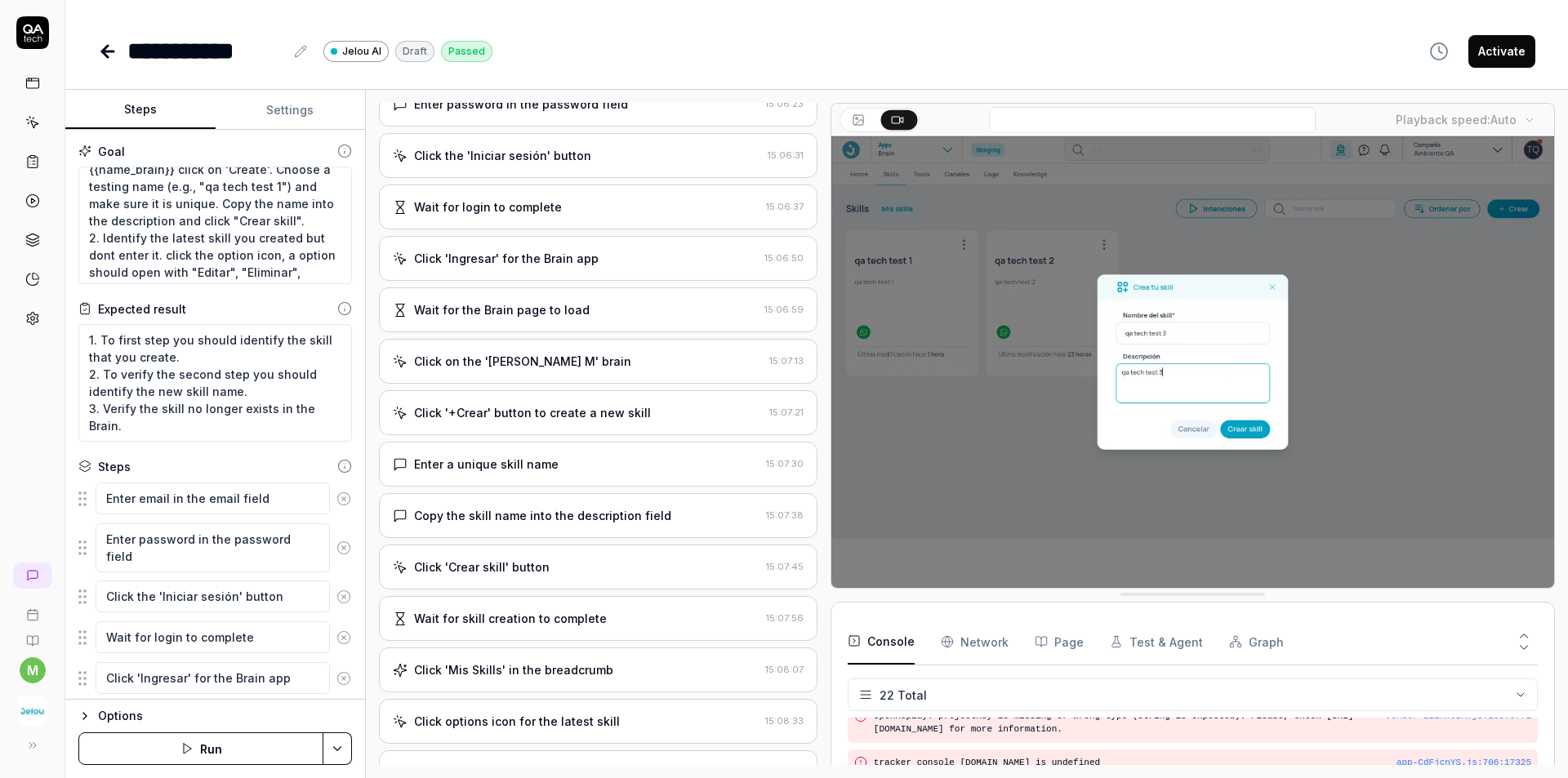
scroll to position [690, 0]
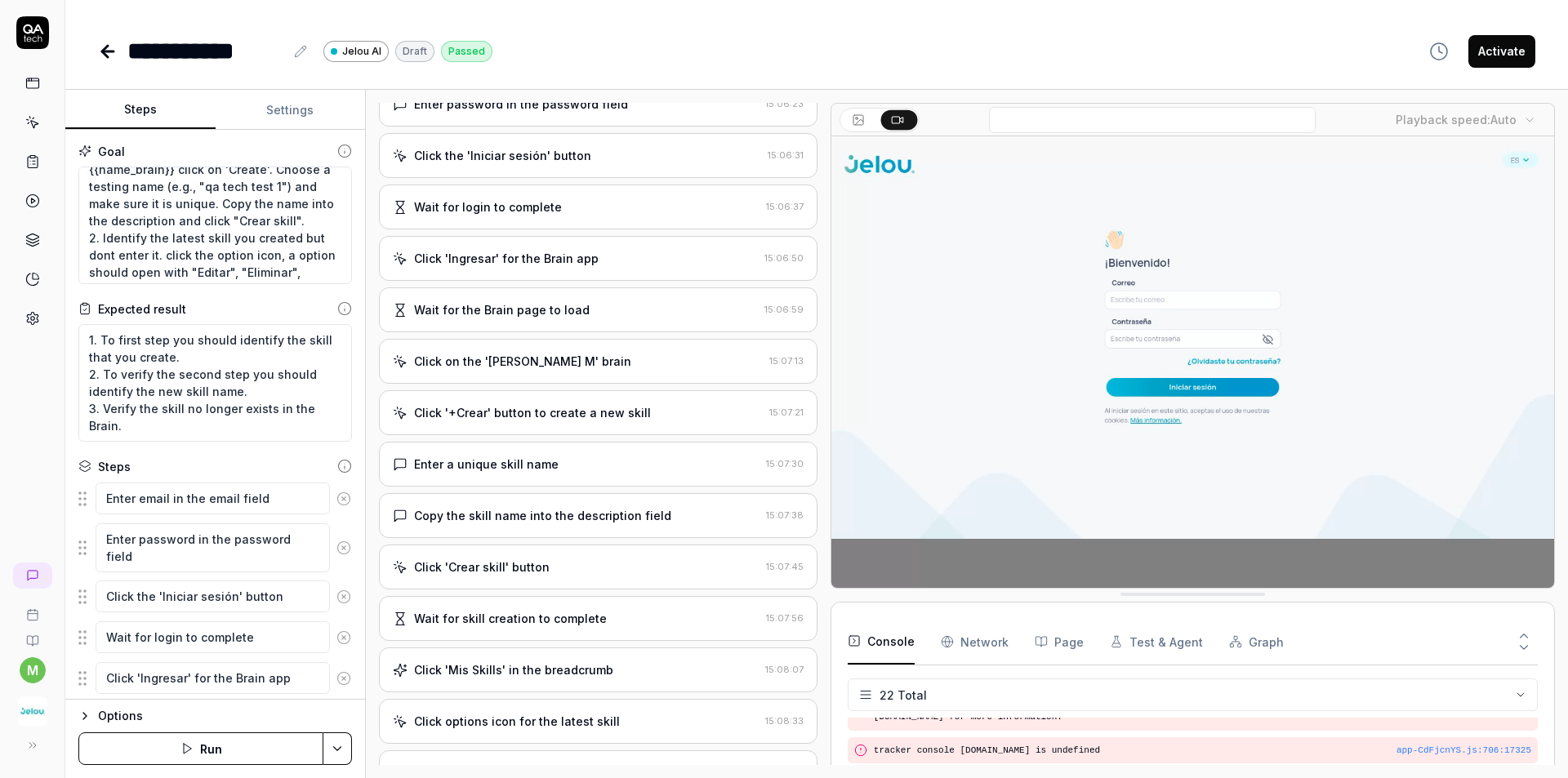
click at [107, 51] on icon at bounding box center [107, 51] width 12 height 0
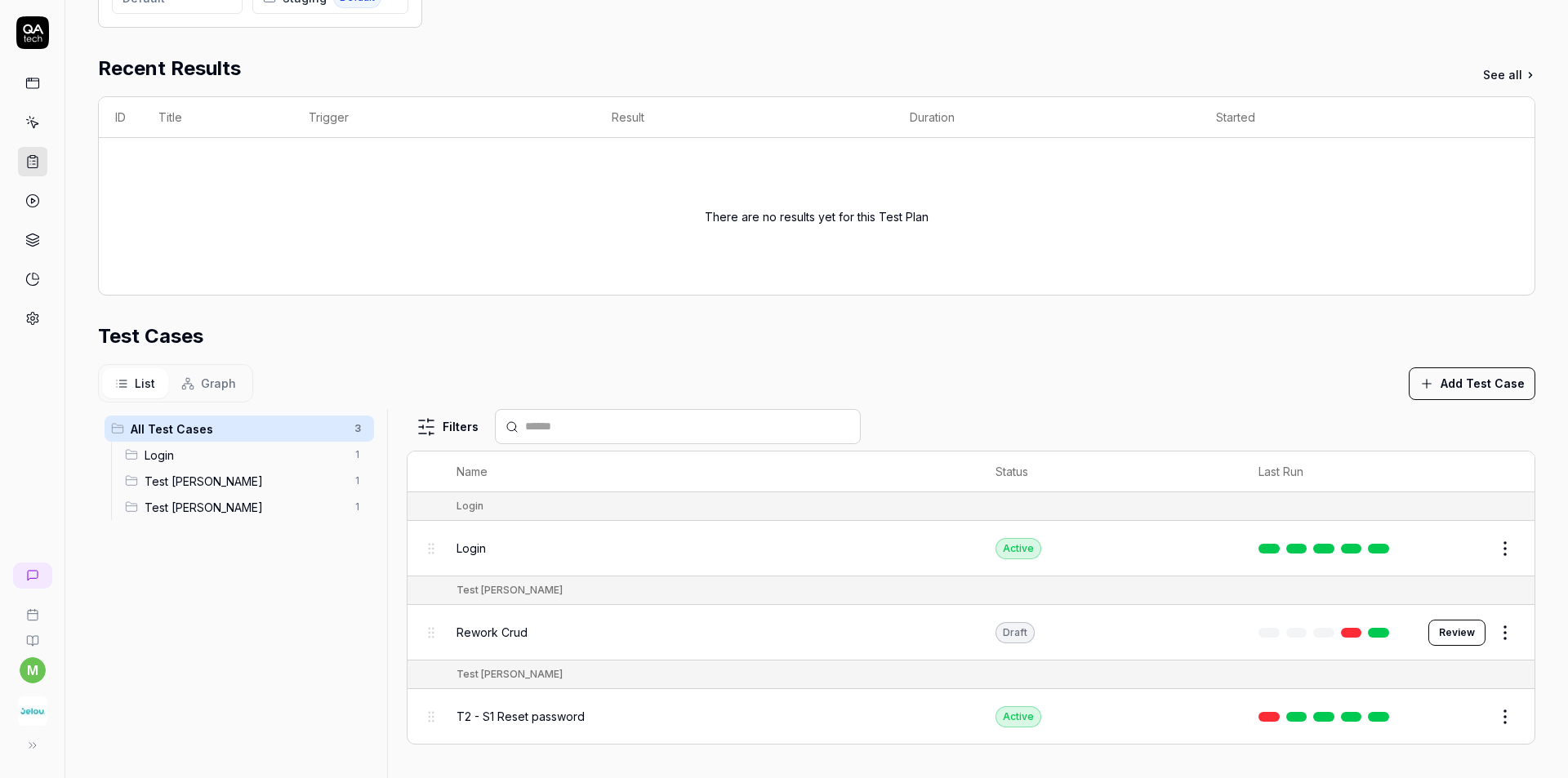
scroll to position [384, 0]
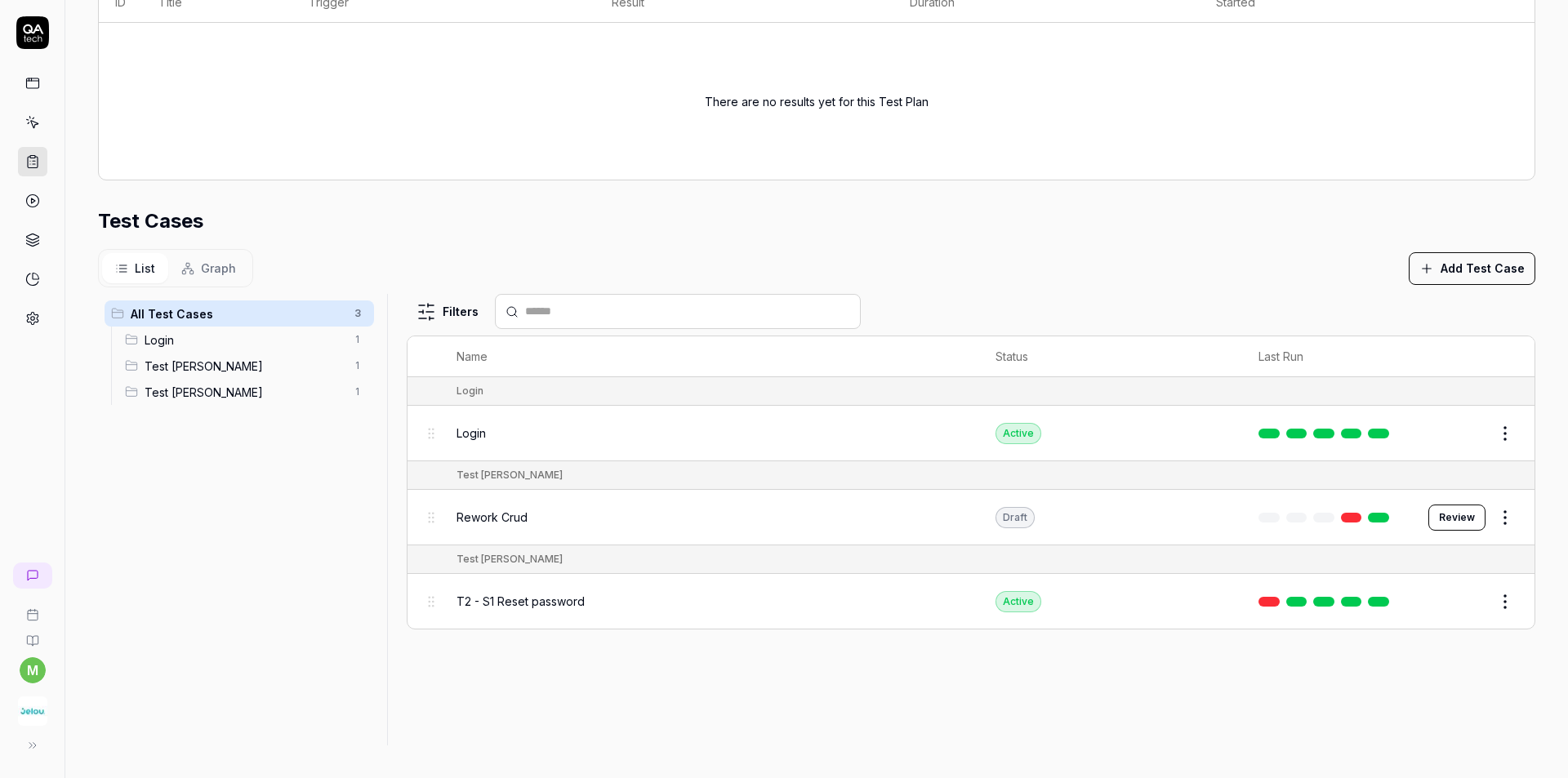
click at [493, 441] on div "Login" at bounding box center [710, 432] width 507 height 35
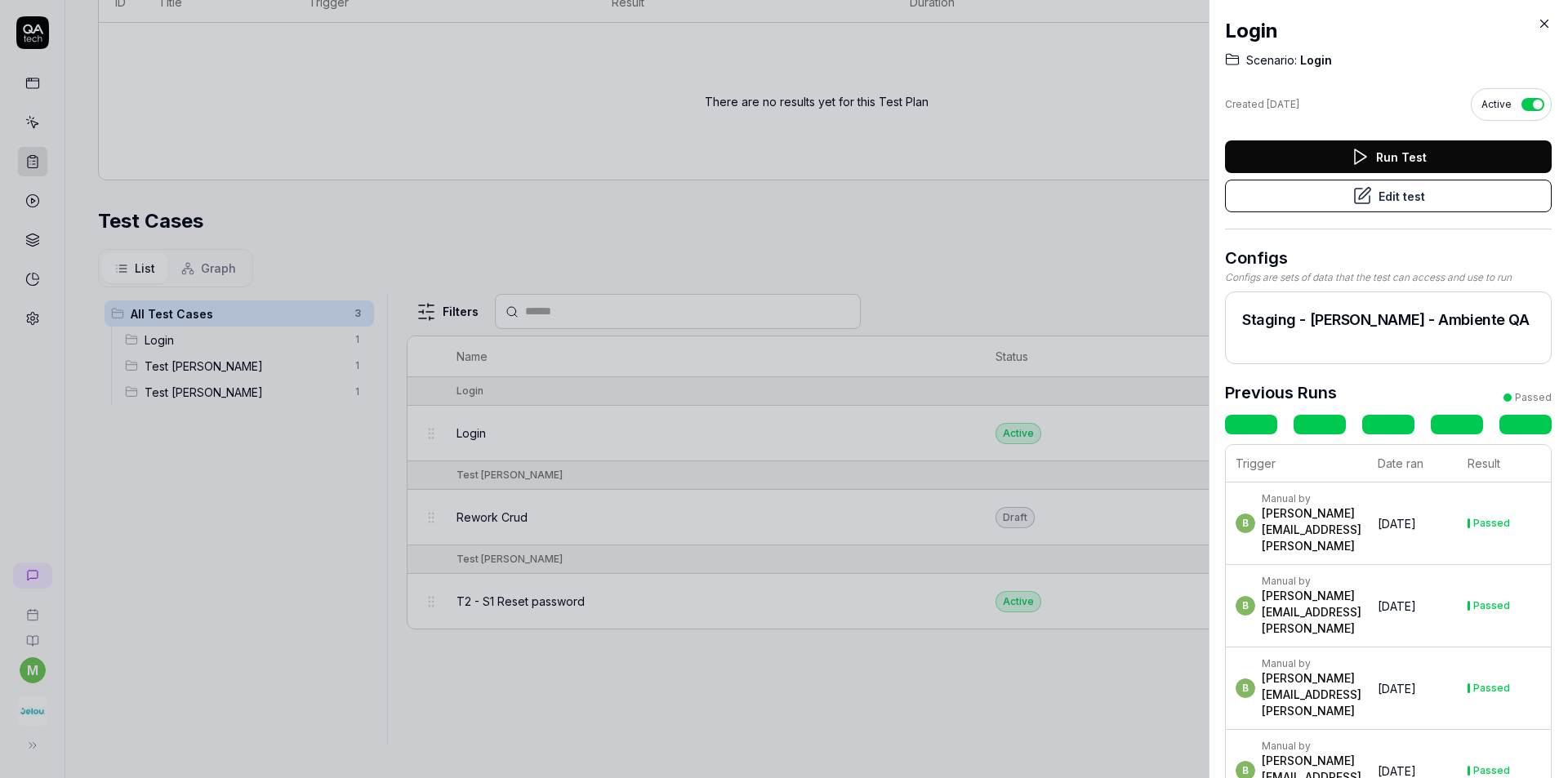
click at [619, 220] on div at bounding box center [784, 389] width 1568 height 778
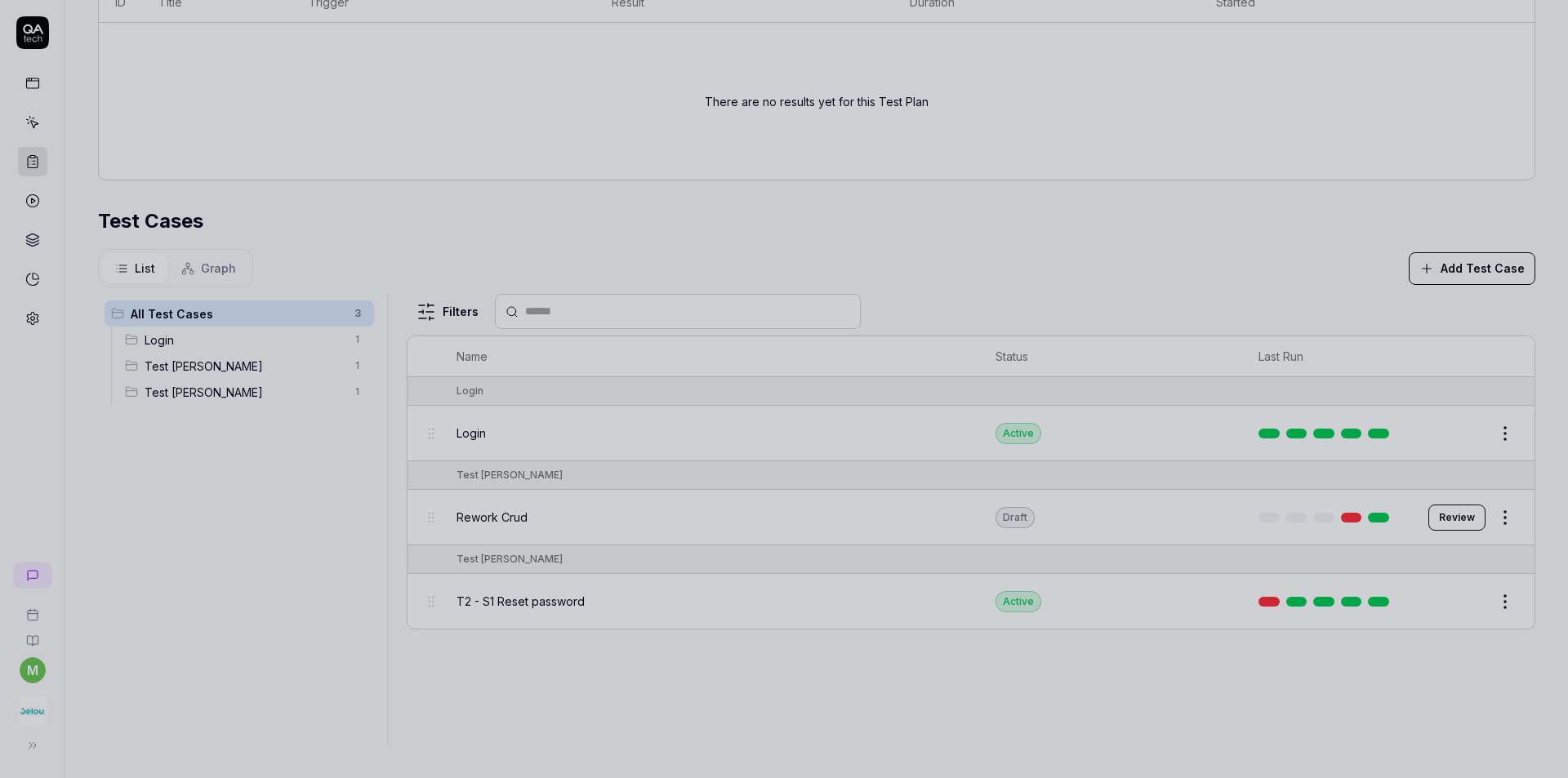
click at [139, 145] on div at bounding box center [784, 389] width 1568 height 778
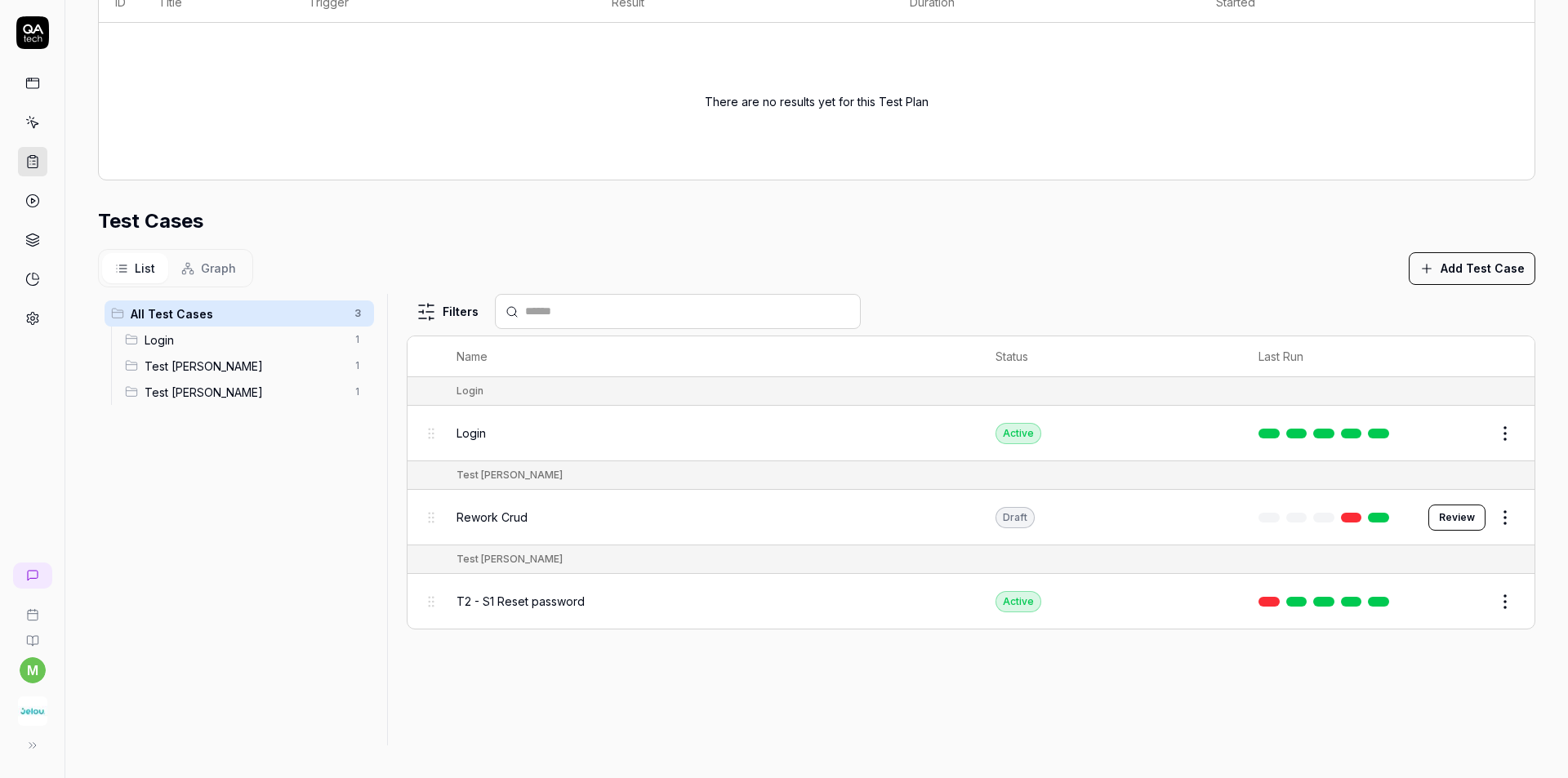
click at [34, 74] on link at bounding box center [32, 83] width 30 height 30
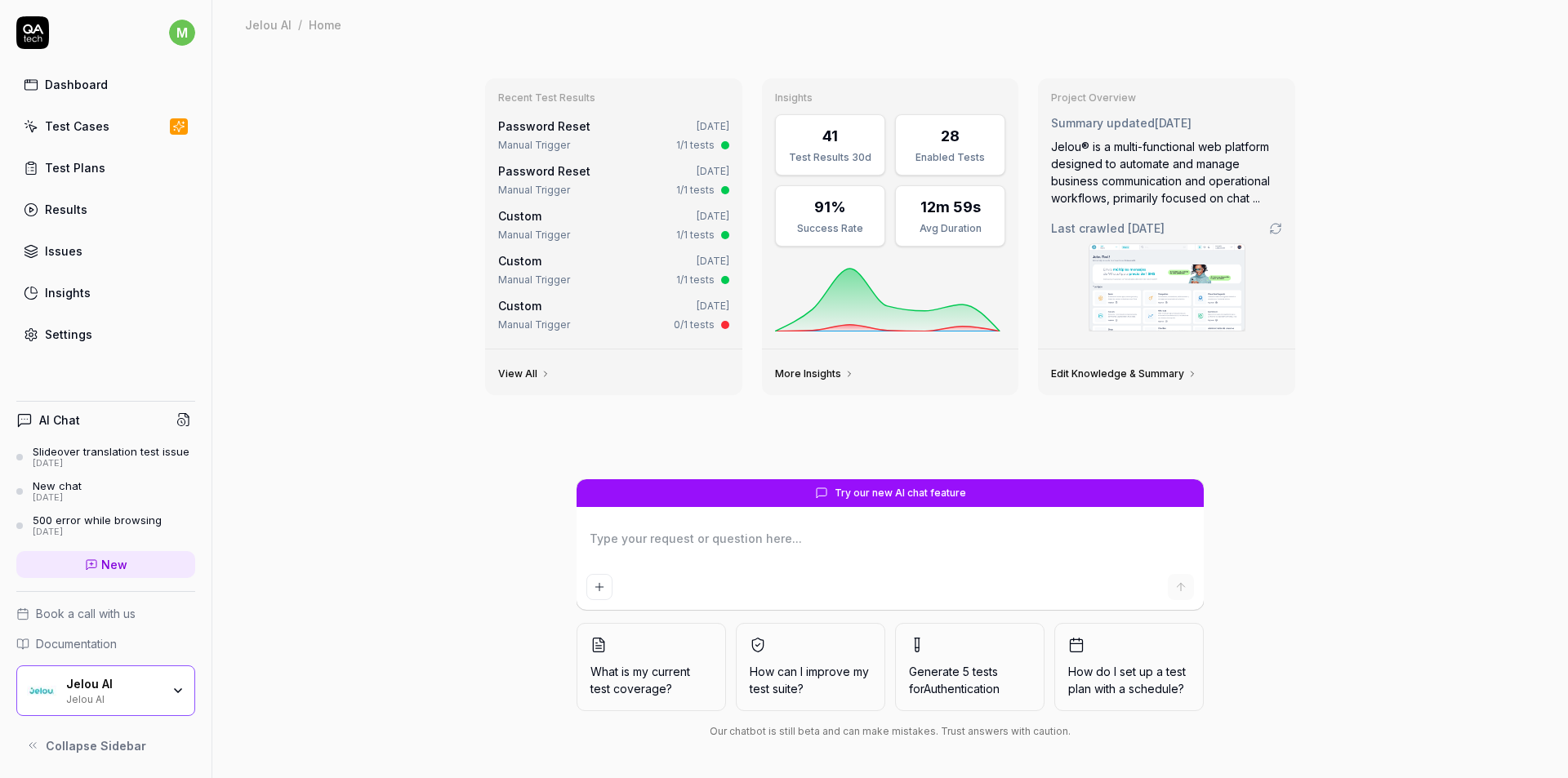
click at [98, 133] on div "Test Cases" at bounding box center [77, 125] width 64 height 17
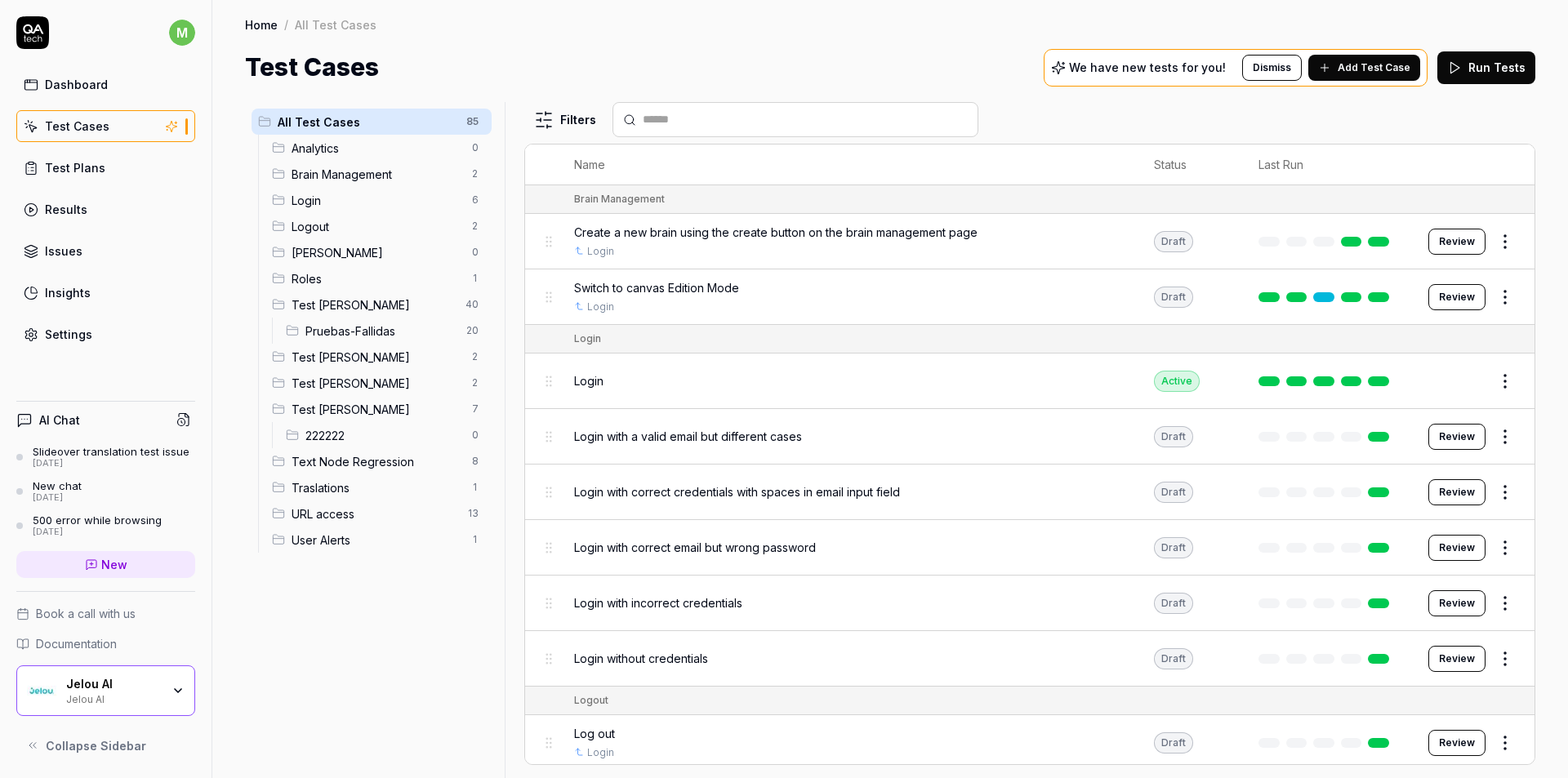
click at [1464, 377] on button "Edit" at bounding box center [1465, 381] width 39 height 26
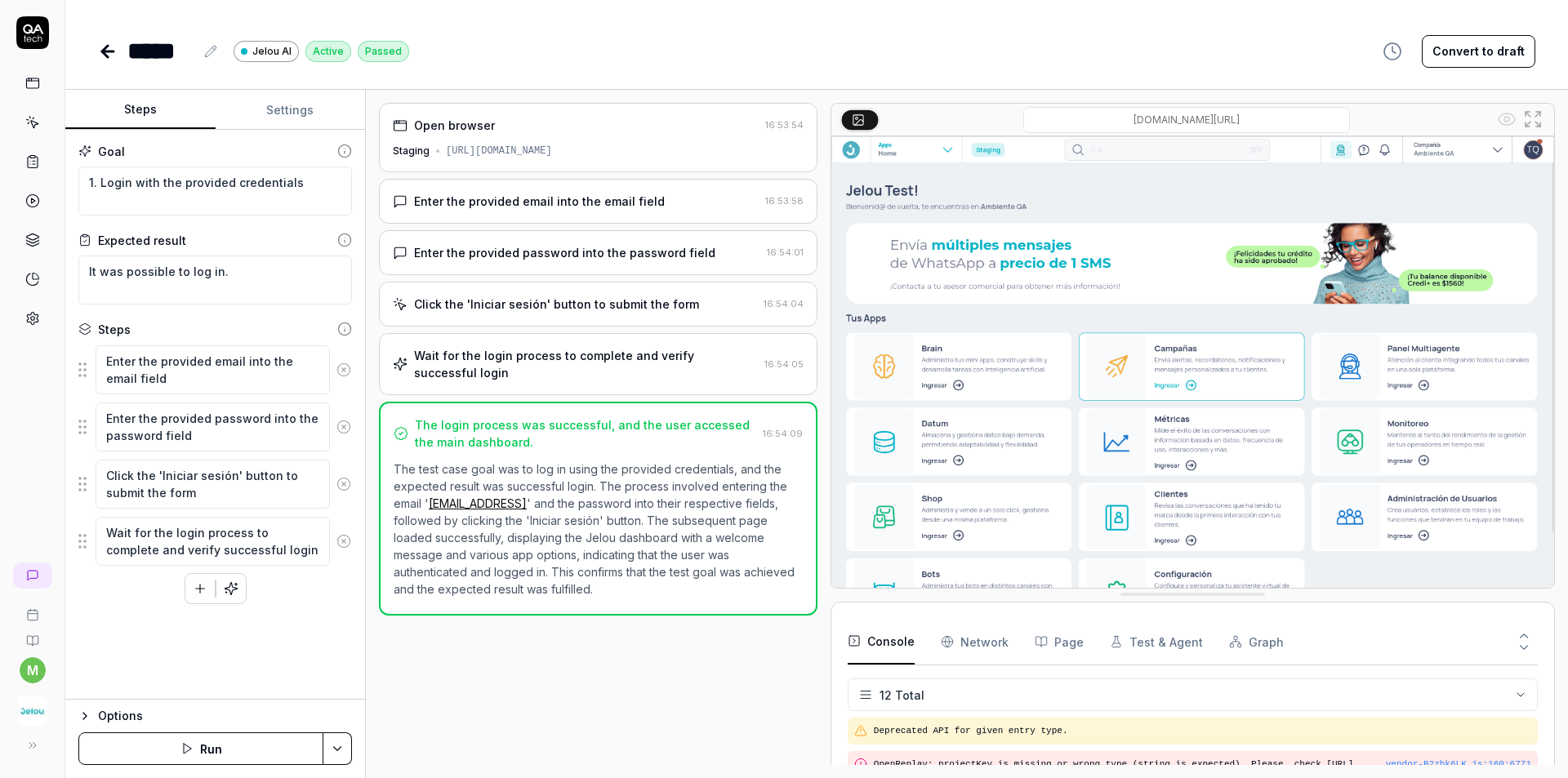
scroll to position [332, 0]
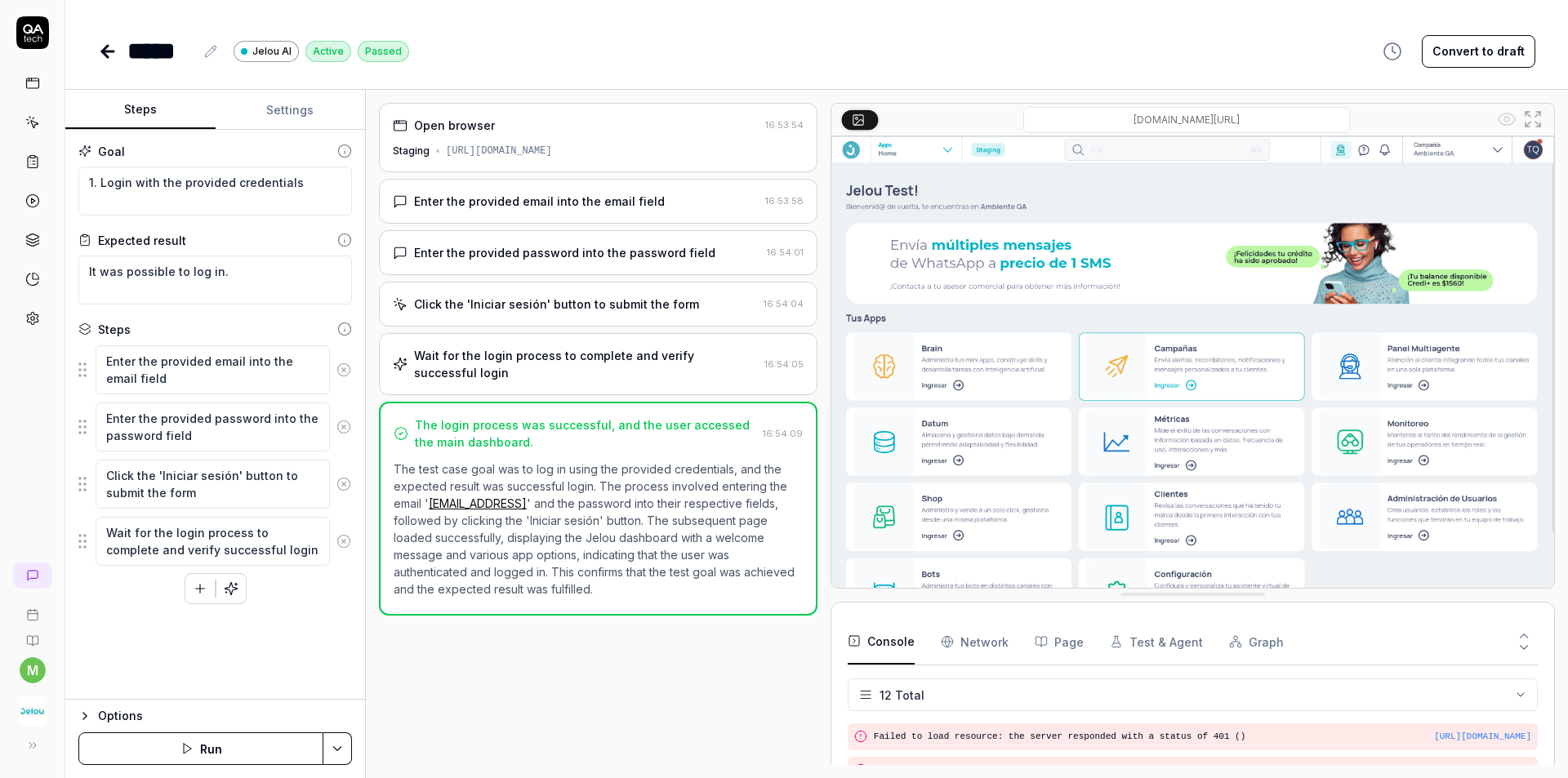
type textarea "*"
